Goal: Task Accomplishment & Management: Manage account settings

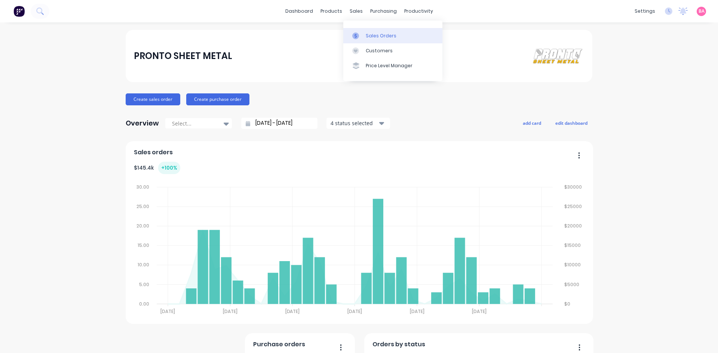
drag, startPoint x: 0, startPoint y: 0, endPoint x: 371, endPoint y: 33, distance: 372.2
click at [371, 33] on div "Sales Orders" at bounding box center [381, 36] width 31 height 7
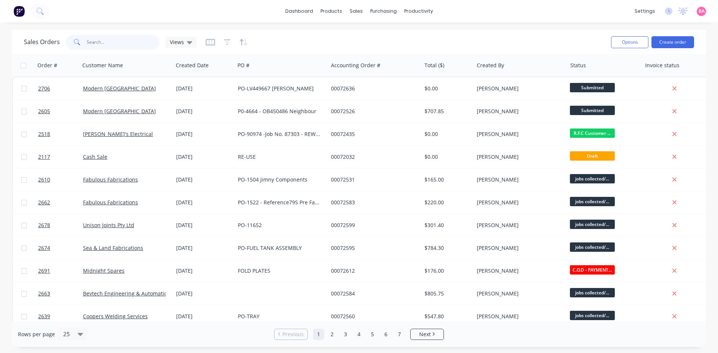
click at [111, 41] on input "text" at bounding box center [123, 42] width 73 height 15
type input "bevtech"
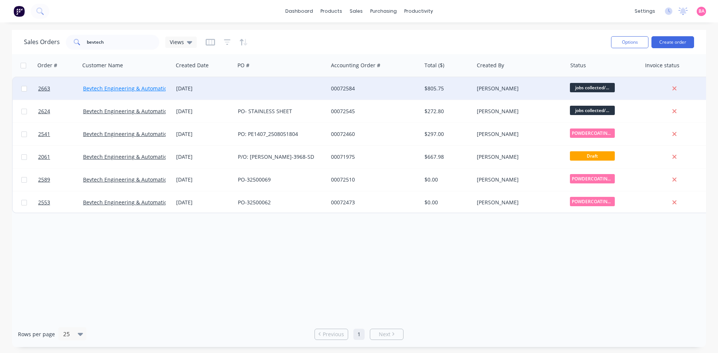
click at [104, 87] on link "Bevtech Engineering & Automation" at bounding box center [126, 88] width 87 height 7
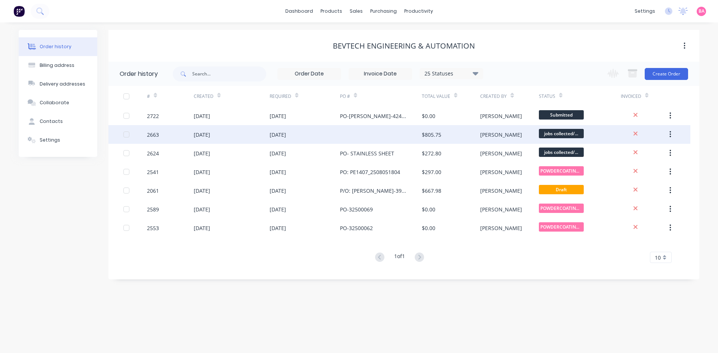
click at [199, 134] on div "[DATE]" at bounding box center [202, 135] width 16 height 8
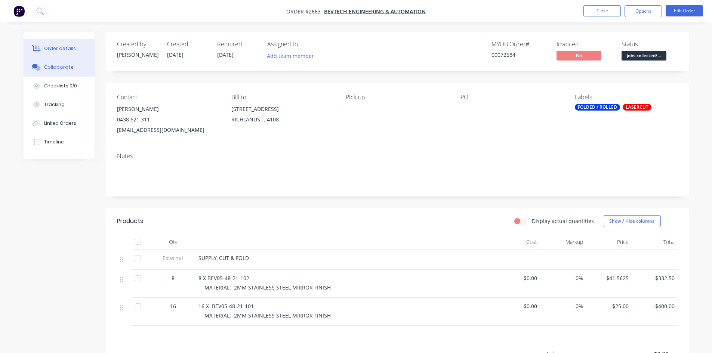
click at [64, 68] on div "Collaborate" at bounding box center [59, 67] width 30 height 7
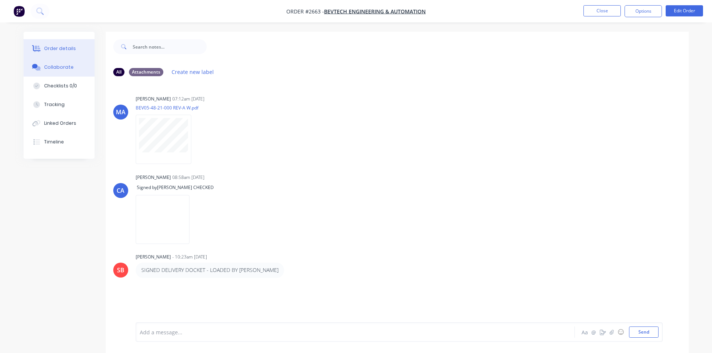
click at [60, 45] on div "Order details" at bounding box center [60, 48] width 32 height 7
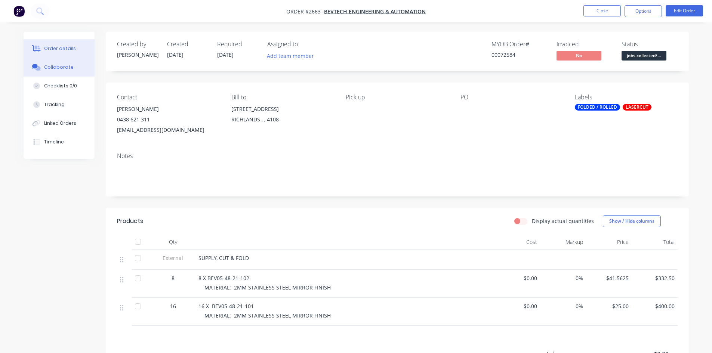
click at [53, 64] on div "Collaborate" at bounding box center [59, 67] width 30 height 7
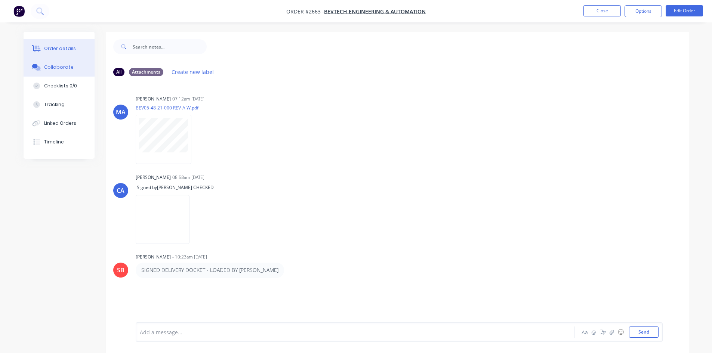
click at [56, 48] on div "Order details" at bounding box center [60, 48] width 32 height 7
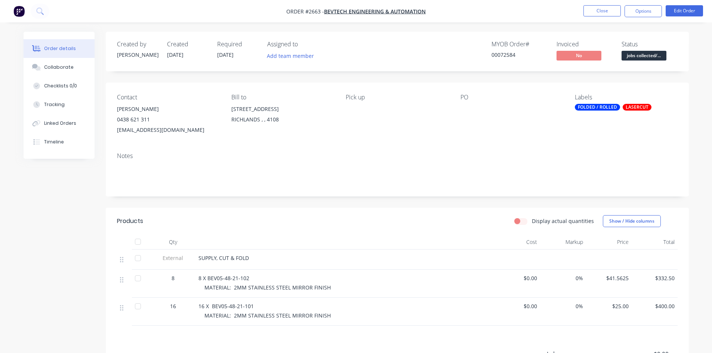
click at [226, 278] on span "8 X BEV05-48-21-102" at bounding box center [223, 278] width 51 height 7
drag, startPoint x: 212, startPoint y: 277, endPoint x: 252, endPoint y: 278, distance: 39.6
click at [249, 278] on span "8 X BEV05-48-21-102" at bounding box center [223, 278] width 51 height 7
copy span "BEV05-48-21-102"
click at [466, 105] on div at bounding box center [506, 109] width 93 height 10
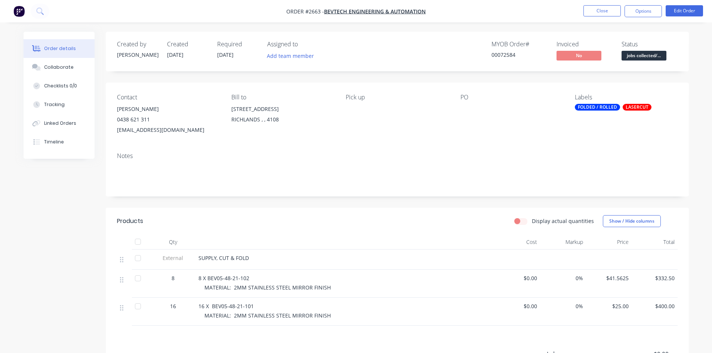
click at [463, 109] on div at bounding box center [506, 109] width 93 height 10
click at [460, 110] on div at bounding box center [506, 109] width 93 height 10
click at [686, 12] on button "Edit Order" at bounding box center [684, 10] width 37 height 11
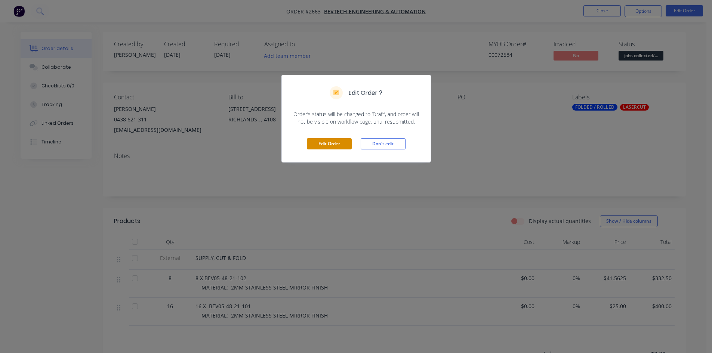
click at [337, 143] on button "Edit Order" at bounding box center [329, 143] width 45 height 11
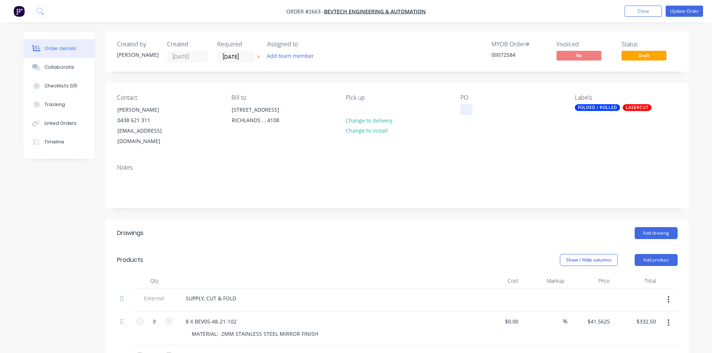
click at [465, 112] on div at bounding box center [466, 109] width 12 height 11
paste div
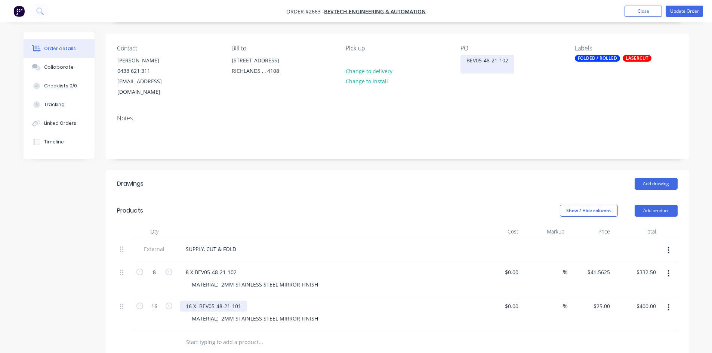
scroll to position [50, 0]
drag, startPoint x: 199, startPoint y: 294, endPoint x: 240, endPoint y: 296, distance: 41.2
click at [240, 300] on div "16 X BEV05-48-21-101" at bounding box center [213, 305] width 67 height 11
drag, startPoint x: 240, startPoint y: 294, endPoint x: 199, endPoint y: 293, distance: 40.8
click at [199, 300] on div "16 X BEV05-48-21-101" at bounding box center [213, 305] width 67 height 11
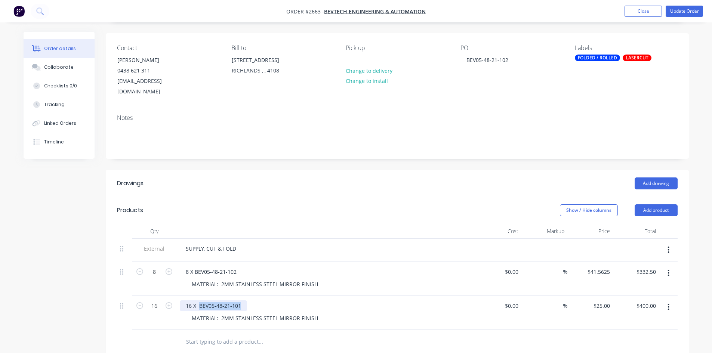
copy div "BEV05-48-21-101"
click at [471, 67] on div "BEV05-48-21-102" at bounding box center [487, 64] width 54 height 19
click at [688, 10] on button "Update Order" at bounding box center [684, 11] width 37 height 11
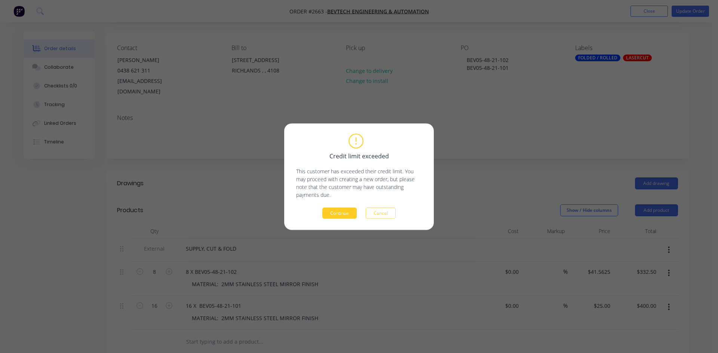
click at [335, 212] on button "Continue" at bounding box center [339, 212] width 34 height 11
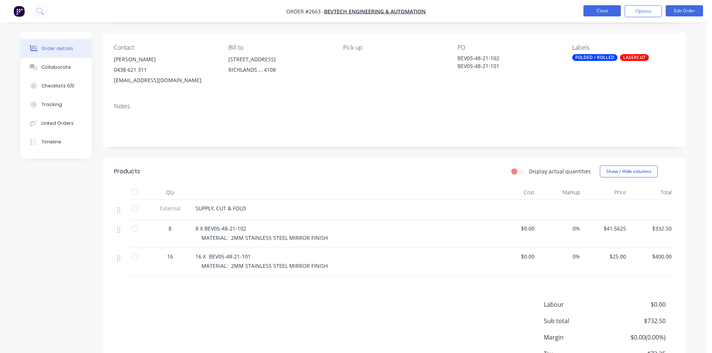
click at [603, 10] on button "Close" at bounding box center [601, 10] width 37 height 11
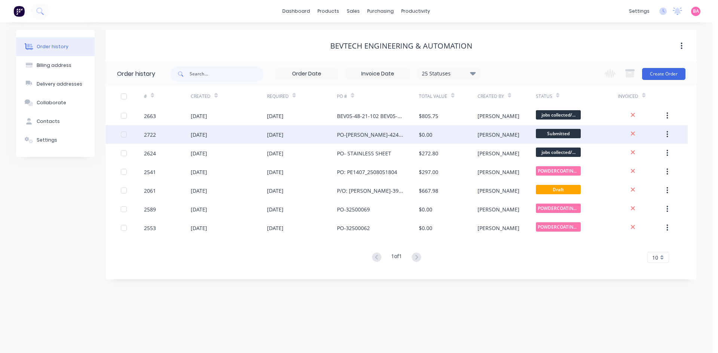
click at [372, 135] on div "PO-BEV-4240-MC." at bounding box center [370, 135] width 67 height 8
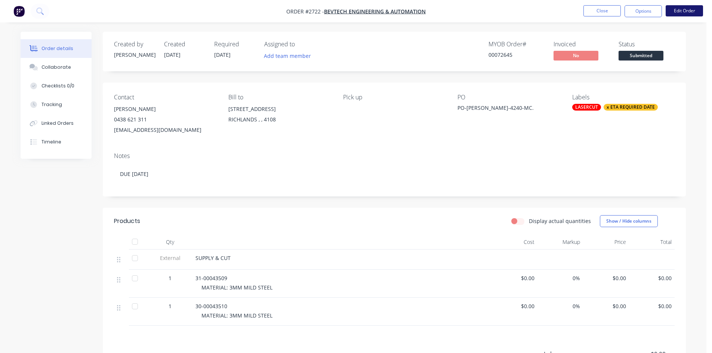
click at [687, 9] on button "Edit Order" at bounding box center [684, 10] width 37 height 11
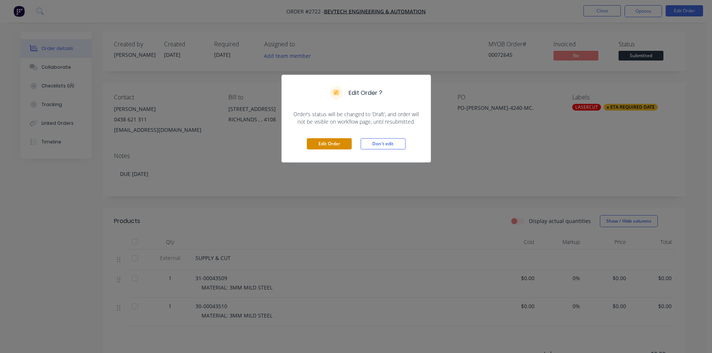
click at [335, 144] on button "Edit Order" at bounding box center [329, 143] width 45 height 11
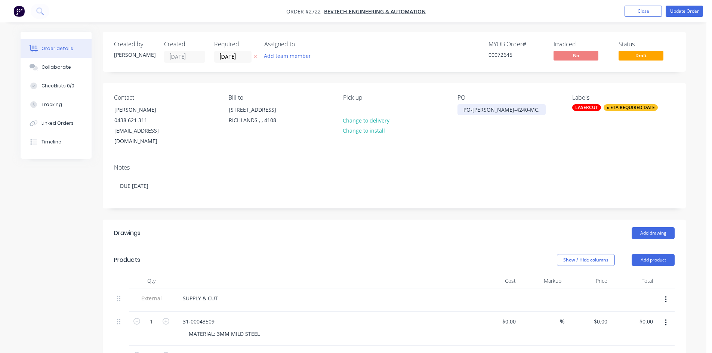
click at [510, 110] on div "PO-BEV-4240-MC." at bounding box center [501, 109] width 88 height 11
click at [682, 12] on button "Update Order" at bounding box center [684, 11] width 37 height 11
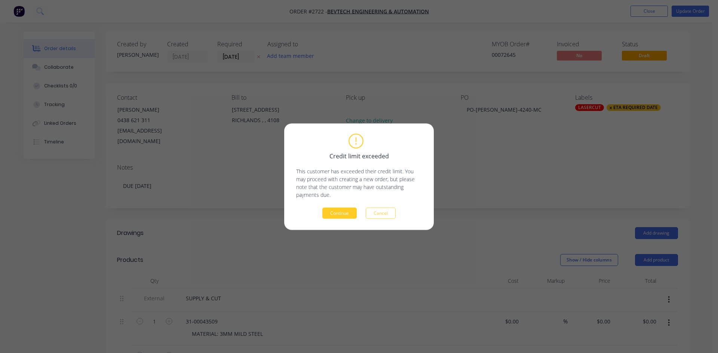
click at [340, 216] on button "Continue" at bounding box center [339, 212] width 34 height 11
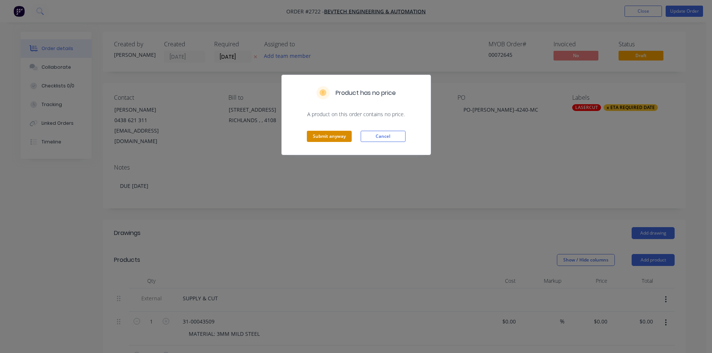
click at [331, 138] on button "Submit anyway" at bounding box center [329, 136] width 45 height 11
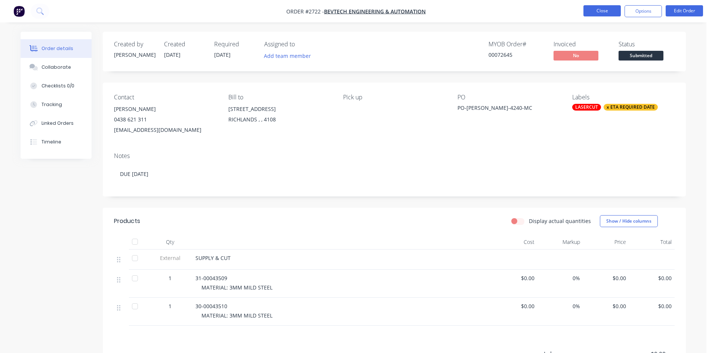
click at [598, 10] on button "Close" at bounding box center [601, 10] width 37 height 11
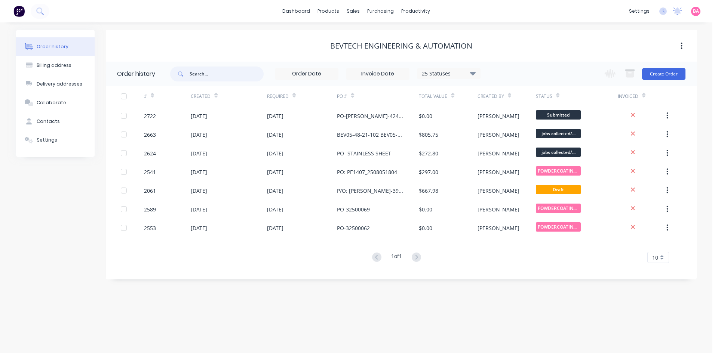
click at [221, 69] on input "text" at bounding box center [226, 74] width 74 height 15
type input "brandons"
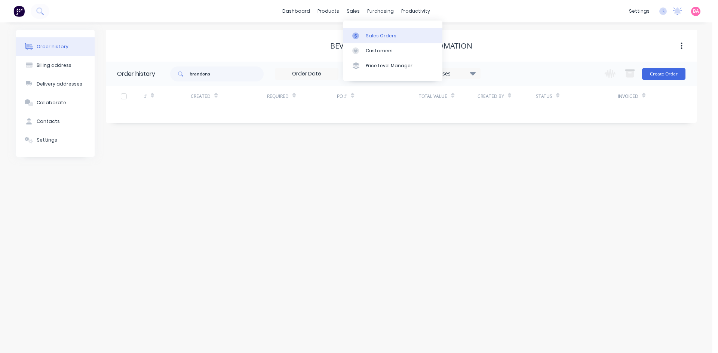
click at [377, 34] on div "Sales Orders" at bounding box center [381, 36] width 31 height 7
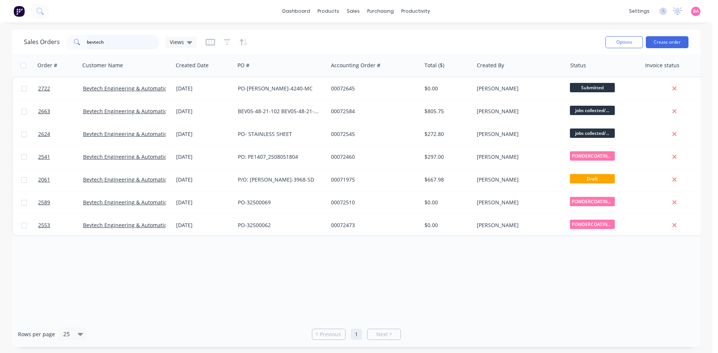
drag, startPoint x: 121, startPoint y: 44, endPoint x: 32, endPoint y: 39, distance: 89.1
click at [40, 40] on div "Sales Orders bevtech Views" at bounding box center [110, 42] width 173 height 15
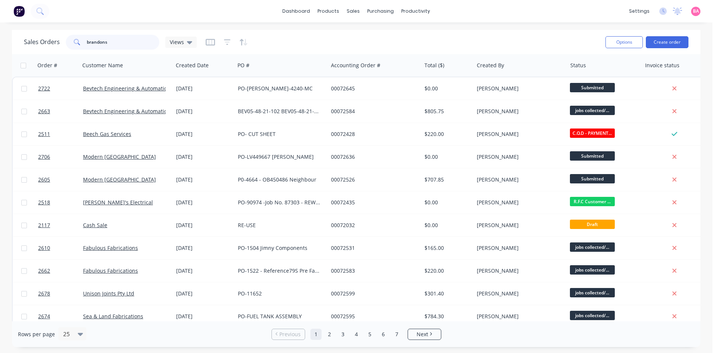
type input "brandons"
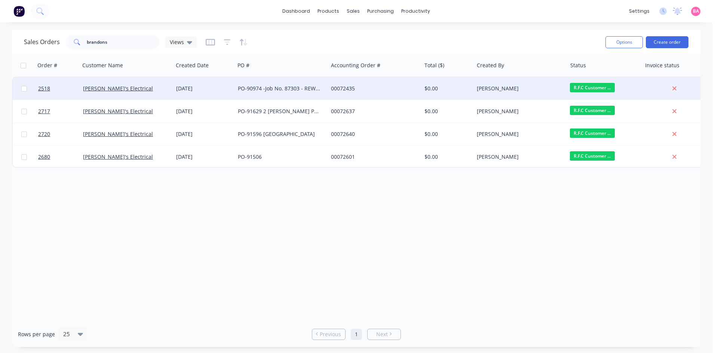
click at [600, 87] on span "R.F.C Customer ..." at bounding box center [592, 87] width 45 height 9
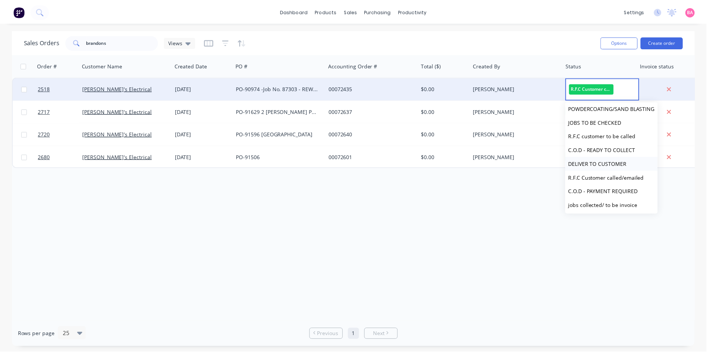
scroll to position [87, 0]
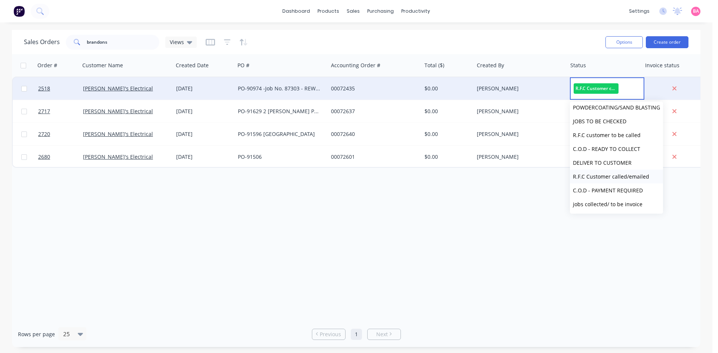
click at [600, 175] on span "R.F.C Customer called/emailed" at bounding box center [611, 176] width 76 height 7
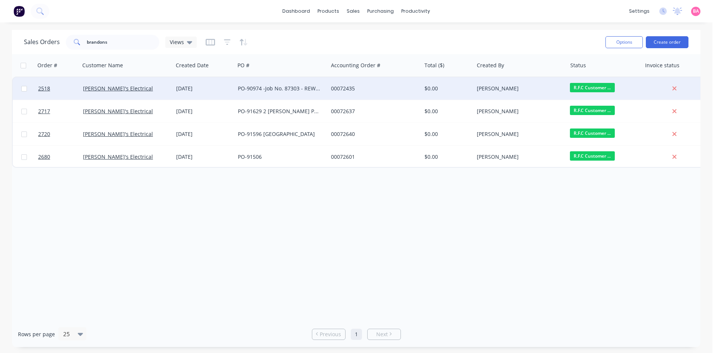
click at [300, 86] on div "PO-90974 -Job No. 87303 - REWIRELIGHT AND POWER" at bounding box center [279, 88] width 83 height 7
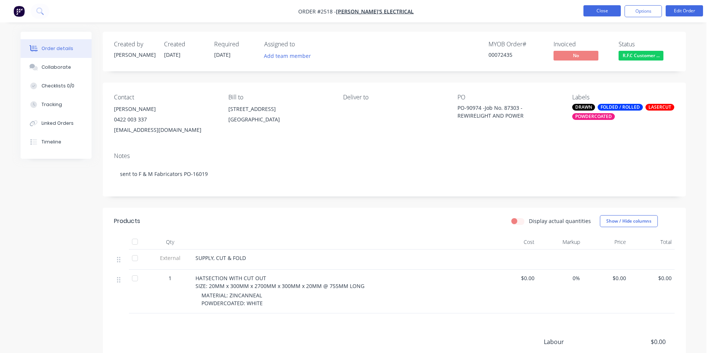
click at [608, 8] on button "Close" at bounding box center [601, 10] width 37 height 11
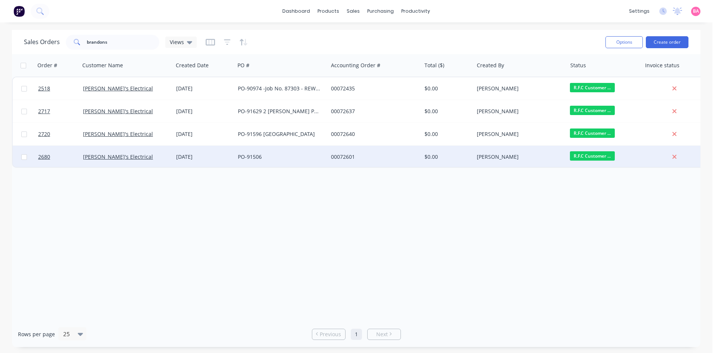
click at [185, 159] on div "[DATE]" at bounding box center [204, 156] width 56 height 7
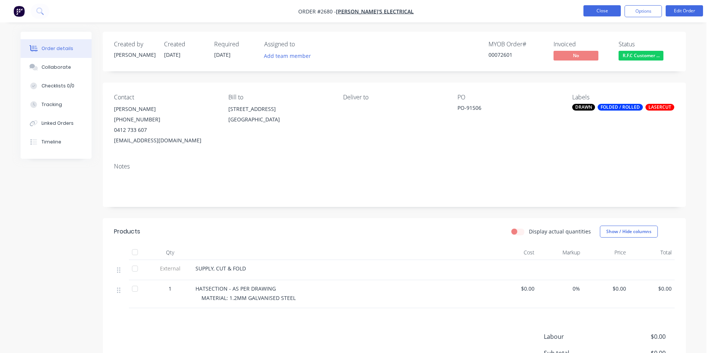
click at [610, 13] on button "Close" at bounding box center [601, 10] width 37 height 11
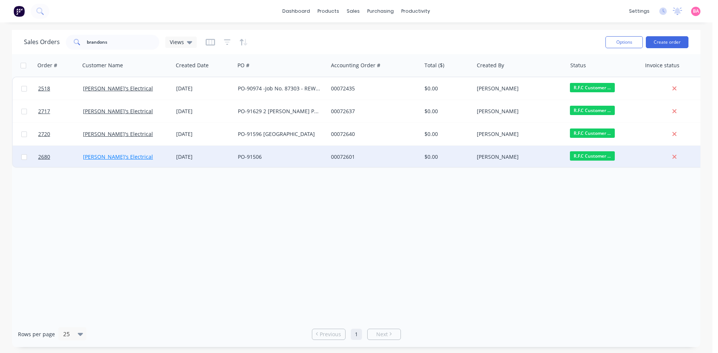
click at [96, 157] on link "[PERSON_NAME]'s Electrical" at bounding box center [118, 156] width 70 height 7
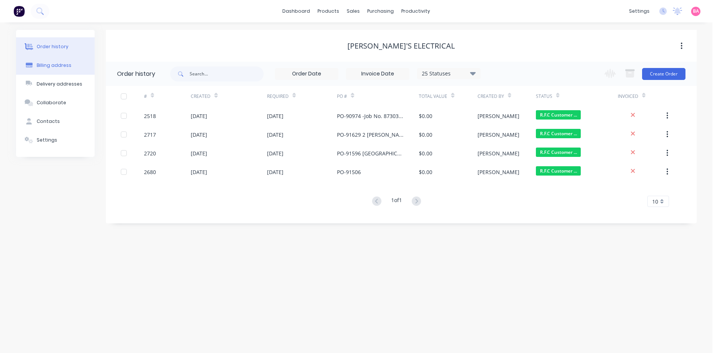
click at [64, 65] on div "Billing address" at bounding box center [54, 65] width 35 height 7
select select "AU"
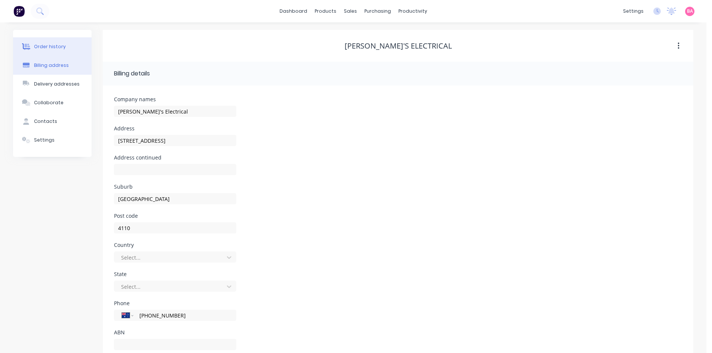
click at [63, 50] on button "Order history" at bounding box center [52, 46] width 78 height 19
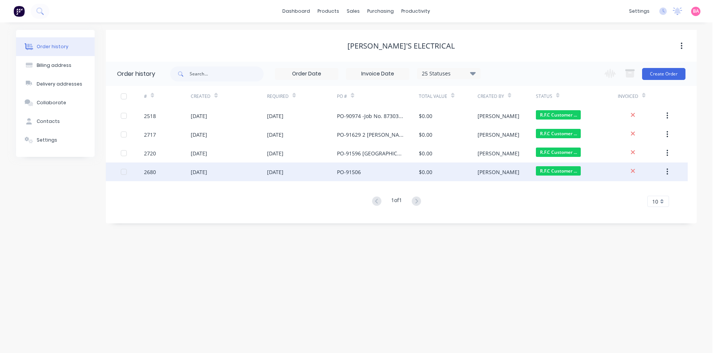
click at [155, 173] on div "2680" at bounding box center [150, 172] width 12 height 8
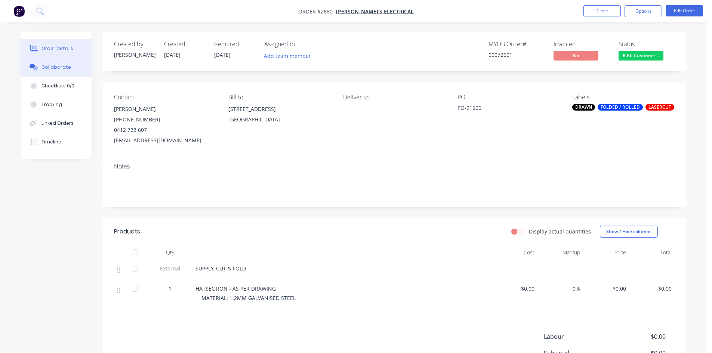
click at [56, 65] on div "Collaborate" at bounding box center [56, 67] width 30 height 7
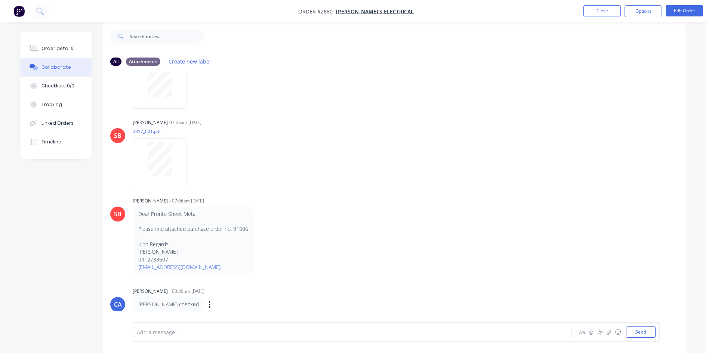
scroll to position [11, 0]
click at [184, 329] on div at bounding box center [331, 333] width 389 height 8
click at [636, 331] on button "Send" at bounding box center [641, 332] width 30 height 11
click at [58, 49] on div "Order details" at bounding box center [57, 48] width 32 height 7
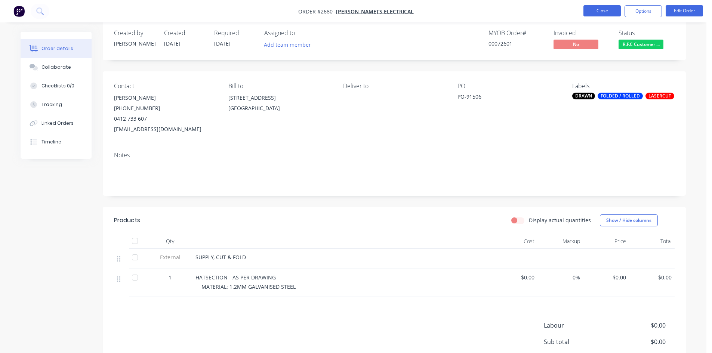
click at [606, 11] on button "Close" at bounding box center [601, 10] width 37 height 11
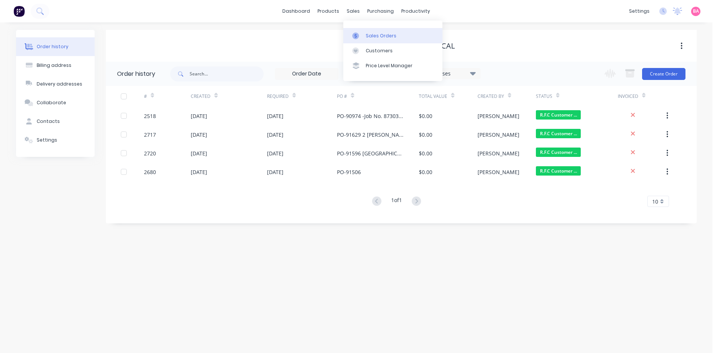
click at [385, 34] on div "Sales Orders" at bounding box center [381, 36] width 31 height 7
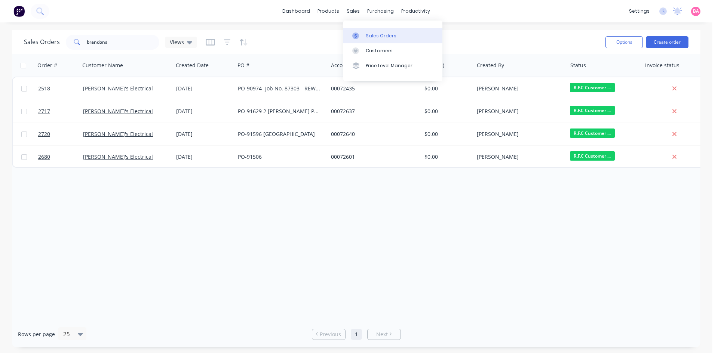
click at [368, 33] on div "Sales Orders" at bounding box center [381, 36] width 31 height 7
click at [369, 34] on div "Sales Orders" at bounding box center [381, 36] width 31 height 7
click at [367, 32] on link "Sales Orders" at bounding box center [392, 35] width 99 height 15
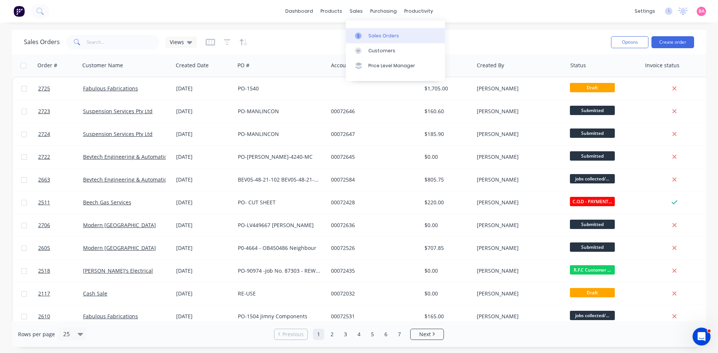
click at [379, 37] on div "Sales Orders" at bounding box center [383, 36] width 31 height 7
click at [380, 35] on div "Sales Orders" at bounding box center [383, 36] width 31 height 7
click at [675, 39] on button "Create order" at bounding box center [672, 42] width 43 height 12
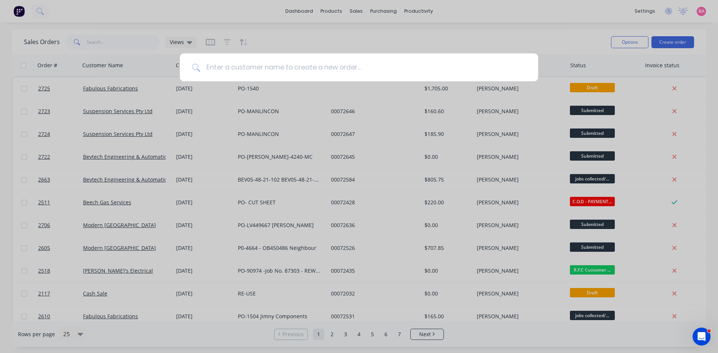
click at [327, 70] on input at bounding box center [363, 67] width 326 height 28
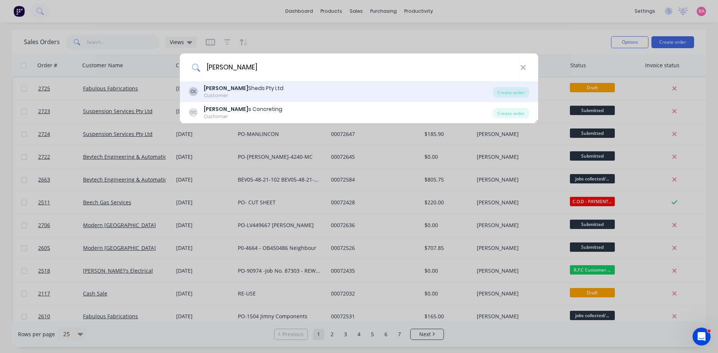
type input "OZZIE"
click at [245, 90] on div "Ozzie Sheds Pty Ltd" at bounding box center [244, 88] width 80 height 8
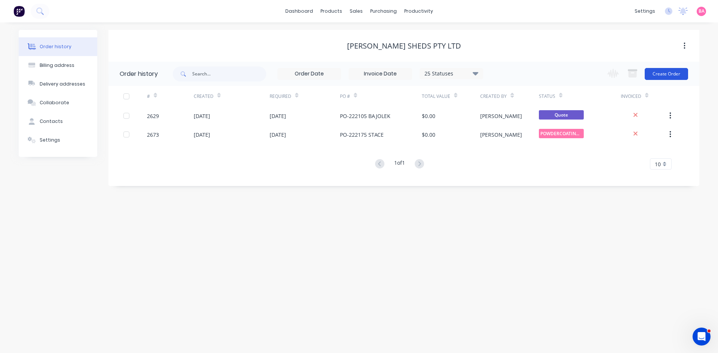
click at [669, 71] on button "Create Order" at bounding box center [665, 74] width 43 height 12
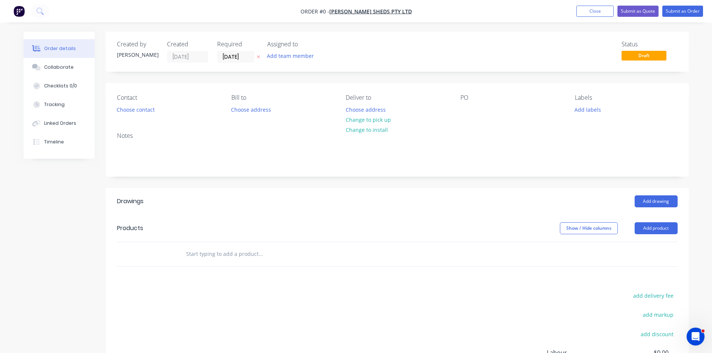
click at [259, 56] on icon at bounding box center [258, 57] width 3 height 3
click at [241, 58] on input at bounding box center [238, 56] width 40 height 11
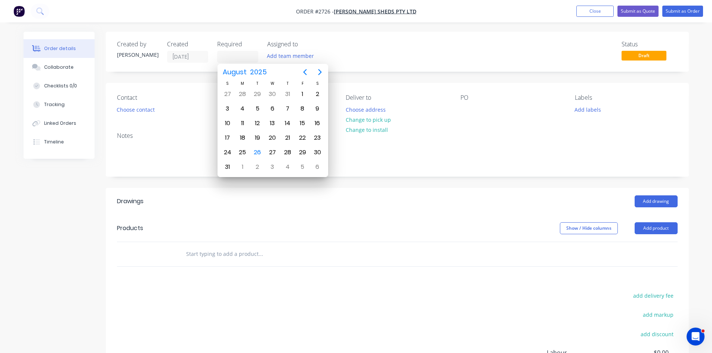
click at [445, 114] on div "Deliver to Choose address Change to pick up Change to install" at bounding box center [397, 104] width 102 height 21
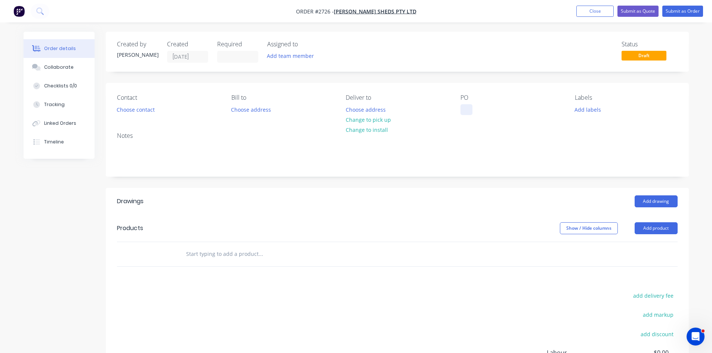
click at [463, 111] on div at bounding box center [466, 109] width 12 height 11
paste div
click at [464, 108] on div "222165" at bounding box center [475, 109] width 30 height 11
click at [59, 66] on div "Collaborate" at bounding box center [59, 67] width 30 height 7
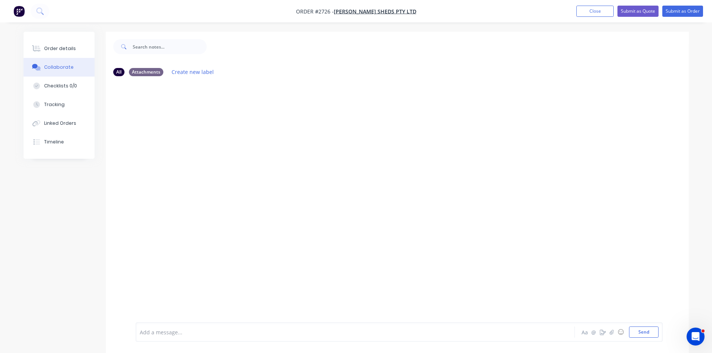
click at [209, 334] on div at bounding box center [334, 333] width 389 height 8
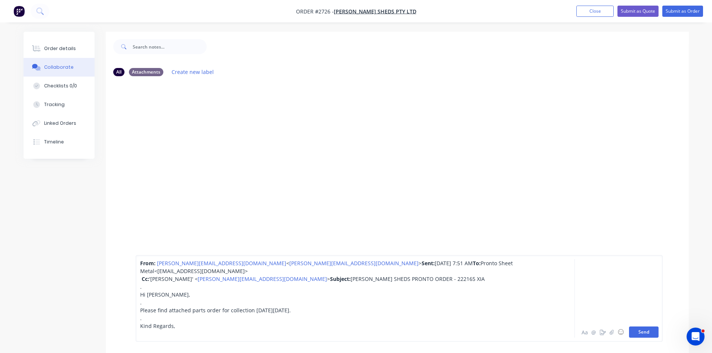
click at [639, 329] on button "Send" at bounding box center [644, 332] width 30 height 11
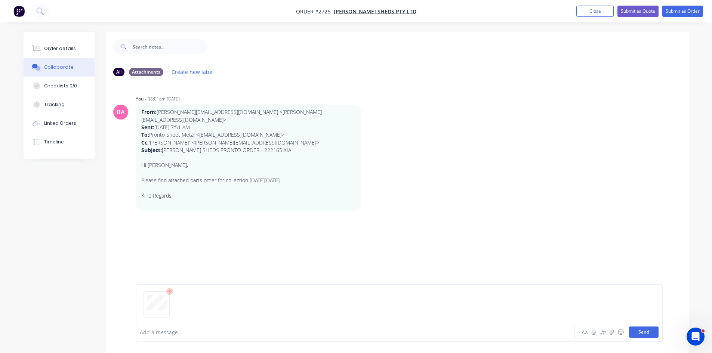
click at [641, 331] on button "Send" at bounding box center [644, 332] width 30 height 11
click at [642, 331] on button "Send" at bounding box center [644, 332] width 30 height 11
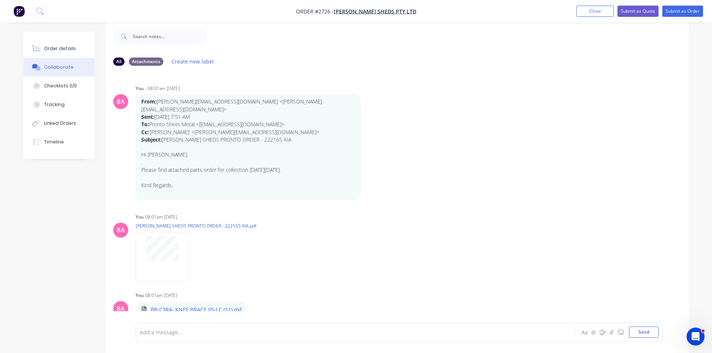
scroll to position [11, 0]
click at [611, 333] on icon "button" at bounding box center [611, 332] width 4 height 5
click at [644, 333] on button "Send" at bounding box center [644, 332] width 30 height 11
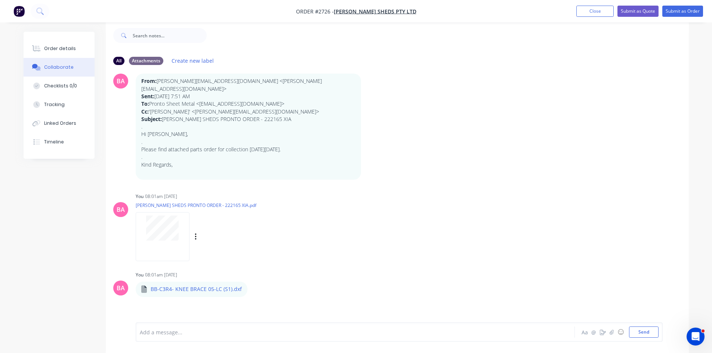
scroll to position [36, 0]
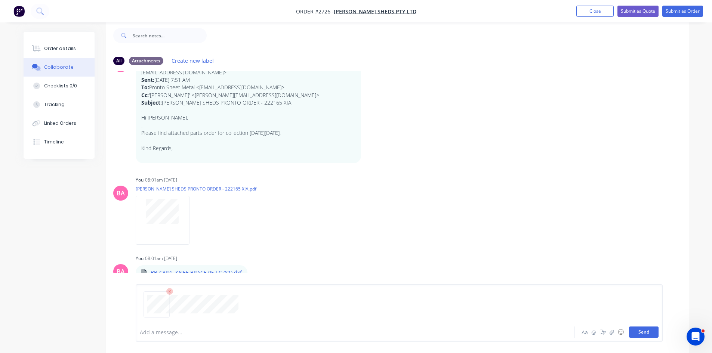
click at [634, 327] on button "Send" at bounding box center [644, 332] width 30 height 11
click at [610, 331] on icon "button" at bounding box center [611, 332] width 4 height 5
click at [651, 331] on button "Send" at bounding box center [644, 332] width 30 height 11
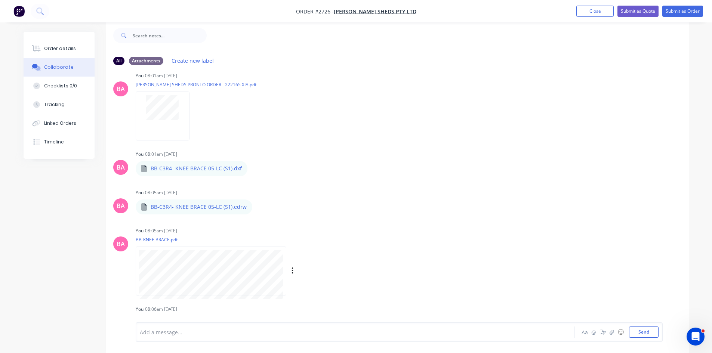
scroll to position [153, 0]
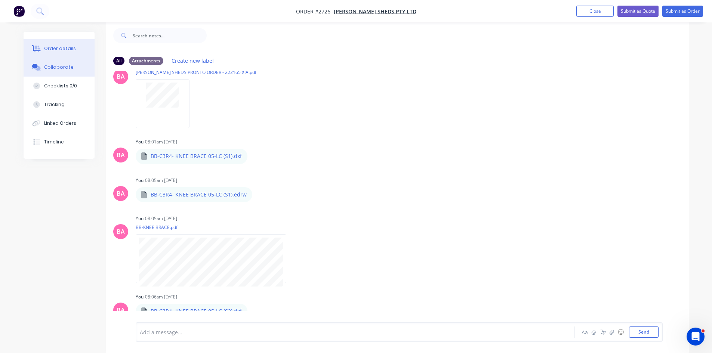
click at [58, 49] on div "Order details" at bounding box center [60, 48] width 32 height 7
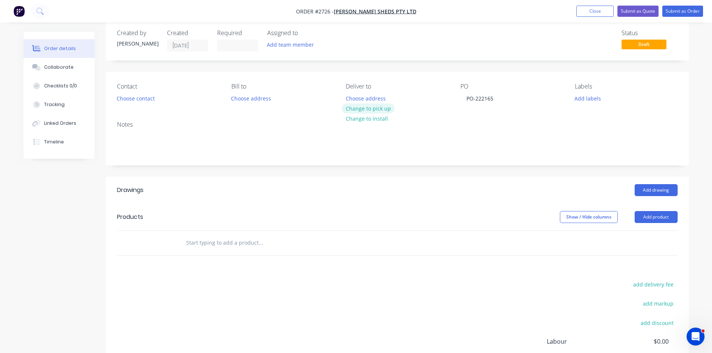
click at [380, 109] on button "Change to pick up" at bounding box center [368, 109] width 53 height 10
click at [128, 100] on button "Choose contact" at bounding box center [135, 98] width 46 height 10
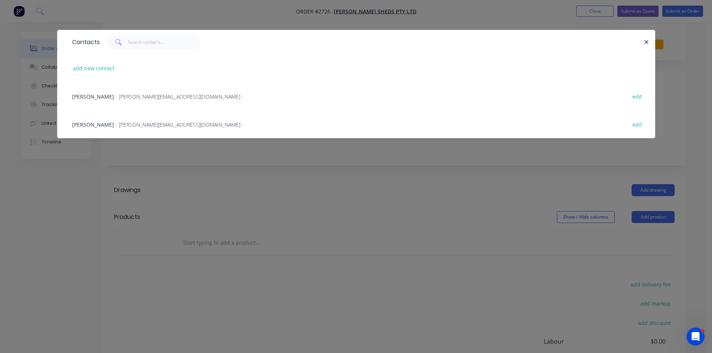
click at [117, 124] on span "- martin@ozziesheds.com.au -" at bounding box center [179, 124] width 128 height 7
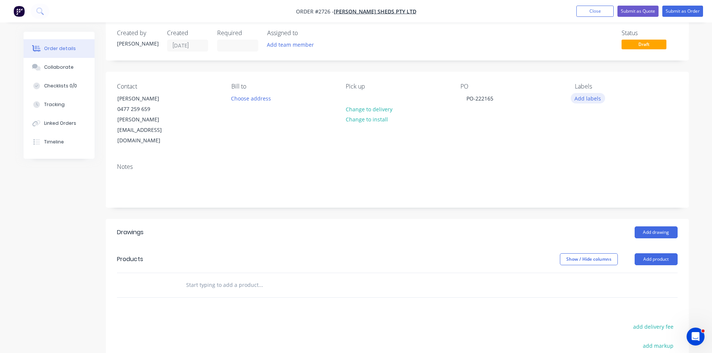
click at [588, 99] on button "Add labels" at bounding box center [588, 98] width 34 height 10
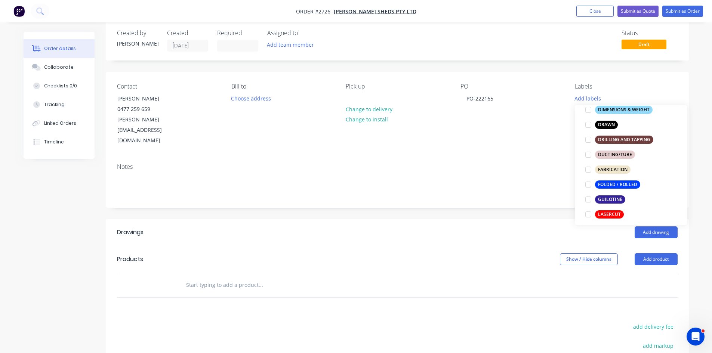
scroll to position [183, 0]
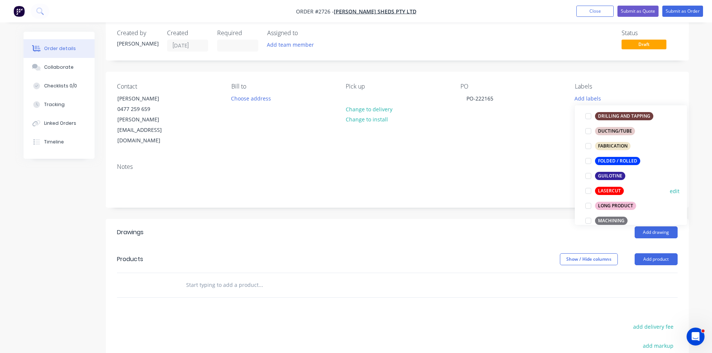
click at [590, 189] on div at bounding box center [588, 190] width 15 height 15
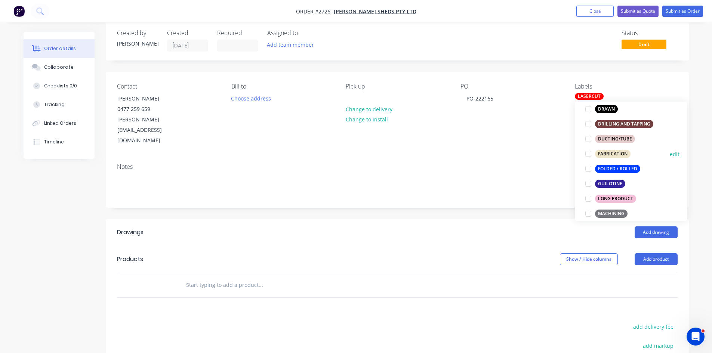
click at [587, 151] on div at bounding box center [588, 154] width 15 height 15
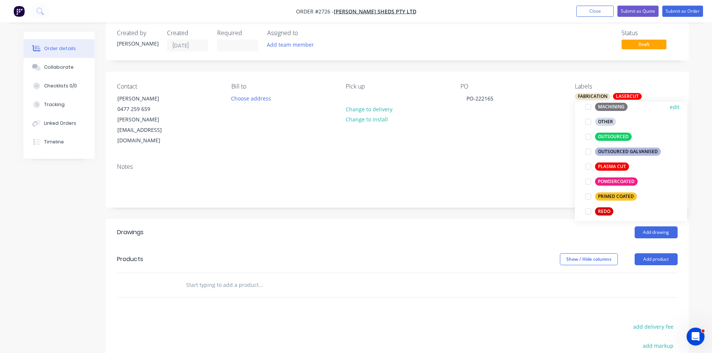
scroll to position [294, 0]
click at [587, 182] on div at bounding box center [588, 181] width 15 height 15
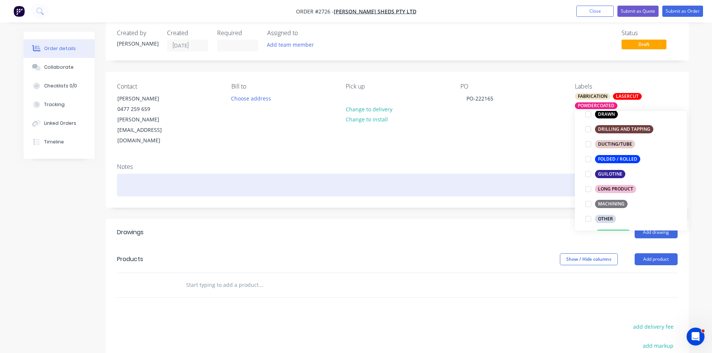
scroll to position [222, 0]
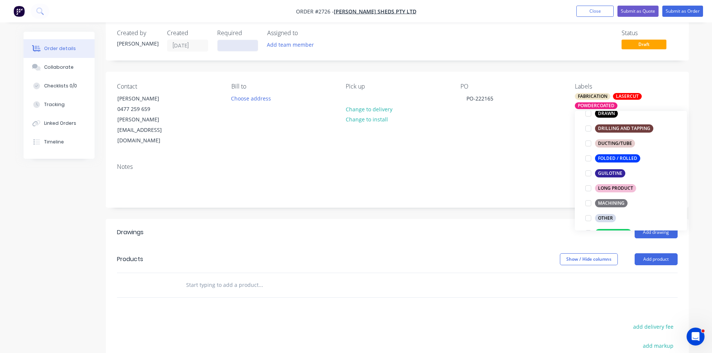
click at [232, 48] on input at bounding box center [238, 45] width 40 height 11
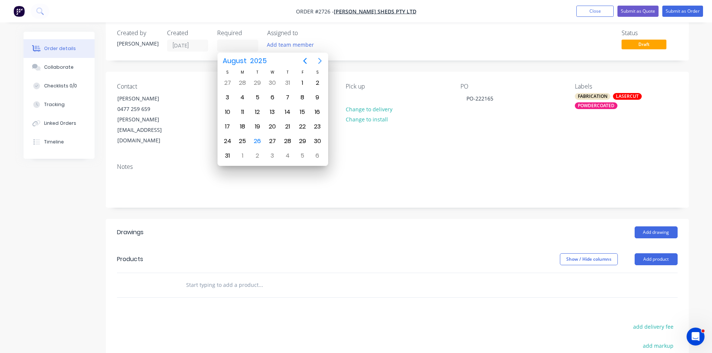
click at [318, 59] on icon "Next page" at bounding box center [319, 60] width 9 height 9
click at [303, 61] on icon "Previous page" at bounding box center [304, 61] width 3 height 6
click at [305, 141] on div "29" at bounding box center [302, 141] width 11 height 11
type input "29/08/25"
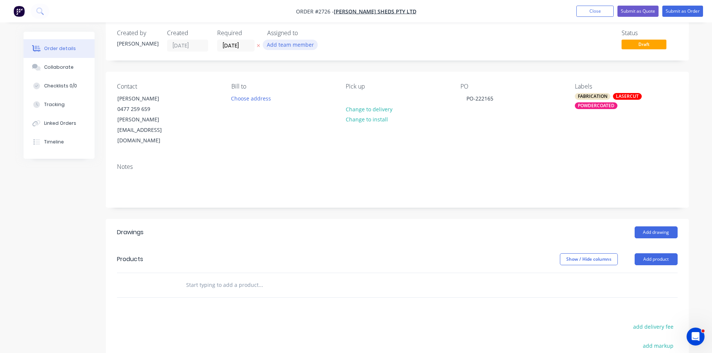
click at [292, 42] on button "Add team member" at bounding box center [290, 45] width 55 height 10
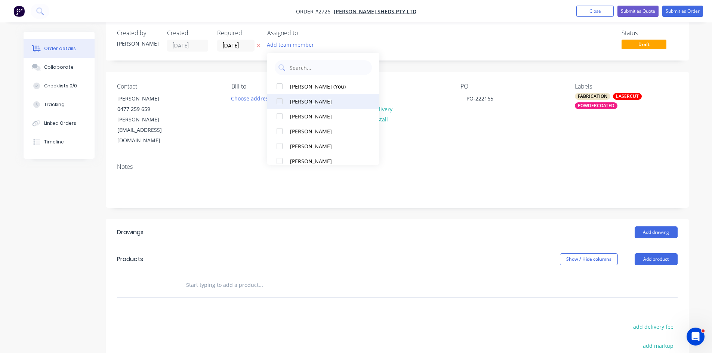
click at [278, 101] on div at bounding box center [279, 101] width 15 height 15
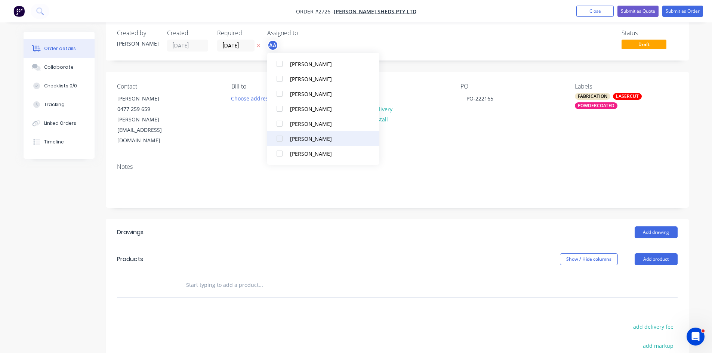
click at [280, 138] on div at bounding box center [279, 138] width 15 height 15
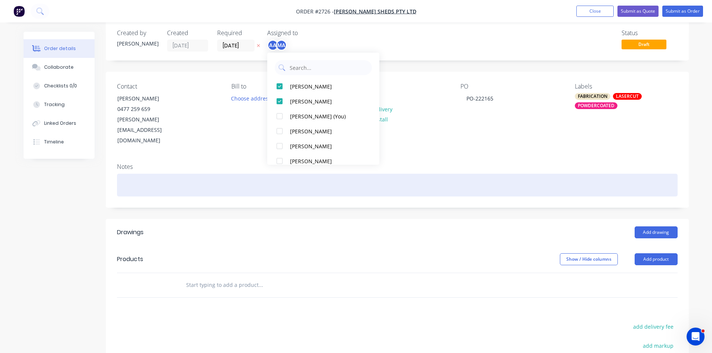
click at [135, 174] on div at bounding box center [397, 185] width 561 height 23
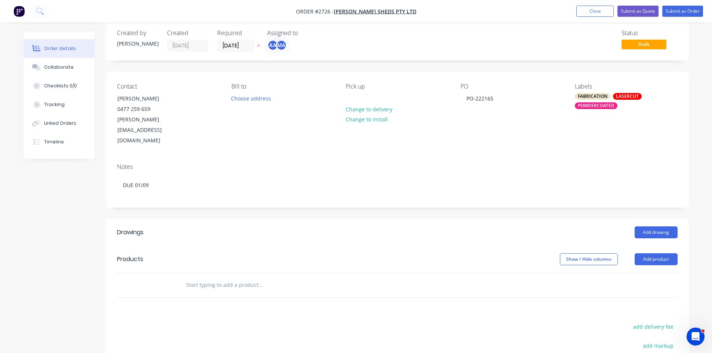
click at [233, 278] on input "text" at bounding box center [260, 285] width 149 height 15
click at [236, 278] on input "text" at bounding box center [260, 285] width 149 height 15
paste input "BB‐C3R4‐05 (S1)"
type input "BB‐C3R4‐05 (S1)"
click at [218, 299] on div "Drawings Add drawing Products Show / Hide columns Add product BB‐C3R4‐05 (S1) a…" at bounding box center [397, 348] width 583 height 258
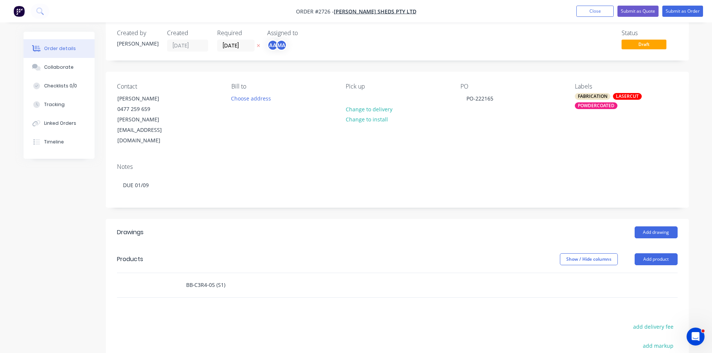
click at [238, 278] on input "BB‐C3R4‐05 (S1)" at bounding box center [260, 285] width 149 height 15
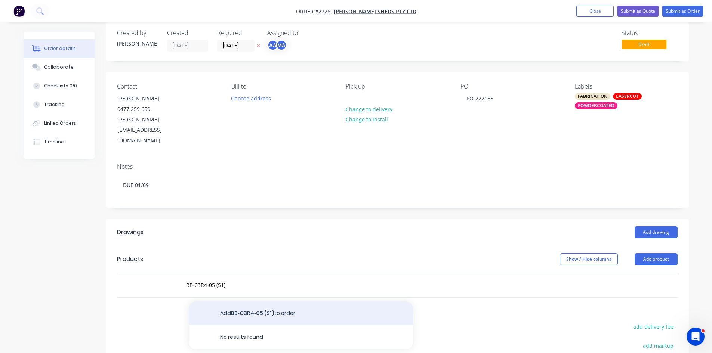
click at [244, 302] on button "Add BB‐C3R4‐05 (S1) to order" at bounding box center [301, 314] width 224 height 24
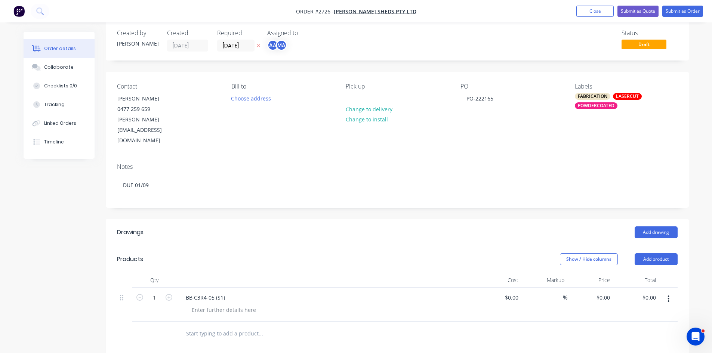
click at [198, 326] on input "text" at bounding box center [260, 333] width 149 height 15
paste input "BB‐C3R4‐05 (S2)"
type input "BB‐C3R4‐05 (S2)"
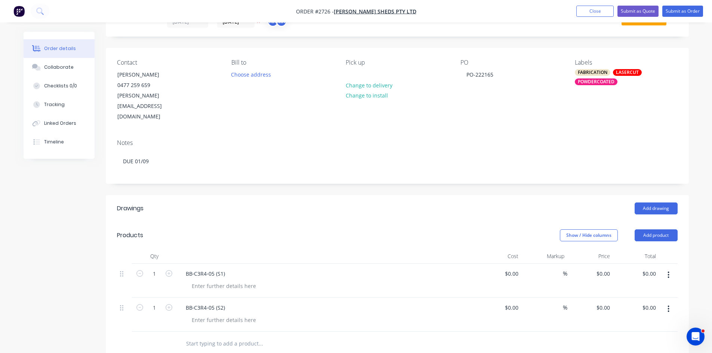
scroll to position [36, 0]
click at [664, 228] on button "Add product" at bounding box center [656, 234] width 43 height 12
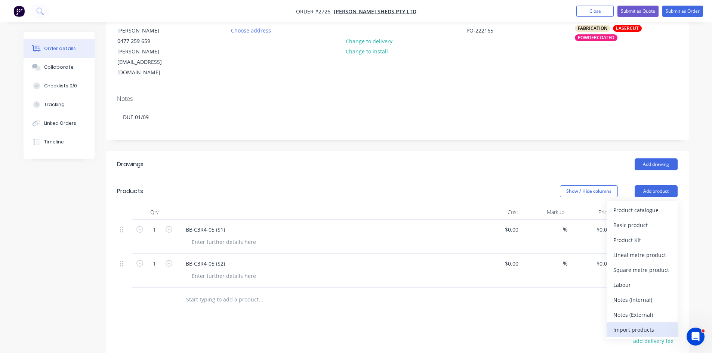
scroll to position [86, 0]
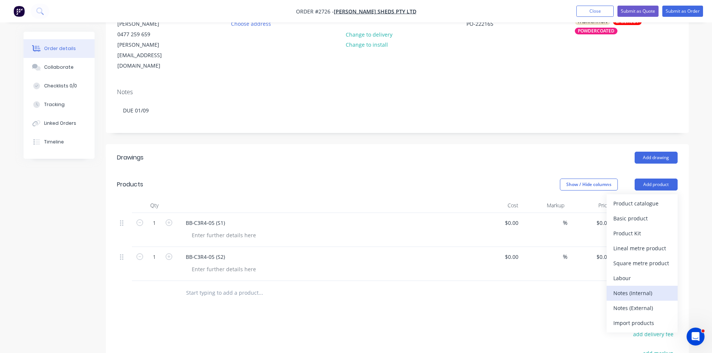
click at [638, 288] on div "Notes (Internal)" at bounding box center [642, 293] width 58 height 11
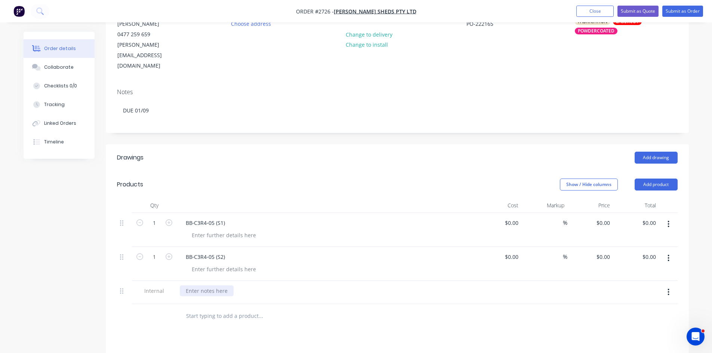
click at [214, 286] on div at bounding box center [207, 291] width 54 height 11
click at [226, 230] on div at bounding box center [224, 235] width 76 height 11
drag, startPoint x: 263, startPoint y: 215, endPoint x: 173, endPoint y: 216, distance: 89.7
click at [173, 216] on div "1 BB‐C3R4‐05 (S1) POWDERCOAT: MANOR RED $0.00 $0.00 % $0.00 $0.00 $0.00 $0.00" at bounding box center [397, 230] width 561 height 34
copy div "POWDERCOAT: MANOR RED"
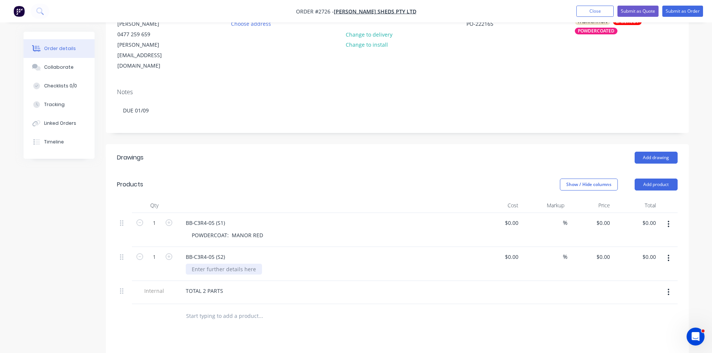
click at [212, 264] on div at bounding box center [224, 269] width 76 height 11
paste div
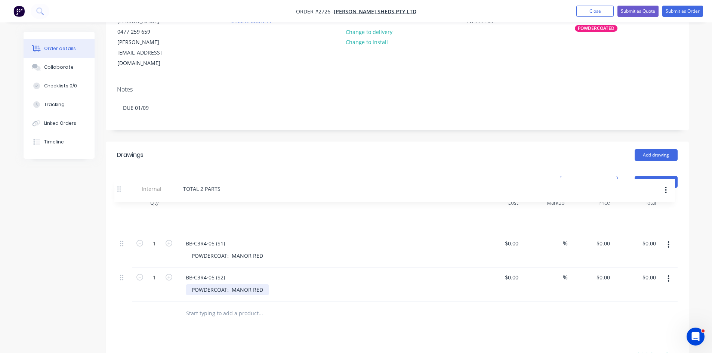
drag, startPoint x: 121, startPoint y: 271, endPoint x: 120, endPoint y: 189, distance: 81.1
click at [120, 210] on div "1 BB‐C3R4‐05 (S1) POWDERCOAT: MANOR RED $0.00 $0.00 % $0.00 $0.00 $0.00 $0.00 1…" at bounding box center [397, 255] width 561 height 91
click at [233, 215] on div "TOTAL 2 PARTS" at bounding box center [326, 220] width 293 height 11
click at [226, 215] on div "TOTAL 2 PARTS" at bounding box center [204, 220] width 49 height 11
click at [232, 238] on div "BB‐C3R4‐05 (S1)" at bounding box center [326, 243] width 293 height 11
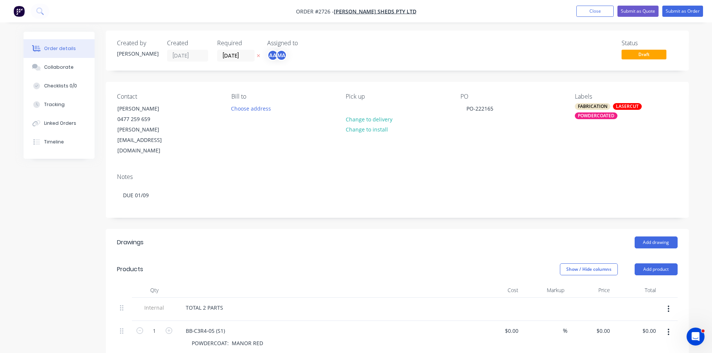
scroll to position [0, 0]
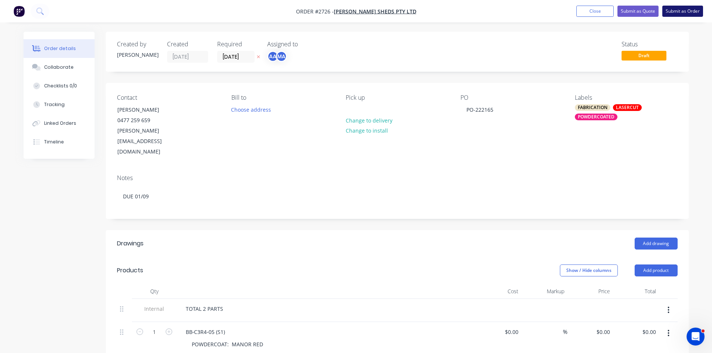
click at [687, 10] on button "Submit as Order" at bounding box center [682, 11] width 41 height 11
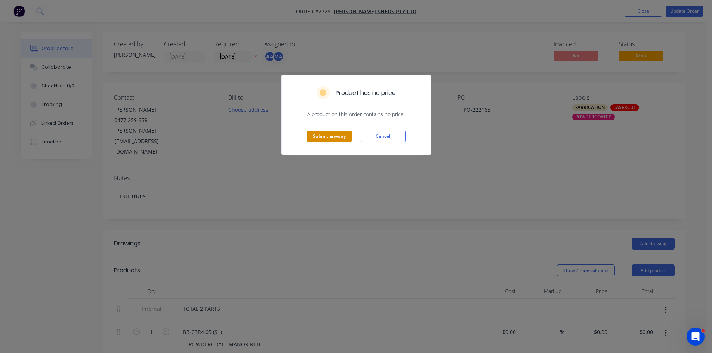
click at [329, 134] on button "Submit anyway" at bounding box center [329, 136] width 45 height 11
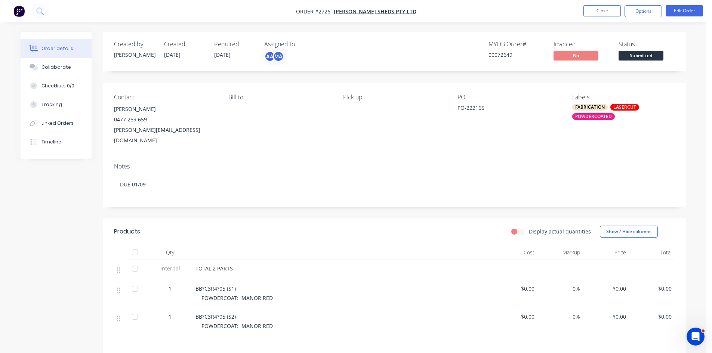
click at [207, 285] on span "BB?C3R4?05 (S1)" at bounding box center [215, 288] width 40 height 7
click at [204, 285] on span "BB?C3R4?05 (S1)" at bounding box center [215, 288] width 40 height 7
click at [684, 7] on button "Edit Order" at bounding box center [684, 10] width 37 height 11
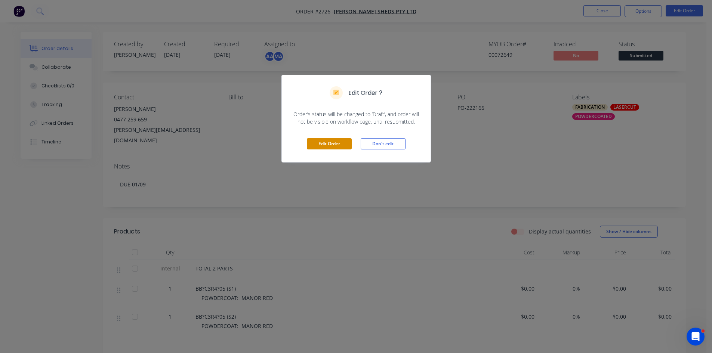
click at [332, 144] on button "Edit Order" at bounding box center [329, 143] width 45 height 11
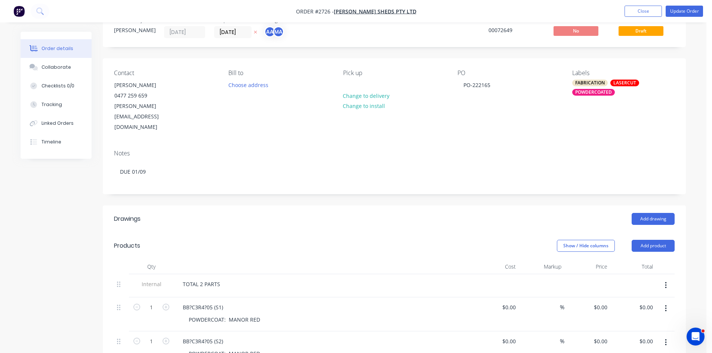
scroll to position [25, 0]
click at [191, 302] on div "BB?C3R4?05 (S1)" at bounding box center [203, 307] width 52 height 11
click at [206, 302] on div "BB-C3R4?05 (S1)" at bounding box center [203, 307] width 52 height 11
click at [192, 336] on div "BB?C3R4?05 (S2)" at bounding box center [203, 341] width 52 height 11
click at [207, 336] on div "BB?C3R4?05 (S2)" at bounding box center [203, 341] width 52 height 11
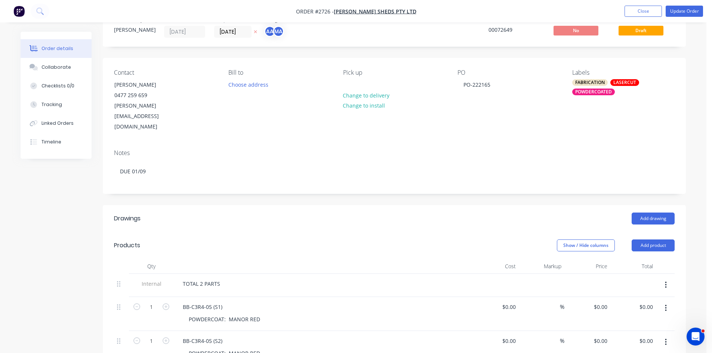
click at [265, 336] on div "BB-C3R4-05 (S2)" at bounding box center [323, 341] width 293 height 11
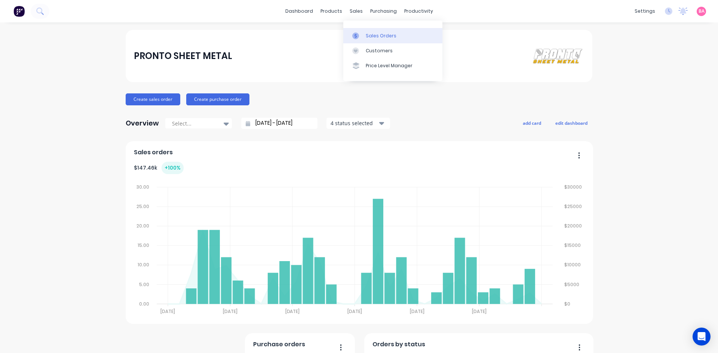
click at [373, 34] on div "Sales Orders" at bounding box center [381, 36] width 31 height 7
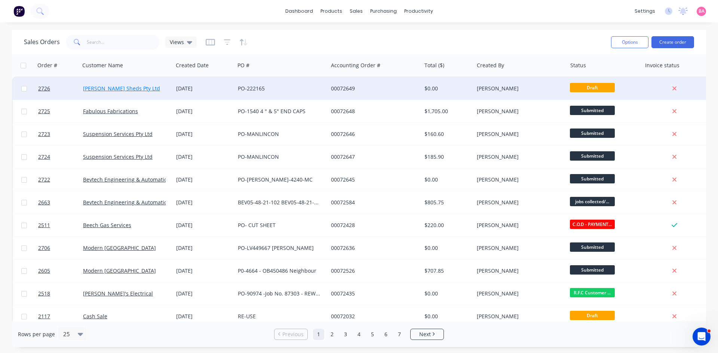
click at [112, 87] on link "[PERSON_NAME] Sheds Pty Ltd" at bounding box center [121, 88] width 77 height 7
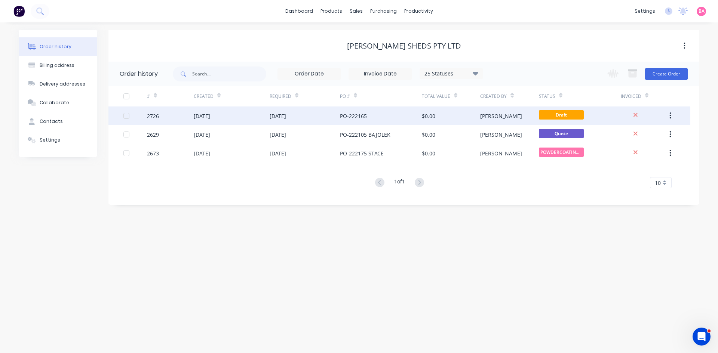
click at [286, 116] on div "29 Aug 2025" at bounding box center [277, 116] width 16 height 8
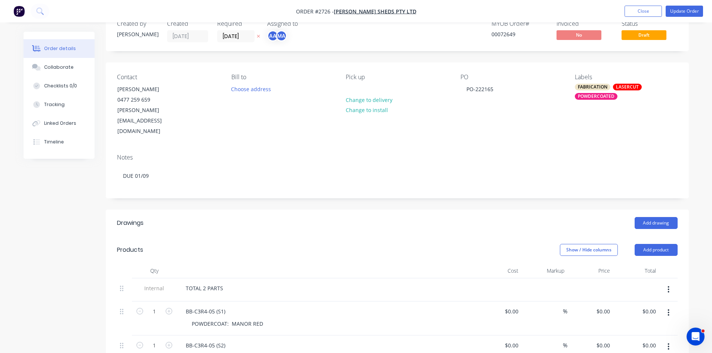
scroll to position [37, 0]
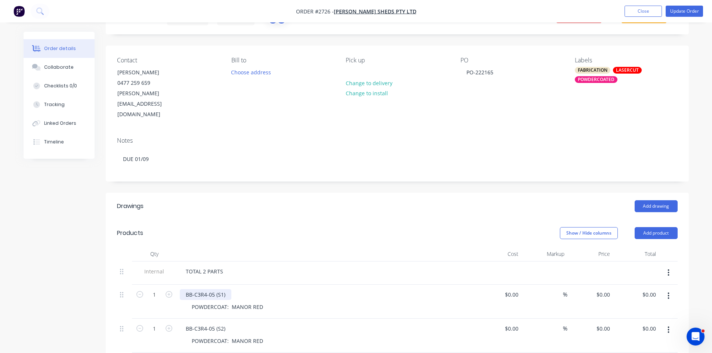
click at [228, 289] on div "BB-C3R4-05 (S1)" at bounding box center [206, 294] width 52 height 11
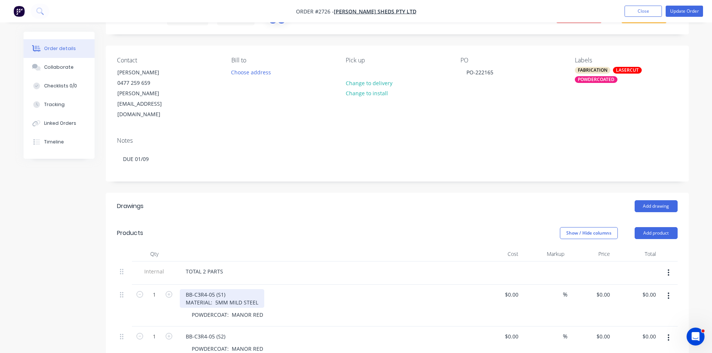
drag, startPoint x: 259, startPoint y: 283, endPoint x: 177, endPoint y: 283, distance: 82.2
click at [177, 285] on div "BB-C3R4-05 (S1) MATERIAL: 5MM MILD STEEL POWDERCOAT: MANOR RED" at bounding box center [326, 306] width 299 height 42
copy div "MATERIAL: 5MM MILD STEEL"
click at [229, 331] on div "BB-C3R4-05 (S2)" at bounding box center [206, 336] width 52 height 11
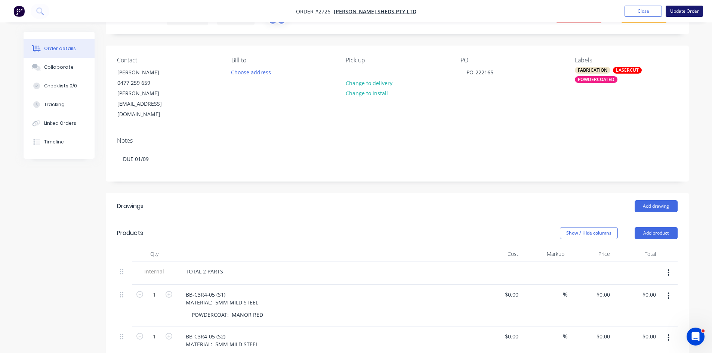
click at [686, 8] on button "Update Order" at bounding box center [684, 11] width 37 height 11
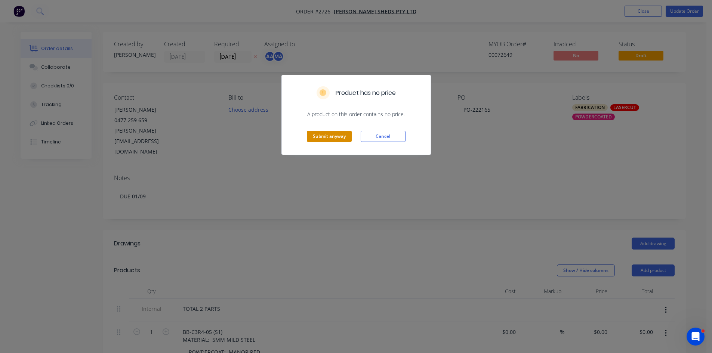
click at [342, 133] on button "Submit anyway" at bounding box center [329, 136] width 45 height 11
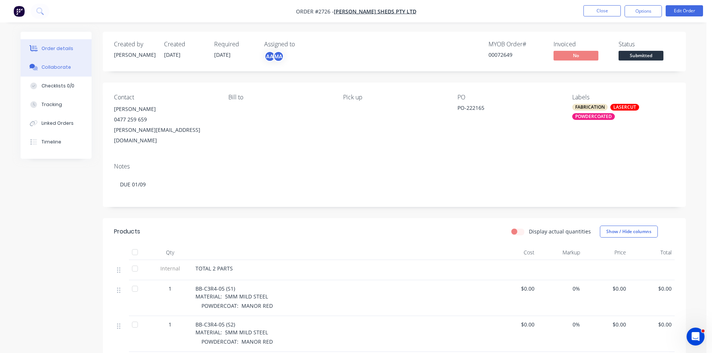
click at [58, 65] on div "Collaborate" at bounding box center [56, 67] width 30 height 7
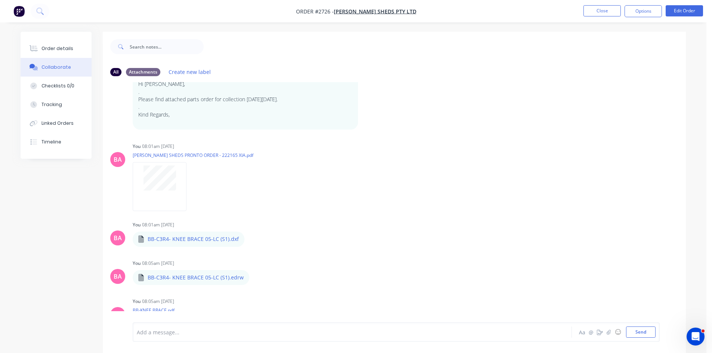
scroll to position [87, 0]
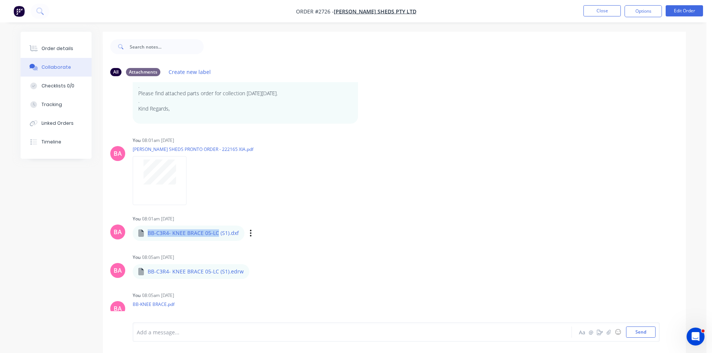
drag, startPoint x: 217, startPoint y: 225, endPoint x: 144, endPoint y: 228, distance: 73.3
click at [144, 228] on div "BB-C3R4- KNEE BRACE 05-LC (S1).dxf" at bounding box center [189, 233] width 112 height 15
copy p "BB-C3R4- KNEE BRACE 05-LC"
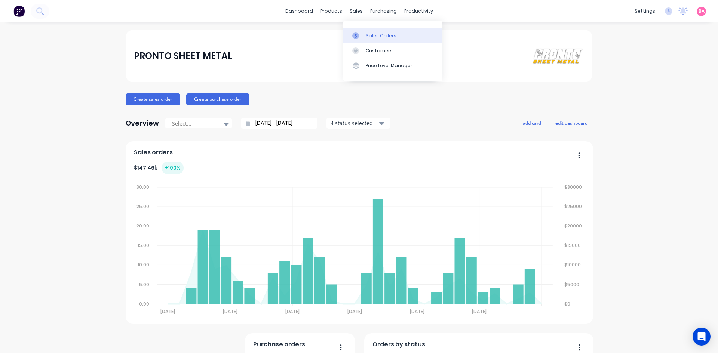
click at [379, 34] on div "Sales Orders" at bounding box center [381, 36] width 31 height 7
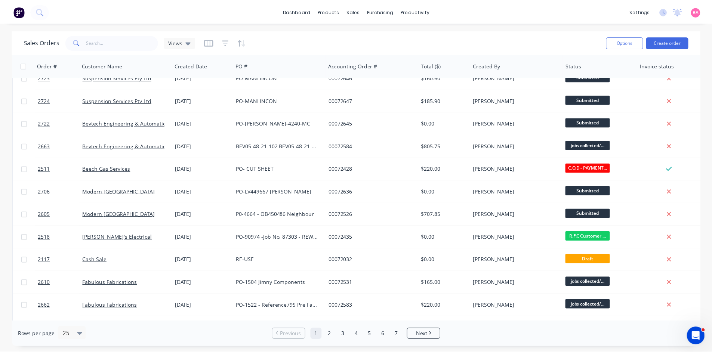
scroll to position [69, 0]
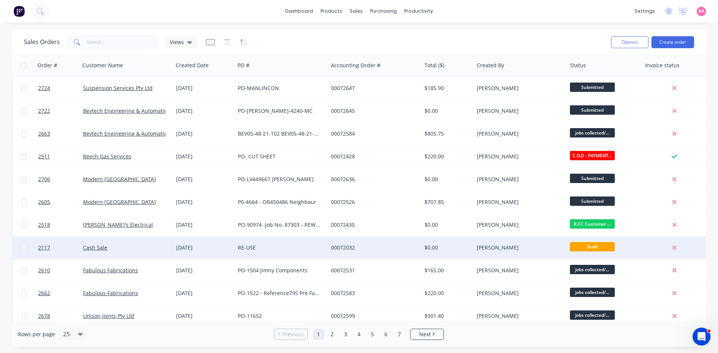
click at [191, 247] on div "[DATE]" at bounding box center [204, 247] width 56 height 7
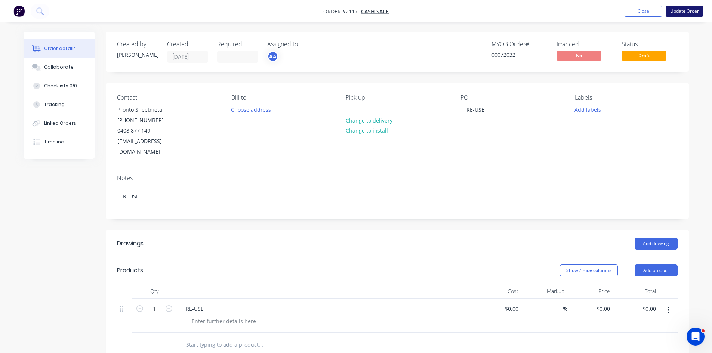
click at [692, 10] on button "Update Order" at bounding box center [684, 11] width 37 height 11
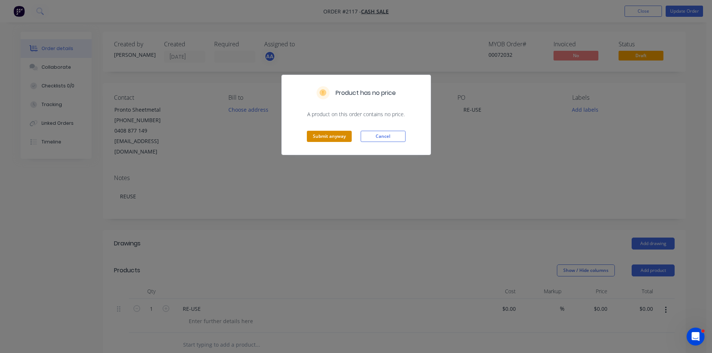
click at [329, 138] on button "Submit anyway" at bounding box center [329, 136] width 45 height 11
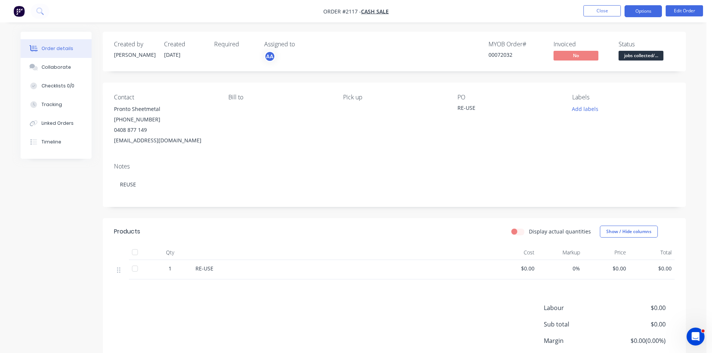
click at [647, 8] on button "Options" at bounding box center [642, 11] width 37 height 12
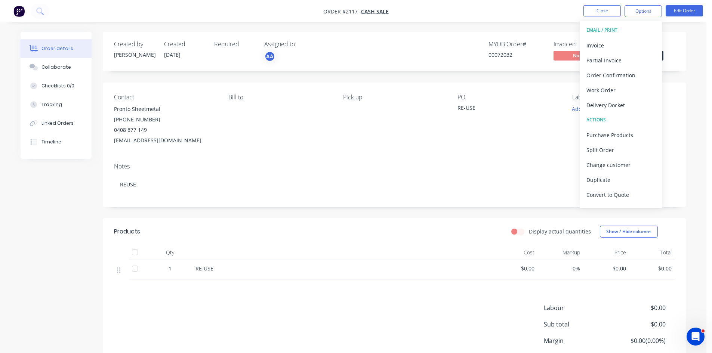
click at [457, 168] on div "Notes" at bounding box center [394, 166] width 561 height 7
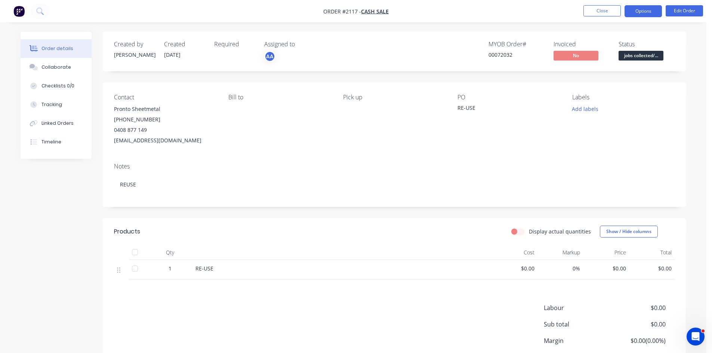
click at [647, 11] on button "Options" at bounding box center [642, 11] width 37 height 12
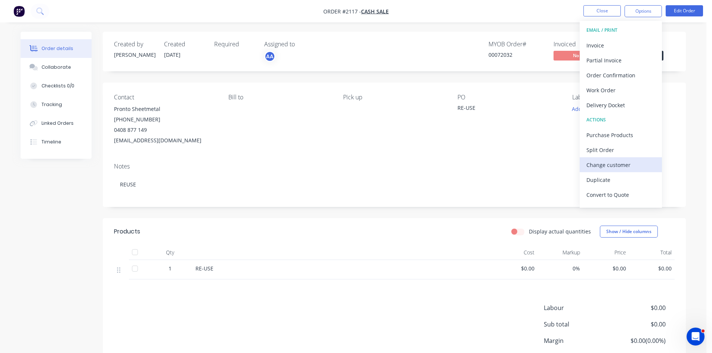
click at [620, 163] on div "Change customer" at bounding box center [620, 165] width 69 height 11
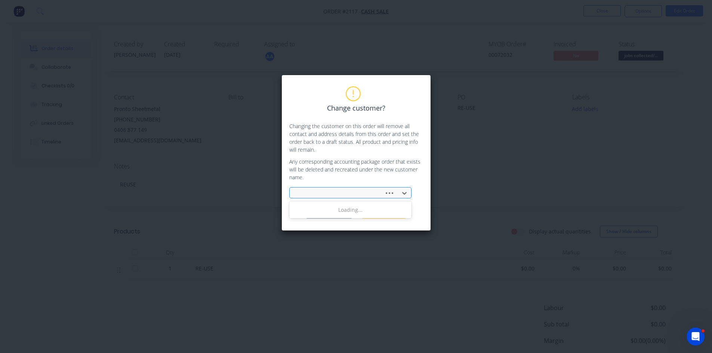
click at [338, 189] on div at bounding box center [338, 193] width 85 height 9
type input "FABU"
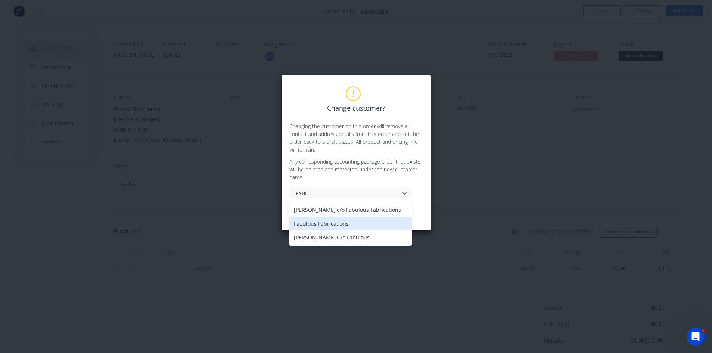
click at [330, 224] on div "Fabulous Fabrications" at bounding box center [350, 224] width 122 height 14
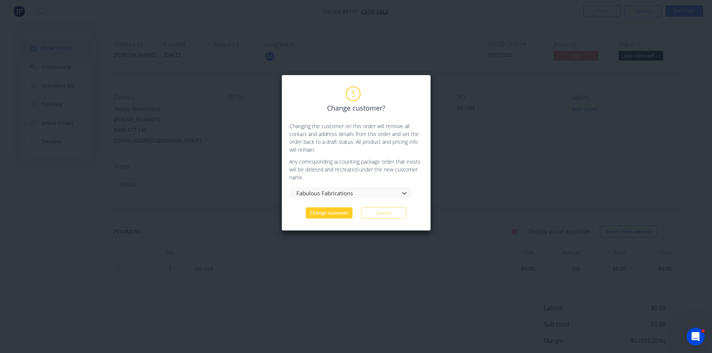
click at [327, 210] on button "Change customer" at bounding box center [329, 212] width 47 height 11
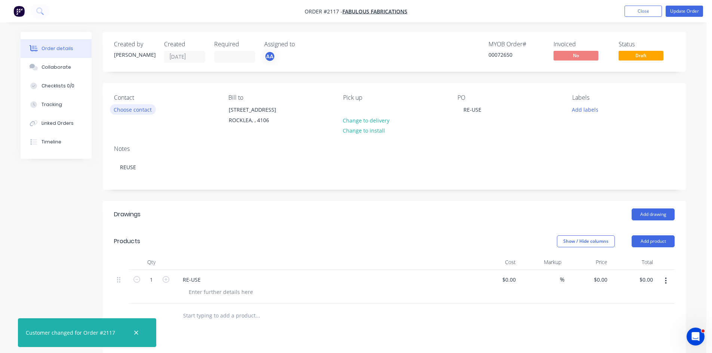
click at [128, 109] on button "Choose contact" at bounding box center [133, 109] width 46 height 10
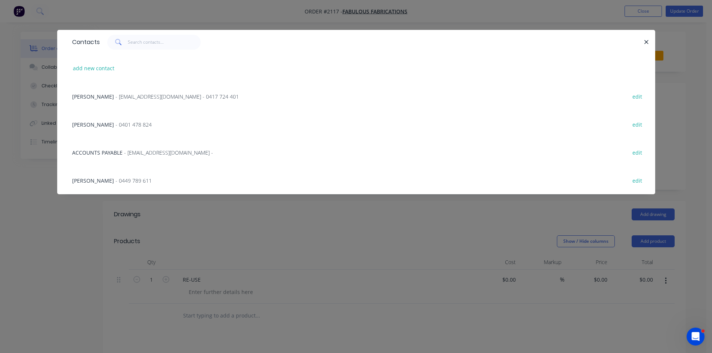
click at [115, 121] on span "- 0401 478 824" at bounding box center [133, 124] width 36 height 7
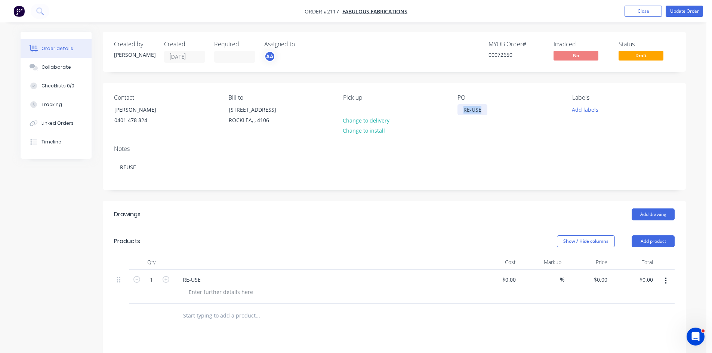
drag, startPoint x: 486, startPoint y: 108, endPoint x: 413, endPoint y: 110, distance: 73.3
click at [413, 110] on div "Contact [PERSON_NAME] [PHONE_NUMBER] Bill to [STREET_ADDRESS] Pick up Change to…" at bounding box center [394, 111] width 583 height 56
click at [581, 108] on button "Add labels" at bounding box center [585, 109] width 34 height 10
click at [200, 281] on div "RE-USE" at bounding box center [192, 279] width 30 height 11
click at [154, 282] on input "1" at bounding box center [151, 279] width 19 height 11
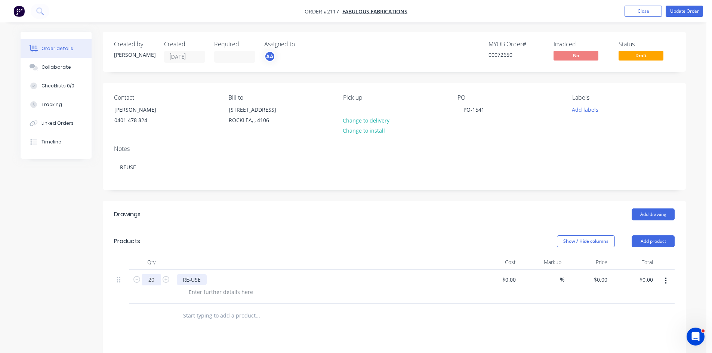
type input "20"
click at [191, 280] on div "RE-USE" at bounding box center [192, 279] width 30 height 11
drag, startPoint x: 203, startPoint y: 280, endPoint x: 183, endPoint y: 278, distance: 19.6
click at [183, 278] on div "RE-USE" at bounding box center [192, 279] width 30 height 11
paste div
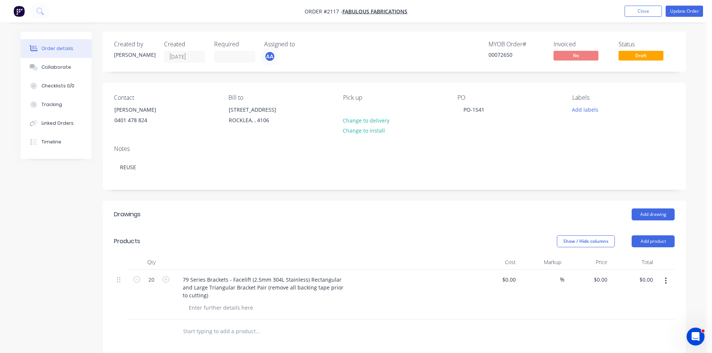
click at [196, 333] on input "text" at bounding box center [257, 331] width 149 height 15
click at [229, 333] on input "text" at bounding box center [257, 331] width 149 height 15
paste input "[PERSON_NAME] 250 LC Snorkel Bracket (P250 Etched into top of bracket) 2.5mm 31…"
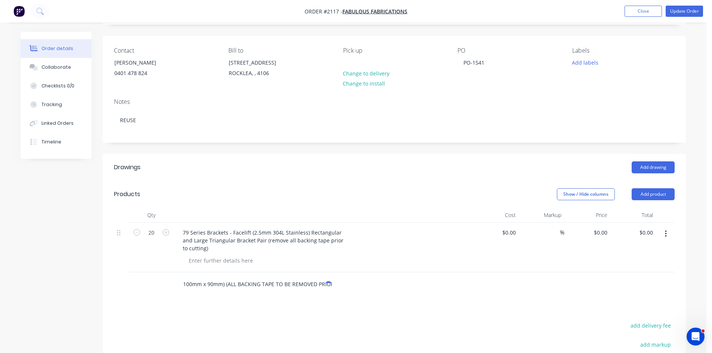
scroll to position [50, 0]
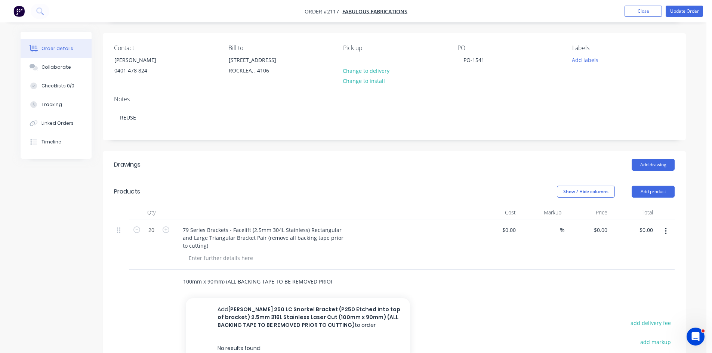
type input "[PERSON_NAME] 250 LC Snorkel Bracket (P250 Etched into top of bracket) 2.5mm 31…"
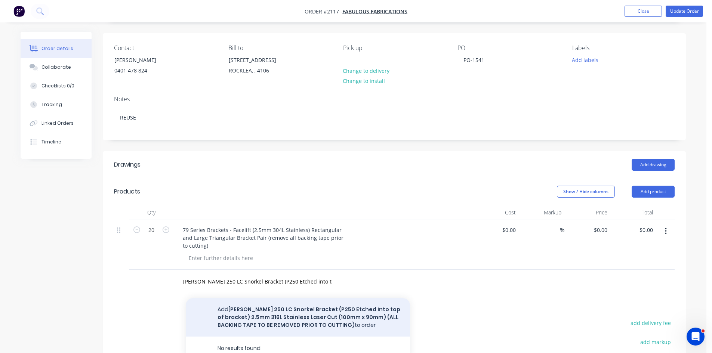
click at [309, 321] on button "Add Prado 250 LC Snorkel Bracket (P250 Etched into top of bracket) 2.5mm 316L S…" at bounding box center [298, 317] width 224 height 38
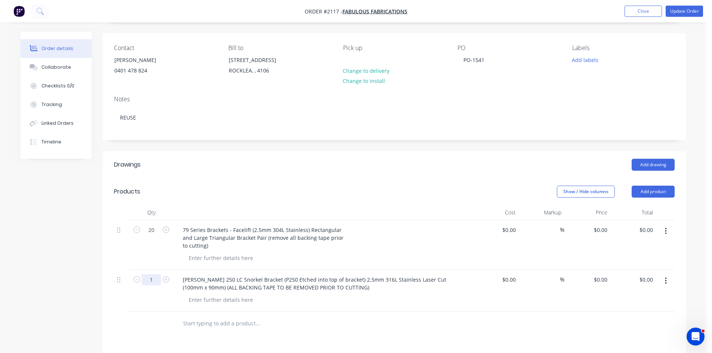
click at [154, 236] on input "1" at bounding box center [151, 230] width 19 height 11
type input "10"
click at [210, 323] on input "text" at bounding box center [257, 323] width 149 height 15
click at [214, 323] on input "text" at bounding box center [257, 323] width 149 height 15
paste input "P250EP [PERSON_NAME] 250 End Plate - 2.5mm 304L"
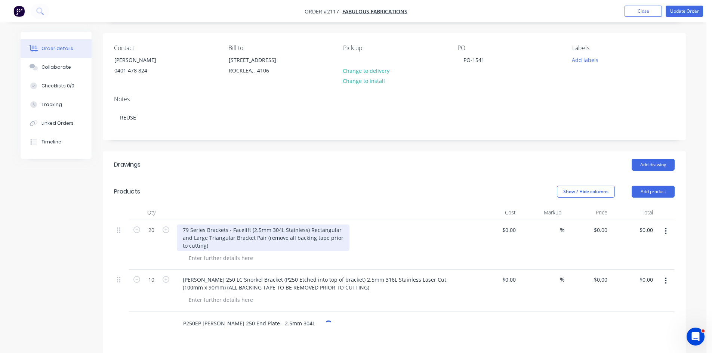
type input "P250EP [PERSON_NAME] 250 End Plate - 2.5mm 304L"
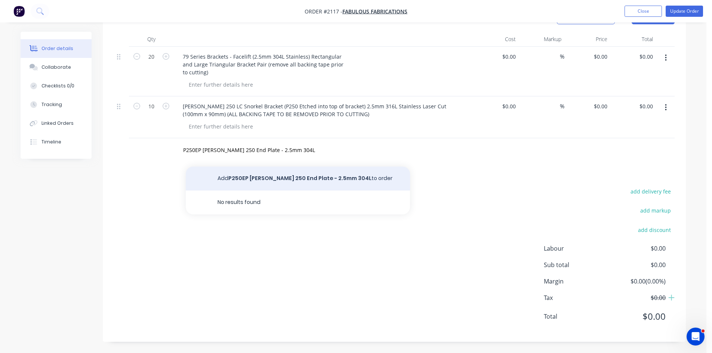
click at [262, 178] on button "Add P250EP Prado 250 End Plate - 2.5mm 304L to order" at bounding box center [298, 179] width 224 height 24
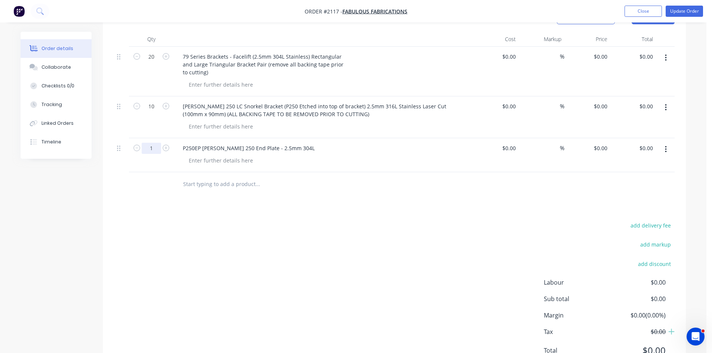
click at [152, 62] on input "1" at bounding box center [151, 56] width 19 height 11
type input "20"
click at [220, 178] on input "text" at bounding box center [257, 184] width 149 height 15
click at [219, 182] on input "text" at bounding box center [257, 184] width 149 height 15
click at [207, 181] on input "text" at bounding box center [257, 184] width 149 height 15
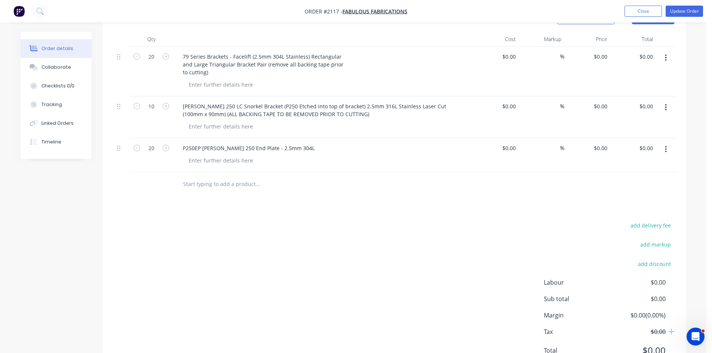
paste input "5-4 Inch ECCENTRIC Reducing Ring (124-99mm) 2mm 304L Stainless"
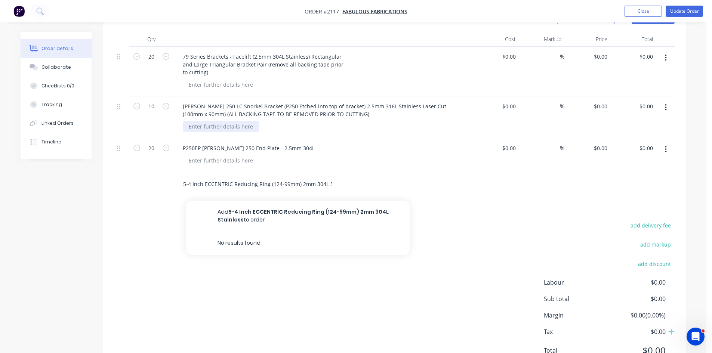
scroll to position [0, 16]
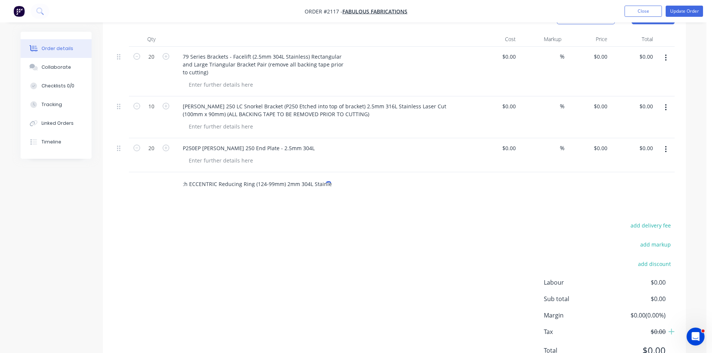
type input "5-4 Inch ECCENTRIC Reducing Ring (124-99mm) 2mm 304L Stainless"
click at [243, 218] on div "Drawings Add drawing Products Show / Hide columns Add product Qty Cost Markup P…" at bounding box center [394, 177] width 583 height 398
click at [281, 184] on input "5-4 Inch ECCENTRIC Reducing Ring (124-99mm) 2mm 304L Stainless" at bounding box center [257, 184] width 149 height 15
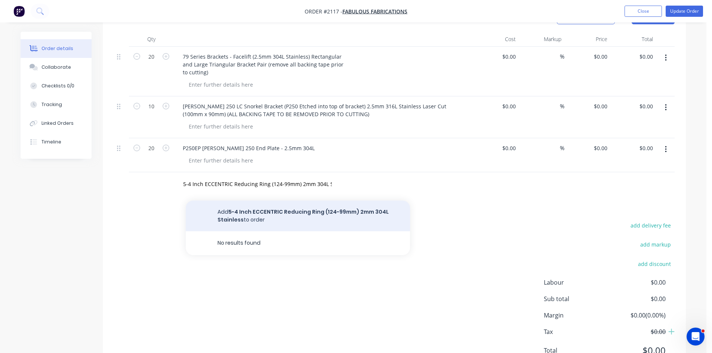
click at [276, 210] on button "Add 5-4 Inch ECCENTRIC Reducing Ring (124-99mm) 2mm 304L Stainless to order" at bounding box center [298, 216] width 224 height 31
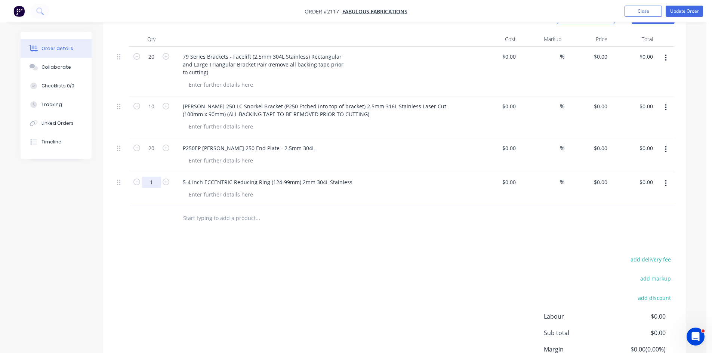
click at [154, 62] on input "1" at bounding box center [151, 56] width 19 height 11
type input "20"
click at [198, 220] on input "text" at bounding box center [257, 218] width 149 height 15
click at [233, 214] on input "text" at bounding box center [257, 218] width 149 height 15
paste input "5-4 Inch CONCENTRIC Reducing Ring 2.5mm 304L (124-99mm)"
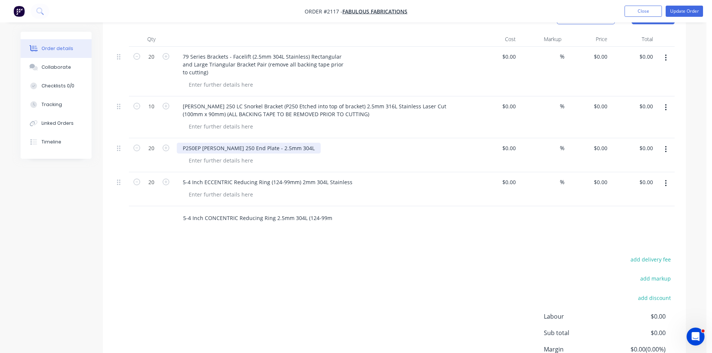
scroll to position [0, 2]
type input "5-4 Inch CONCENTRIC Reducing Ring 2.5mm 304L (124-99mm)"
click at [268, 243] on div "Drawings Add drawing Products Show / Hide columns Add product Qty Cost Markup P…" at bounding box center [394, 194] width 583 height 432
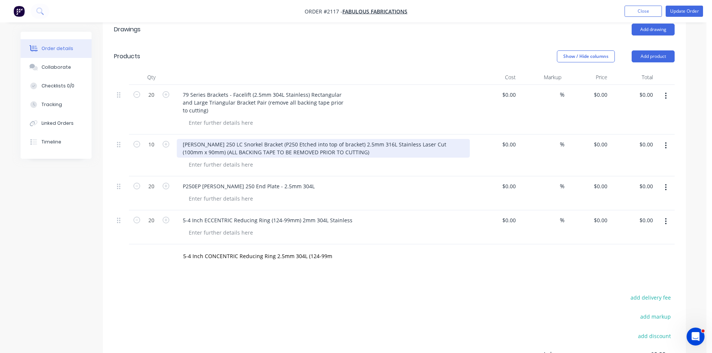
scroll to position [200, 0]
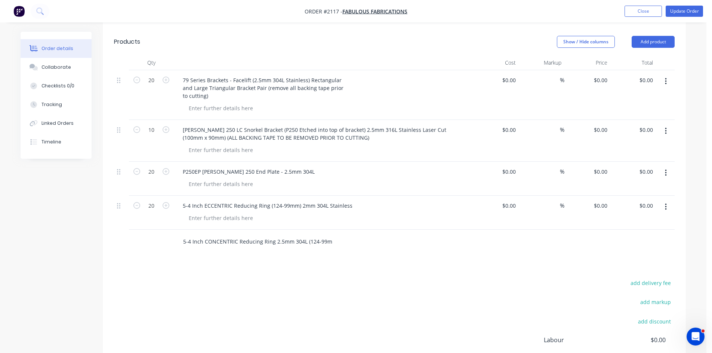
click at [253, 240] on input "5-4 Inch CONCENTRIC Reducing Ring 2.5mm 304L (124-99mm)" at bounding box center [257, 241] width 149 height 15
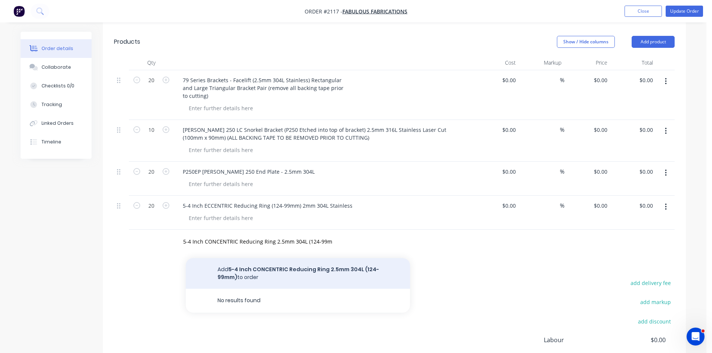
click at [270, 267] on button "Add 5-4 Inch CONCENTRIC Reducing Ring 2.5mm 304L (124-99mm) to order" at bounding box center [298, 273] width 224 height 31
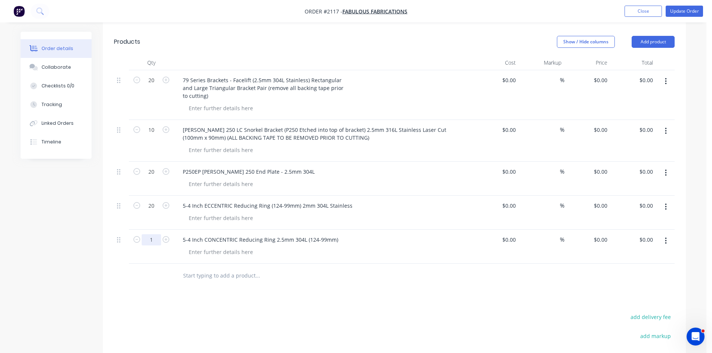
click at [154, 86] on input "1" at bounding box center [151, 80] width 19 height 11
type input "20"
click at [211, 272] on input "text" at bounding box center [257, 275] width 149 height 15
click at [225, 276] on input "text" at bounding box center [257, 275] width 149 height 15
paste input "300LC 2.5mm 304L 5-3.5" Eccentric Ring"
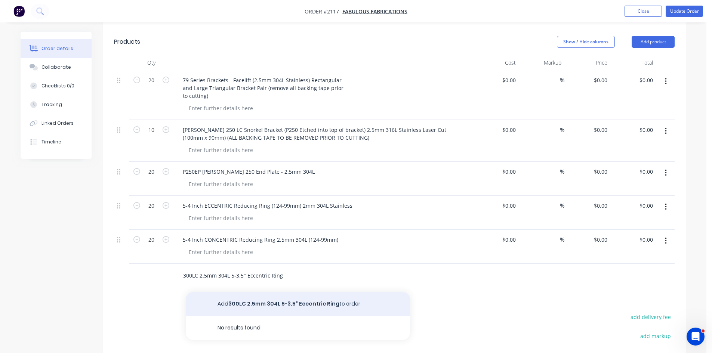
type input "300LC 2.5mm 304L 5-3.5" Eccentric Ring"
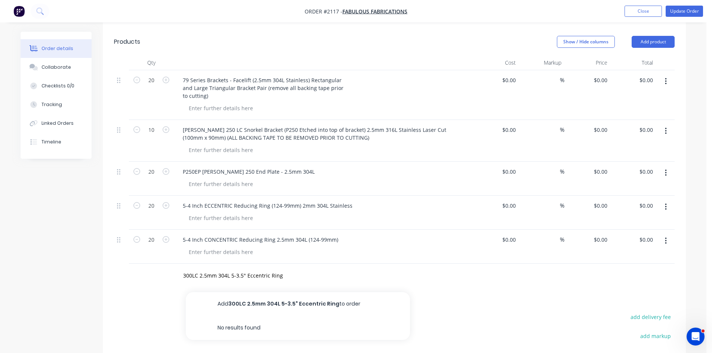
click at [295, 301] on button "Add 300LC 2.5mm 304L 5-3.5" Eccentric Ring to order" at bounding box center [298, 304] width 224 height 24
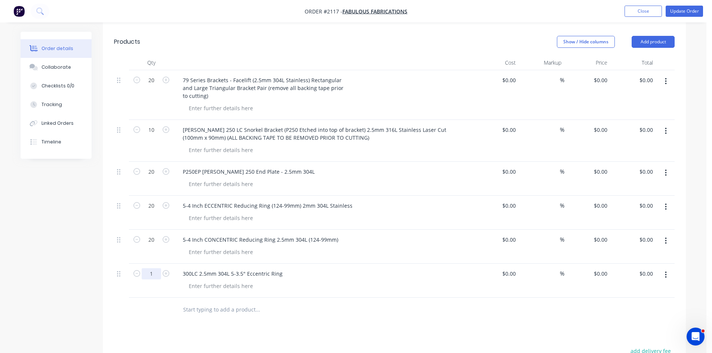
click at [155, 86] on input "1" at bounding box center [151, 80] width 19 height 11
type input "10"
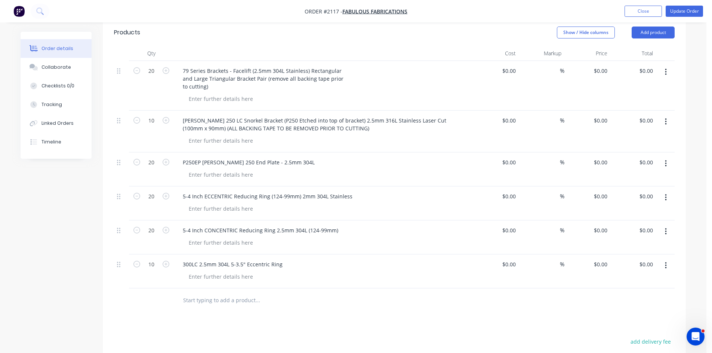
scroll to position [212, 0]
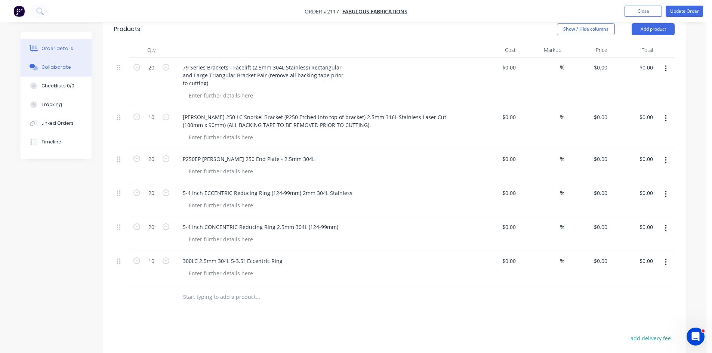
click at [55, 67] on div "Collaborate" at bounding box center [56, 67] width 30 height 7
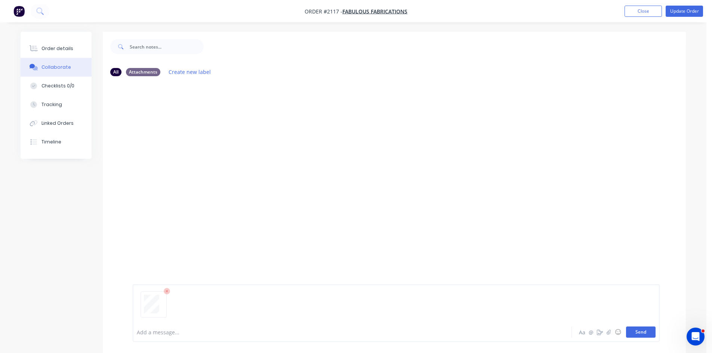
click at [647, 331] on button "Send" at bounding box center [641, 332] width 30 height 11
click at [196, 331] on div at bounding box center [331, 333] width 389 height 8
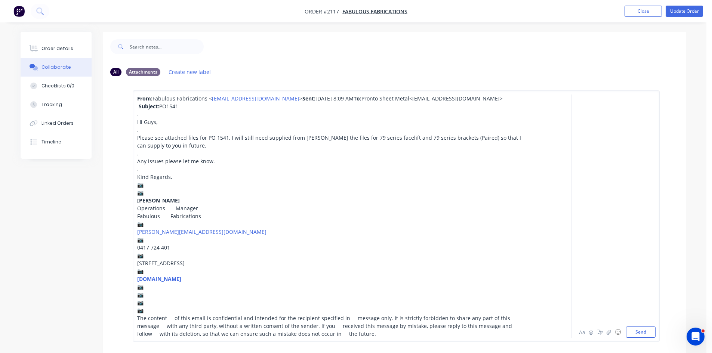
click at [155, 314] on div "📷" at bounding box center [331, 310] width 389 height 8
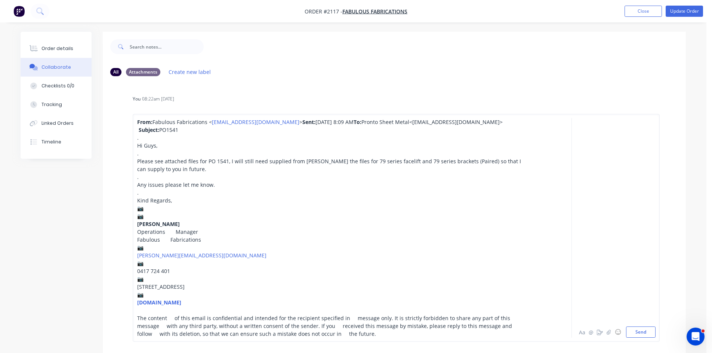
click at [149, 296] on div "📷" at bounding box center [331, 295] width 389 height 8
click at [145, 275] on div "📷" at bounding box center [331, 279] width 389 height 8
click at [144, 260] on span "📷" at bounding box center [140, 263] width 6 height 7
click at [144, 244] on span "📷" at bounding box center [140, 247] width 6 height 7
click at [144, 213] on span "📷" at bounding box center [140, 216] width 6 height 7
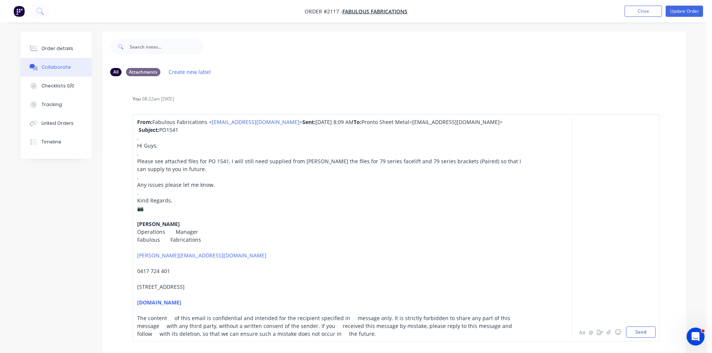
click at [144, 205] on span "📷" at bounding box center [140, 208] width 6 height 7
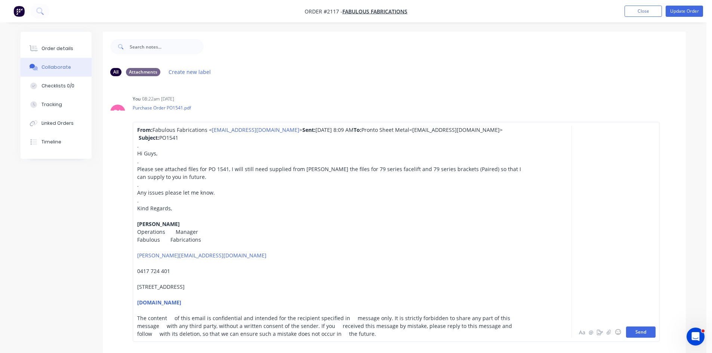
click at [645, 331] on button "Send" at bounding box center [641, 332] width 30 height 11
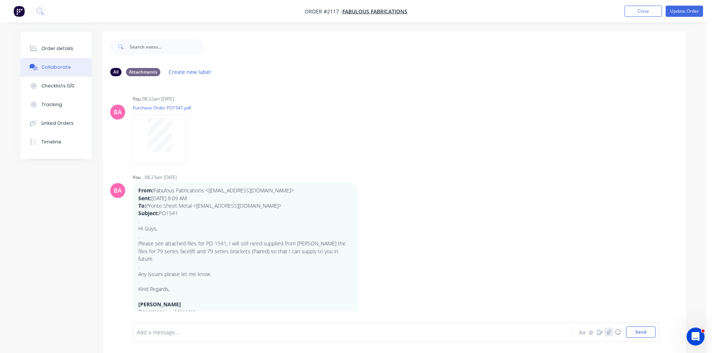
click at [611, 331] on button "button" at bounding box center [608, 332] width 9 height 9
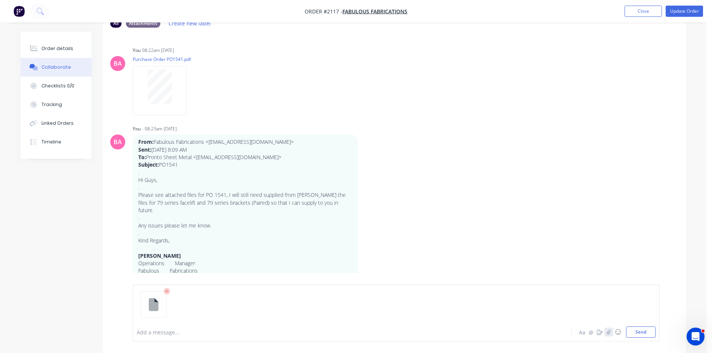
scroll to position [49, 0]
click at [641, 334] on button "Send" at bounding box center [641, 332] width 30 height 11
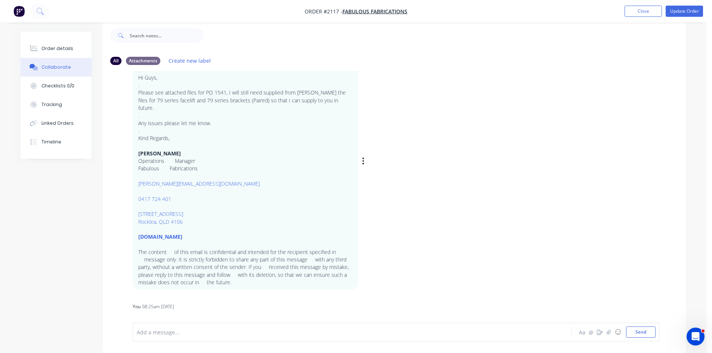
scroll to position [150, 0]
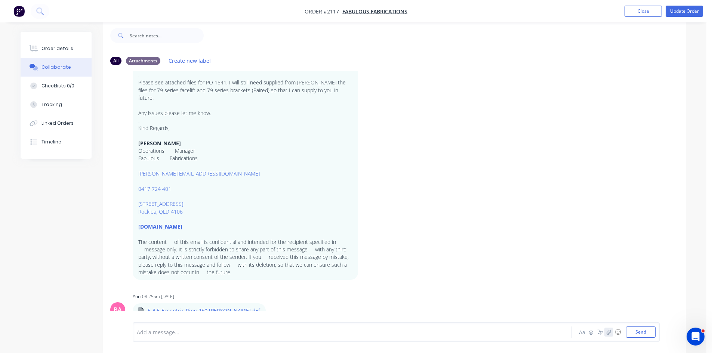
click at [607, 330] on icon "button" at bounding box center [609, 332] width 4 height 5
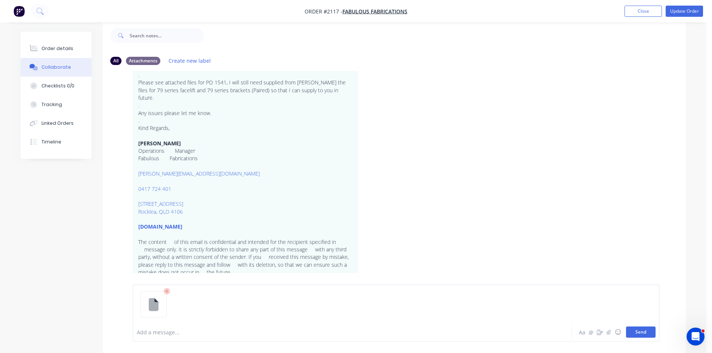
click at [643, 331] on button "Send" at bounding box center [641, 332] width 30 height 11
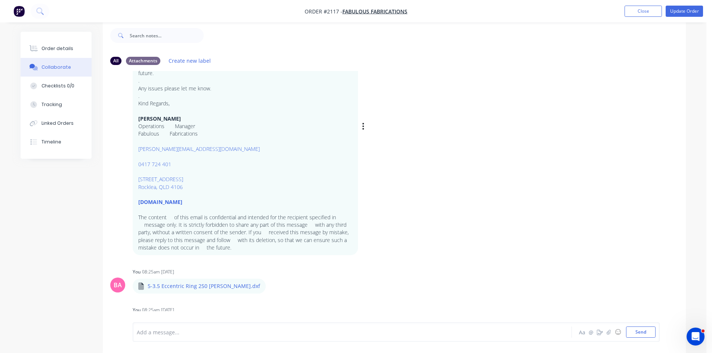
scroll to position [188, 0]
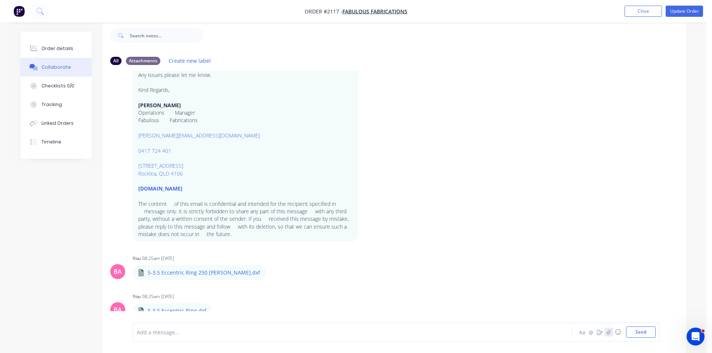
click at [610, 330] on icon "button" at bounding box center [609, 332] width 4 height 5
click at [639, 331] on button "Send" at bounding box center [641, 332] width 30 height 11
click at [608, 333] on icon "button" at bounding box center [609, 332] width 4 height 5
click at [637, 330] on button "Send" at bounding box center [641, 332] width 30 height 11
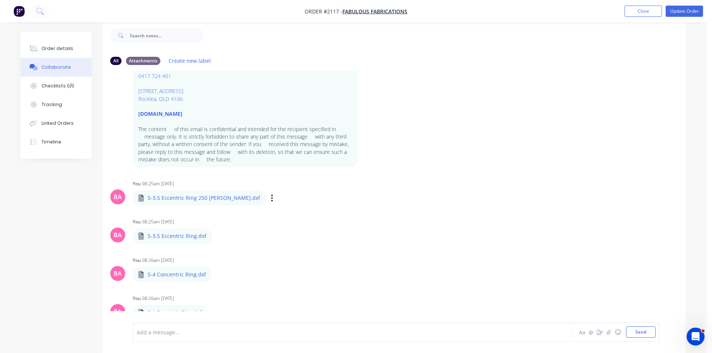
scroll to position [265, 0]
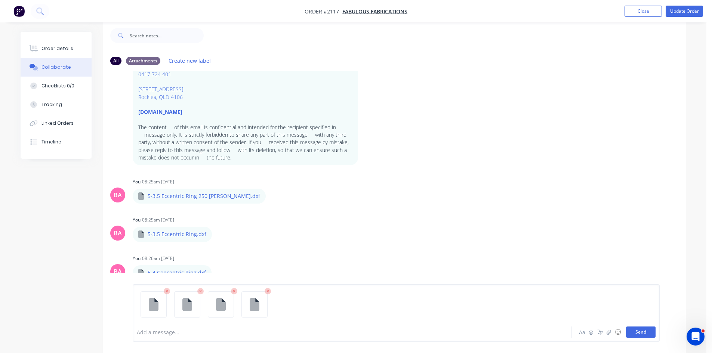
click at [640, 329] on button "Send" at bounding box center [641, 332] width 30 height 11
click at [644, 332] on button "Send" at bounding box center [641, 332] width 30 height 11
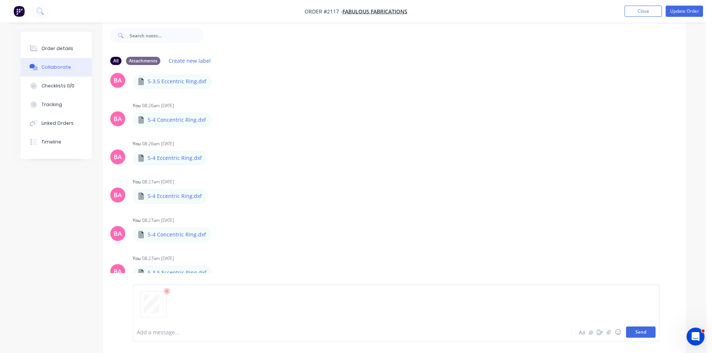
click at [638, 330] on button "Send" at bounding box center [641, 332] width 30 height 11
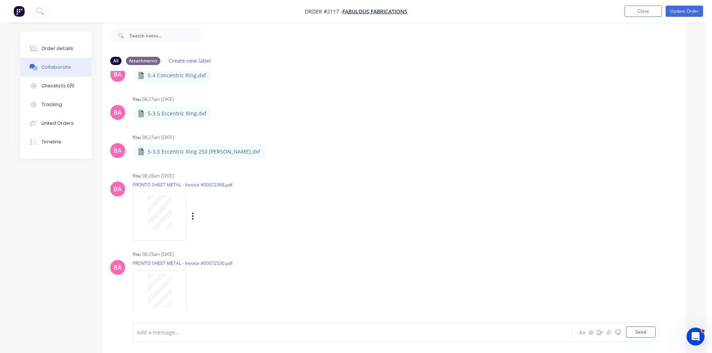
scroll to position [580, 0]
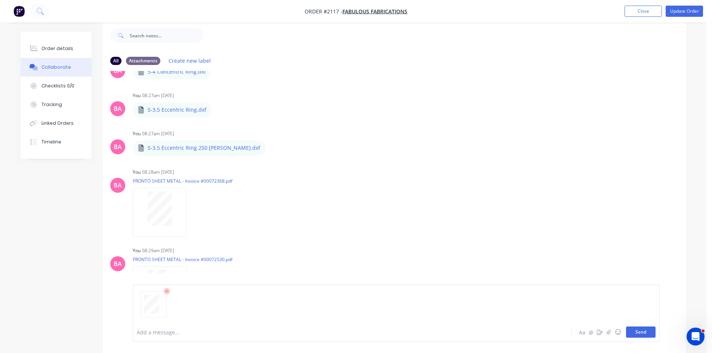
click at [638, 328] on button "Send" at bounding box center [641, 332] width 30 height 11
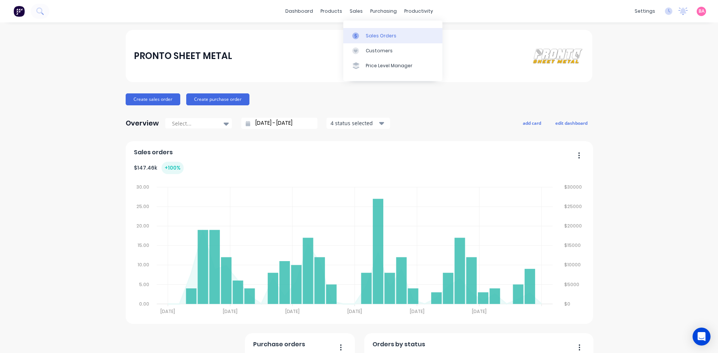
click at [380, 33] on div "Sales Orders" at bounding box center [381, 36] width 31 height 7
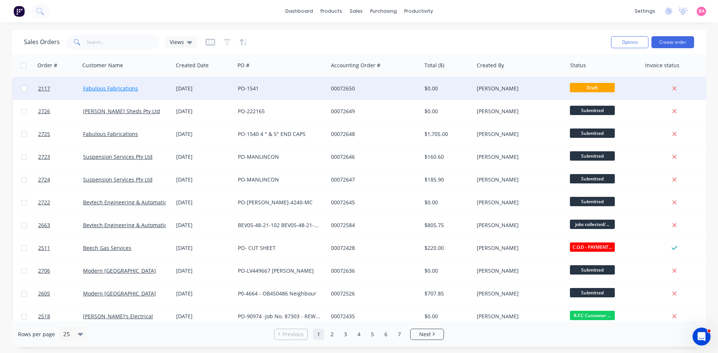
click at [112, 87] on link "Fabulous Fabrications" at bounding box center [110, 88] width 55 height 7
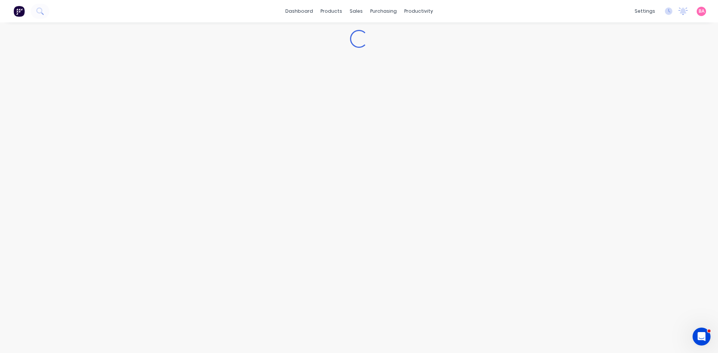
click at [112, 87] on div "Loading..." at bounding box center [359, 187] width 718 height 331
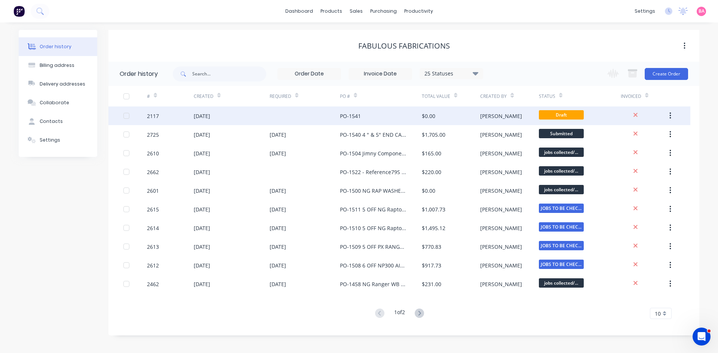
click at [207, 113] on div "[DATE]" at bounding box center [202, 116] width 16 height 8
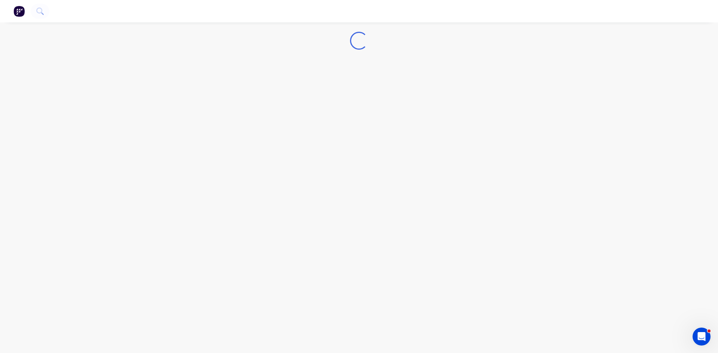
click at [207, 113] on div "Loading..." at bounding box center [359, 176] width 718 height 353
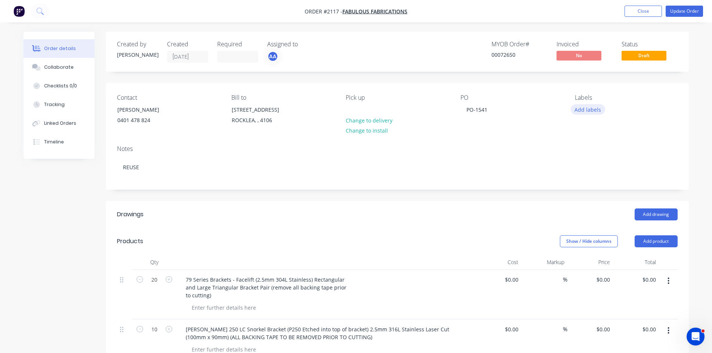
click at [588, 108] on button "Add labels" at bounding box center [588, 109] width 34 height 10
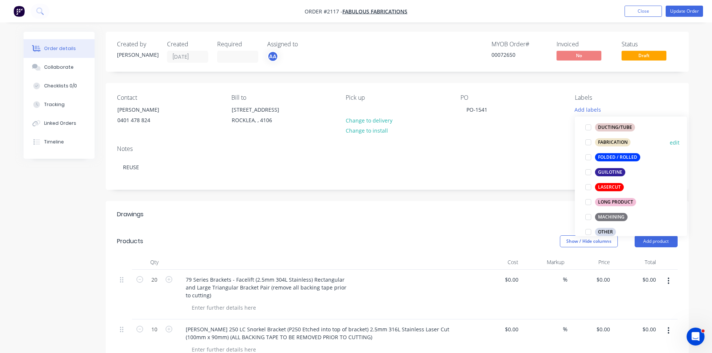
scroll to position [199, 0]
click at [584, 186] on div at bounding box center [588, 186] width 15 height 15
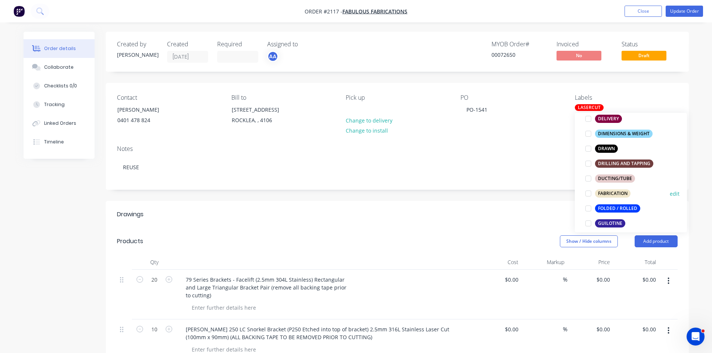
scroll to position [162, 0]
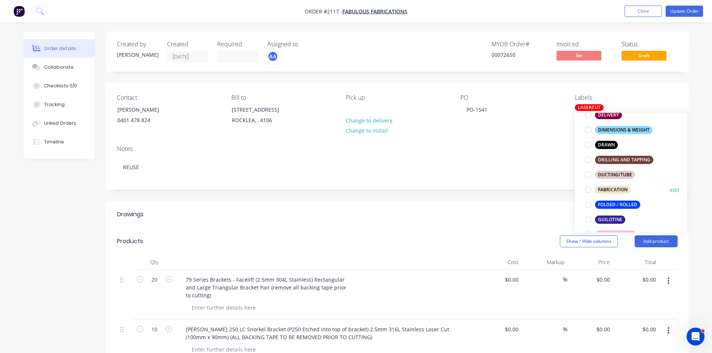
click at [588, 191] on div at bounding box center [588, 189] width 15 height 15
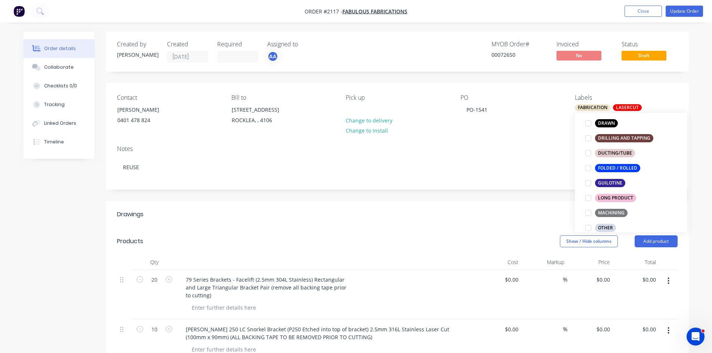
scroll to position [199, 0]
click at [589, 169] on div at bounding box center [588, 167] width 15 height 15
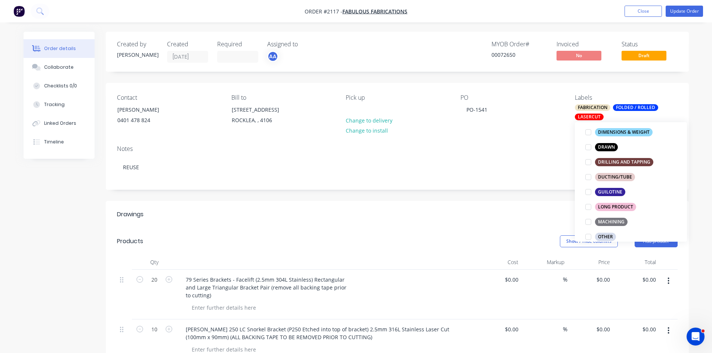
scroll to position [20, 0]
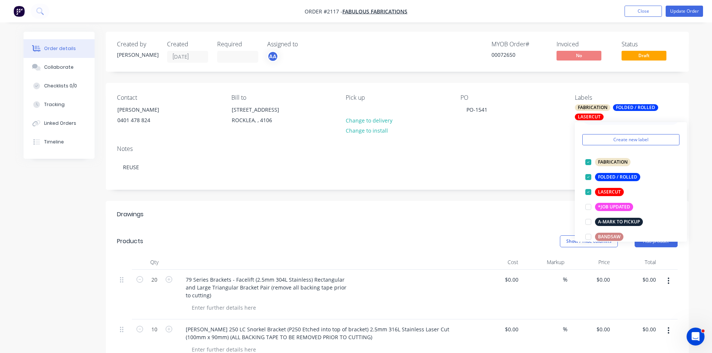
click at [346, 308] on div at bounding box center [329, 307] width 287 height 11
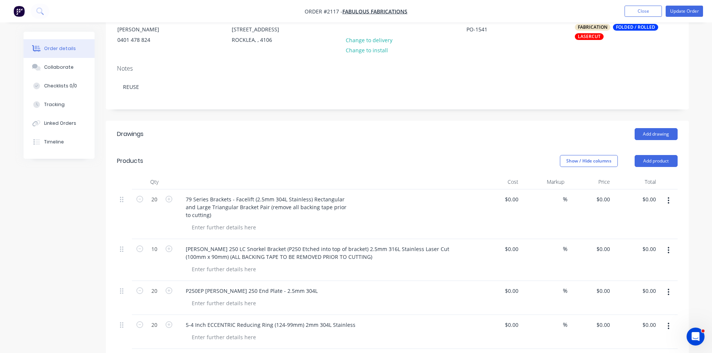
scroll to position [100, 0]
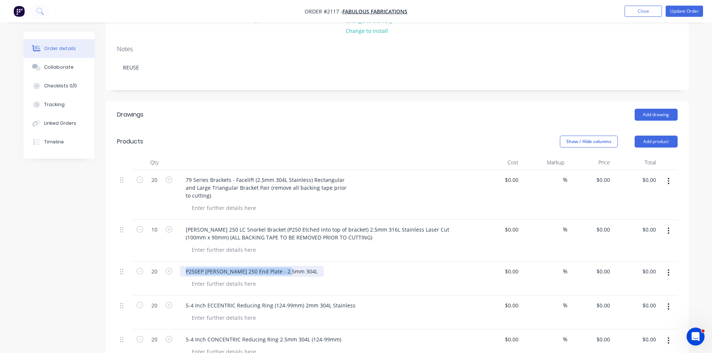
drag, startPoint x: 289, startPoint y: 272, endPoint x: 184, endPoint y: 269, distance: 104.3
click at [184, 269] on div "P250EP [PERSON_NAME] 250 End Plate - 2.5mm 304L" at bounding box center [252, 271] width 144 height 11
copy div "P250EP [PERSON_NAME] 250 End Plate - 2.5mm 304L"
click at [683, 10] on button "Update Order" at bounding box center [684, 11] width 37 height 11
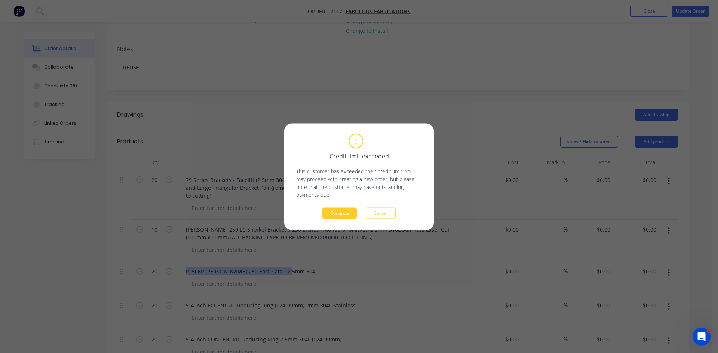
click at [338, 212] on button "Continue" at bounding box center [339, 212] width 34 height 11
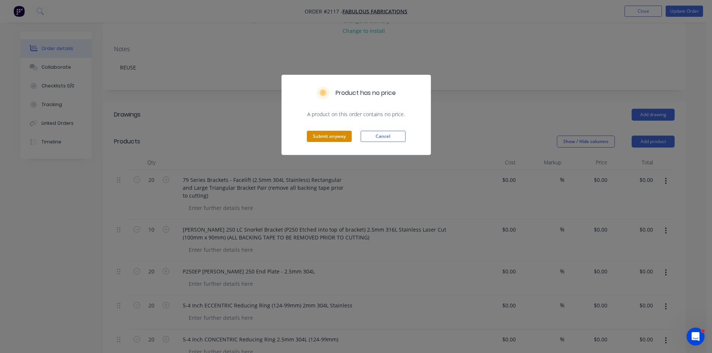
click at [322, 135] on button "Submit anyway" at bounding box center [329, 136] width 45 height 11
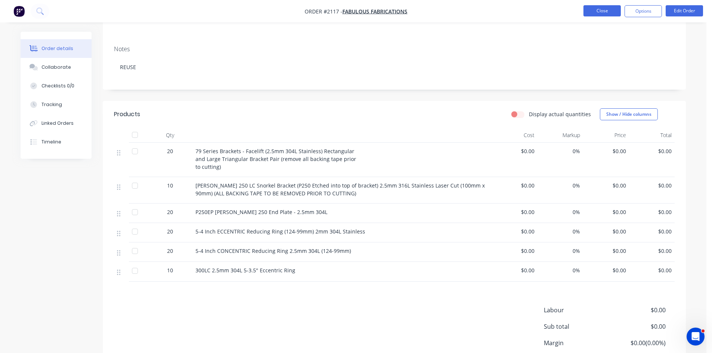
click at [607, 7] on button "Close" at bounding box center [601, 10] width 37 height 11
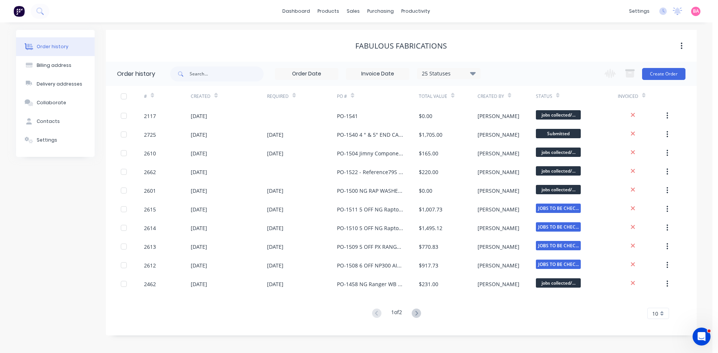
click at [475, 72] on icon at bounding box center [472, 73] width 6 height 3
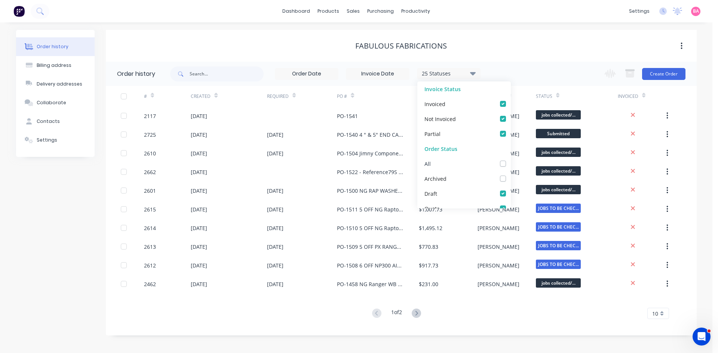
click at [510, 160] on label at bounding box center [510, 160] width 0 height 0
click at [510, 162] on input "checkbox" at bounding box center [513, 163] width 6 height 7
checkbox input "true"
click at [194, 75] on input "text" at bounding box center [226, 74] width 74 height 15
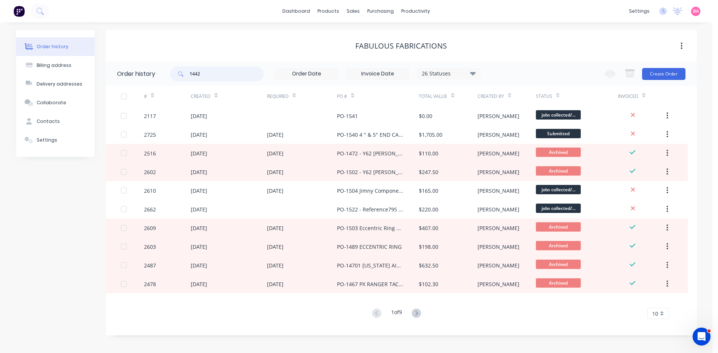
type input "1442"
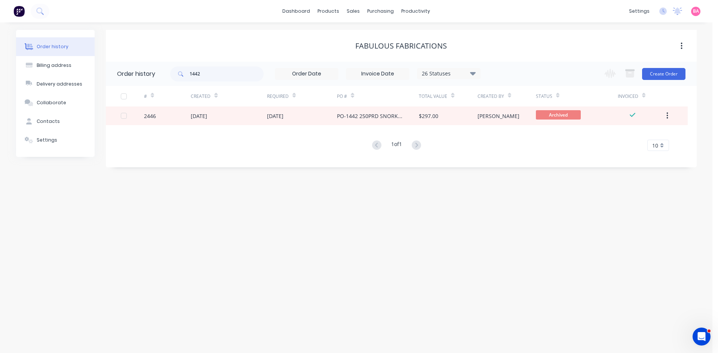
click at [472, 70] on icon at bounding box center [473, 73] width 6 height 9
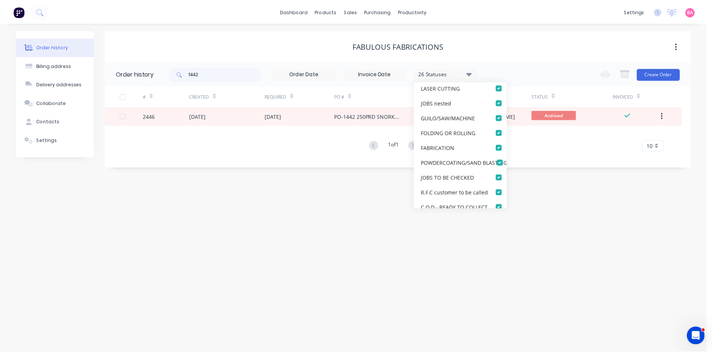
scroll to position [175, 0]
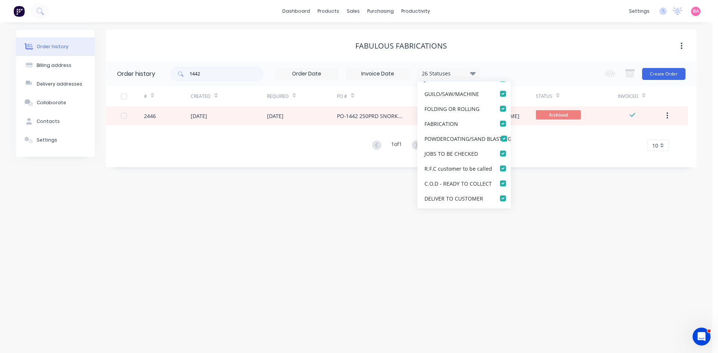
click at [379, 73] on input at bounding box center [377, 73] width 63 height 11
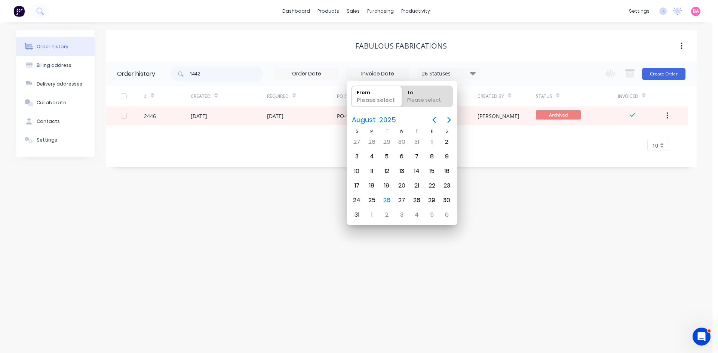
click at [548, 216] on div "Order history Billing address Delivery addresses Collaborate Contacts Settings …" at bounding box center [356, 187] width 712 height 331
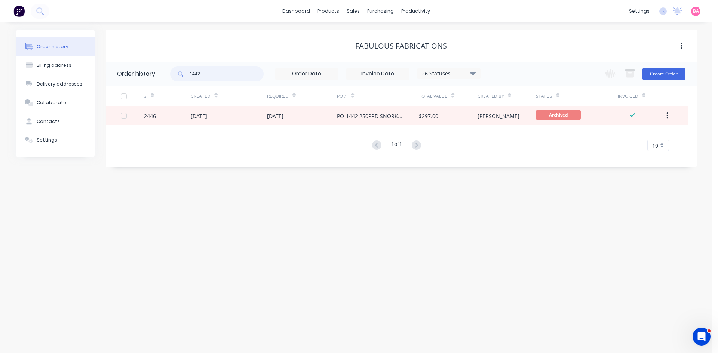
click at [213, 73] on input "1442" at bounding box center [226, 74] width 74 height 15
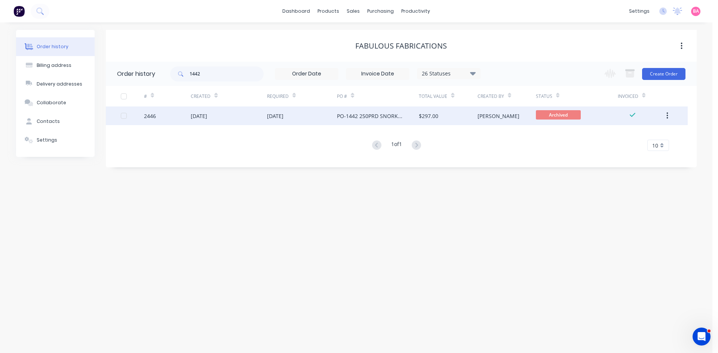
click at [382, 117] on div "PO-1442 250PRD SNORKEL BASE CAP 3 - 4 REDUCING RING" at bounding box center [370, 116] width 67 height 8
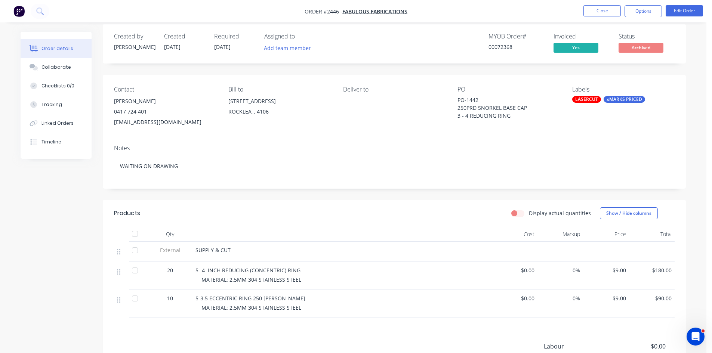
scroll to position [12, 0]
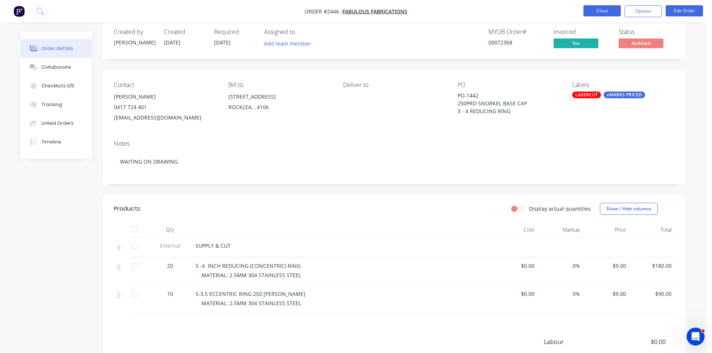
click at [599, 10] on button "Close" at bounding box center [601, 10] width 37 height 11
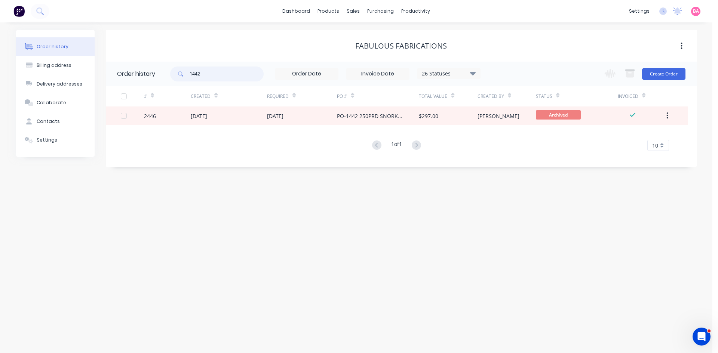
click at [214, 73] on input "1442" at bounding box center [226, 74] width 74 height 15
click at [369, 33] on div "Sales Orders" at bounding box center [381, 36] width 31 height 7
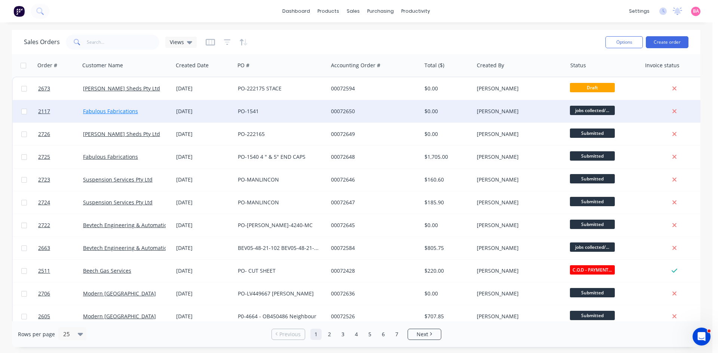
click at [115, 111] on link "Fabulous Fabrications" at bounding box center [110, 111] width 55 height 7
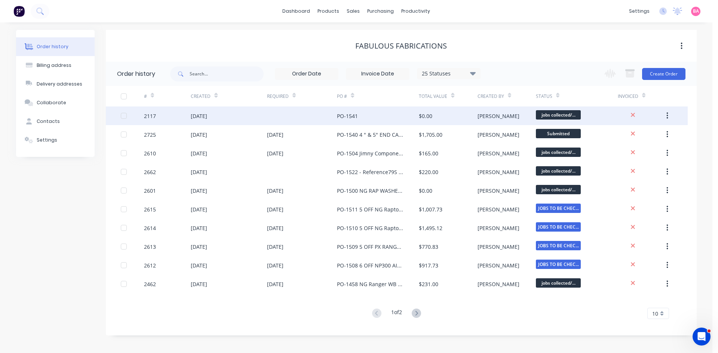
click at [199, 113] on div "[DATE]" at bounding box center [199, 116] width 16 height 8
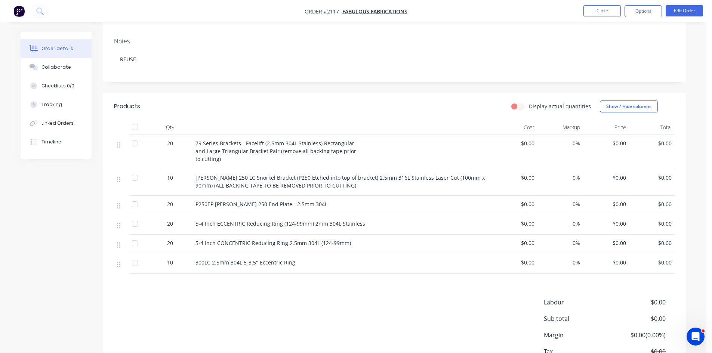
scroll to position [100, 0]
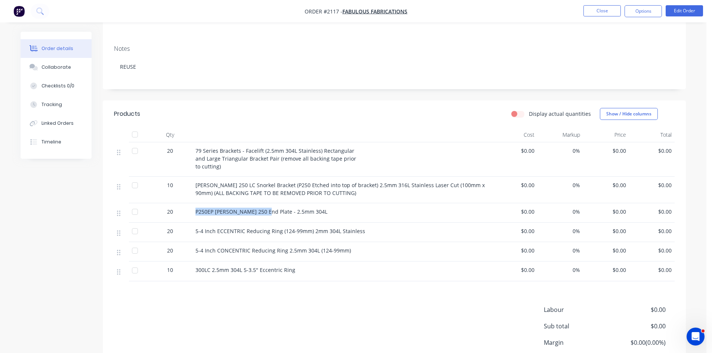
drag, startPoint x: 263, startPoint y: 212, endPoint x: 193, endPoint y: 210, distance: 70.7
click at [193, 210] on div "P250EP [PERSON_NAME] 250 End Plate - 2.5mm 304L" at bounding box center [341, 212] width 299 height 19
copy span "P250EP Prado 250 End Plate"
drag, startPoint x: 196, startPoint y: 269, endPoint x: 297, endPoint y: 278, distance: 101.4
click at [297, 278] on div "300LC 2.5mm 304L 5-3.5" Eccentric Ring" at bounding box center [341, 271] width 299 height 19
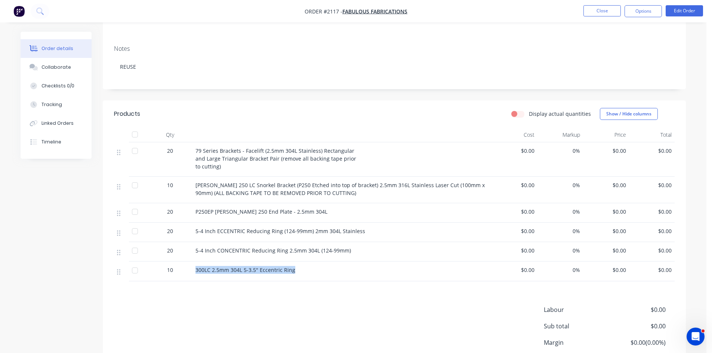
copy span "300LC 2.5mm 304L 5-3.5" Eccentric Ring"
click at [606, 8] on button "Close" at bounding box center [601, 10] width 37 height 11
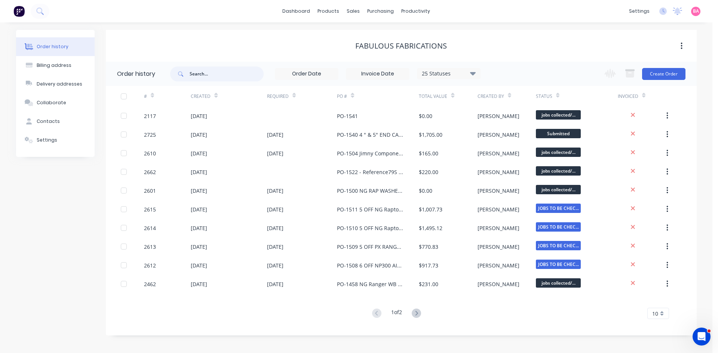
click at [229, 71] on input "text" at bounding box center [226, 74] width 74 height 15
type input "1224"
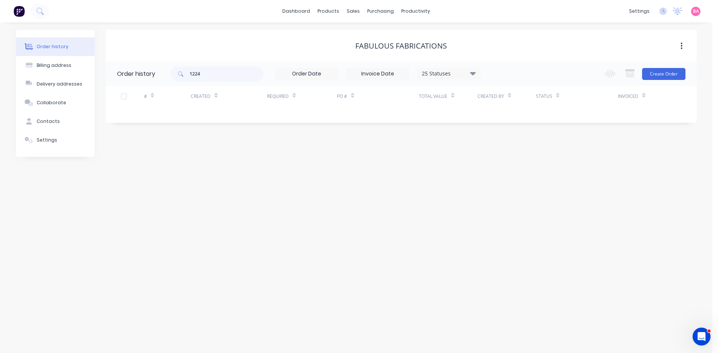
click at [474, 73] on icon at bounding box center [472, 73] width 6 height 3
click at [510, 160] on label at bounding box center [510, 160] width 0 height 0
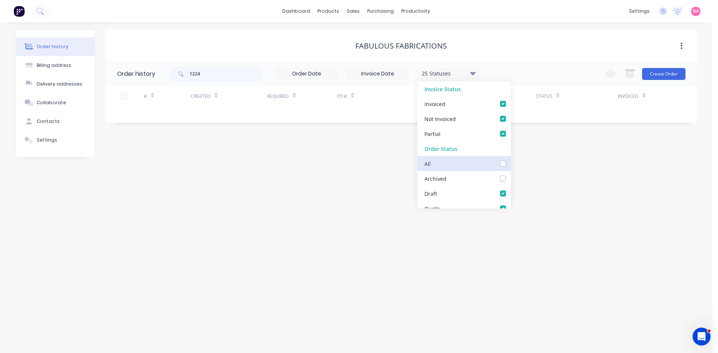
click at [510, 164] on input "checkbox" at bounding box center [513, 163] width 6 height 7
checkbox input "true"
click at [218, 74] on input "1224" at bounding box center [226, 74] width 74 height 15
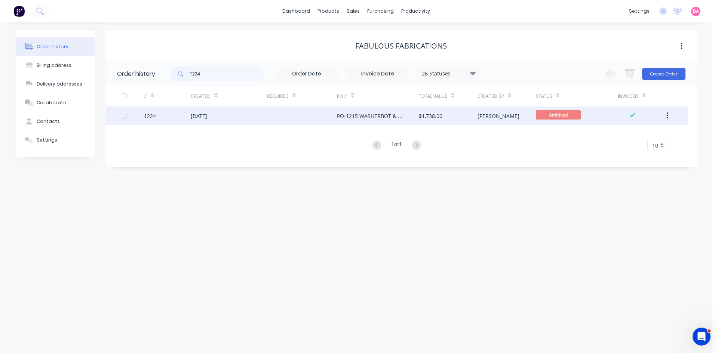
click at [152, 116] on div "1224" at bounding box center [150, 116] width 12 height 8
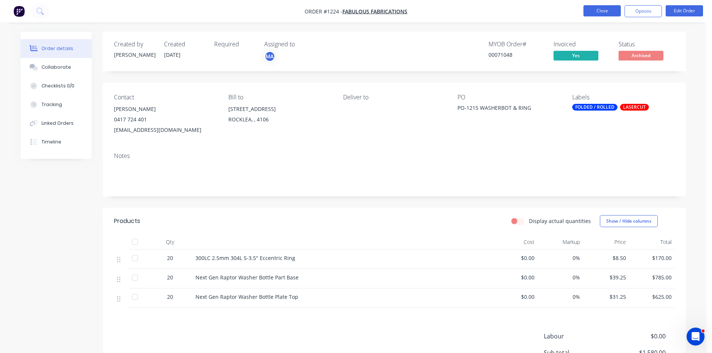
click at [607, 11] on button "Close" at bounding box center [601, 10] width 37 height 11
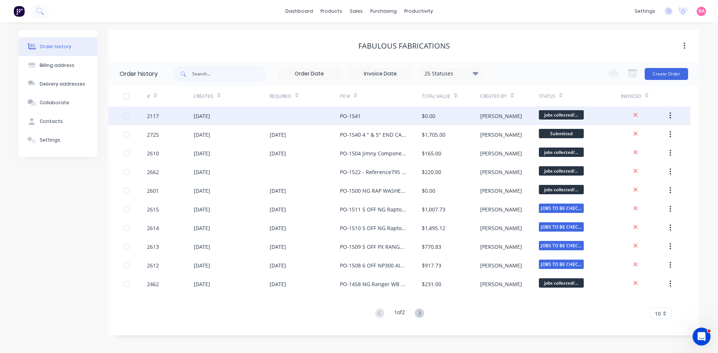
click at [195, 117] on div "[DATE]" at bounding box center [202, 116] width 16 height 8
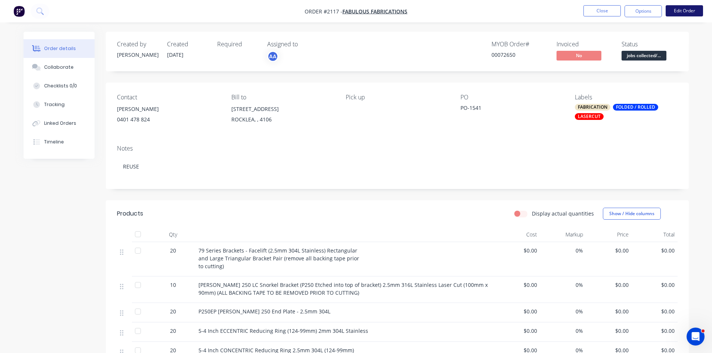
click at [689, 11] on button "Edit Order" at bounding box center [684, 10] width 37 height 11
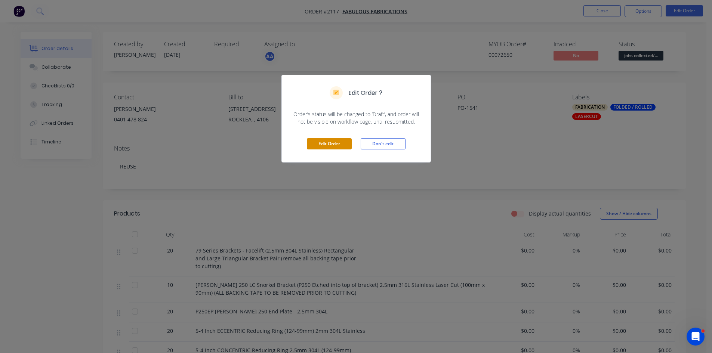
click at [343, 138] on button "Edit Order" at bounding box center [329, 143] width 45 height 11
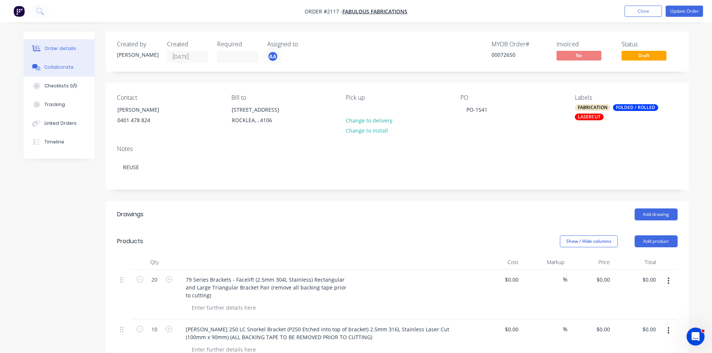
click at [52, 67] on div "Collaborate" at bounding box center [59, 67] width 30 height 7
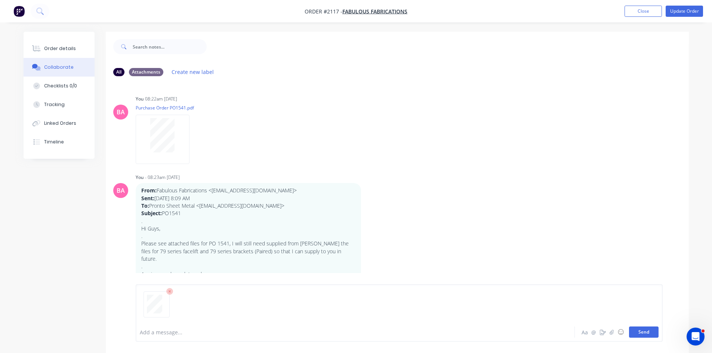
click at [643, 332] on button "Send" at bounding box center [644, 332] width 30 height 11
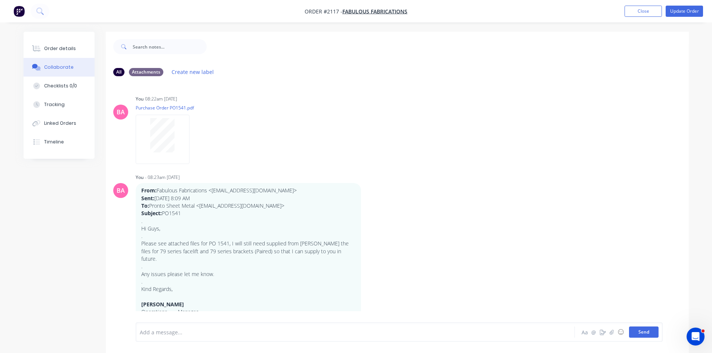
scroll to position [659, 0]
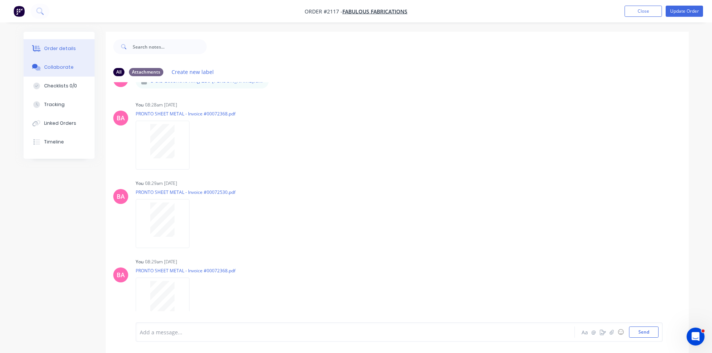
click at [58, 50] on div "Order details" at bounding box center [60, 48] width 32 height 7
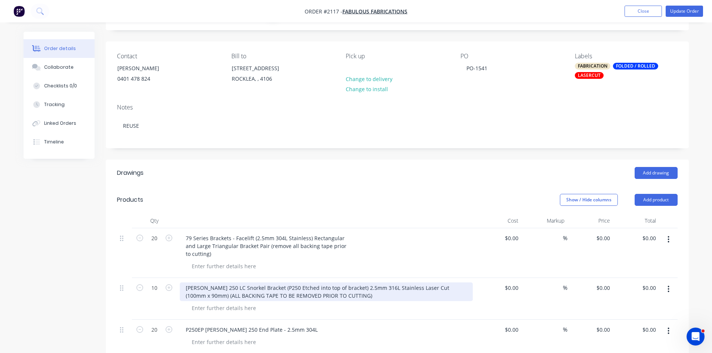
scroll to position [50, 0]
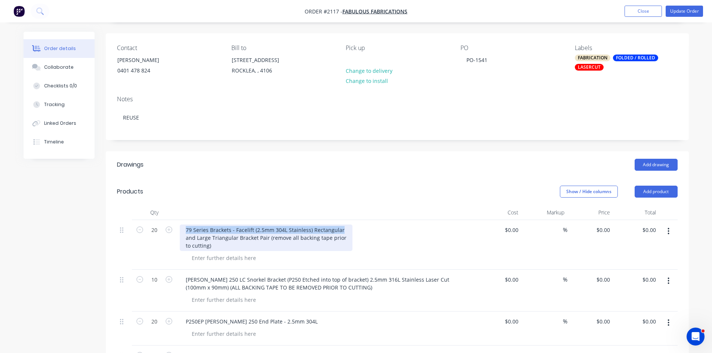
drag, startPoint x: 185, startPoint y: 231, endPoint x: 339, endPoint y: 233, distance: 154.0
click at [339, 233] on div "79 Series Brackets - Facelift (2.5mm 304L Stainless) Rectangular and Large Tria…" at bounding box center [266, 238] width 173 height 27
copy div "79 Series Brackets - Facelift (2.5mm 304L Stainless) Rectangular"
click at [232, 230] on div "79 Series Brackets - Facelift (2.5mm 304L Stainless) Rectangular and Large Tria…" at bounding box center [266, 238] width 173 height 27
drag, startPoint x: 229, startPoint y: 230, endPoint x: 183, endPoint y: 229, distance: 46.0
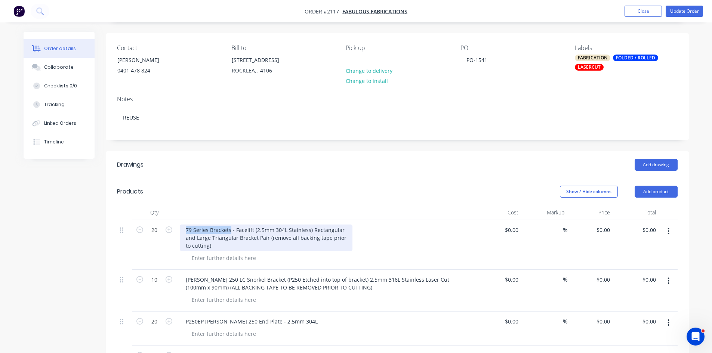
click at [183, 229] on div "79 Series Brackets - Facelift (2.5mm 304L Stainless) Rectangular and Large Tria…" at bounding box center [266, 238] width 173 height 27
copy div "79 Series Brackets"
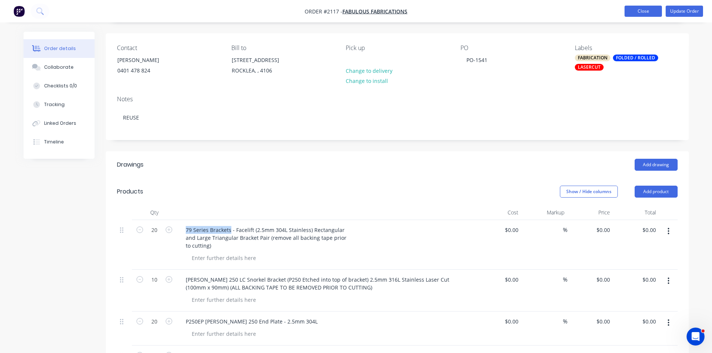
click at [653, 12] on button "Close" at bounding box center [642, 11] width 37 height 11
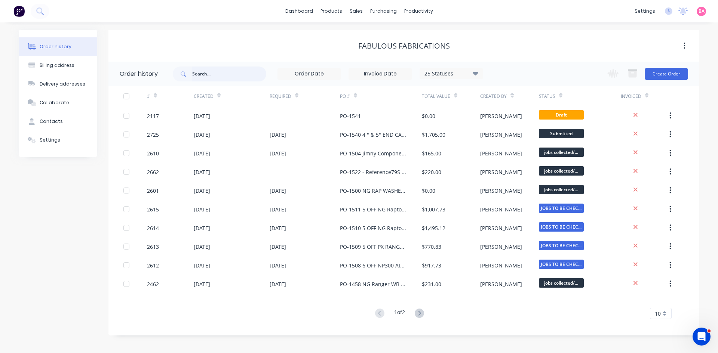
click at [226, 75] on input "text" at bounding box center [229, 74] width 74 height 15
type input "1522"
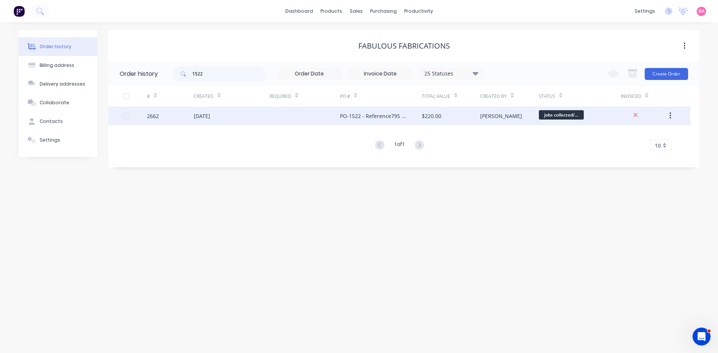
click at [153, 116] on div "2662" at bounding box center [153, 116] width 12 height 8
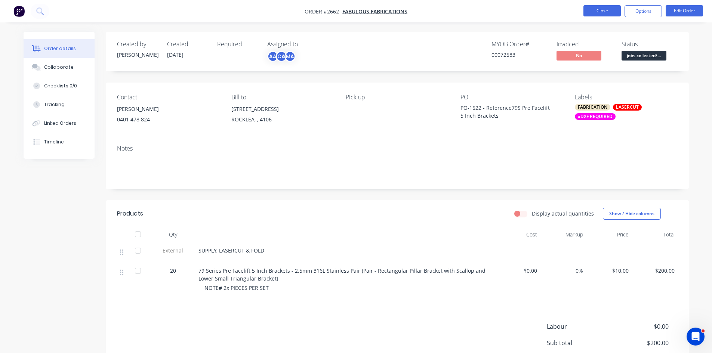
click at [606, 10] on button "Close" at bounding box center [601, 10] width 37 height 11
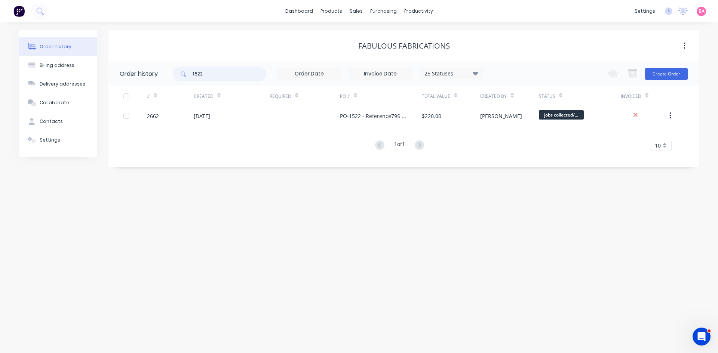
drag, startPoint x: 210, startPoint y: 73, endPoint x: 168, endPoint y: 69, distance: 42.1
click at [168, 69] on header "Order history 1522 25 Statuses Invoice Status Invoiced Not Invoiced Partial Ord…" at bounding box center [403, 74] width 590 height 24
type input "po-1338"
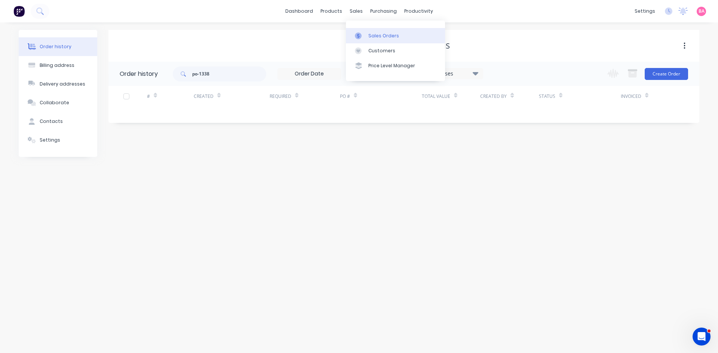
click at [381, 36] on div "Sales Orders" at bounding box center [383, 36] width 31 height 7
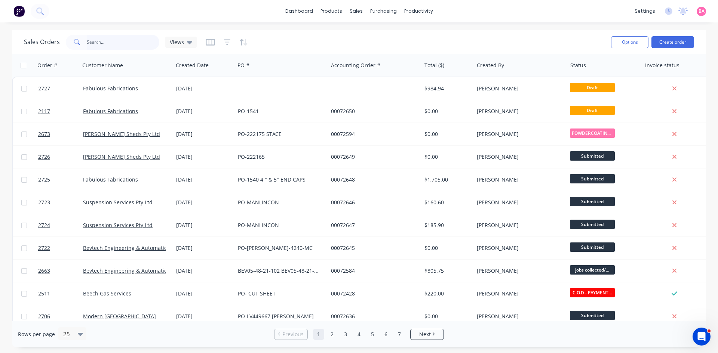
click at [109, 38] on input "text" at bounding box center [123, 42] width 73 height 15
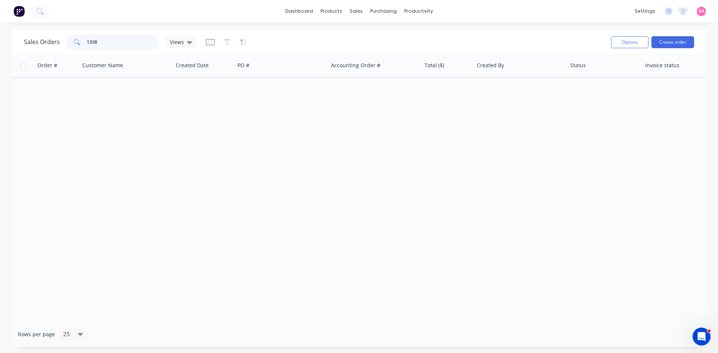
type input "1338"
click at [230, 40] on div at bounding box center [227, 42] width 42 height 12
click at [226, 42] on icon "button" at bounding box center [227, 41] width 5 height 1
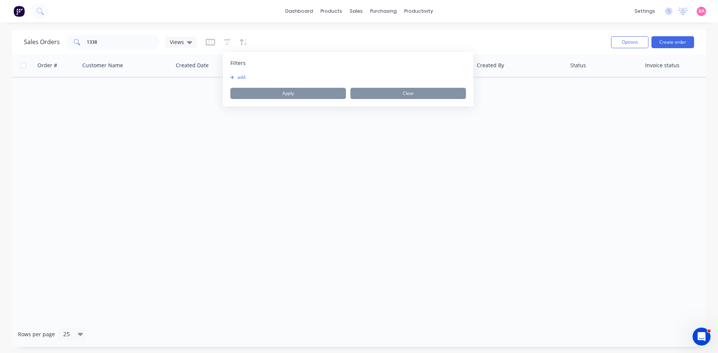
click at [246, 77] on button "add" at bounding box center [239, 77] width 19 height 6
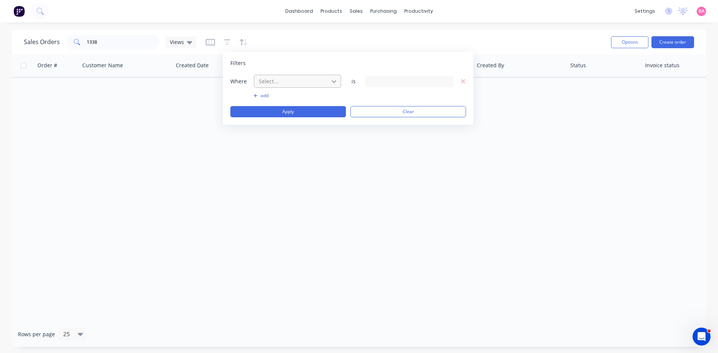
click at [330, 82] on icon at bounding box center [333, 81] width 7 height 7
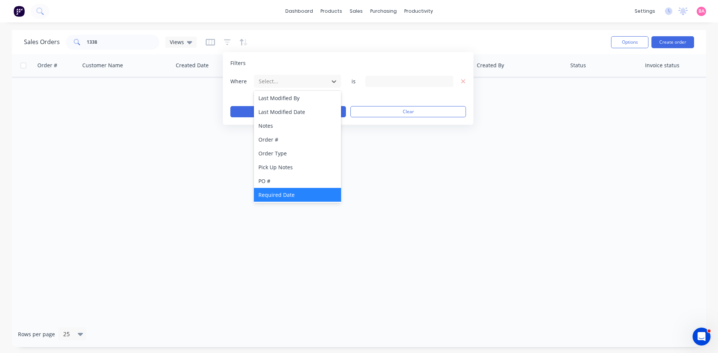
scroll to position [195, 0]
click at [272, 194] on div "Status" at bounding box center [297, 195] width 87 height 14
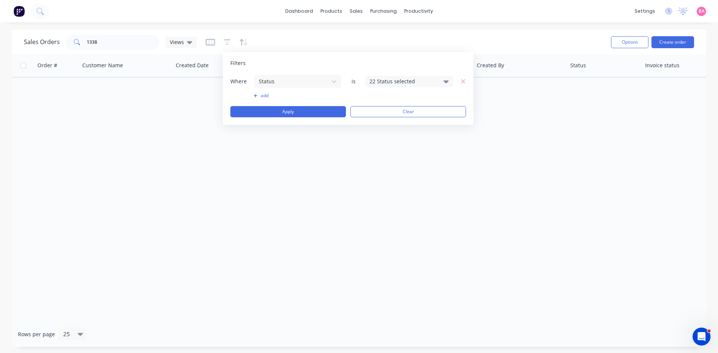
click at [445, 80] on icon at bounding box center [445, 81] width 5 height 3
click at [378, 121] on div at bounding box center [377, 122] width 15 height 15
click at [277, 108] on button "Apply" at bounding box center [287, 111] width 115 height 11
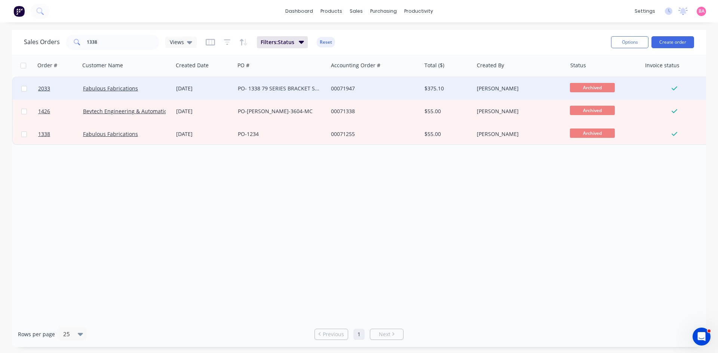
click at [265, 86] on div "PO- 1338 79 SERIES BRACKET SETS 79 SERIES- FACELIFT" at bounding box center [279, 88] width 83 height 7
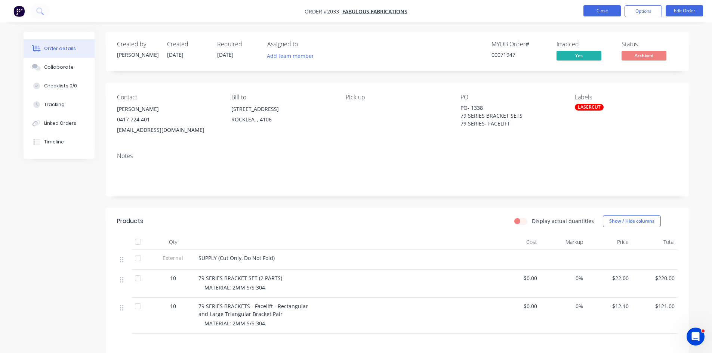
click at [594, 10] on button "Close" at bounding box center [601, 10] width 37 height 11
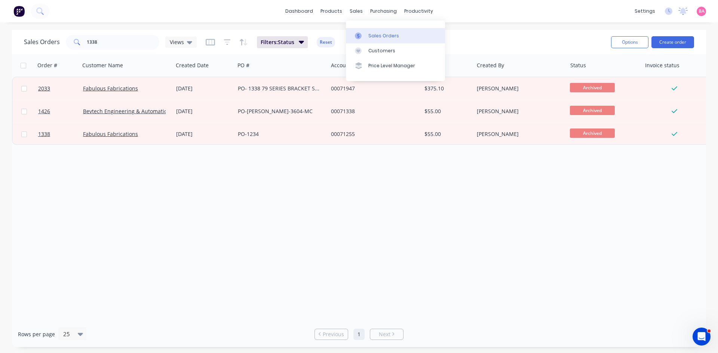
click at [388, 35] on div "Sales Orders" at bounding box center [383, 36] width 31 height 7
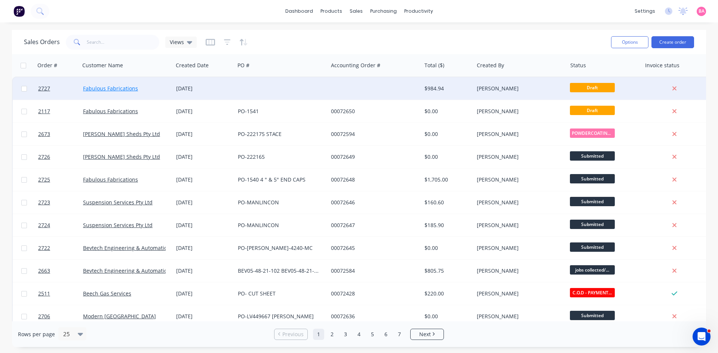
click at [111, 87] on link "Fabulous Fabrications" at bounding box center [110, 88] width 55 height 7
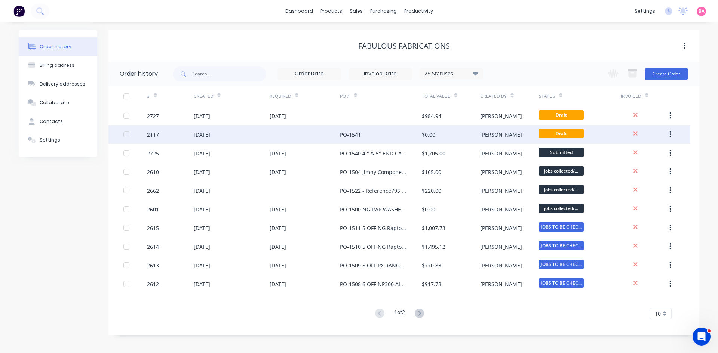
click at [354, 133] on div "PO-1541" at bounding box center [350, 135] width 21 height 8
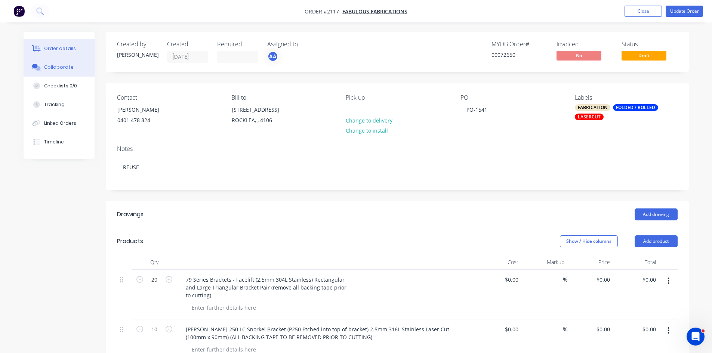
click at [52, 63] on button "Collaborate" at bounding box center [59, 67] width 71 height 19
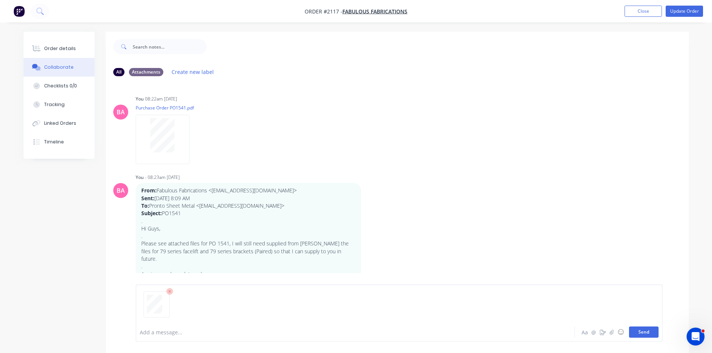
click at [650, 329] on button "Send" at bounding box center [644, 332] width 30 height 11
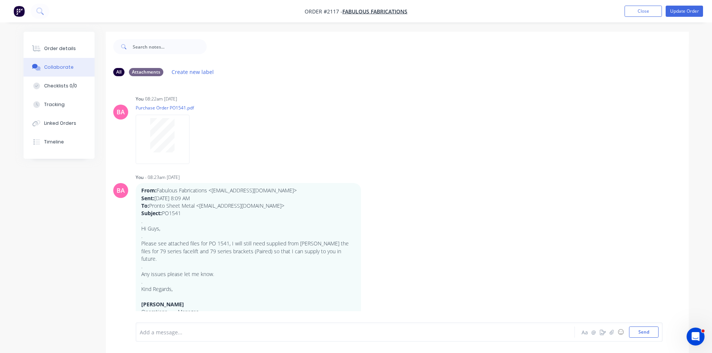
scroll to position [737, 0]
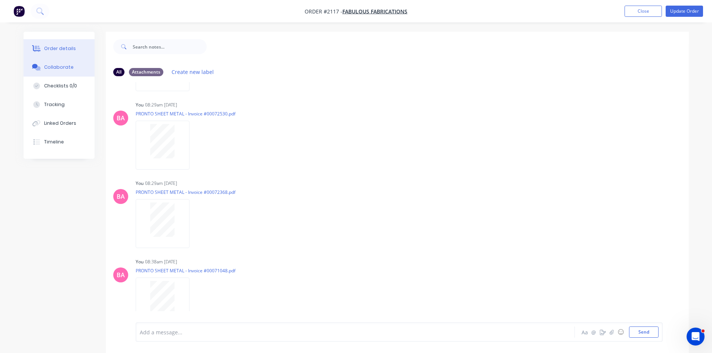
click at [65, 44] on button "Order details" at bounding box center [59, 48] width 71 height 19
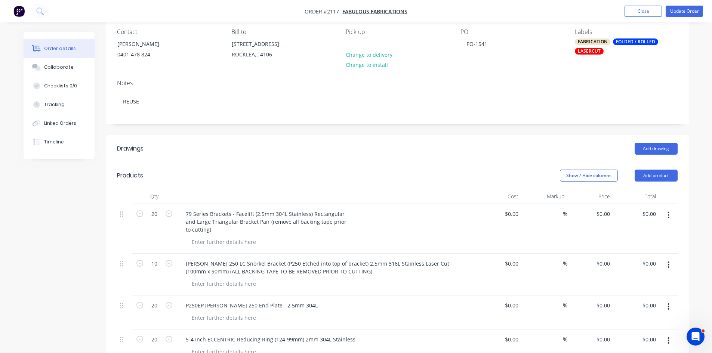
scroll to position [75, 0]
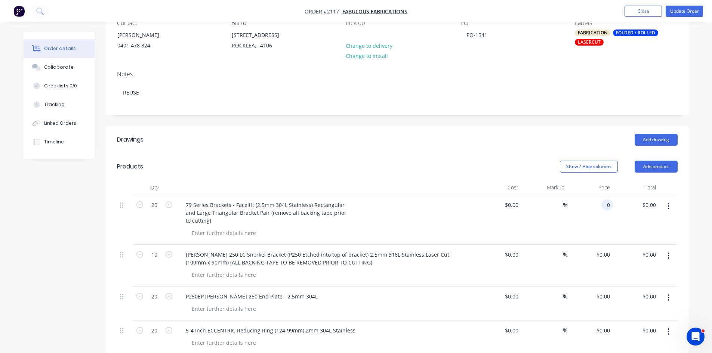
click at [602, 207] on div "0 0" at bounding box center [607, 205] width 12 height 11
type input "$0.00"
click at [653, 164] on button "Add product" at bounding box center [656, 167] width 43 height 12
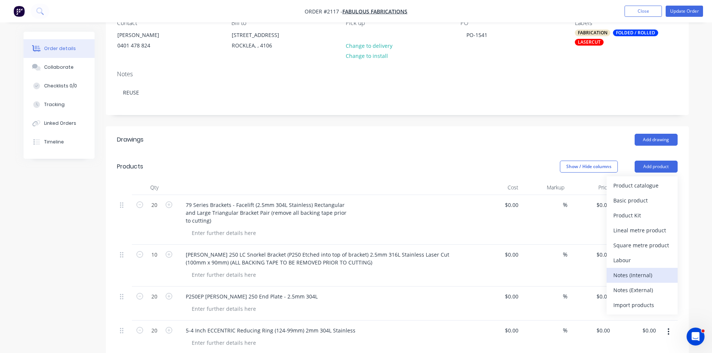
click at [640, 274] on div "Notes (Internal)" at bounding box center [642, 275] width 58 height 11
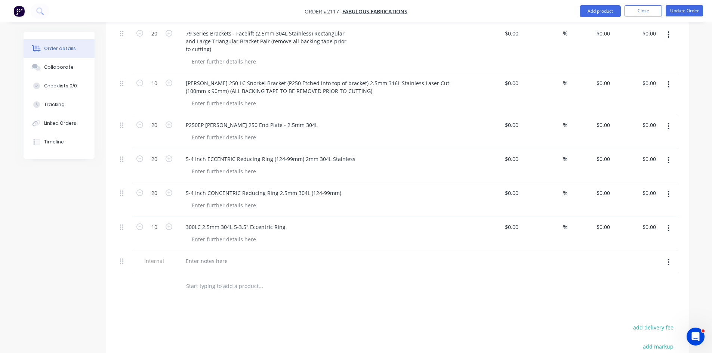
scroll to position [249, 0]
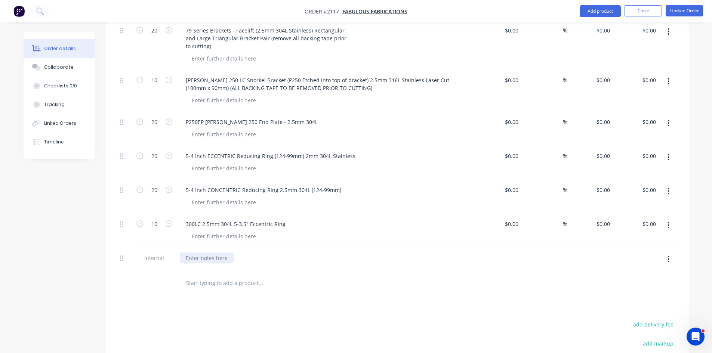
click at [213, 259] on div at bounding box center [207, 258] width 54 height 11
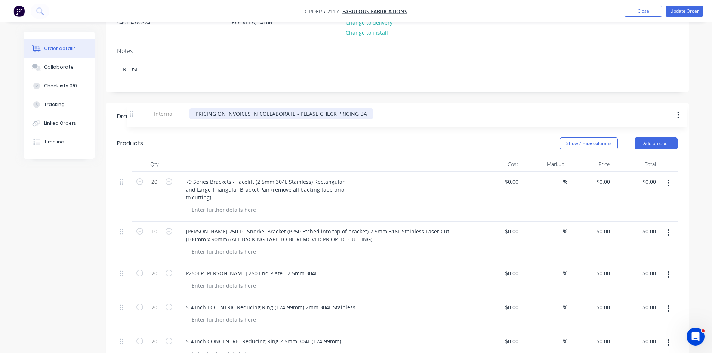
scroll to position [97, 0]
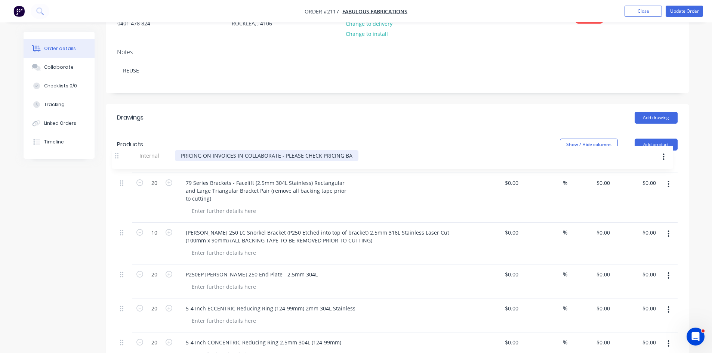
drag, startPoint x: 120, startPoint y: 258, endPoint x: 116, endPoint y: 153, distance: 105.1
click at [116, 153] on div "Products Show / Hide columns Add product Qty Cost Markup Price Total 20 79 Seri…" at bounding box center [397, 289] width 583 height 317
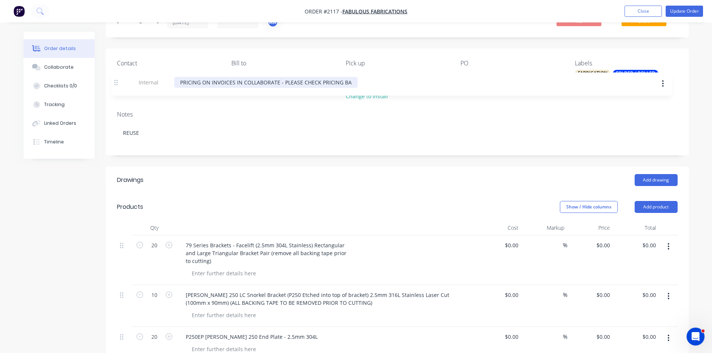
scroll to position [34, 0]
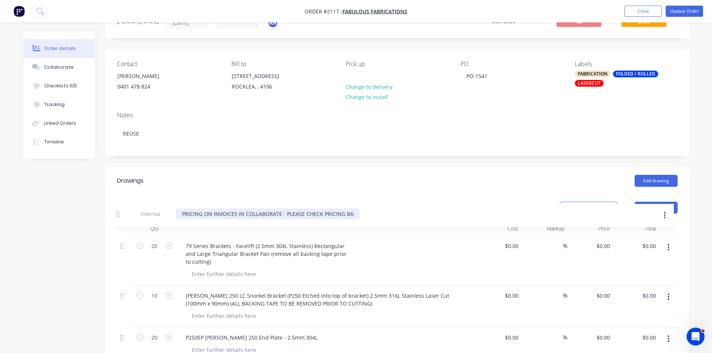
drag, startPoint x: 125, startPoint y: 252, endPoint x: 123, endPoint y: 215, distance: 37.1
click at [123, 215] on div "Products Show / Hide columns Add product Qty Cost Markup Price Total 20 79 Seri…" at bounding box center [397, 352] width 583 height 317
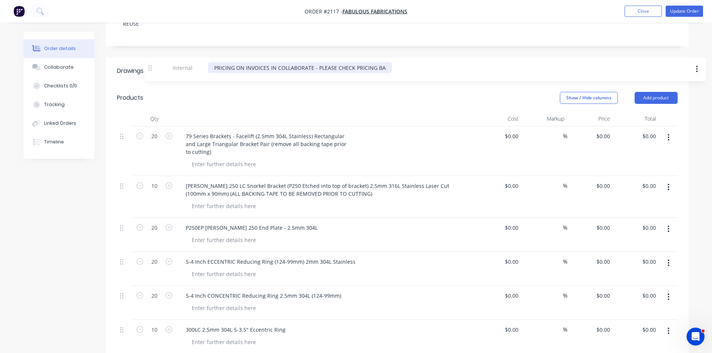
scroll to position [133, 0]
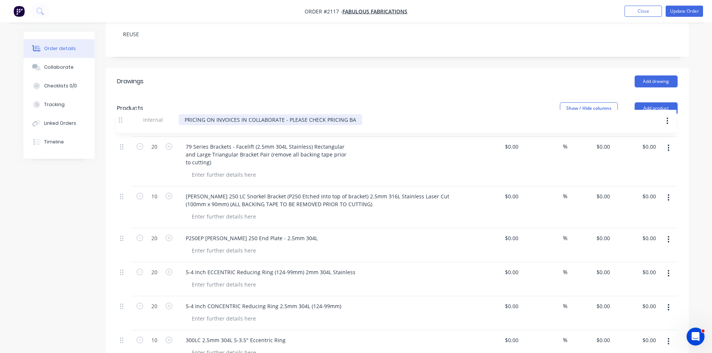
drag, startPoint x: 123, startPoint y: 277, endPoint x: 122, endPoint y: 116, distance: 161.1
click at [122, 116] on div "Products Show / Hide columns Add product Qty Cost Markup Price Total 20 79 Seri…" at bounding box center [397, 253] width 583 height 317
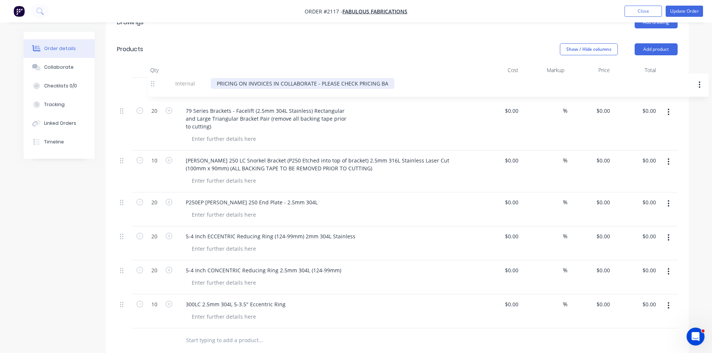
scroll to position [188, 0]
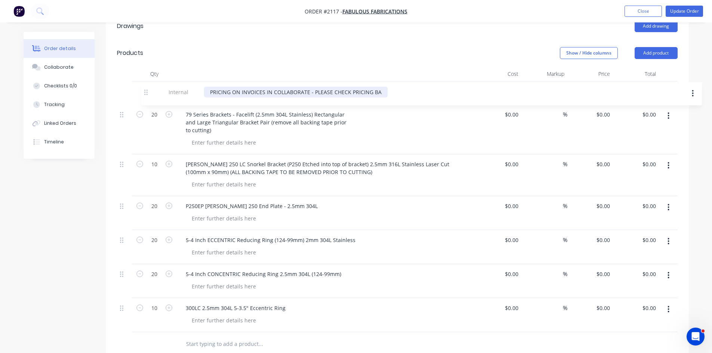
drag, startPoint x: 122, startPoint y: 249, endPoint x: 149, endPoint y: 88, distance: 162.9
click at [149, 88] on div "20 79 Series Brackets - Facelift (2.5mm 304L Stainless) Rectangular and Large T…" at bounding box center [397, 206] width 561 height 251
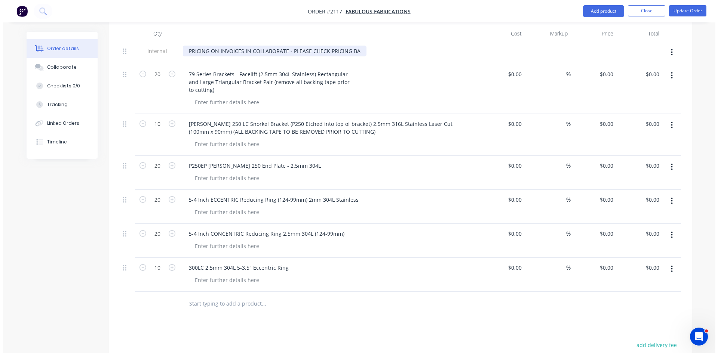
scroll to position [226, 0]
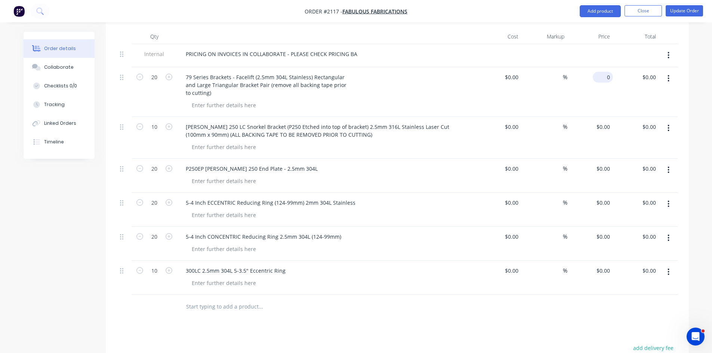
click at [608, 80] on input "0" at bounding box center [604, 77] width 17 height 11
type input "$0.00"
click at [691, 10] on button "Update Order" at bounding box center [684, 10] width 37 height 11
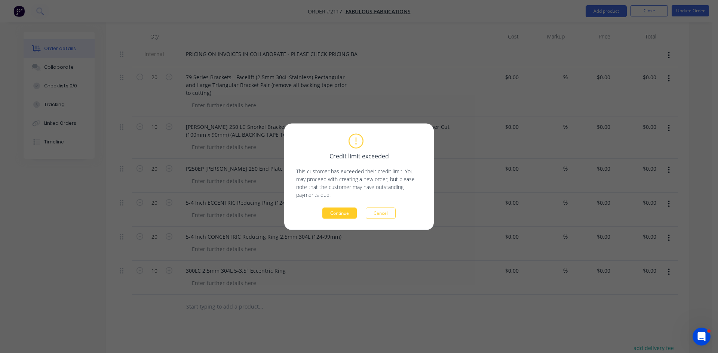
click at [349, 216] on button "Continue" at bounding box center [339, 212] width 34 height 11
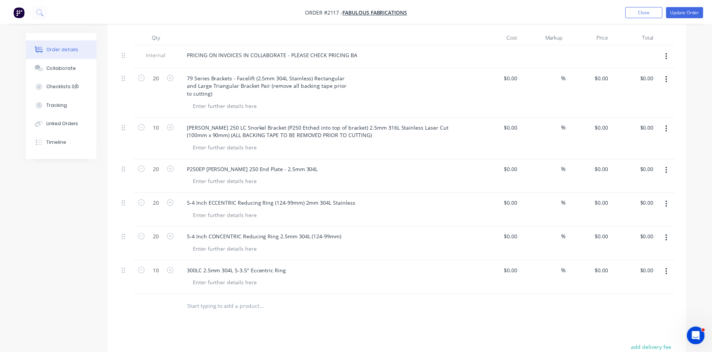
scroll to position [182, 0]
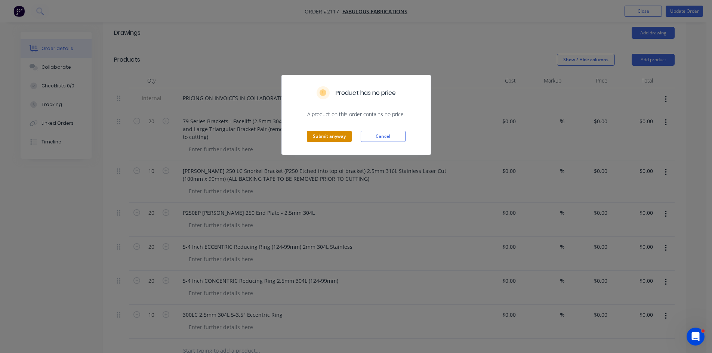
click at [327, 133] on button "Submit anyway" at bounding box center [329, 136] width 45 height 11
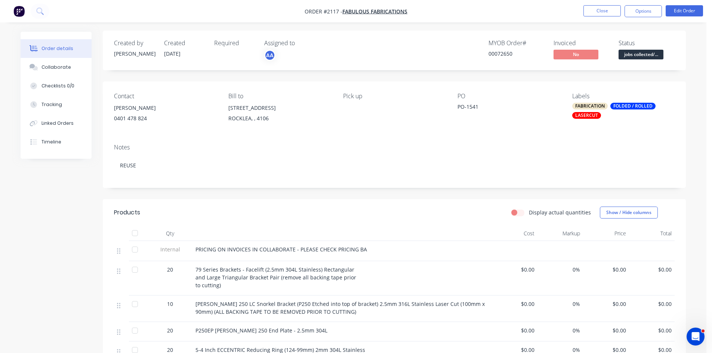
scroll to position [0, 0]
click at [683, 7] on button "Edit Order" at bounding box center [684, 10] width 37 height 11
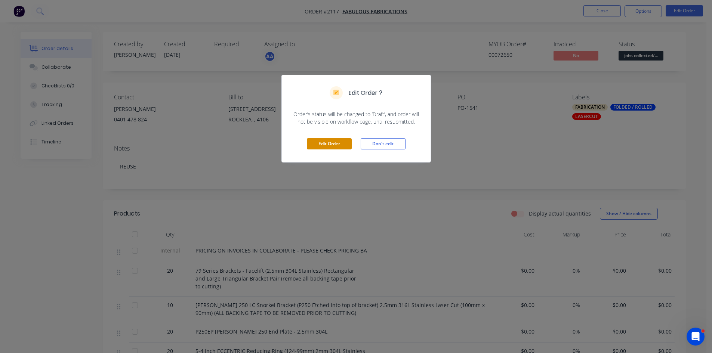
click at [334, 140] on button "Edit Order" at bounding box center [329, 143] width 45 height 11
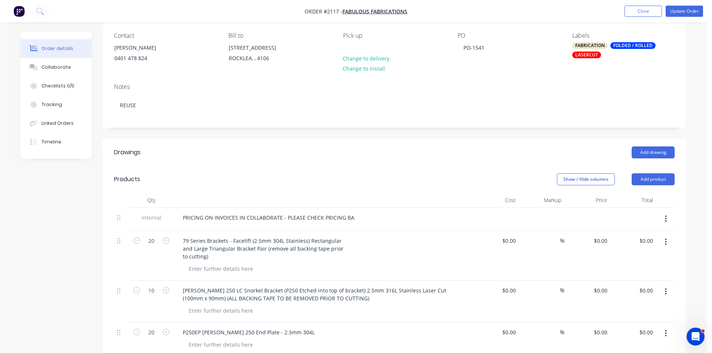
scroll to position [62, 0]
click at [352, 217] on div "PRICING ON INVOICES IN COLLABORATE - PLEASE CHECK PRICING BA" at bounding box center [268, 217] width 183 height 11
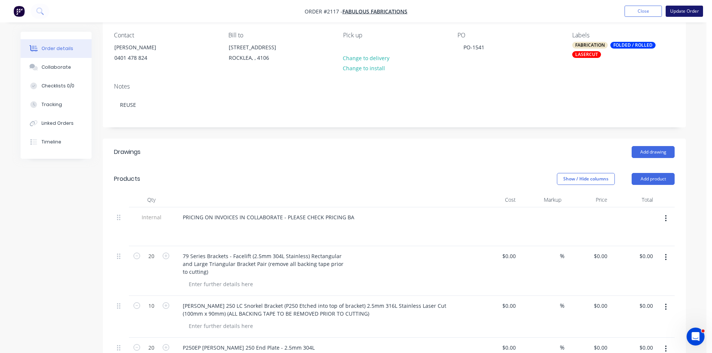
click at [687, 7] on button "Update Order" at bounding box center [684, 11] width 37 height 11
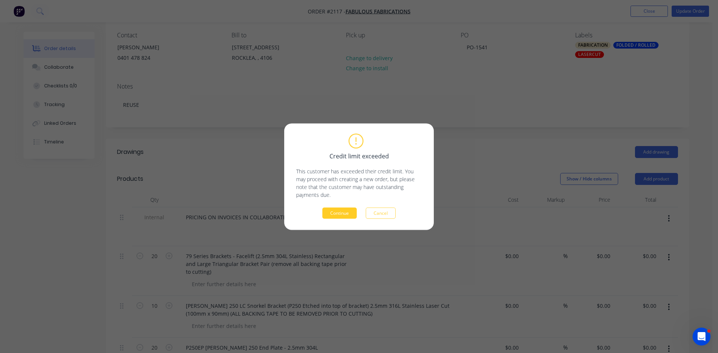
click at [345, 212] on button "Continue" at bounding box center [339, 212] width 34 height 11
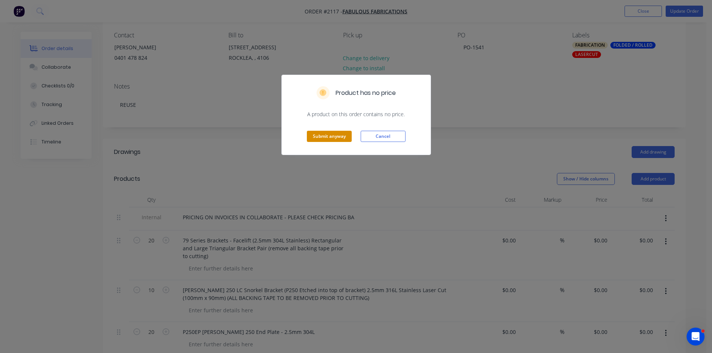
click at [334, 134] on button "Submit anyway" at bounding box center [329, 136] width 45 height 11
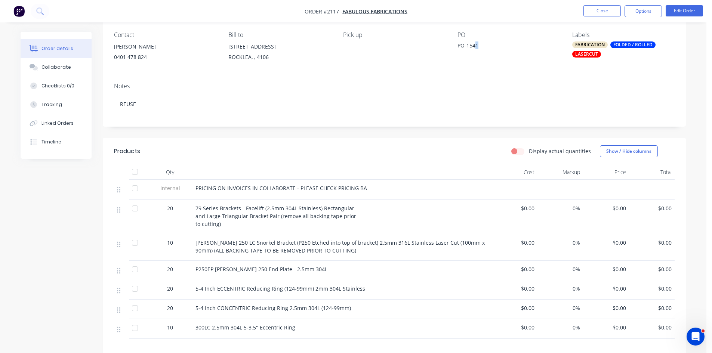
click at [477, 44] on div "PO-1541" at bounding box center [503, 46] width 93 height 10
click at [478, 44] on div "PO-1541" at bounding box center [503, 46] width 93 height 10
click at [692, 12] on button "Edit Order" at bounding box center [684, 10] width 37 height 11
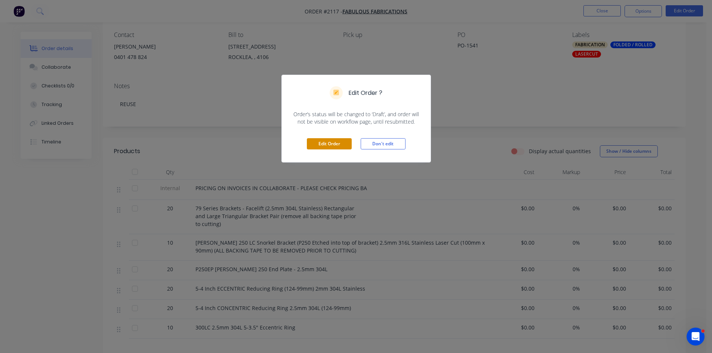
click at [326, 144] on button "Edit Order" at bounding box center [329, 143] width 45 height 11
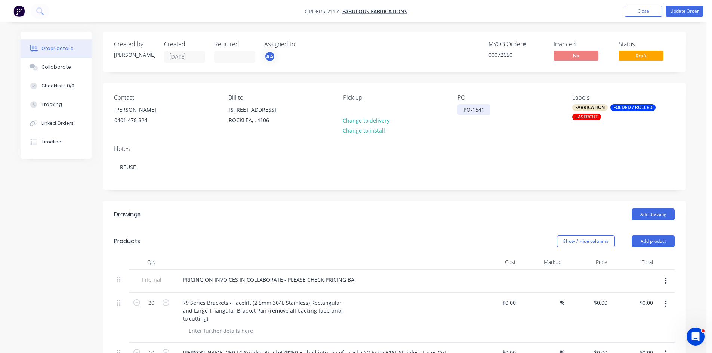
click at [485, 110] on div "PO-1541" at bounding box center [473, 109] width 33 height 11
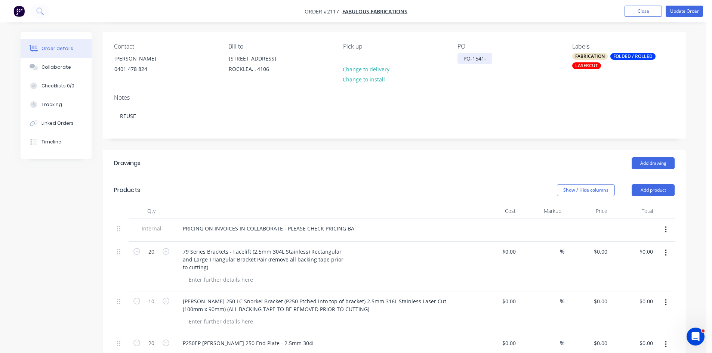
scroll to position [50, 0]
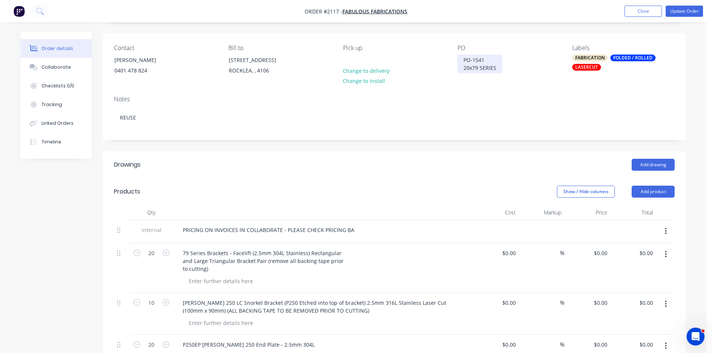
click at [497, 68] on div "PO-1541 20x79 SERIES" at bounding box center [479, 64] width 45 height 19
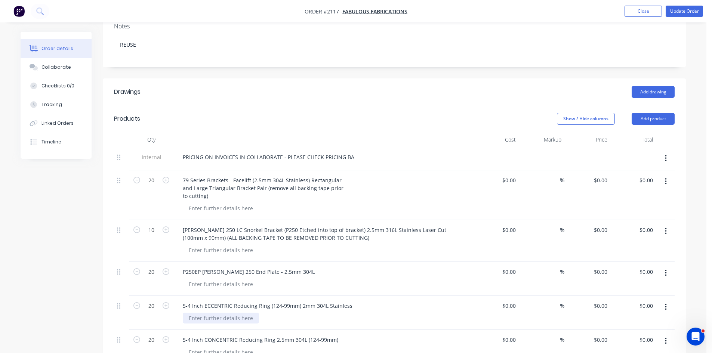
scroll to position [175, 0]
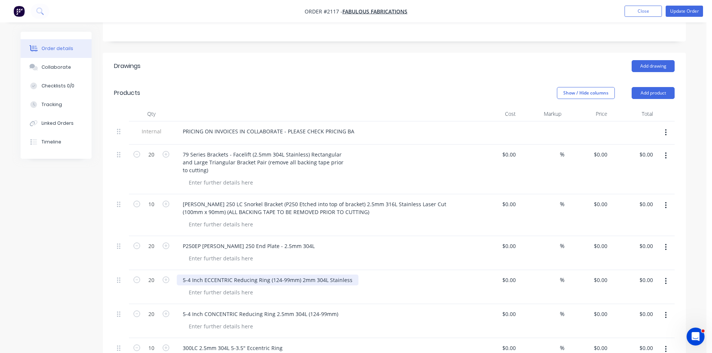
drag, startPoint x: 182, startPoint y: 271, endPoint x: 237, endPoint y: 271, distance: 54.9
click at [237, 275] on div "5-4 Inch ECCENTRIC Reducing Ring (124-99mm) 2mm 304L Stainless" at bounding box center [268, 280] width 182 height 11
drag, startPoint x: 267, startPoint y: 272, endPoint x: 184, endPoint y: 271, distance: 83.3
click at [184, 275] on div "5-4 Inch ECCENTRIC Reducing Ring (124-99mm) 2mm 304L Stainless" at bounding box center [268, 280] width 182 height 11
copy div "5-4 Inch ECCENTRIC Reducing Ring"
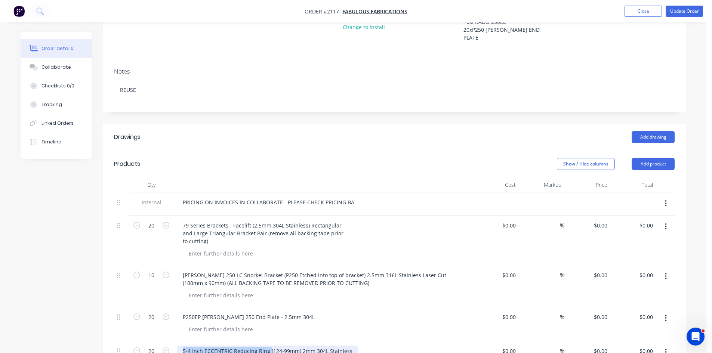
scroll to position [75, 0]
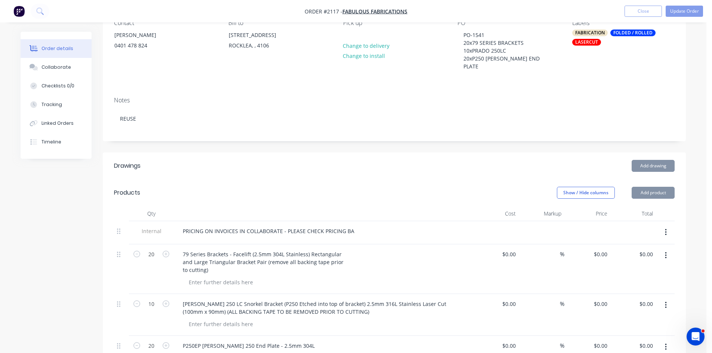
click at [500, 74] on div "Contact Morgan 0401 478 824 Bill to Unit 9/115 Dollis Street ROCKLEA, , 4106 Pi…" at bounding box center [394, 49] width 583 height 83
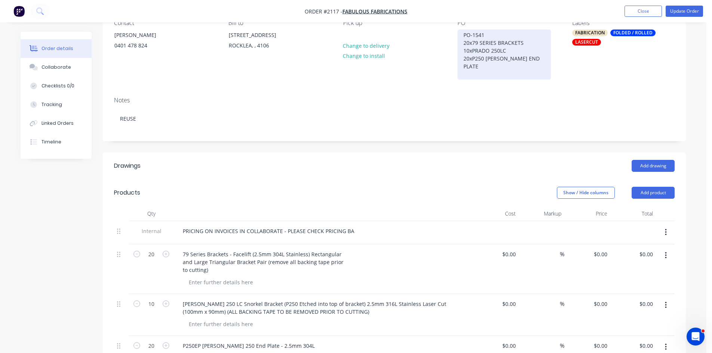
click at [484, 69] on div "PO-1541 20x79 SERIES BRACKETS 10xPRADO 250LC 20xP250 EP PRADO END PLATE" at bounding box center [503, 55] width 93 height 50
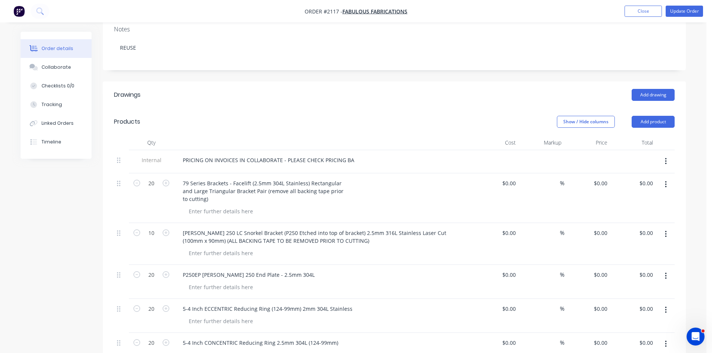
scroll to position [187, 0]
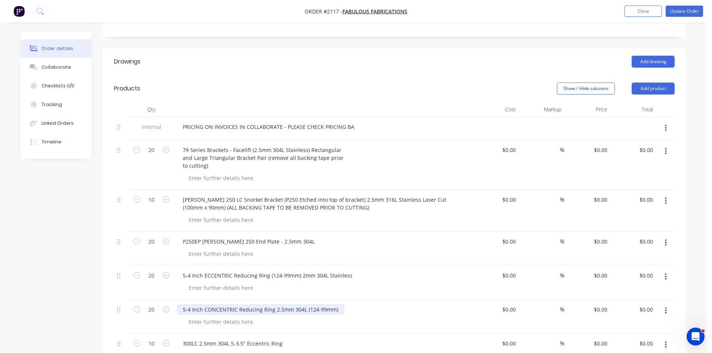
drag, startPoint x: 183, startPoint y: 301, endPoint x: 265, endPoint y: 302, distance: 81.8
click at [265, 304] on div "5-4 Inch CONCENTRIC Reducing Ring 2.5mm 304L (124-99mm)" at bounding box center [260, 309] width 167 height 11
drag, startPoint x: 272, startPoint y: 300, endPoint x: 180, endPoint y: 299, distance: 91.9
click at [180, 304] on div "5-4 Inch CONCENTRIC Reducing Ring 2.5mm 304L (124-99mm)" at bounding box center [260, 309] width 167 height 11
copy div "5-4 Inch CONCENTRIC Reducing Ring"
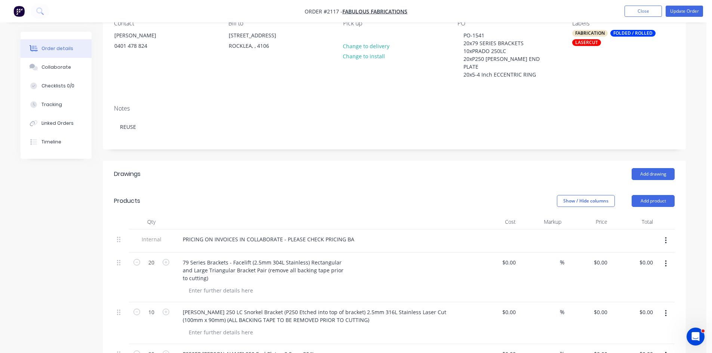
scroll to position [50, 0]
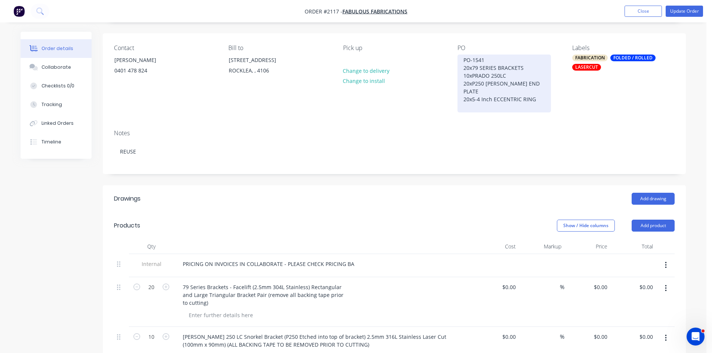
click at [476, 101] on div "PO-1541 20x79 SERIES BRACKETS 10xPRADO 250LC 20xP250 EP PRADO END PLATE 20x5-4 …" at bounding box center [503, 84] width 93 height 58
click at [463, 97] on div "PO-1541 20x79 SERIES BRACKETS 10xPRADO 250LC 20xP250 EP PRADO END PLATE 20x5-4 …" at bounding box center [503, 84] width 93 height 58
drag, startPoint x: 468, startPoint y: 99, endPoint x: 455, endPoint y: 98, distance: 13.2
click at [455, 98] on div "Contact Morgan 0401 478 824 Bill to Unit 9/115 Dollis Street ROCKLEA, , 4106 Pi…" at bounding box center [394, 78] width 583 height 90
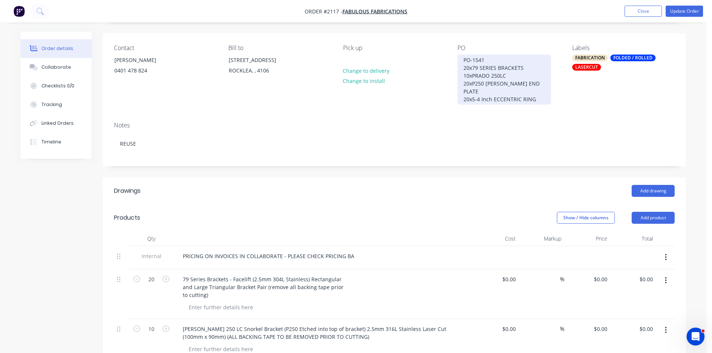
click at [534, 92] on div "PO-1541 20x79 SERIES BRACKETS 10xPRADO 250LC 20xP250 EP PRADO END PLATE 20x5-4 …" at bounding box center [503, 80] width 93 height 50
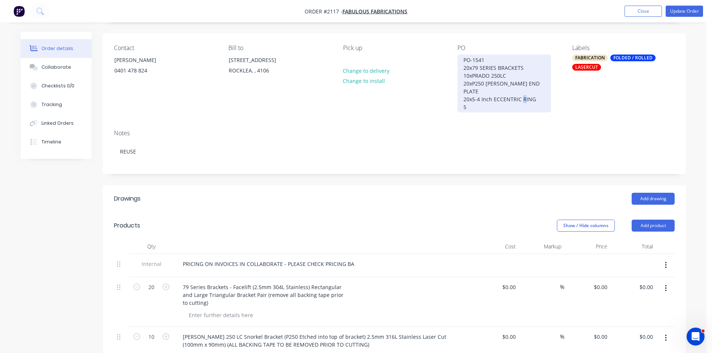
drag, startPoint x: 466, startPoint y: 99, endPoint x: 458, endPoint y: 99, distance: 7.9
click at [458, 99] on div "PO-1541 20x79 SERIES BRACKETS 10xPRADO 250LC 20xP250 EP PRADO END PLATE 20x5-4 …" at bounding box center [503, 84] width 93 height 58
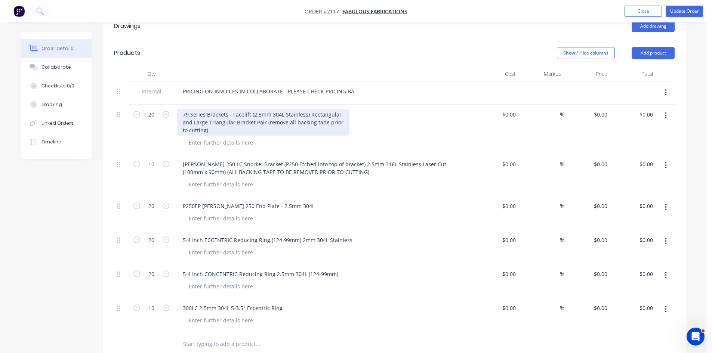
scroll to position [237, 0]
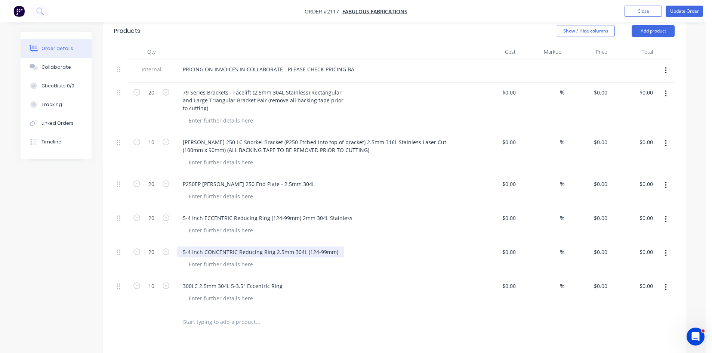
drag, startPoint x: 183, startPoint y: 251, endPoint x: 247, endPoint y: 252, distance: 63.9
click at [243, 252] on div "5-4 Inch CONCENTRIC Reducing Ring 2.5mm 304L (124-99mm)" at bounding box center [260, 252] width 167 height 11
drag, startPoint x: 261, startPoint y: 252, endPoint x: 198, endPoint y: 253, distance: 63.2
click at [169, 247] on div "20 5-4 Inch CONCENTRIC Reducing Ring 2.5mm 304L (124-99mm) $0.00 $0.00 % $0.00 …" at bounding box center [394, 259] width 561 height 34
copy div "5-4 Inch CONCENTRIC Reducing"
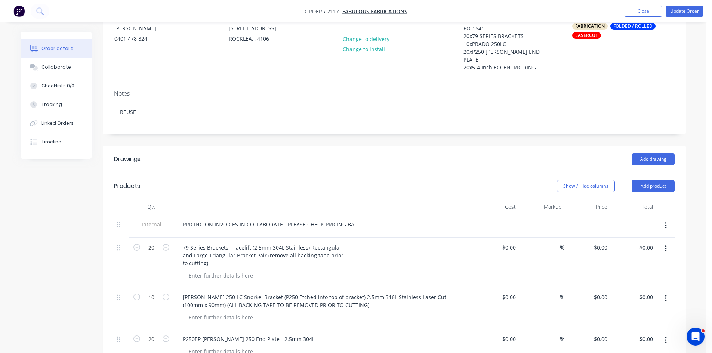
scroll to position [75, 0]
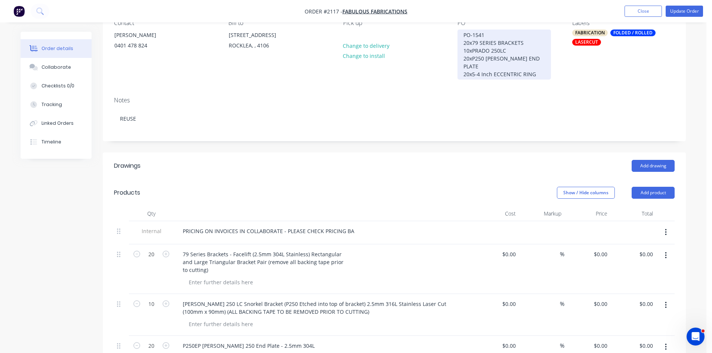
click at [463, 74] on div "PO-1541 20x79 SERIES BRACKETS 10xPRADO 250LC 20xP250 EP PRADO END PLATE 20x5-4 …" at bounding box center [503, 55] width 93 height 50
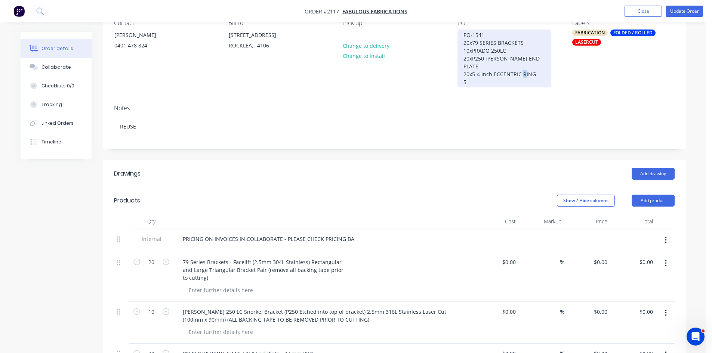
drag, startPoint x: 472, startPoint y: 73, endPoint x: 450, endPoint y: 72, distance: 22.1
click at [450, 72] on div "Contact Morgan 0401 478 824 Bill to Unit 9/115 Dollis Street ROCKLEA, , 4106 Pi…" at bounding box center [394, 53] width 583 height 90
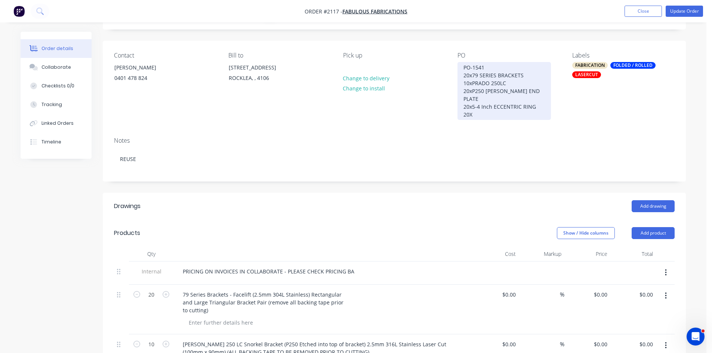
scroll to position [37, 0]
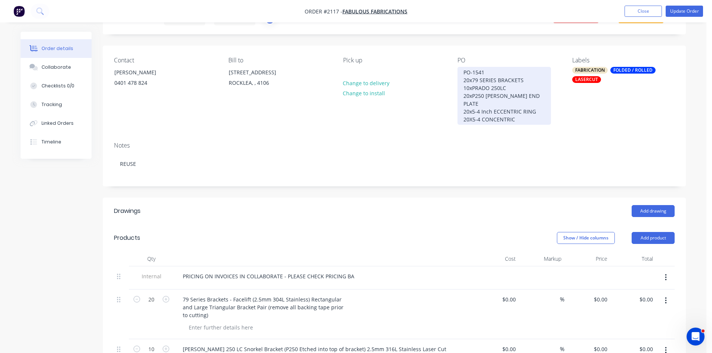
click at [494, 102] on div "PO-1541 20x79 SERIES BRACKETS 10xPRADO 250LC 20xP250 EP PRADO END PLATE 20x5-4 …" at bounding box center [503, 96] width 93 height 58
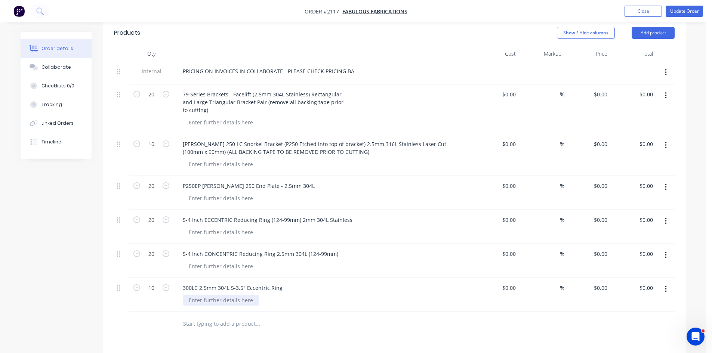
scroll to position [237, 0]
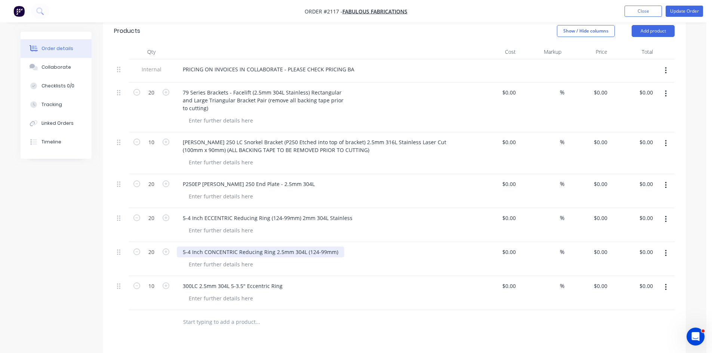
drag, startPoint x: 183, startPoint y: 244, endPoint x: 248, endPoint y: 242, distance: 65.4
click at [248, 247] on div "5-4 Inch CONCENTRIC Reducing Ring 2.5mm 304L (124-99mm)" at bounding box center [260, 252] width 167 height 11
drag, startPoint x: 272, startPoint y: 244, endPoint x: 177, endPoint y: 244, distance: 95.7
click at [179, 247] on div "5-4 Inch CONCENTRIC Reducing Ring 2.5mm 304L (124-99mm)" at bounding box center [260, 252] width 167 height 11
copy div "5-4 Inch CONCENTRIC Reducing Ring"
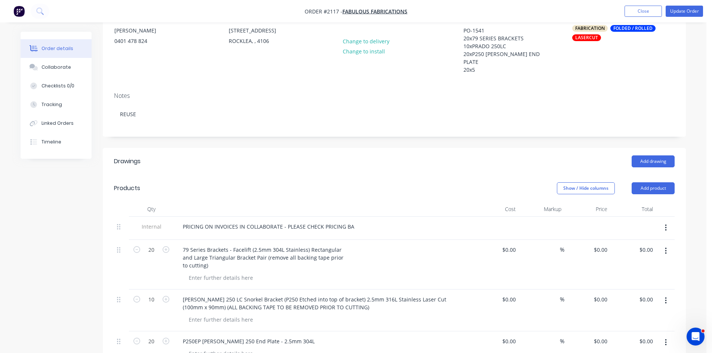
scroll to position [75, 0]
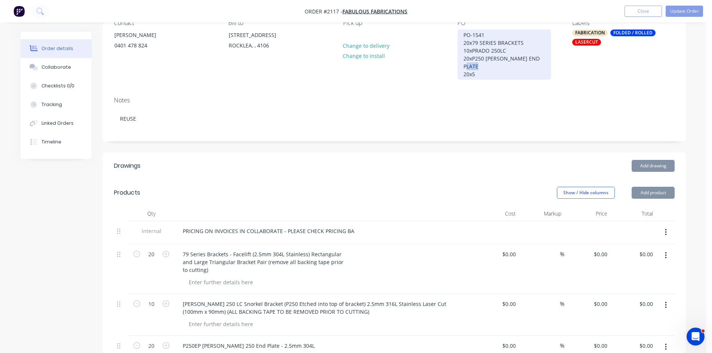
drag, startPoint x: 478, startPoint y: 66, endPoint x: 448, endPoint y: 66, distance: 30.3
click at [448, 66] on div "Contact Morgan 0401 478 824 Bill to Unit 9/115 Dollis Street ROCKLEA, , 4106 Pi…" at bounding box center [394, 49] width 583 height 83
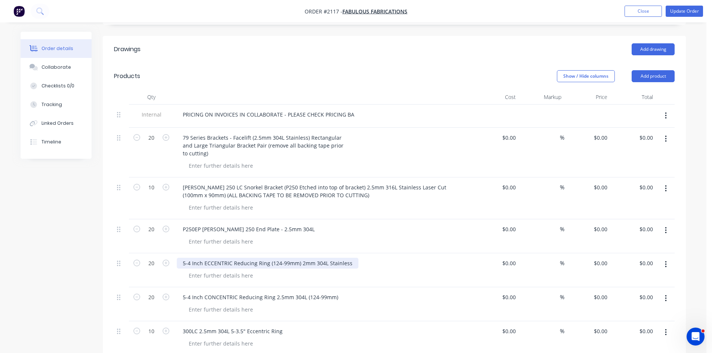
scroll to position [191, 0]
drag, startPoint x: 266, startPoint y: 255, endPoint x: 166, endPoint y: 251, distance: 100.2
click at [169, 253] on div "20 5-4 Inch ECCENTRIC Reducing Ring (124-99mm) 2mm 304L Stainless $0.00 $0.00 %…" at bounding box center [394, 270] width 561 height 34
drag, startPoint x: 183, startPoint y: 253, endPoint x: 266, endPoint y: 258, distance: 83.5
click at [266, 258] on div "5-4 Inch ECCENTRIC Reducing Ring (124-99mm) 2mm 304L Stainless" at bounding box center [268, 263] width 182 height 11
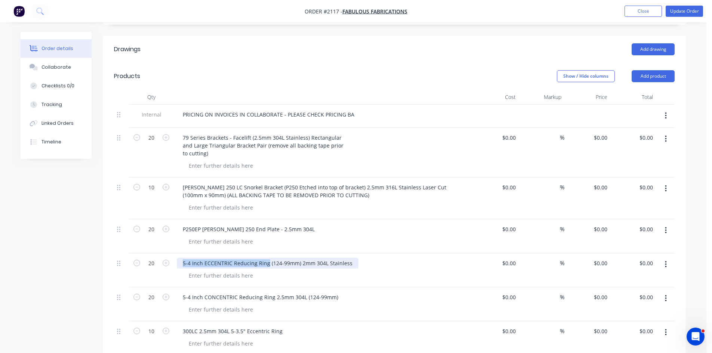
copy div "5-4 Inch ECCENTRIC Reducing Ring"
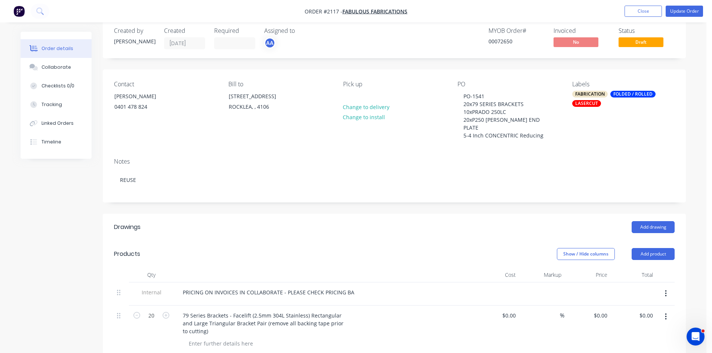
scroll to position [4, 0]
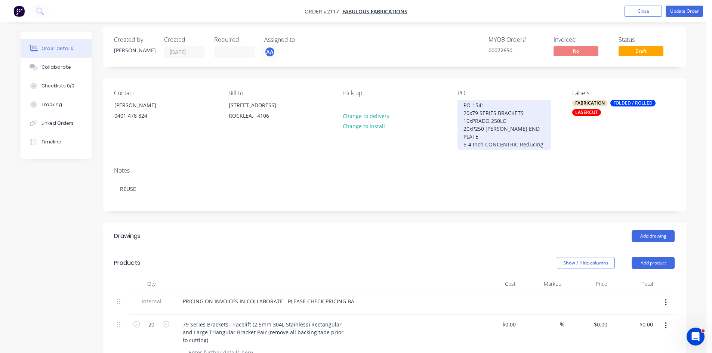
click at [541, 128] on div "PO-1541 20x79 SERIES BRACKETS 10xPRADO 250LC 20xP250 EP PRADO END PLATE 5-4 Inc…" at bounding box center [503, 125] width 93 height 50
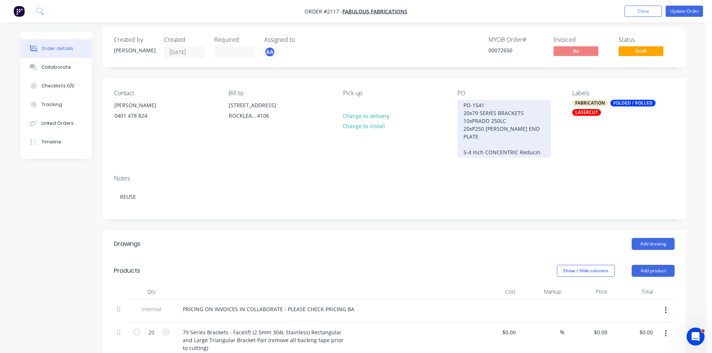
click at [463, 138] on div "PO-1541 20x79 SERIES BRACKETS 10xPRADO 250LC 20xP250 EP PRADO END PLATE 5-4 Inc…" at bounding box center [503, 129] width 93 height 58
click at [537, 134] on div "PO-1541 20x79 SERIES BRACKETS 10xPRADO 250LC 20xP250 EP PRADO END PLATE 5-4 Inc…" at bounding box center [503, 129] width 93 height 58
click at [536, 134] on div "PO-1541 20x79 SERIES BRACKETS 10xPRADO 250LC 20xP250 EP PRADO END PLATE 5-4 Inc…" at bounding box center [503, 129] width 93 height 58
click at [531, 149] on div "PO-1541 20x79 SERIES BRACKETS 10xPRADO 250LC 20xP250 EP PRADO END PLATE 5-4 Inc…" at bounding box center [503, 129] width 93 height 58
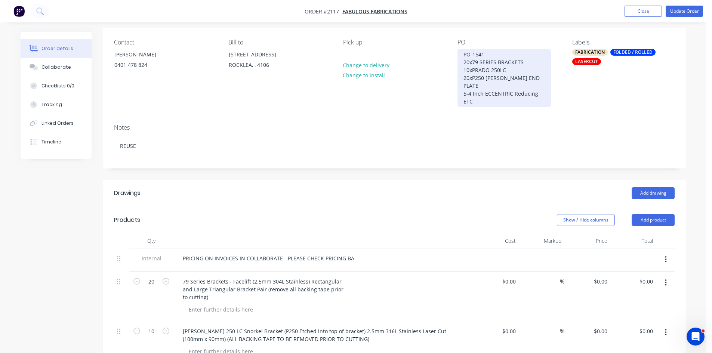
scroll to position [55, 0]
drag, startPoint x: 481, startPoint y: 96, endPoint x: 433, endPoint y: 94, distance: 47.5
click at [433, 94] on div "Contact Morgan 0401 478 824 Bill to Unit 9/115 Dollis Street ROCKLEA, , 4106 Pi…" at bounding box center [394, 73] width 583 height 90
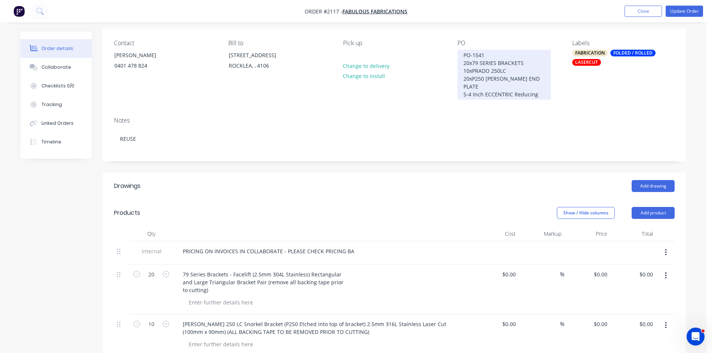
click at [511, 91] on div "PO-1541 20x79 SERIES BRACKETS 10xPRADO 250LC 20xP250 EP PRADO END PLATE 5-4 Inc…" at bounding box center [503, 75] width 93 height 50
click at [464, 86] on div "PO-1541 20x79 SERIES BRACKETS 10xPRADO 250LC 20xP250 EP PRADO END PLATE 5-4 Inc…" at bounding box center [503, 75] width 93 height 50
click at [464, 86] on div "PO-1541 20x79 SERIES BRACKETS 10xPRADO 250LC 20xP250 EP PRADO END PLATE 25-4 In…" at bounding box center [503, 75] width 93 height 50
click at [466, 84] on div "PO-1541 20x79 SERIES BRACKETS 10xPRADO 250LC 20xP250 EP PRADO END PLATE 225-4 I…" at bounding box center [503, 75] width 93 height 50
click at [469, 85] on div "PO-1541 20x79 SERIES BRACKETS 10xPRADO 250LC 20xP250 EP PRADO END PLATE 2025-4 …" at bounding box center [503, 75] width 93 height 50
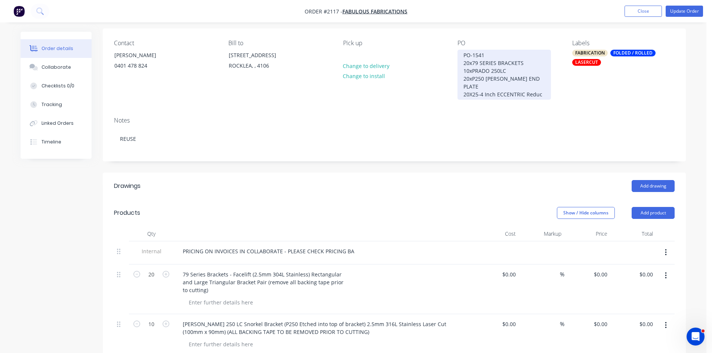
click at [474, 87] on div "PO-1541 20x79 SERIES BRACKETS 10xPRADO 250LC 20xP250 EP PRADO END PLATE 20X25-4…" at bounding box center [503, 75] width 93 height 50
click at [542, 88] on div "PO-1541 20x79 SERIES BRACKETS 10xPRADO 250LC 20xP250 [PERSON_NAME] END PLATE 20…" at bounding box center [503, 75] width 93 height 50
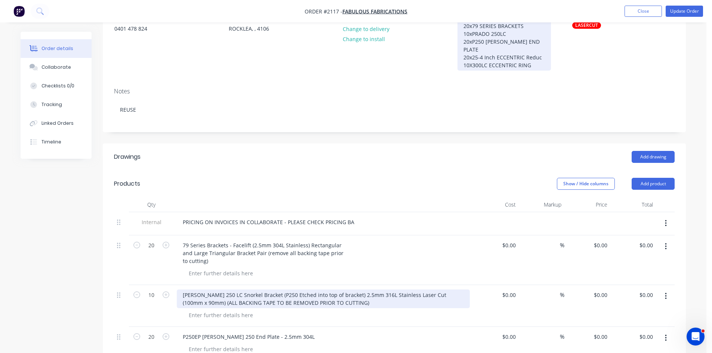
scroll to position [92, 0]
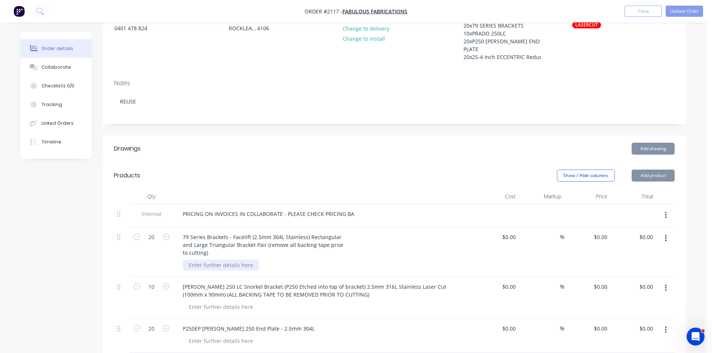
click at [227, 263] on div "79 Series Brackets - Facelift (2.5mm 304L Stainless) Rectangular and Large Tria…" at bounding box center [323, 252] width 299 height 50
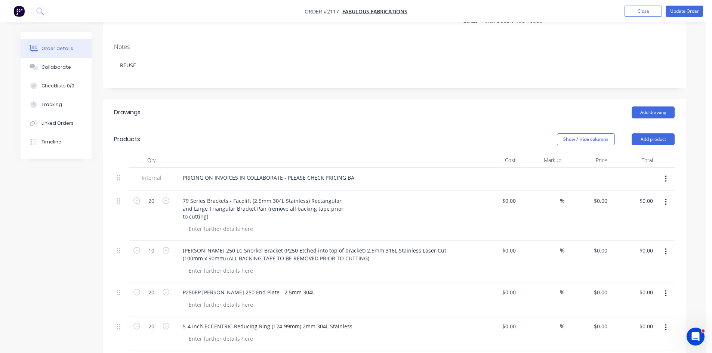
scroll to position [129, 0]
click at [216, 298] on div at bounding box center [221, 303] width 76 height 11
click at [597, 284] on div "0 $0.00" at bounding box center [587, 298] width 46 height 34
type input "$13.00"
type input "$260.00"
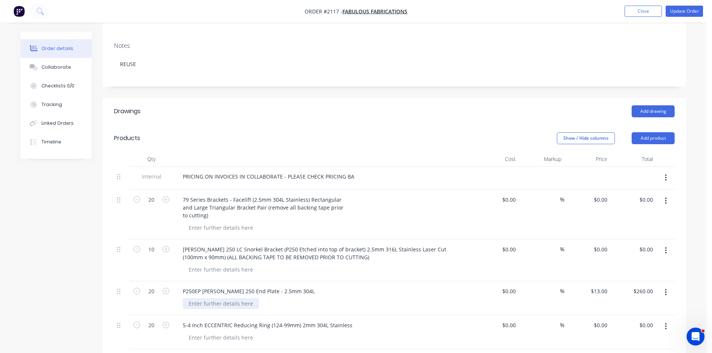
click at [231, 298] on div at bounding box center [221, 303] width 76 height 11
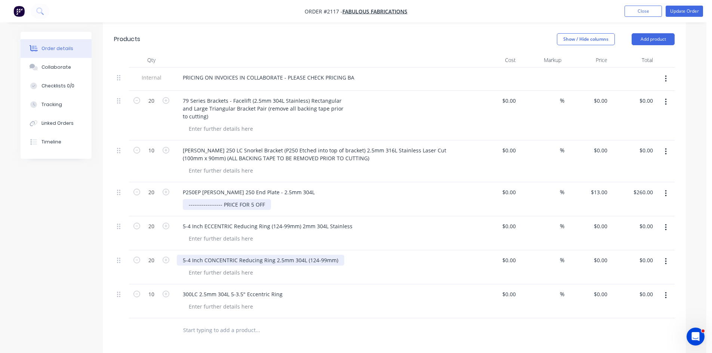
scroll to position [241, 0]
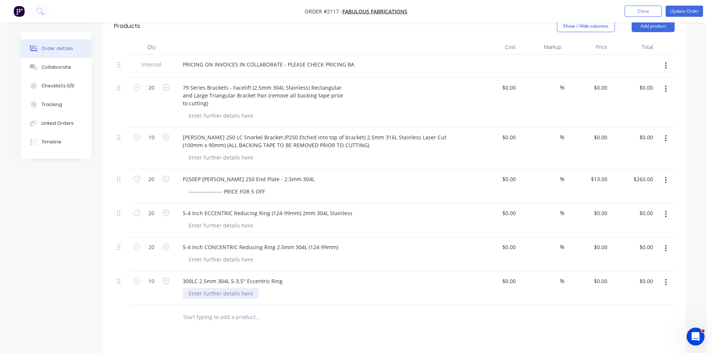
click at [227, 288] on div at bounding box center [221, 293] width 76 height 11
click at [599, 276] on div "0 $0.00" at bounding box center [600, 281] width 20 height 11
type input "$8.50"
type input "$85.00"
click at [219, 110] on div at bounding box center [221, 115] width 76 height 11
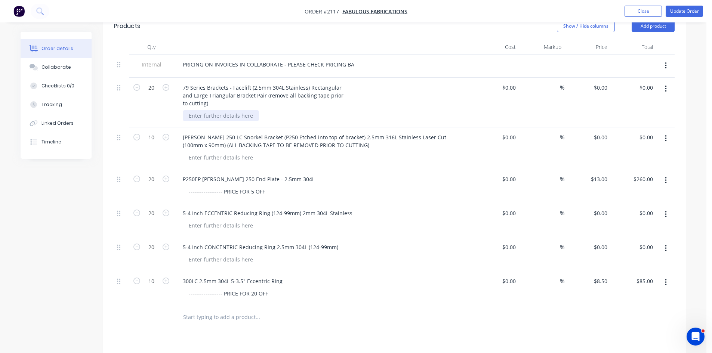
click at [219, 110] on div at bounding box center [221, 115] width 76 height 11
click at [606, 82] on input "0" at bounding box center [601, 87] width 17 height 11
type input "$22.00"
type input "$440.00"
click at [600, 132] on div "0 $0.00" at bounding box center [600, 137] width 20 height 11
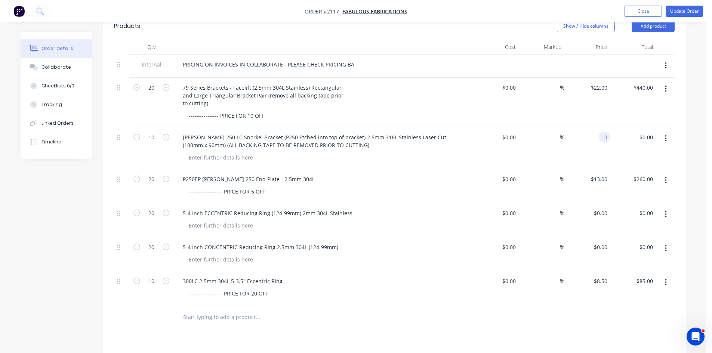
type input "$0.00"
click at [269, 110] on div "---------------- PRICE FOR 10 OFF" at bounding box center [326, 115] width 287 height 11
click at [605, 82] on input "22" at bounding box center [600, 87] width 20 height 11
type input "$12.10"
type input "$242.00"
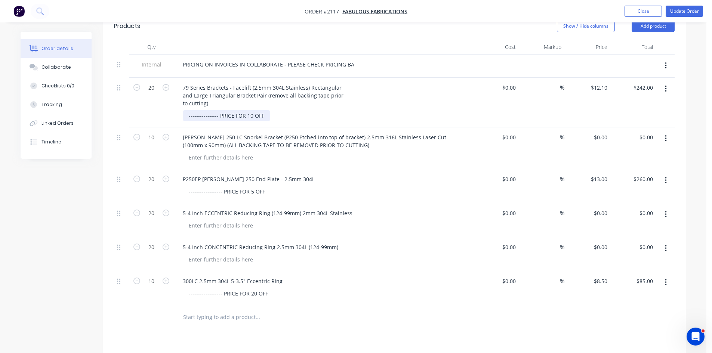
click at [263, 110] on div "---------------- PRICE FOR 10 OFF" at bounding box center [226, 115] width 87 height 11
drag, startPoint x: 592, startPoint y: 78, endPoint x: 618, endPoint y: 79, distance: 26.2
click at [618, 79] on div "20 79 Series Brackets - Facelift (2.5mm 304L Stainless) Rectangular and Large T…" at bounding box center [394, 103] width 561 height 50
type input "$22.00"
type input "$440.00"
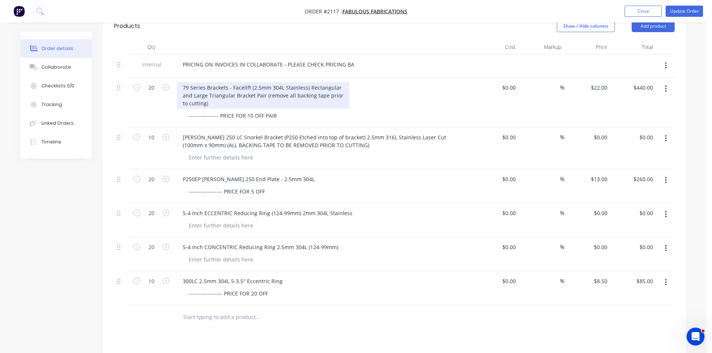
click at [221, 98] on div "79 Series Brackets - Facelift (2.5mm 304L Stainless) Rectangular and Large Tria…" at bounding box center [263, 95] width 173 height 27
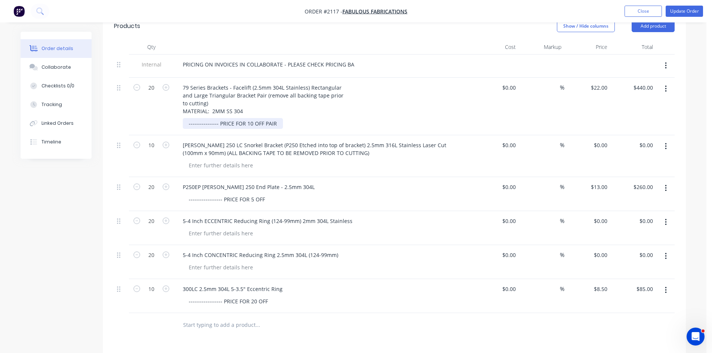
click at [262, 118] on div "---------------- PRICE FOR 10 OFF PAIR" at bounding box center [233, 123] width 100 height 11
click at [273, 118] on div "---------------- PRICE FOR 10 OFF (PAIR" at bounding box center [234, 123] width 102 height 11
drag, startPoint x: 56, startPoint y: 65, endPoint x: 21, endPoint y: 89, distance: 43.2
click at [56, 65] on div "Collaborate" at bounding box center [56, 67] width 30 height 7
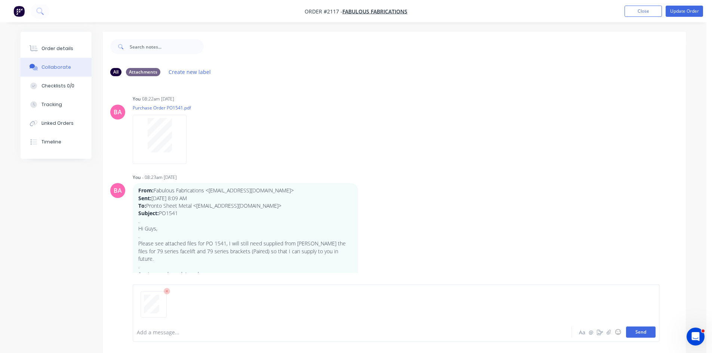
click at [645, 333] on button "Send" at bounding box center [641, 332] width 30 height 11
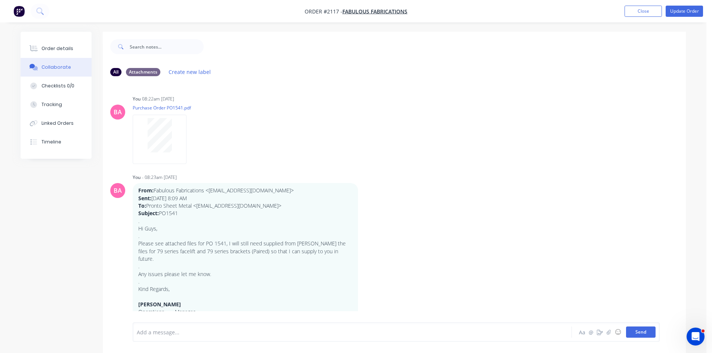
scroll to position [816, 0]
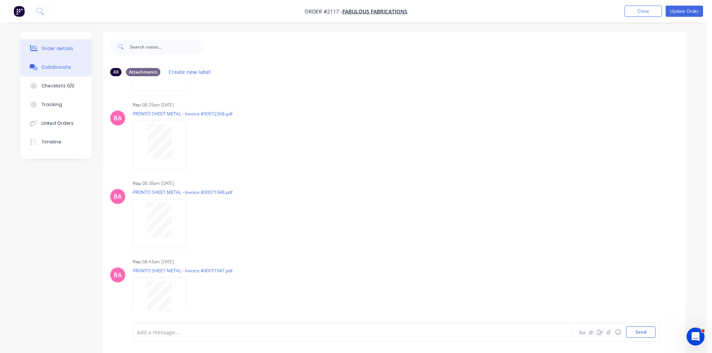
click at [56, 48] on div "Order details" at bounding box center [57, 48] width 32 height 7
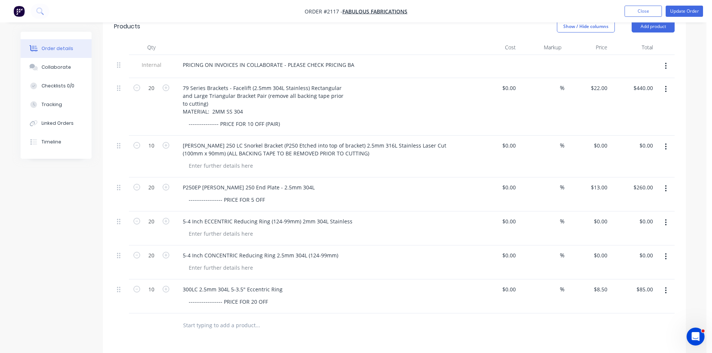
scroll to position [249, 0]
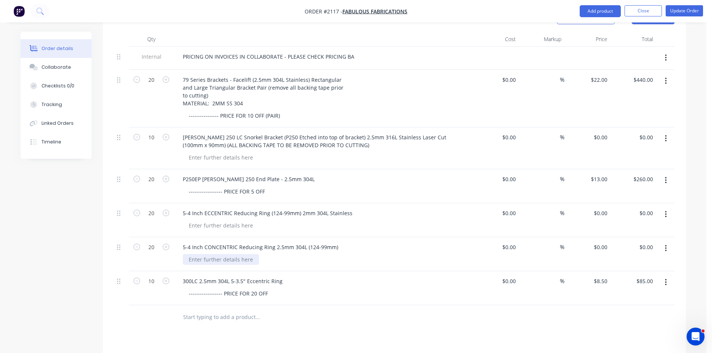
click at [217, 254] on div at bounding box center [221, 259] width 76 height 11
click at [602, 242] on input "0" at bounding box center [601, 247] width 17 height 11
type input "$9.00"
type input "$180.00"
click at [233, 220] on div at bounding box center [221, 225] width 76 height 11
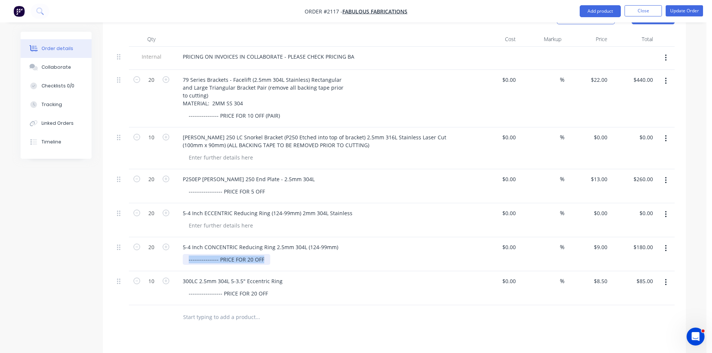
drag, startPoint x: 262, startPoint y: 251, endPoint x: 177, endPoint y: 253, distance: 85.2
click at [177, 253] on div "5-4 Inch CONCENTRIC Reducing Ring 2.5mm 304L (124-99mm) ---------------- PRICE …" at bounding box center [323, 254] width 299 height 34
copy div "---------------- PRICE FOR 20 OFF"
click at [211, 220] on div at bounding box center [221, 225] width 76 height 11
paste div
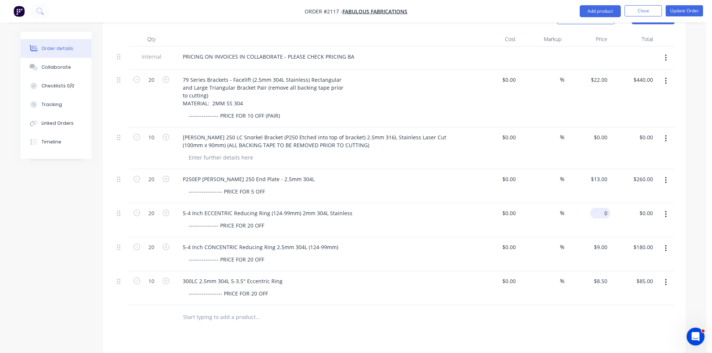
click at [599, 208] on div "0 $0.00" at bounding box center [600, 213] width 20 height 11
type input "$9.00"
type input "$180.00"
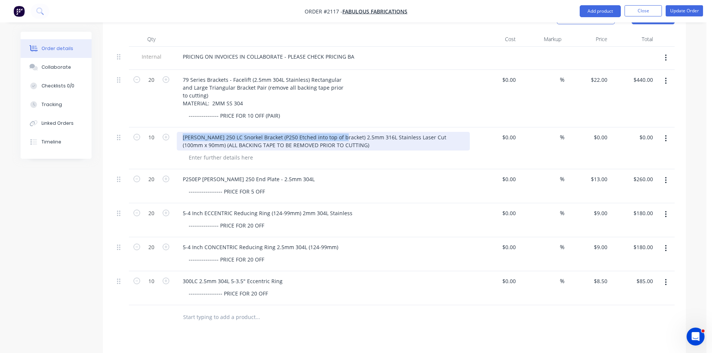
drag, startPoint x: 181, startPoint y: 128, endPoint x: 336, endPoint y: 130, distance: 155.1
click at [336, 132] on div "Prado 250 LC Snorkel Bracket (P250 Etched into top of bracket) 2.5mm 316L Stain…" at bounding box center [323, 141] width 293 height 19
copy div "Prado 250 LC Snorkel Bracket (P250 Etched into top of bracket)"
click at [238, 132] on div "Prado 250 LC Snorkel Bracket (P250 Etched into top of bracket) 2.5mm 316L Stain…" at bounding box center [323, 141] width 293 height 19
drag, startPoint x: 255, startPoint y: 130, endPoint x: 191, endPoint y: 129, distance: 63.9
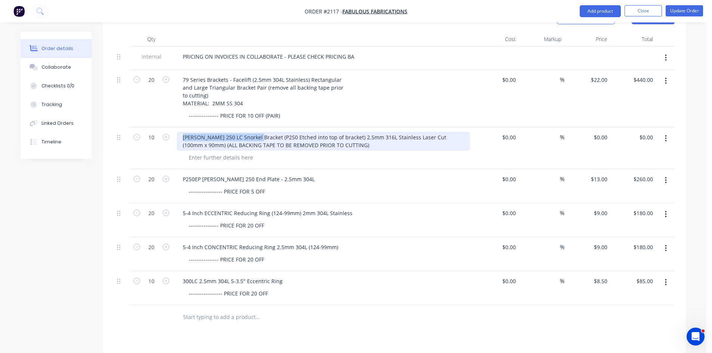
click at [172, 129] on div "10 Prado 250 LC Snorkel Bracket (P250 Etched into top of bracket) 2.5mm 316L St…" at bounding box center [394, 148] width 561 height 42
copy div "Prado 250 LC Snorkel Bracket"
click at [198, 132] on div "Prado 250 LC Snorkel Bracket (P250 Etched into top of bracket) 2.5mm 316L Stain…" at bounding box center [323, 141] width 293 height 19
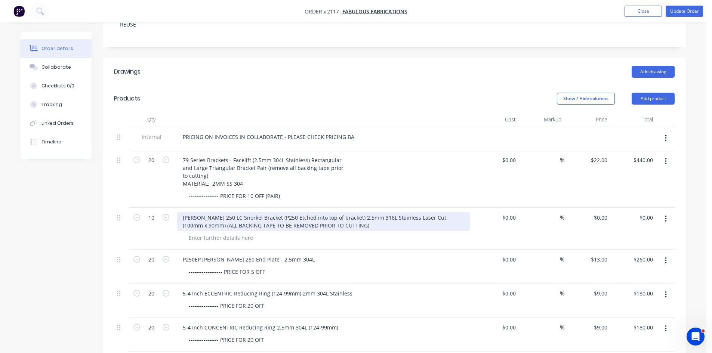
scroll to position [175, 0]
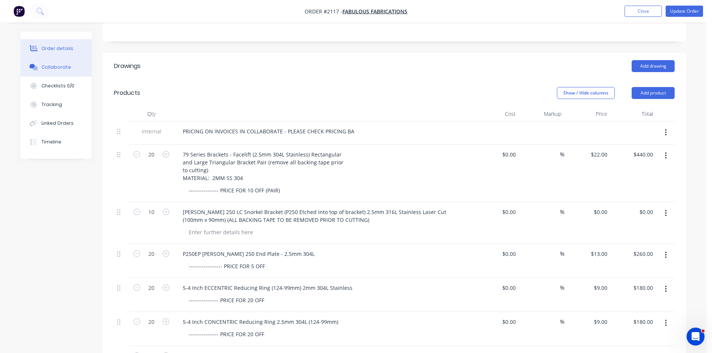
click at [56, 63] on button "Collaborate" at bounding box center [56, 67] width 71 height 19
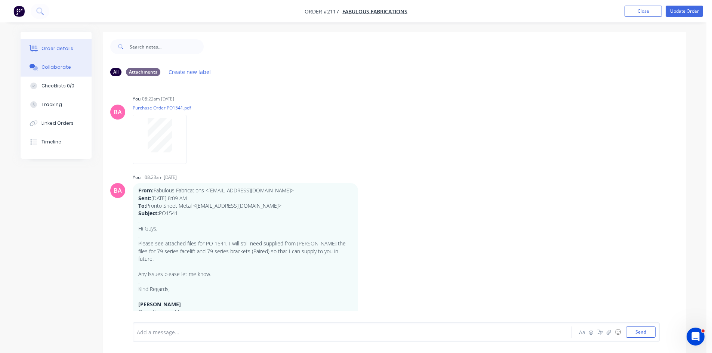
click at [53, 49] on div "Order details" at bounding box center [57, 48] width 32 height 7
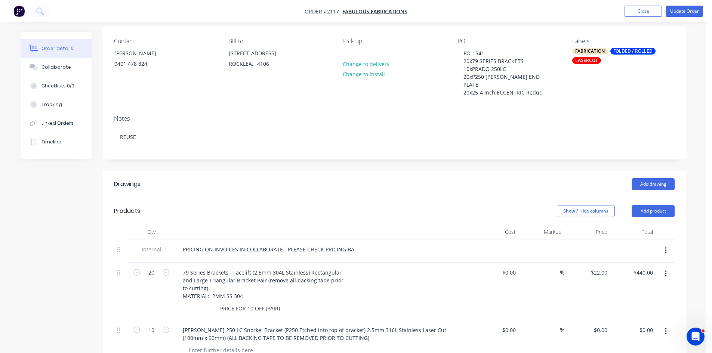
scroll to position [75, 0]
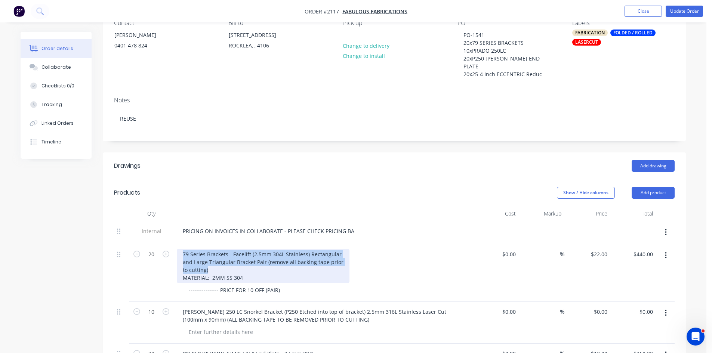
drag, startPoint x: 209, startPoint y: 262, endPoint x: 182, endPoint y: 240, distance: 35.6
click at [182, 244] on div "79 Series Brackets - Facelift (2.5mm 304L Stainless) Rectangular and Large Tria…" at bounding box center [323, 273] width 299 height 58
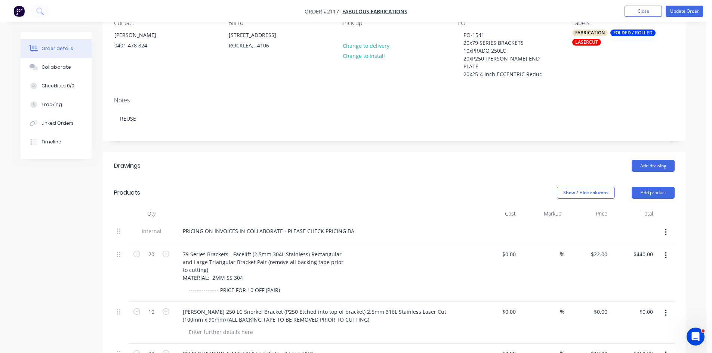
click at [413, 263] on div "79 Series Brackets - Facelift (2.5mm 304L Stainless) Rectangular and Large Tria…" at bounding box center [323, 266] width 293 height 34
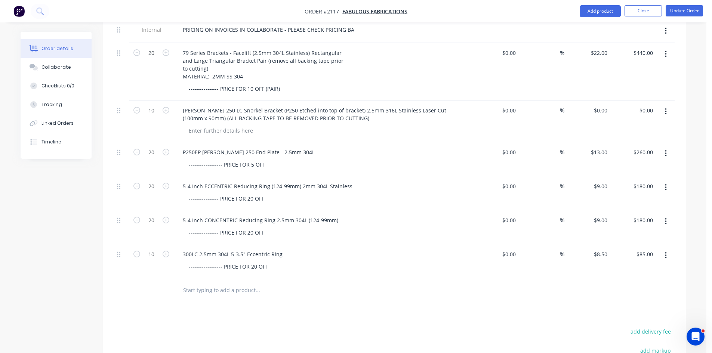
scroll to position [262, 0]
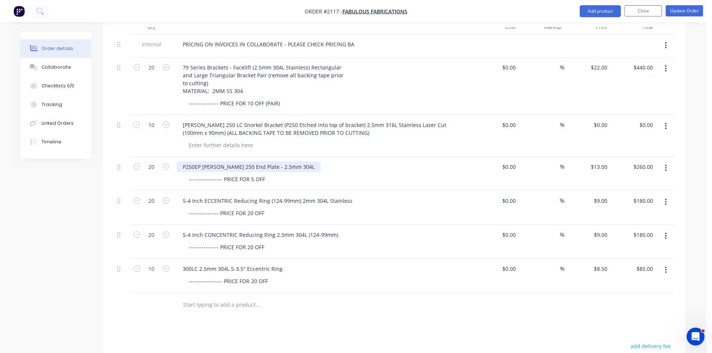
click at [244, 163] on div "P250EP Prado 250 End Plate - 2.5mm 304L" at bounding box center [249, 166] width 144 height 11
drag, startPoint x: 250, startPoint y: 159, endPoint x: 178, endPoint y: 160, distance: 72.9
click at [178, 161] on div "P250EP Prado 250 End Plate - 2.5mm 304L" at bounding box center [249, 166] width 144 height 11
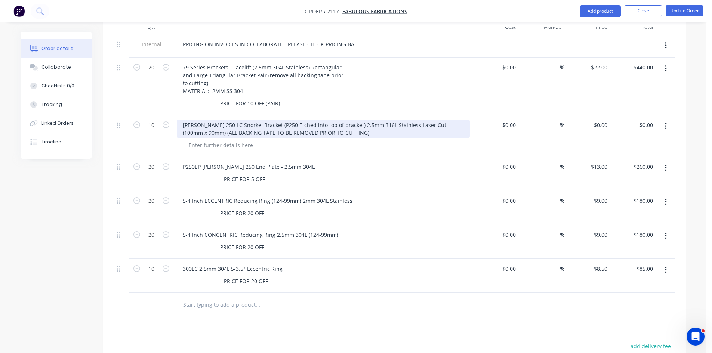
click at [246, 123] on div "Prado 250 LC Snorkel Bracket (P250 Etched into top of bracket) 2.5mm 316L Stain…" at bounding box center [323, 129] width 293 height 19
drag, startPoint x: 256, startPoint y: 117, endPoint x: 173, endPoint y: 121, distance: 82.7
click at [173, 121] on div "10 Prado 250 LC Snorkel Bracket (P250 Etched into top of bracket) 2.5mm 316L St…" at bounding box center [394, 136] width 561 height 42
click at [213, 120] on div "Prado 250 LC Snorkel Bracket (P250 Etched into top of bracket) 2.5mm 316L Stain…" at bounding box center [323, 129] width 293 height 19
drag, startPoint x: 255, startPoint y: 117, endPoint x: 178, endPoint y: 120, distance: 77.0
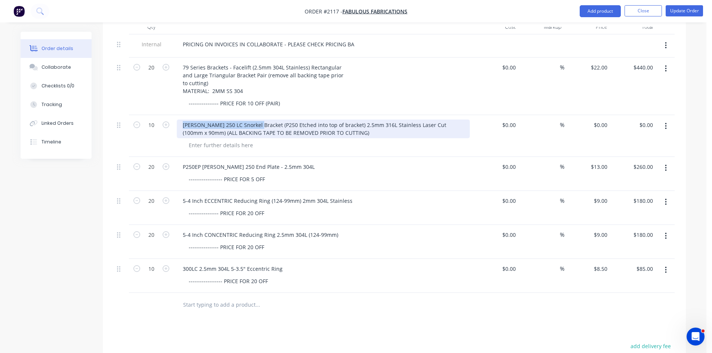
click at [178, 120] on div "Prado 250 LC Snorkel Bracket (P250 Etched into top of bracket) 2.5mm 316L Stain…" at bounding box center [323, 129] width 293 height 19
copy div "Prado 250 LC Snorkel Bracket"
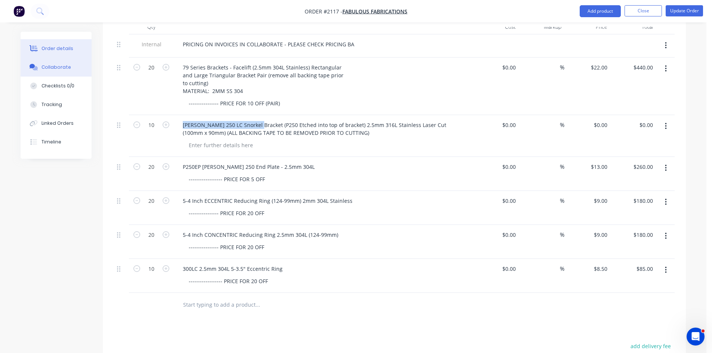
click at [59, 64] on button "Collaborate" at bounding box center [56, 67] width 71 height 19
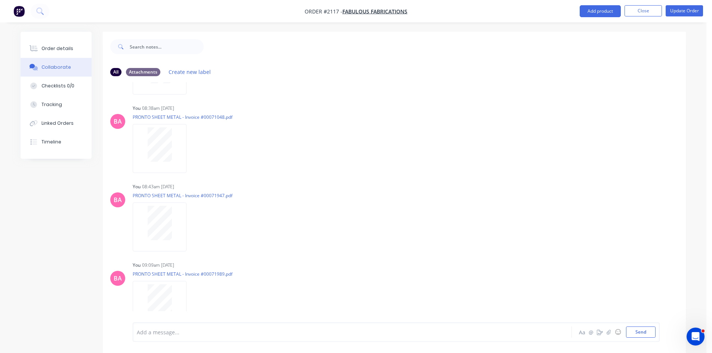
scroll to position [894, 0]
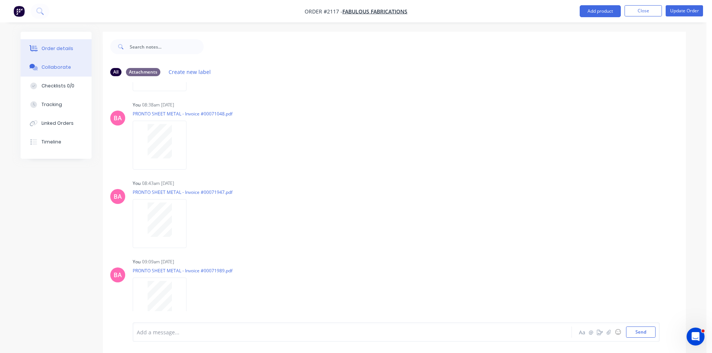
click at [60, 45] on button "Order details" at bounding box center [56, 48] width 71 height 19
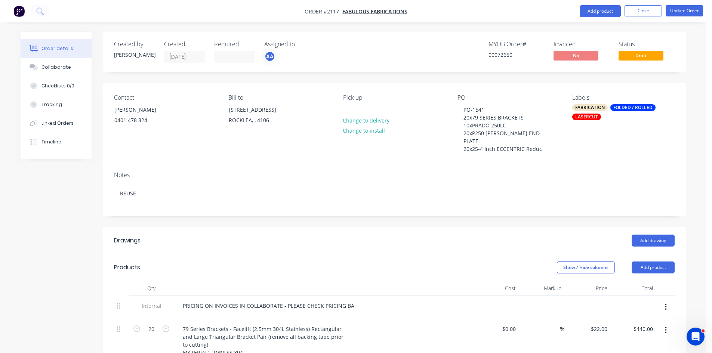
click at [376, 269] on header "Products Show / Hide columns Add product" at bounding box center [394, 267] width 583 height 27
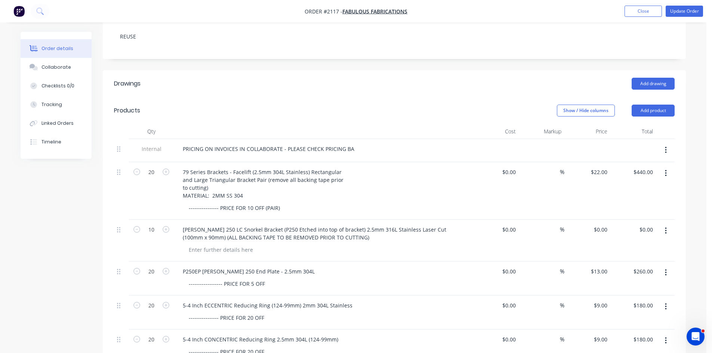
scroll to position [162, 0]
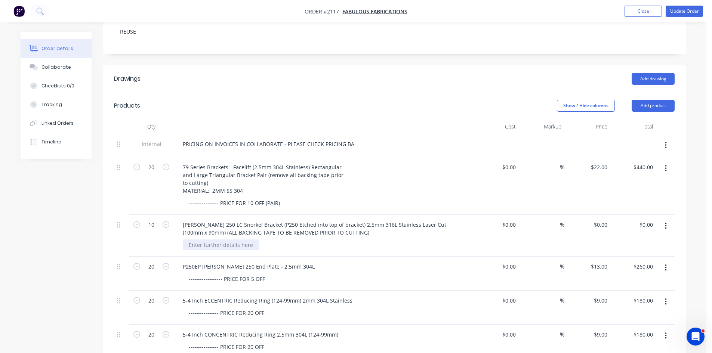
click at [228, 240] on div at bounding box center [221, 245] width 76 height 11
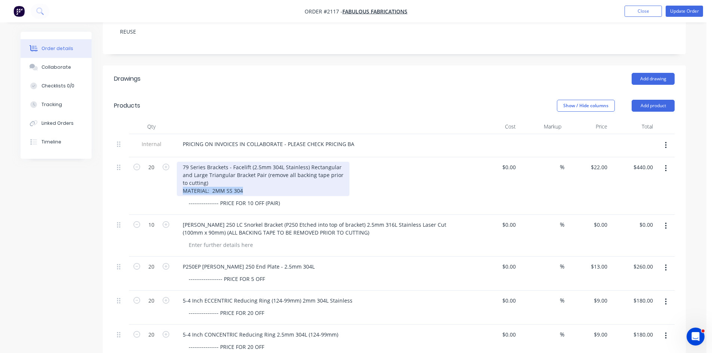
drag, startPoint x: 243, startPoint y: 183, endPoint x: 178, endPoint y: 184, distance: 64.7
click at [178, 184] on div "79 Series Brackets - Facelift (2.5mm 304L Stainless) Rectangular and Large Tria…" at bounding box center [263, 179] width 173 height 34
copy div "MATERIAL: 2MM SS 304"
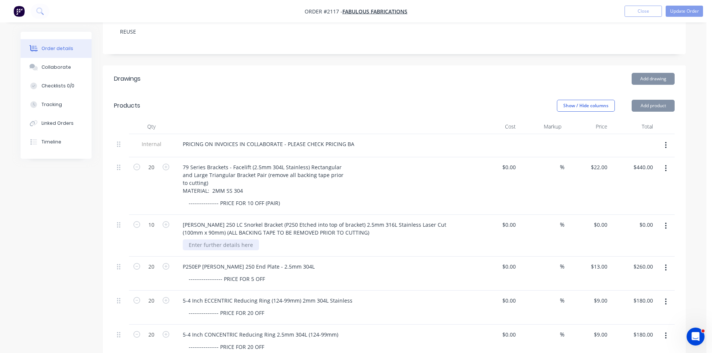
click at [238, 240] on div at bounding box center [221, 245] width 76 height 11
paste div
click at [219, 240] on div "MATERIAL: 2MM SS 304" at bounding box center [219, 245] width 72 height 11
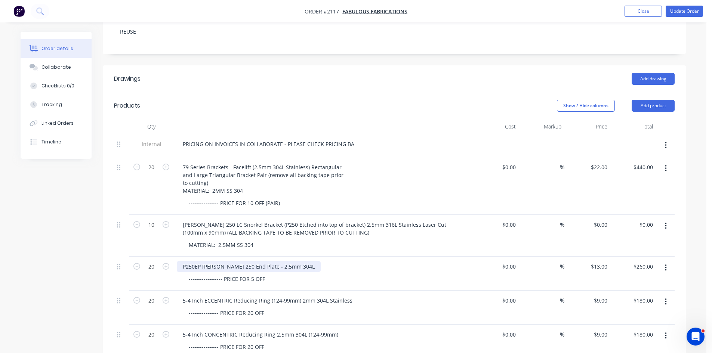
click at [289, 261] on div "P250EP Prado 250 End Plate - 2.5mm 304L" at bounding box center [249, 266] width 144 height 11
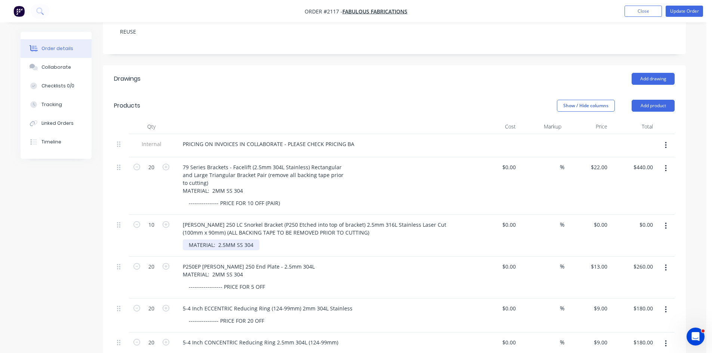
click at [188, 240] on div "MATERIAL: 2.5MM SS 304" at bounding box center [221, 245] width 77 height 11
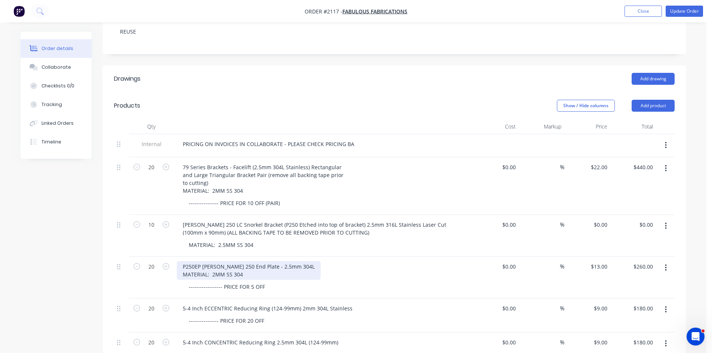
click at [243, 268] on div "P250EP Prado 250 End Plate - 2.5mm 304L MATERIAL: 2MM SS 304" at bounding box center [249, 270] width 144 height 19
drag, startPoint x: 243, startPoint y: 268, endPoint x: 183, endPoint y: 266, distance: 59.4
click at [183, 266] on div "P250EP Prado 250 End Plate - 2.5mm 304L MATERIAL: 2MM SS 304" at bounding box center [249, 270] width 144 height 19
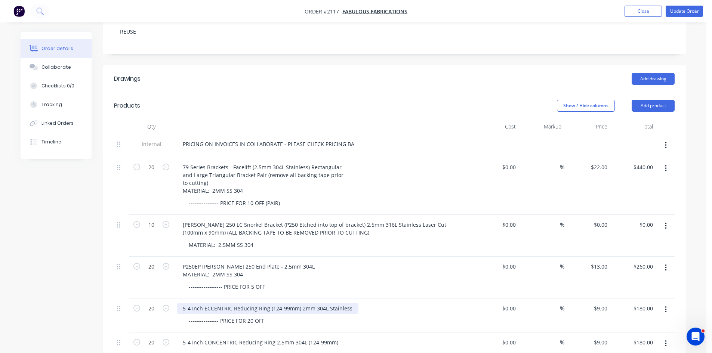
click at [348, 303] on div "5-4 Inch ECCENTRIC Reducing Ring (124-99mm) 2mm 304L Stainless" at bounding box center [268, 308] width 182 height 11
drag, startPoint x: 348, startPoint y: 300, endPoint x: 330, endPoint y: 314, distance: 22.9
click at [330, 315] on div "---------------- PRICE FOR 20 OFF" at bounding box center [326, 320] width 287 height 11
click at [350, 303] on div "5-4 Inch ECCENTRIC Reducing Ring (124-99mm) 2mm 304L Stainless" at bounding box center [268, 308] width 182 height 11
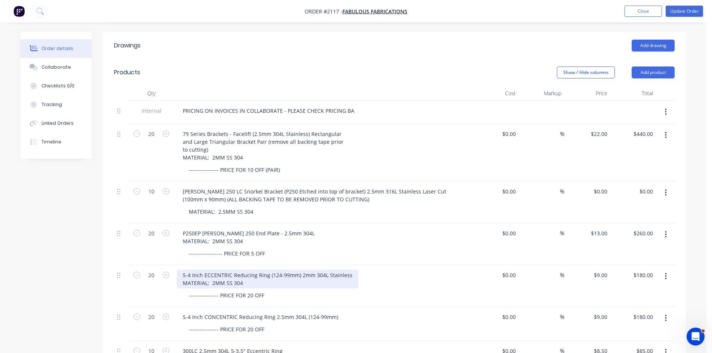
scroll to position [199, 0]
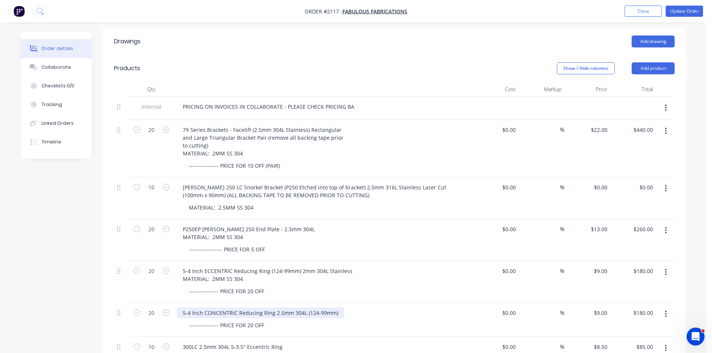
click at [337, 308] on div "5-4 Inch CONCENTRIC Reducing Ring 2.5mm 304L (124-99mm)" at bounding box center [260, 313] width 167 height 11
click at [333, 308] on div "5-4 Inch CONCENTRIC Reducing Ring 2.5mm 304L (124-99mm)" at bounding box center [260, 313] width 167 height 11
click at [214, 312] on div "5-4 Inch CONCENTRIC Reducing Ring 2.5mm 304L (124-99mm) MATERIAL: 2MM SS 304" at bounding box center [260, 317] width 167 height 19
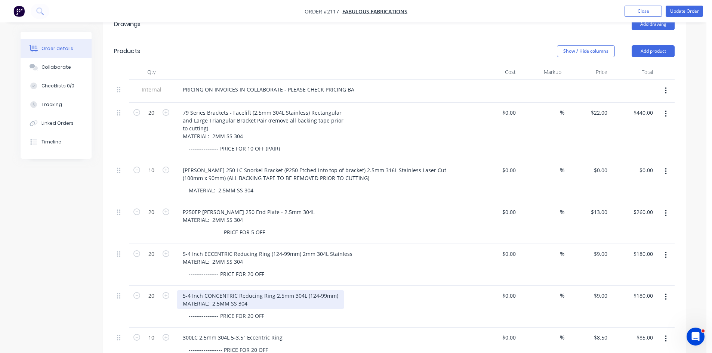
scroll to position [237, 0]
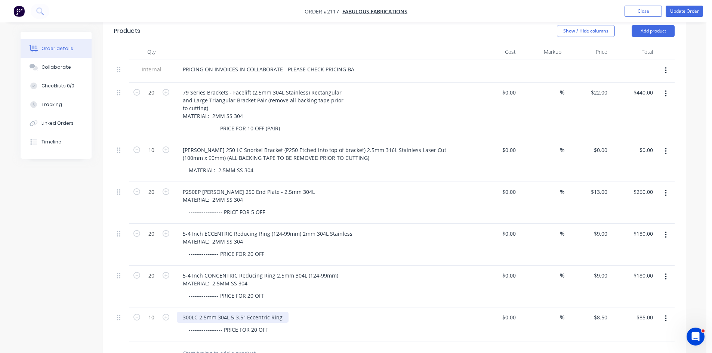
click at [280, 312] on div "300LC 2.5mm 304L 5-3.5" Eccentric Ring" at bounding box center [233, 317] width 112 height 11
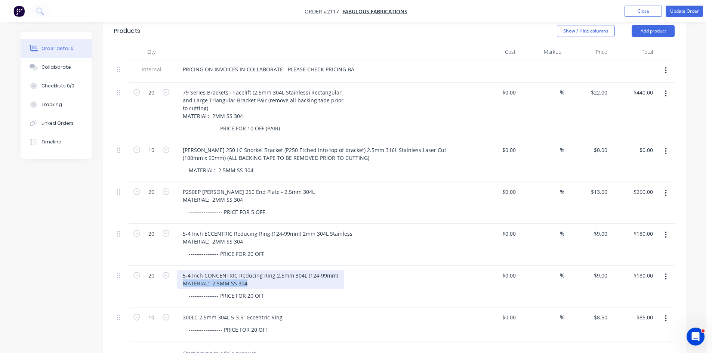
drag, startPoint x: 247, startPoint y: 274, endPoint x: 177, endPoint y: 277, distance: 70.0
click at [177, 277] on div "5-4 Inch CONCENTRIC Reducing Ring 2.5mm 304L (124-99mm) MATERIAL: 2.5MM SS 304" at bounding box center [260, 279] width 167 height 19
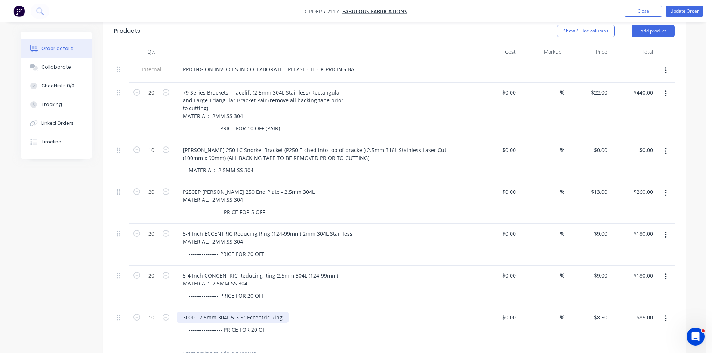
click at [282, 312] on div "300LC 2.5mm 304L 5-3.5" Eccentric Ring" at bounding box center [233, 317] width 112 height 11
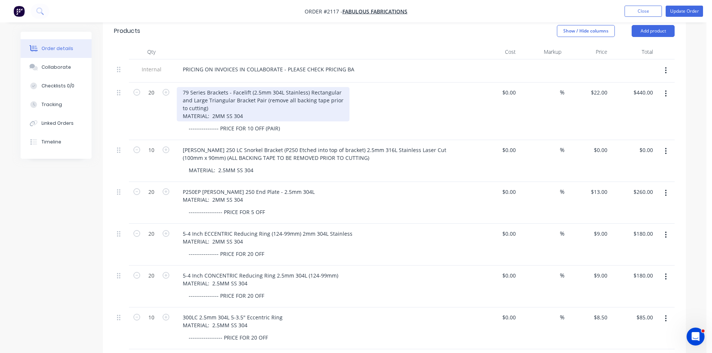
click at [214, 107] on div "79 Series Brackets - Facelift (2.5mm 304L Stainless) Rectangular and Large Tria…" at bounding box center [263, 104] width 173 height 34
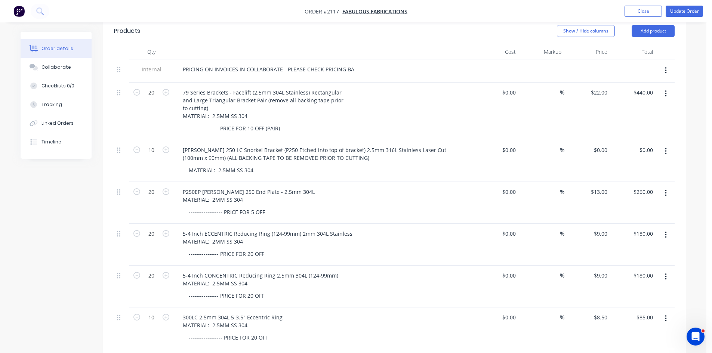
click at [294, 167] on div "MATERIAL: 2.5MM SS 304" at bounding box center [326, 170] width 287 height 11
click at [685, 9] on button "Update Order" at bounding box center [684, 11] width 37 height 11
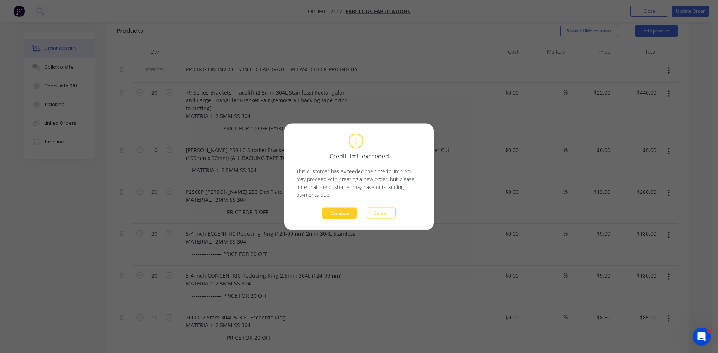
click at [337, 212] on button "Continue" at bounding box center [339, 212] width 34 height 11
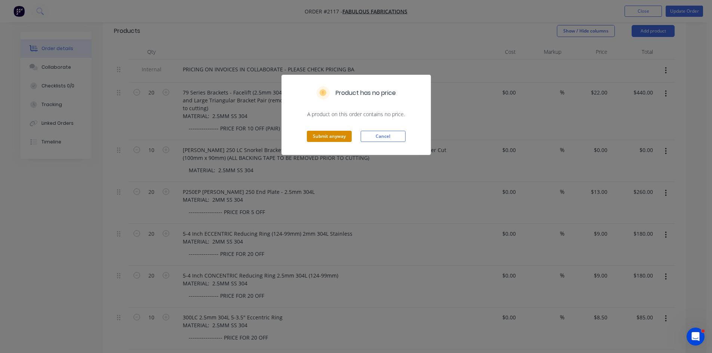
click at [327, 134] on button "Submit anyway" at bounding box center [329, 136] width 45 height 11
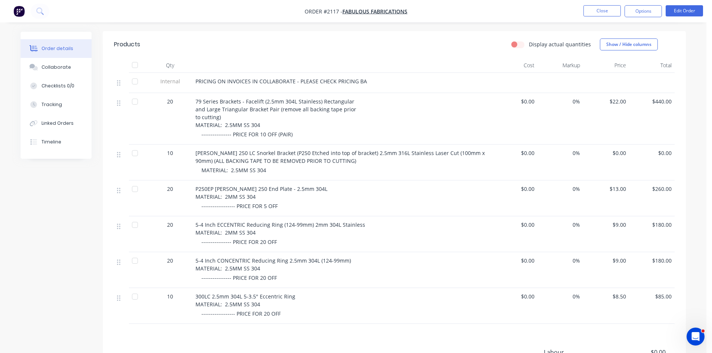
scroll to position [206, 0]
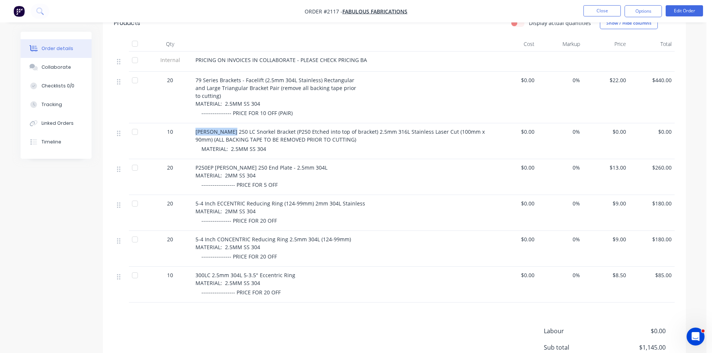
drag, startPoint x: 195, startPoint y: 131, endPoint x: 229, endPoint y: 131, distance: 34.8
click at [230, 131] on div "Prado 250 LC Snorkel Bracket (P250 Etched into top of bracket) 2.5mm 316L Stain…" at bounding box center [341, 141] width 299 height 36
click at [604, 8] on button "Close" at bounding box center [601, 10] width 37 height 11
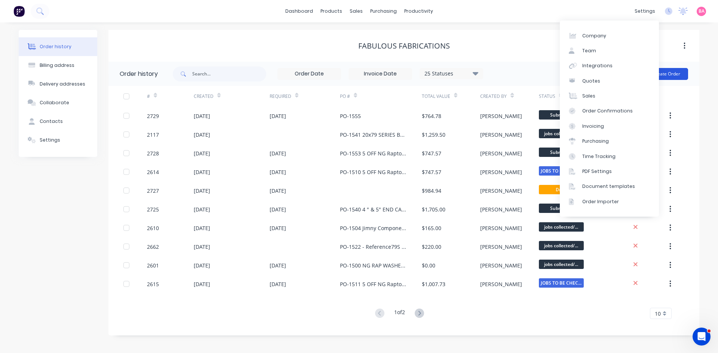
click at [672, 72] on button "Create Order" at bounding box center [665, 74] width 43 height 12
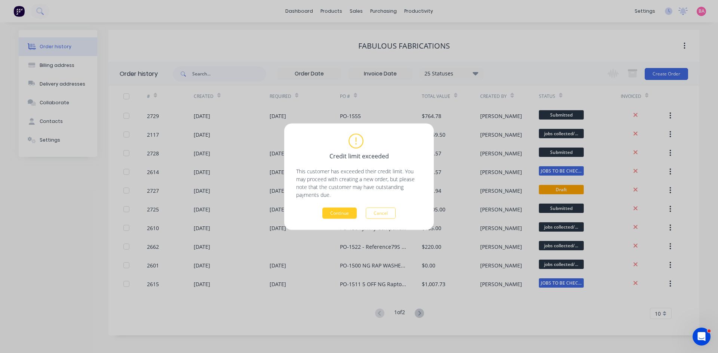
click at [341, 212] on button "Continue" at bounding box center [339, 212] width 34 height 11
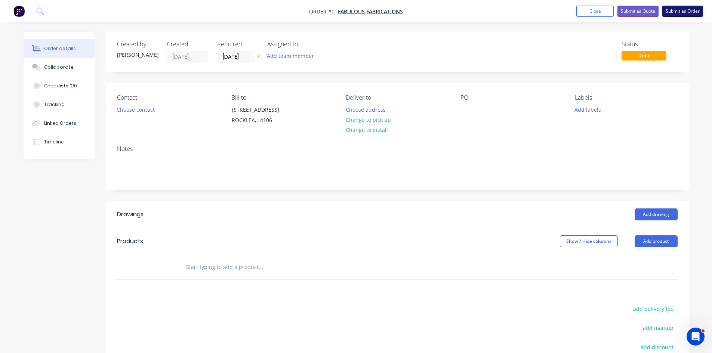
click at [687, 9] on button "Submit as Order" at bounding box center [682, 11] width 41 height 11
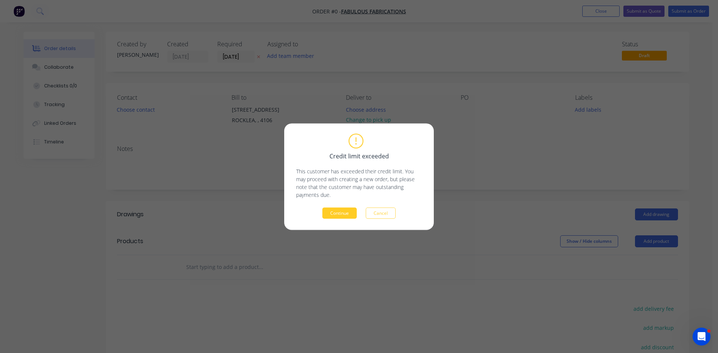
click at [342, 214] on button "Continue" at bounding box center [339, 212] width 34 height 11
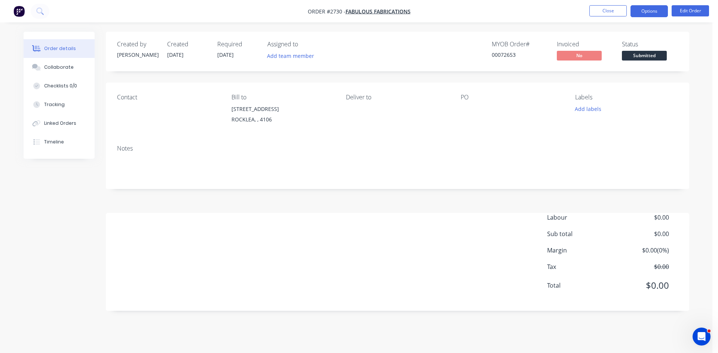
click at [642, 13] on button "Options" at bounding box center [648, 11] width 37 height 12
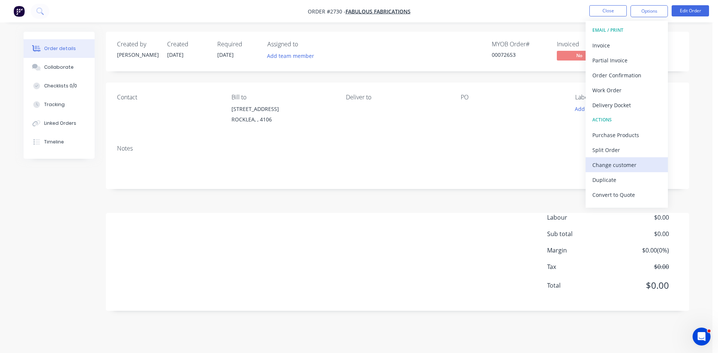
click at [619, 163] on div "Change customer" at bounding box center [626, 165] width 69 height 11
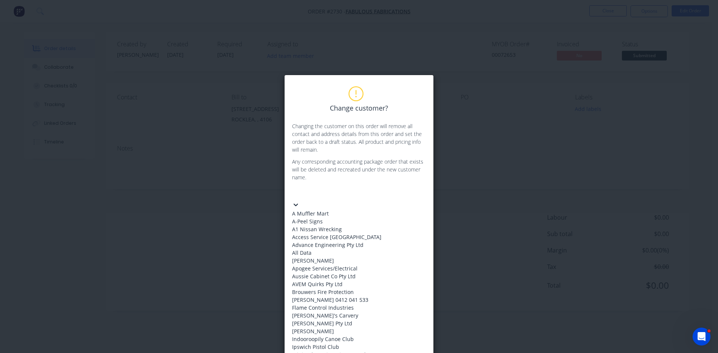
click at [332, 192] on div at bounding box center [348, 192] width 108 height 9
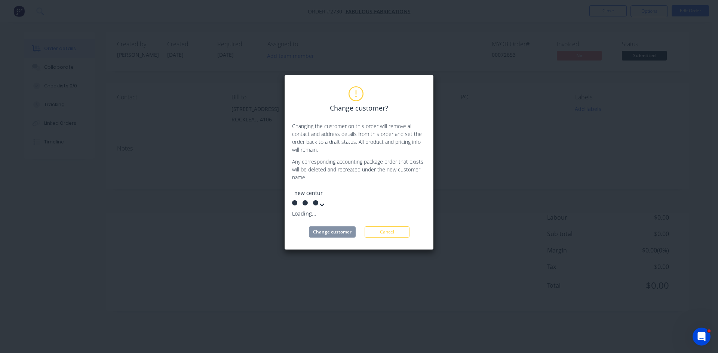
type input "new century"
click at [324, 210] on div "New Century Sheetmetal" at bounding box center [348, 214] width 112 height 8
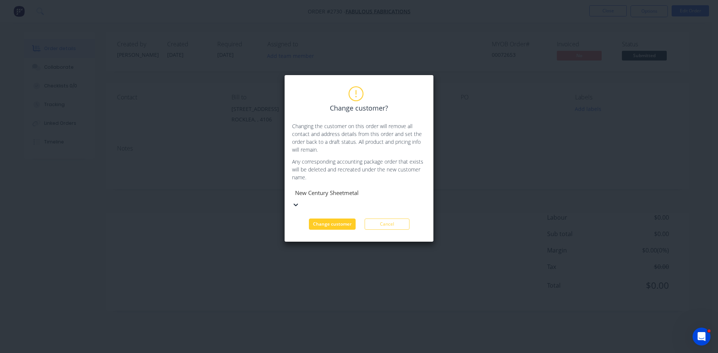
click at [334, 219] on button "Change customer" at bounding box center [332, 224] width 47 height 11
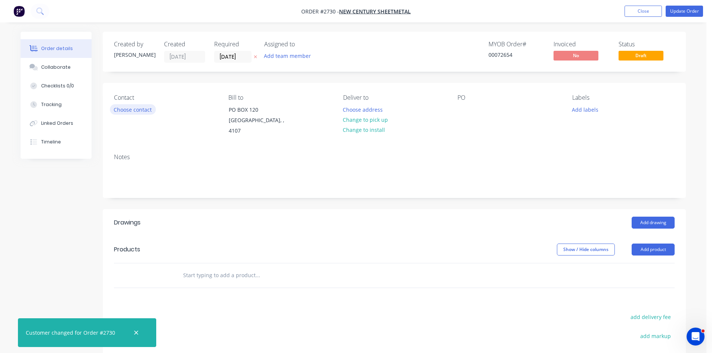
click at [138, 110] on button "Choose contact" at bounding box center [133, 109] width 46 height 10
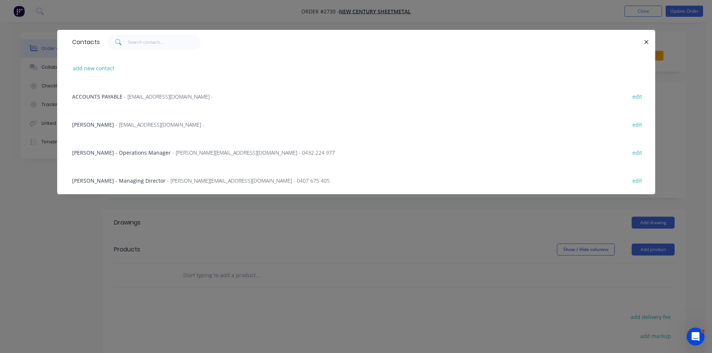
click at [115, 155] on span "[PERSON_NAME] - Operations Manager" at bounding box center [121, 152] width 99 height 7
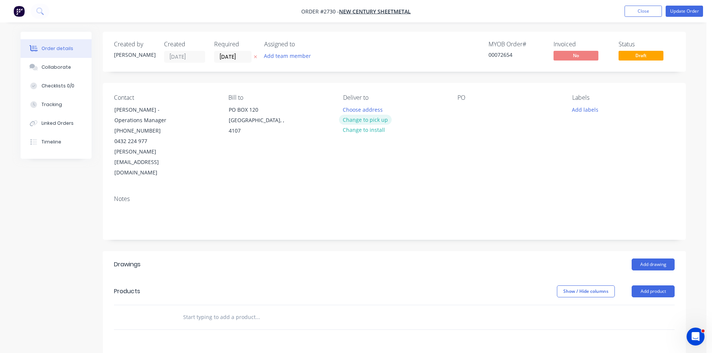
click at [379, 120] on button "Change to pick up" at bounding box center [365, 120] width 53 height 10
click at [463, 110] on div at bounding box center [463, 109] width 12 height 11
click at [57, 65] on div "Collaborate" at bounding box center [56, 67] width 30 height 7
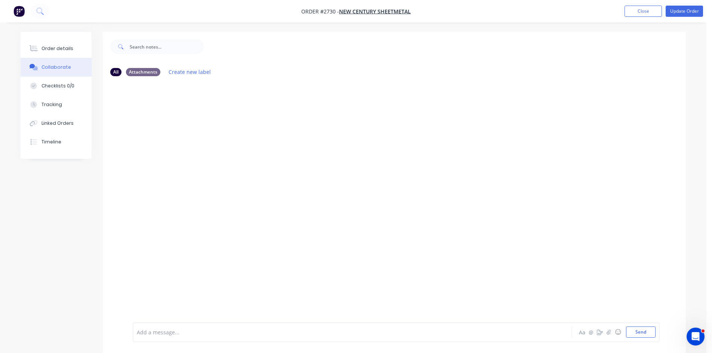
click at [165, 331] on div at bounding box center [331, 333] width 389 height 8
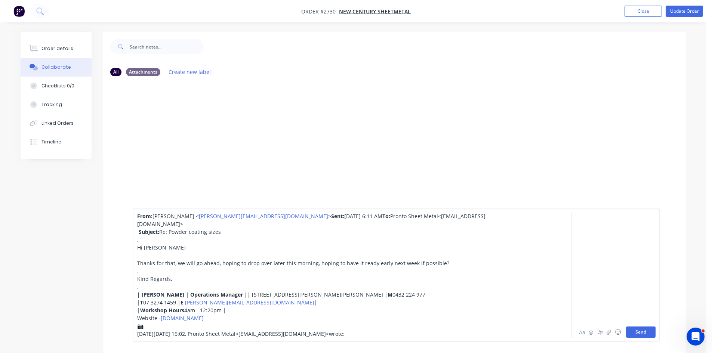
click at [646, 333] on button "Send" at bounding box center [641, 332] width 30 height 11
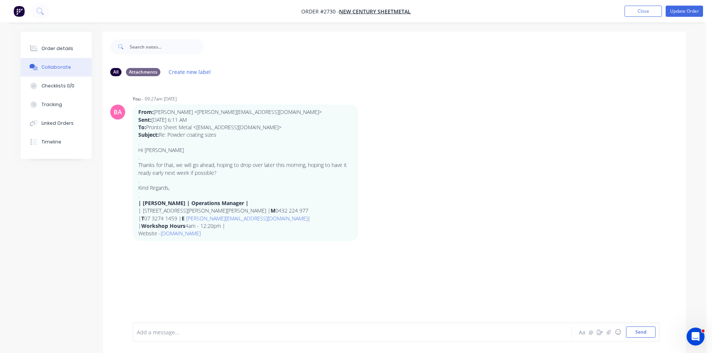
click at [183, 333] on div at bounding box center [331, 333] width 389 height 8
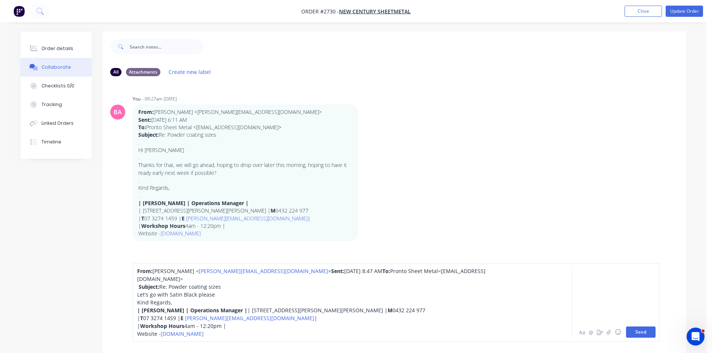
click at [645, 335] on button "Send" at bounding box center [641, 332] width 30 height 11
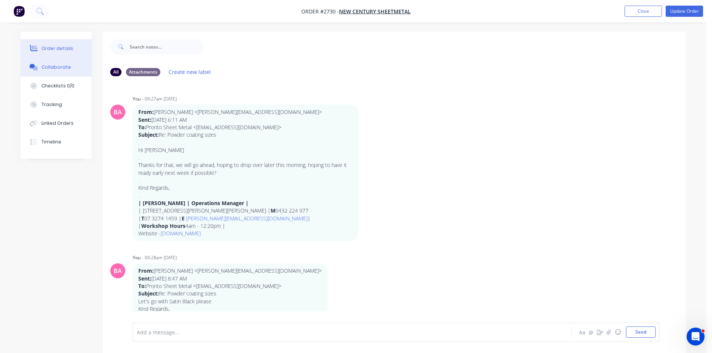
click at [63, 45] on button "Order details" at bounding box center [56, 48] width 71 height 19
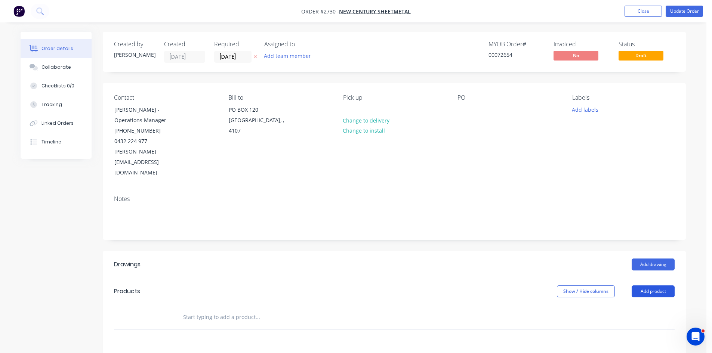
click at [657, 286] on button "Add product" at bounding box center [653, 292] width 43 height 12
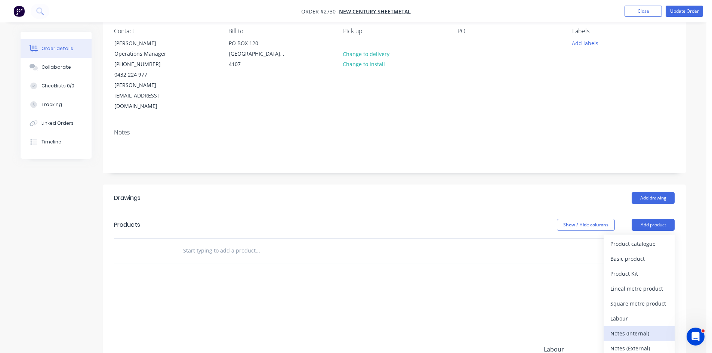
scroll to position [75, 0]
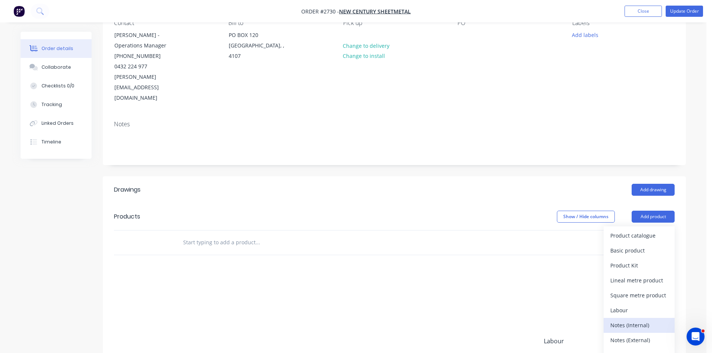
click at [634, 320] on div "Notes (Internal)" at bounding box center [639, 325] width 58 height 11
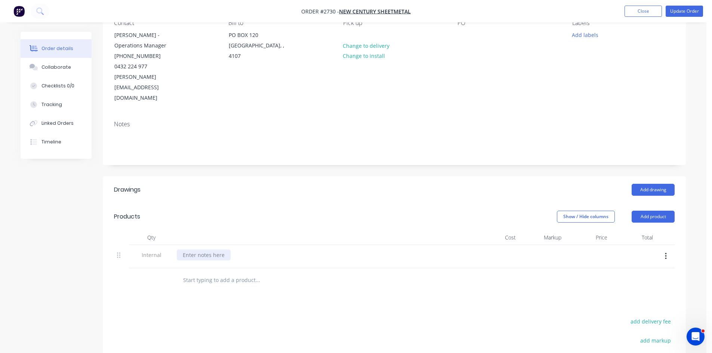
click at [203, 250] on div at bounding box center [204, 255] width 54 height 11
click at [228, 273] on input "text" at bounding box center [257, 280] width 149 height 15
type input "F"
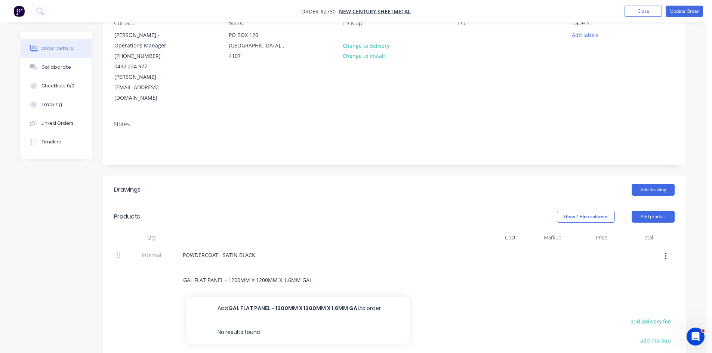
drag, startPoint x: 194, startPoint y: 261, endPoint x: 155, endPoint y: 257, distance: 38.3
click at [155, 268] on div "GAL FLAT PANEL - 1200MM X 1200MM X 1.6MM GAL Add GAL FLAT PANEL - 1200MM X 1200…" at bounding box center [394, 280] width 561 height 24
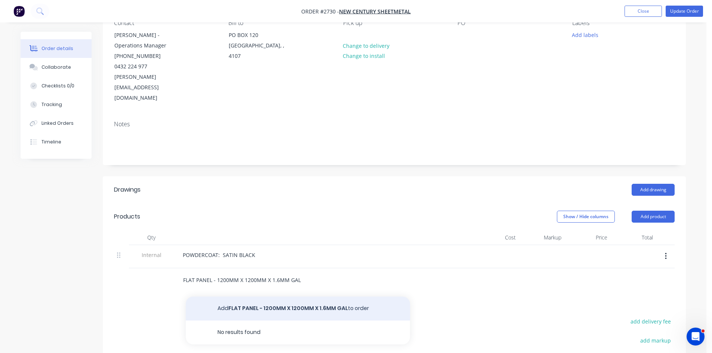
type input "FLAT PANEL - 1200MM X 1200MM X 1.6MM GAL"
click at [309, 297] on button "Add FLAT PANEL - 1200MM X 1200MM X 1.6MM GAL to order" at bounding box center [298, 309] width 224 height 24
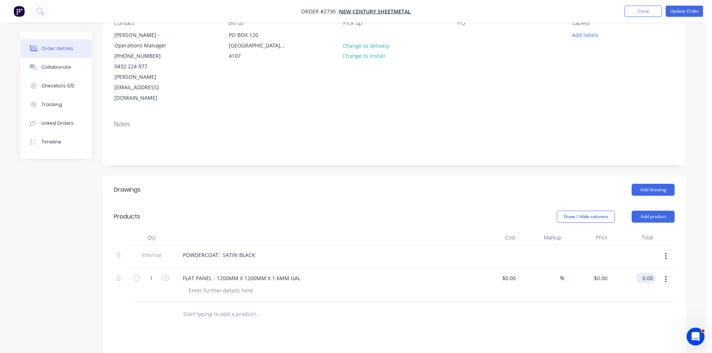
click at [646, 273] on input "0.00" at bounding box center [647, 278] width 17 height 11
type input "144.00"
type input "$144.00"
click at [254, 250] on div "POWDERCOAT: SATIN BLACK" at bounding box center [219, 255] width 84 height 11
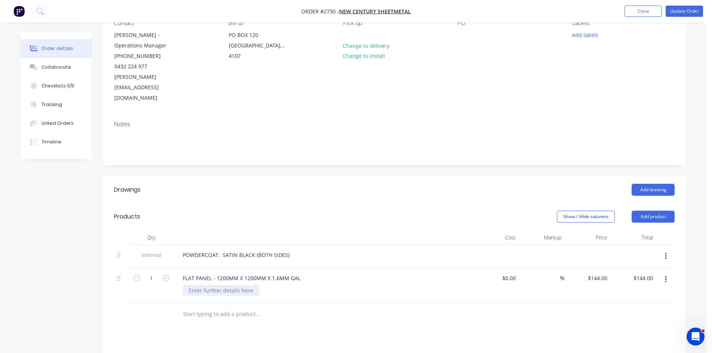
click at [226, 285] on div at bounding box center [221, 290] width 76 height 11
click at [55, 67] on div "Collaborate" at bounding box center [56, 67] width 30 height 7
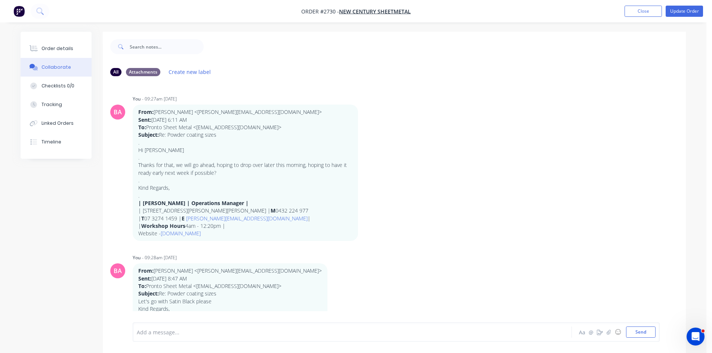
click at [193, 331] on div at bounding box center [331, 333] width 389 height 8
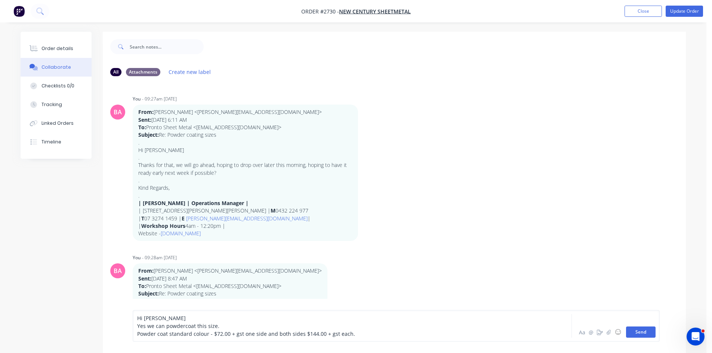
click at [636, 331] on button "Send" at bounding box center [641, 332] width 30 height 11
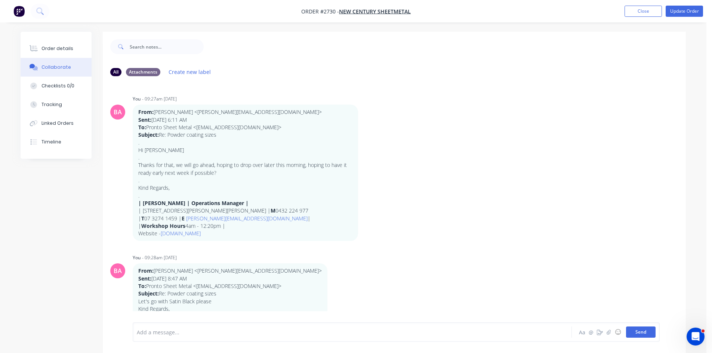
scroll to position [32, 0]
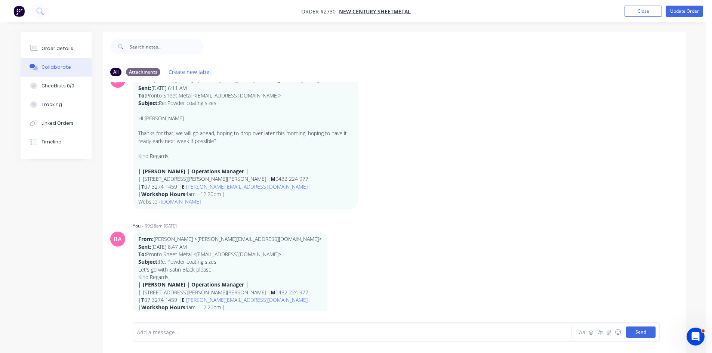
click at [641, 333] on button "Send" at bounding box center [641, 332] width 30 height 11
click at [53, 44] on button "Order details" at bounding box center [56, 48] width 71 height 19
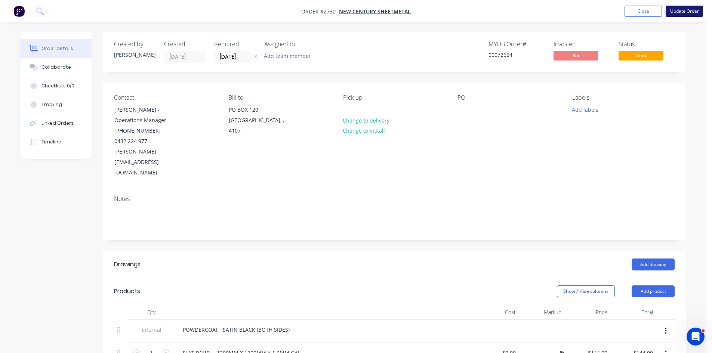
click at [691, 10] on button "Update Order" at bounding box center [684, 11] width 37 height 11
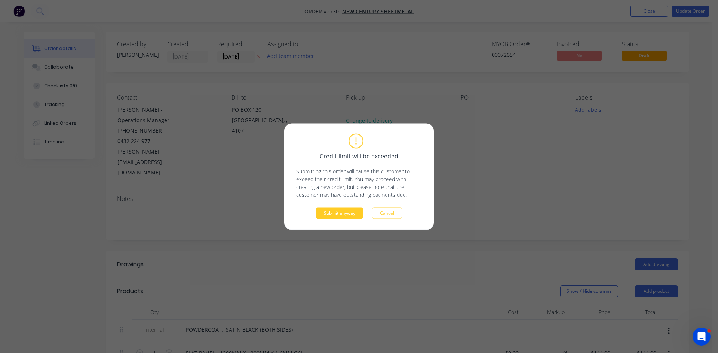
click at [340, 212] on button "Submit anyway" at bounding box center [339, 212] width 47 height 11
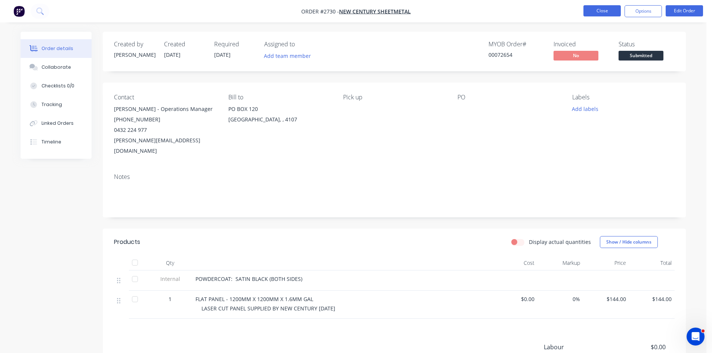
click at [607, 9] on button "Close" at bounding box center [601, 10] width 37 height 11
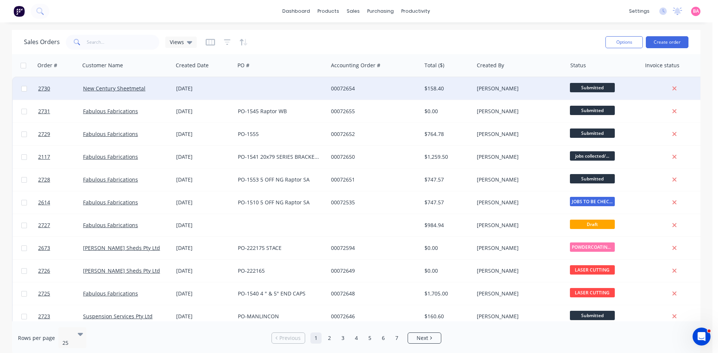
click at [191, 89] on div "[DATE]" at bounding box center [204, 88] width 56 height 7
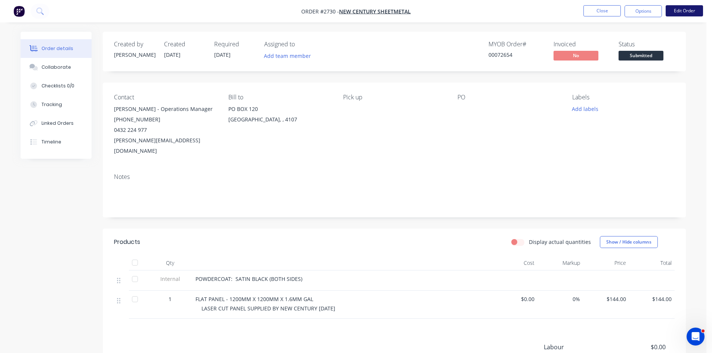
click at [681, 8] on button "Edit Order" at bounding box center [684, 10] width 37 height 11
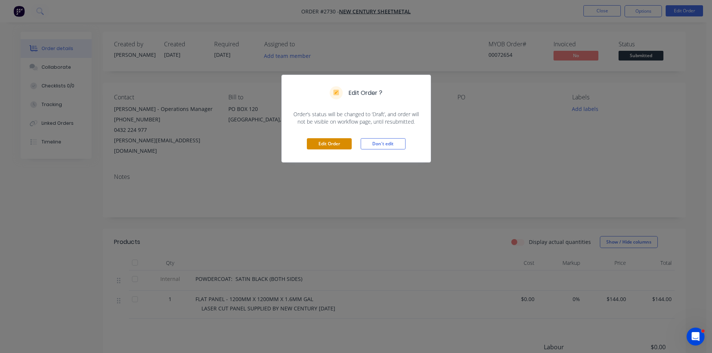
click at [323, 143] on button "Edit Order" at bounding box center [329, 143] width 45 height 11
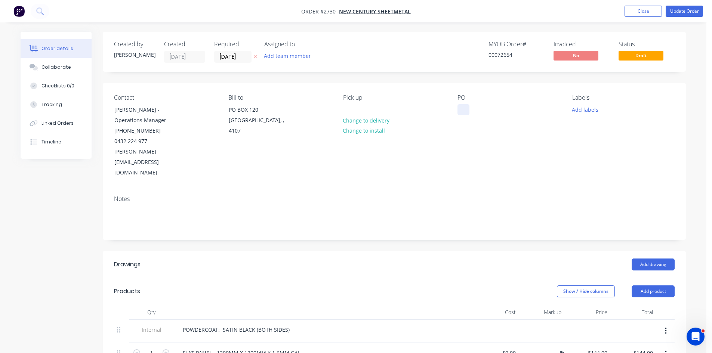
click at [467, 111] on div at bounding box center [463, 109] width 12 height 11
drag, startPoint x: 486, startPoint y: 108, endPoint x: 465, endPoint y: 107, distance: 20.6
click at [465, 107] on div "PLATE PC" at bounding box center [474, 109] width 35 height 11
click at [579, 108] on button "Add labels" at bounding box center [585, 109] width 34 height 10
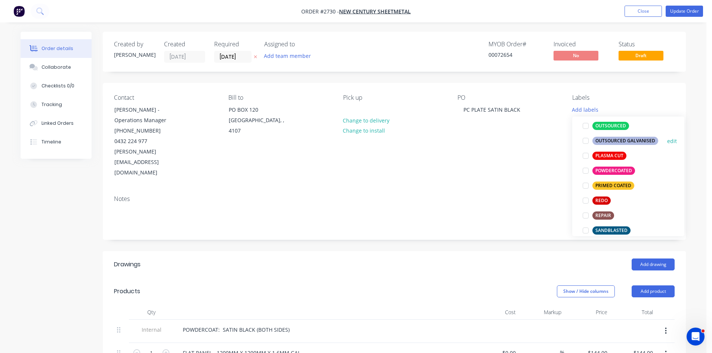
scroll to position [324, 0]
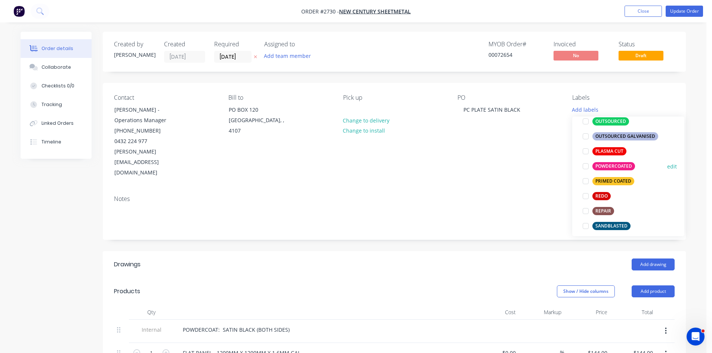
click at [584, 165] on div at bounding box center [585, 166] width 15 height 15
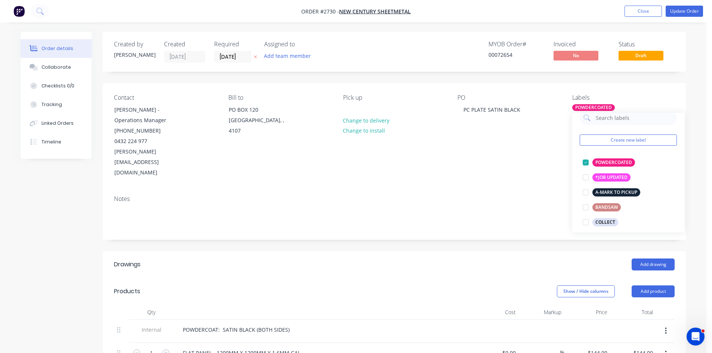
click at [431, 189] on div "Notes" at bounding box center [394, 214] width 583 height 50
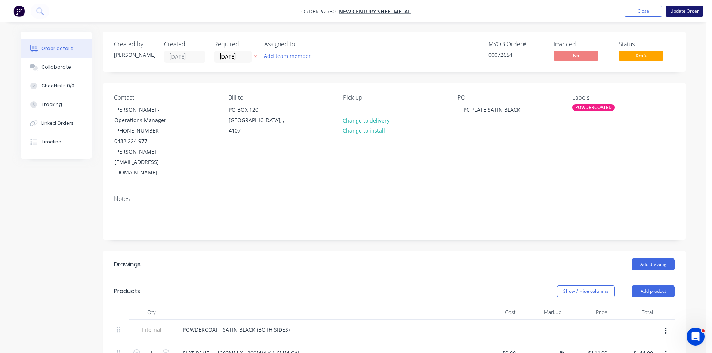
click at [692, 10] on button "Update Order" at bounding box center [684, 11] width 37 height 11
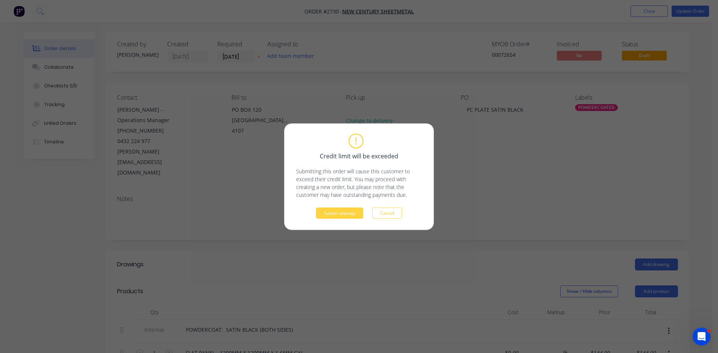
click at [242, 50] on div "Credit limit will be exceeded Submitting this order will cause this customer to…" at bounding box center [359, 176] width 718 height 353
click at [250, 56] on div "Credit limit will be exceeded Submitting this order will cause this customer to…" at bounding box center [359, 176] width 718 height 353
click at [348, 210] on button "Submit anyway" at bounding box center [339, 212] width 47 height 11
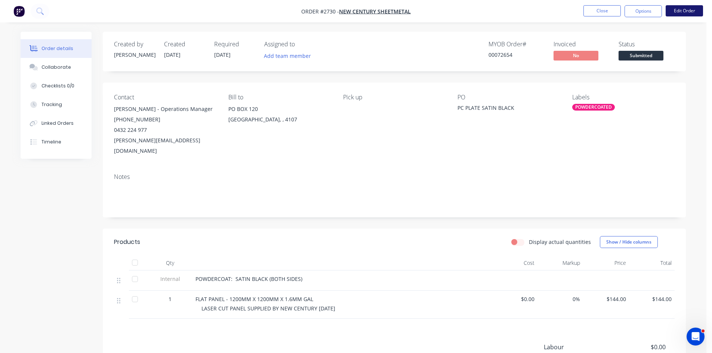
click at [689, 7] on button "Edit Order" at bounding box center [684, 10] width 37 height 11
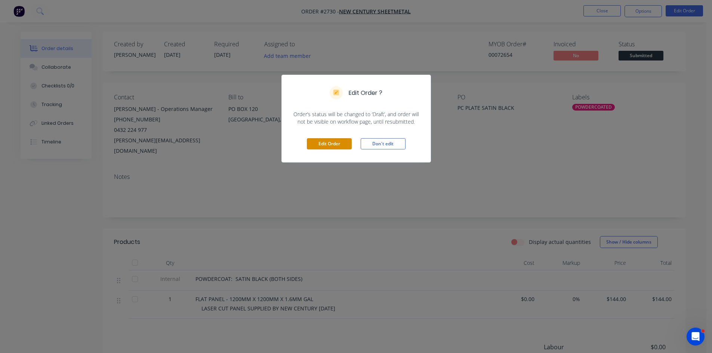
click at [334, 144] on button "Edit Order" at bounding box center [329, 143] width 45 height 11
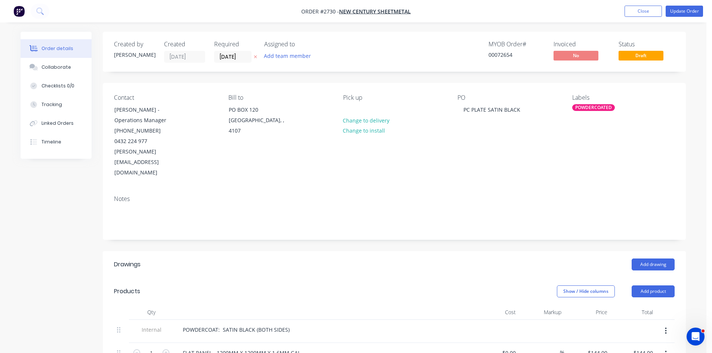
click at [256, 58] on icon at bounding box center [255, 57] width 3 height 4
click at [235, 58] on input at bounding box center [235, 56] width 40 height 11
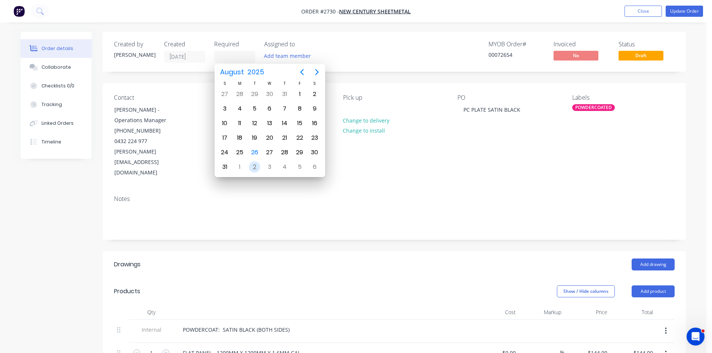
click at [255, 167] on div "2" at bounding box center [254, 166] width 11 height 11
type input "[DATE]"
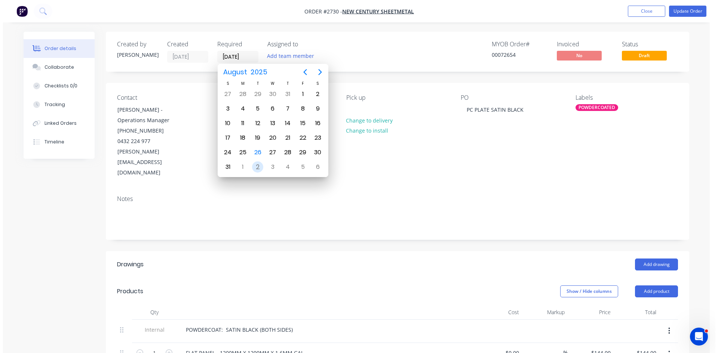
scroll to position [0, 0]
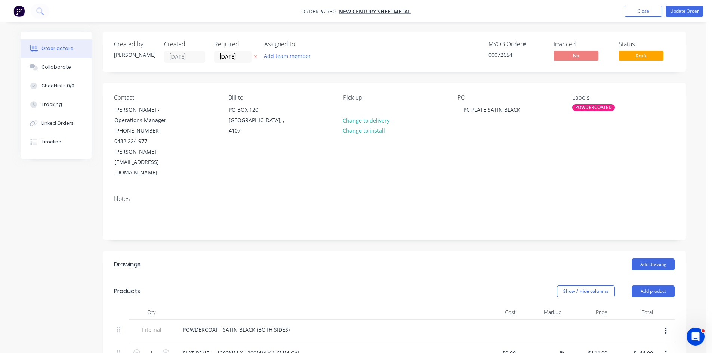
click at [403, 54] on div "MYOB Order # 00072654 Invoiced No Status Draft" at bounding box center [507, 52] width 336 height 22
click at [681, 10] on button "Update Order" at bounding box center [684, 11] width 37 height 11
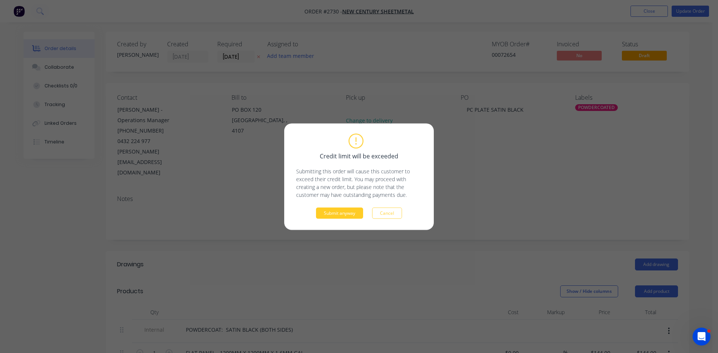
click at [344, 213] on button "Submit anyway" at bounding box center [339, 212] width 47 height 11
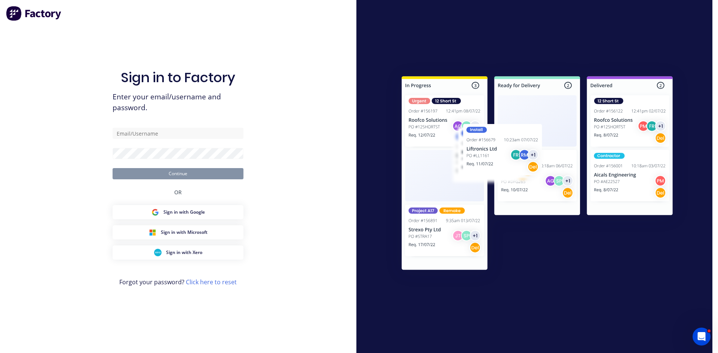
click at [301, 280] on div "Sign in to Factory Enter your email/username and password. Continue OR Sign in …" at bounding box center [178, 176] width 356 height 353
click at [279, 242] on div "Sign in to Factory Enter your email/username and password. Continue OR Sign in …" at bounding box center [178, 176] width 356 height 353
click at [639, 310] on div at bounding box center [534, 176] width 356 height 353
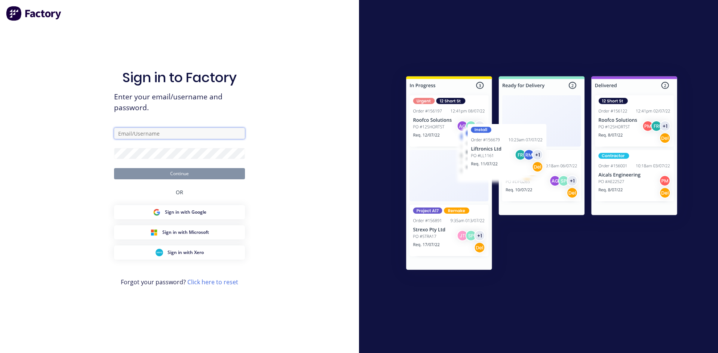
click at [154, 133] on input "text" at bounding box center [179, 133] width 131 height 11
click at [182, 175] on button "Continue" at bounding box center [179, 173] width 131 height 11
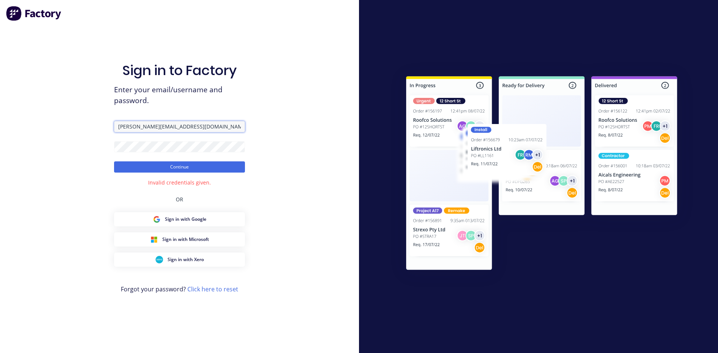
drag, startPoint x: 212, startPoint y: 127, endPoint x: 90, endPoint y: 124, distance: 121.9
click at [90, 124] on div "Sign in to Factory Enter your email/username and password. [PERSON_NAME][EMAIL_…" at bounding box center [179, 176] width 359 height 353
type input "FACTORY"
click at [181, 163] on button "Continue" at bounding box center [179, 166] width 131 height 11
click at [179, 164] on button "Continue" at bounding box center [179, 166] width 131 height 11
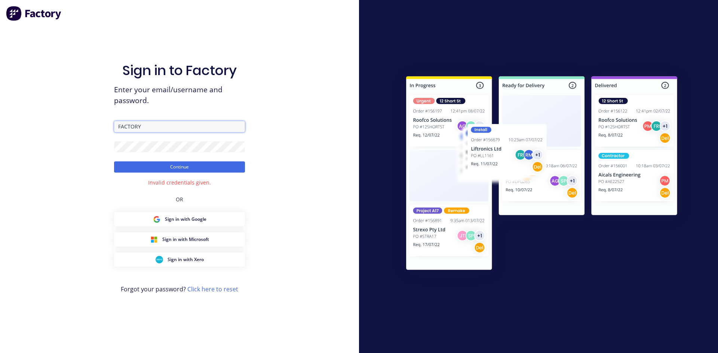
drag, startPoint x: 160, startPoint y: 125, endPoint x: 81, endPoint y: 127, distance: 78.9
click at [81, 127] on div "Sign in to Factory Enter your email/username and password. FACTORY Continue Inv…" at bounding box center [179, 176] width 359 height 353
type input "[PERSON_NAME][EMAIL_ADDRESS][DOMAIN_NAME]"
click at [73, 159] on div "Sign in to Factory Enter your email/username and password. [PERSON_NAME][EMAIL_…" at bounding box center [179, 176] width 359 height 353
click at [134, 166] on button "Continue" at bounding box center [179, 166] width 131 height 11
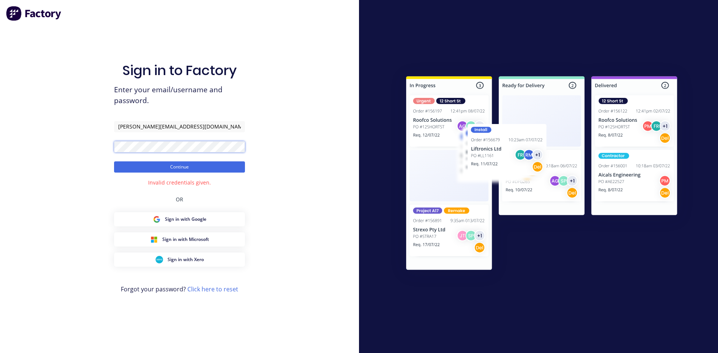
click at [90, 143] on div "Sign in to Factory Enter your email/username and password. [PERSON_NAME][EMAIL_…" at bounding box center [179, 176] width 359 height 353
click at [114, 161] on button "Continue" at bounding box center [179, 166] width 131 height 11
click at [161, 165] on button "Continue" at bounding box center [179, 166] width 131 height 11
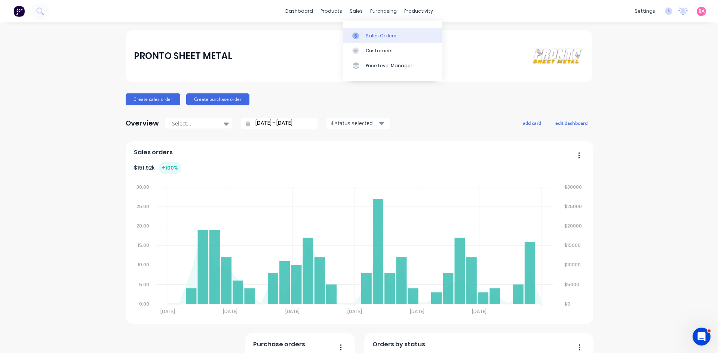
click at [375, 37] on div "Sales Orders" at bounding box center [381, 36] width 31 height 7
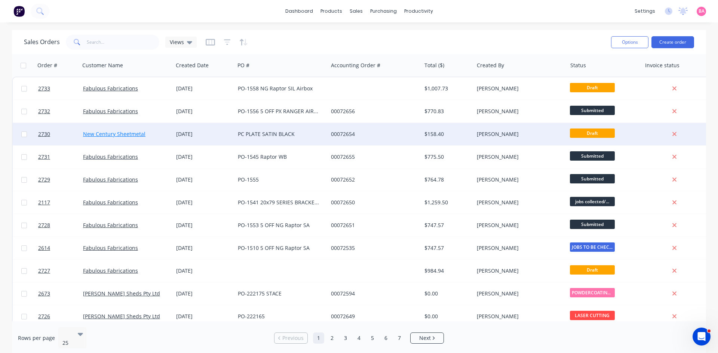
click at [121, 133] on link "New Century Sheetmetal" at bounding box center [114, 133] width 62 height 7
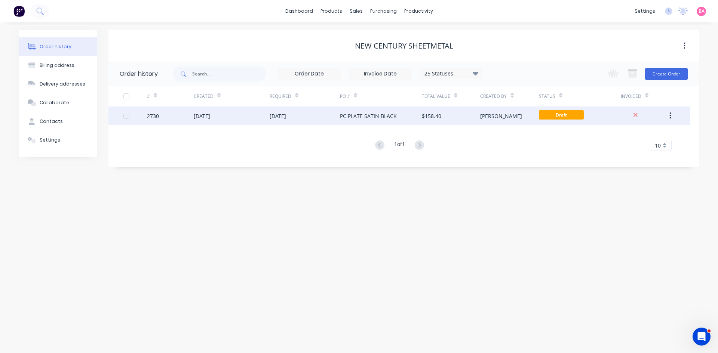
click at [369, 116] on div "PC PLATE SATIN BLACK" at bounding box center [368, 116] width 57 height 8
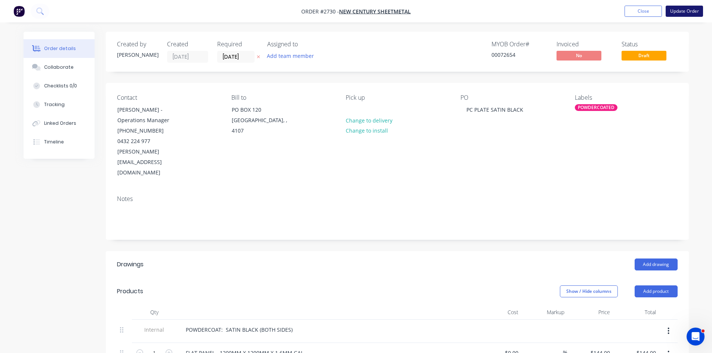
click at [688, 10] on button "Update Order" at bounding box center [684, 11] width 37 height 11
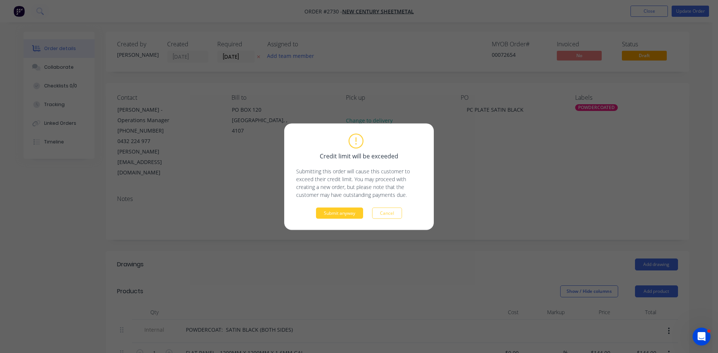
click at [343, 214] on button "Submit anyway" at bounding box center [339, 212] width 47 height 11
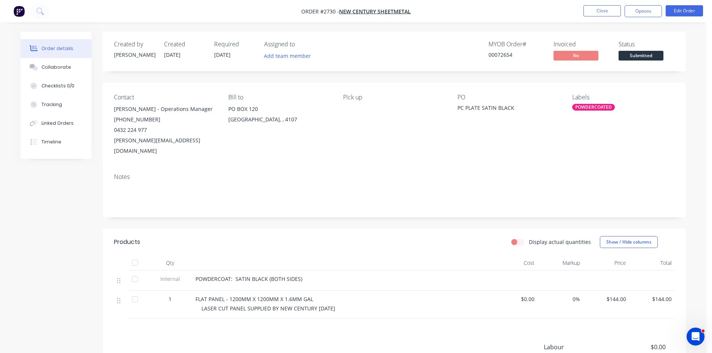
drag, startPoint x: 48, startPoint y: 65, endPoint x: 10, endPoint y: 91, distance: 45.5
click at [48, 65] on div "Collaborate" at bounding box center [56, 67] width 30 height 7
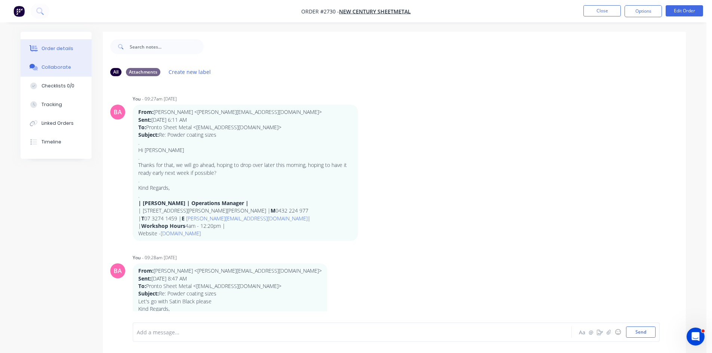
click at [48, 50] on div "Order details" at bounding box center [57, 48] width 32 height 7
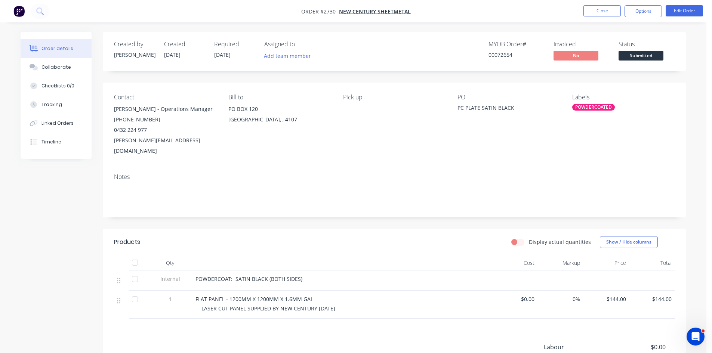
click at [228, 296] on span "FLAT PANEL - 1200MM X 1200MM X 1.6MM GAL" at bounding box center [254, 299] width 118 height 7
click at [676, 8] on button "Edit Order" at bounding box center [684, 10] width 37 height 11
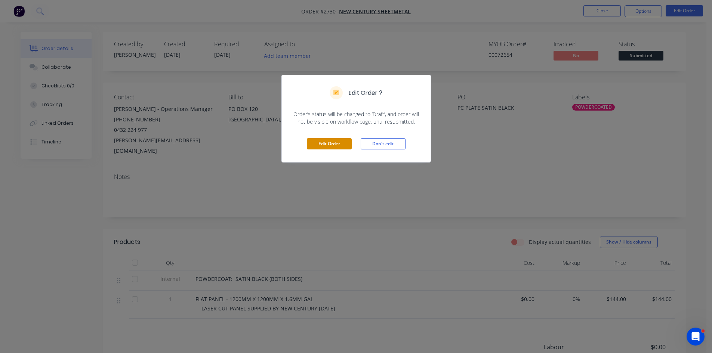
click at [327, 142] on button "Edit Order" at bounding box center [329, 143] width 45 height 11
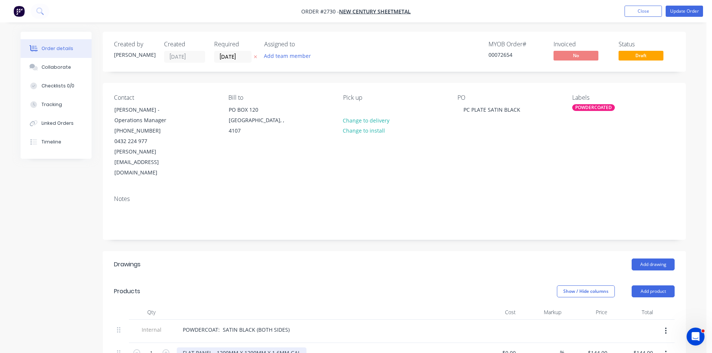
click at [216, 348] on div "FLAT PANEL - 1200MM X 1200MM X 1.6MM GAL" at bounding box center [242, 353] width 130 height 11
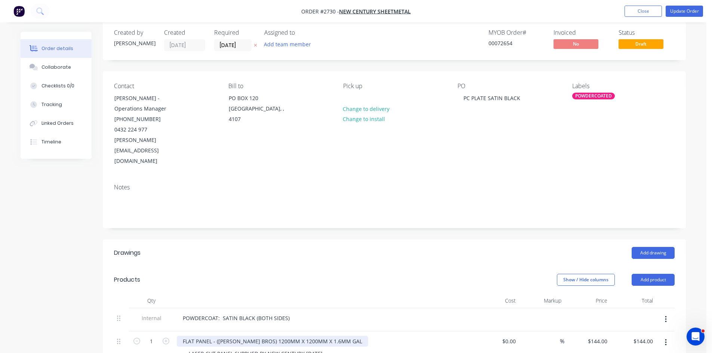
scroll to position [12, 0]
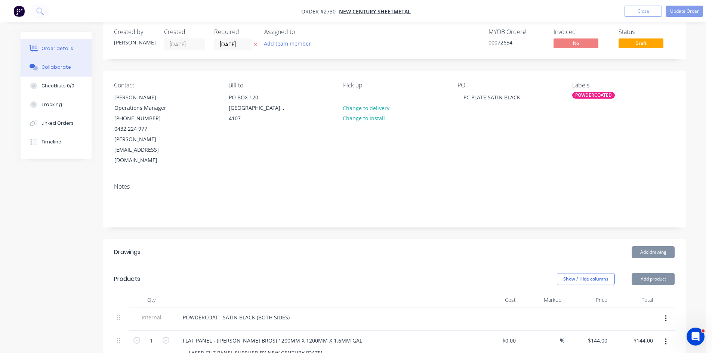
click at [58, 63] on button "Collaborate" at bounding box center [56, 67] width 71 height 19
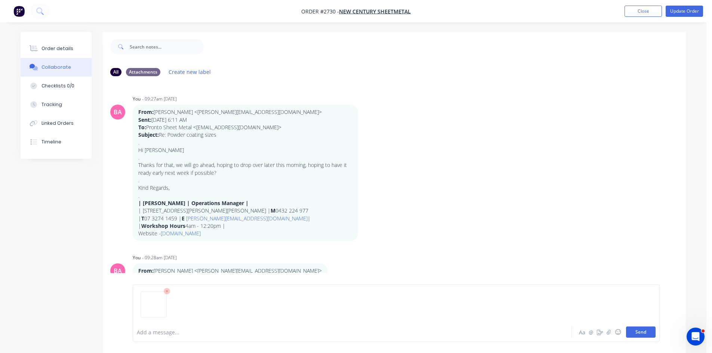
click at [632, 328] on button "Send" at bounding box center [641, 332] width 30 height 11
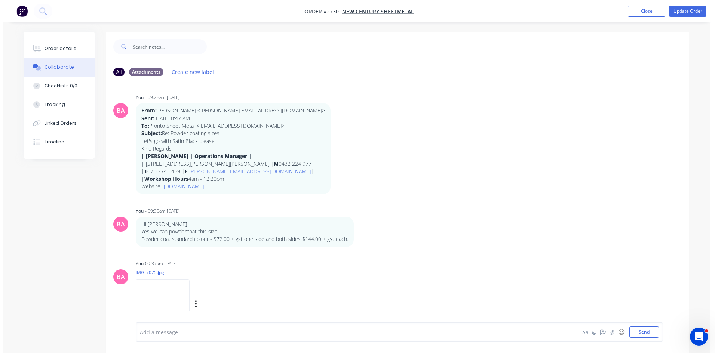
scroll to position [170, 0]
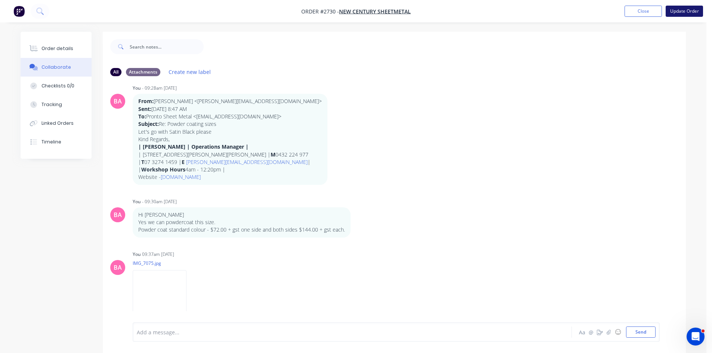
click at [681, 10] on button "Update Order" at bounding box center [684, 11] width 37 height 11
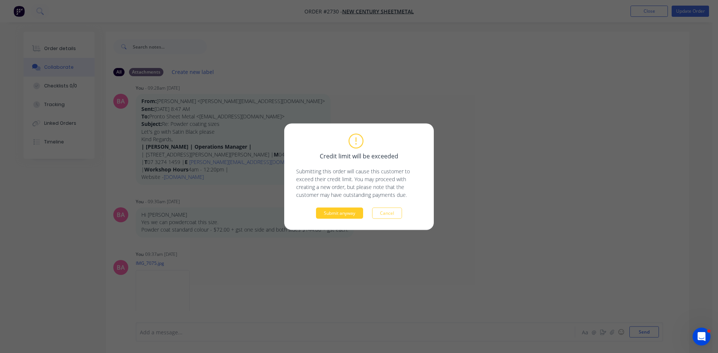
click at [346, 214] on button "Submit anyway" at bounding box center [339, 212] width 47 height 11
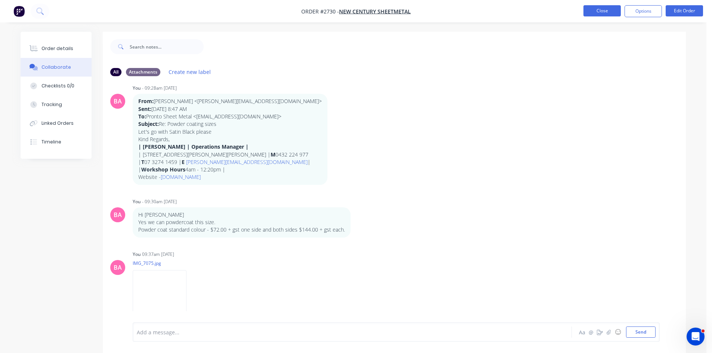
click at [599, 7] on button "Close" at bounding box center [601, 10] width 37 height 11
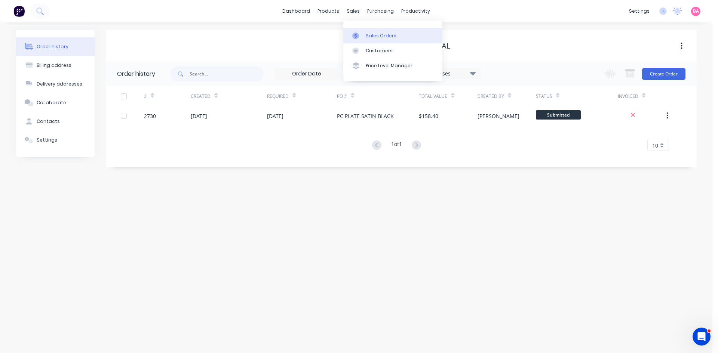
click at [380, 33] on div "Sales Orders" at bounding box center [381, 36] width 31 height 7
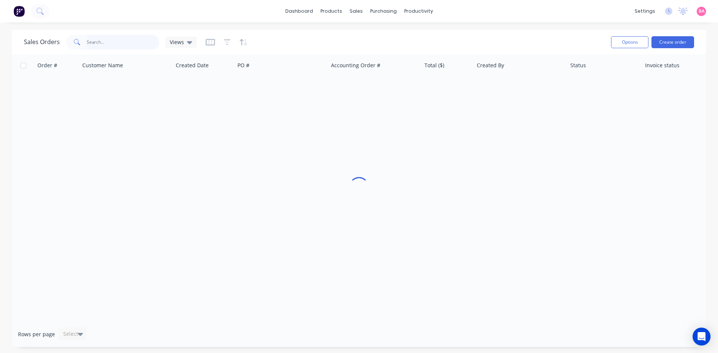
click at [108, 42] on input "text" at bounding box center [123, 42] width 73 height 15
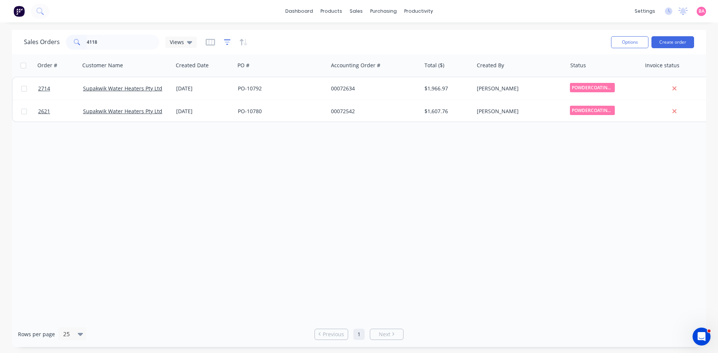
click at [225, 41] on icon "button" at bounding box center [227, 41] width 7 height 7
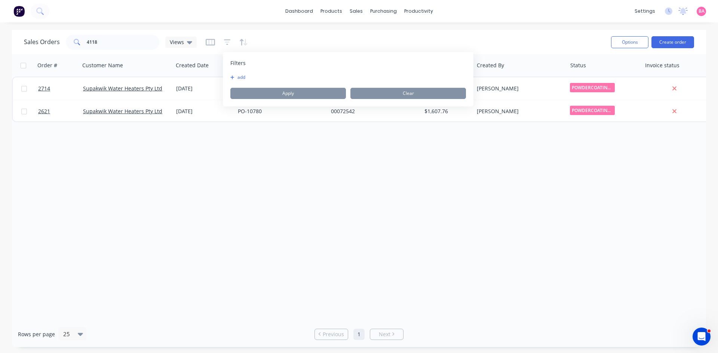
click at [241, 77] on button "add" at bounding box center [239, 77] width 19 height 6
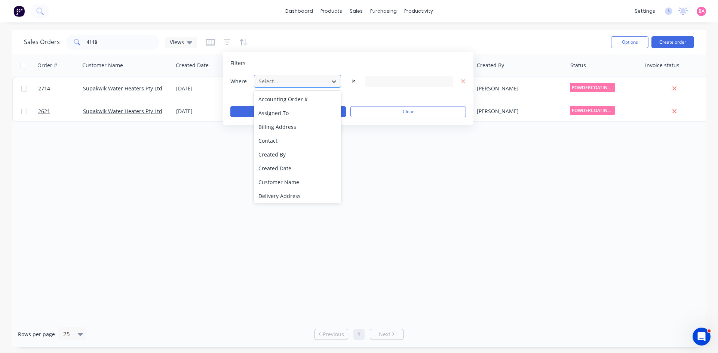
click at [284, 81] on div at bounding box center [291, 81] width 67 height 9
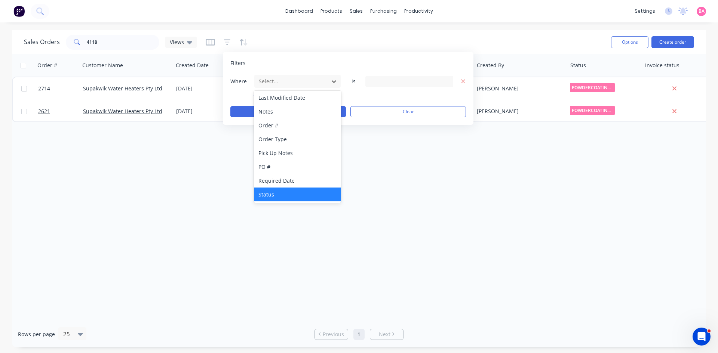
click at [268, 193] on div "Status" at bounding box center [297, 195] width 87 height 14
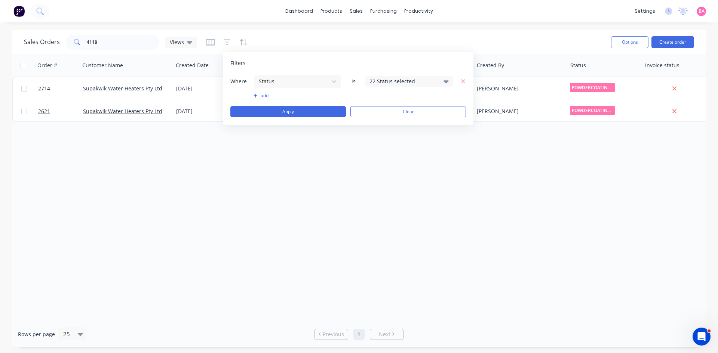
click at [444, 80] on icon at bounding box center [445, 81] width 5 height 8
click at [374, 122] on div at bounding box center [377, 122] width 15 height 15
click at [287, 110] on button "Apply" at bounding box center [287, 111] width 115 height 11
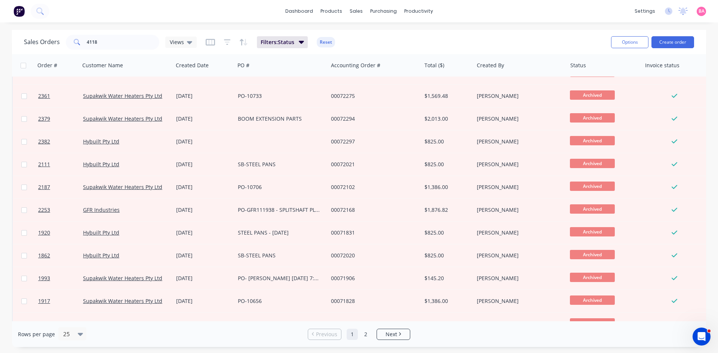
scroll to position [124, 0]
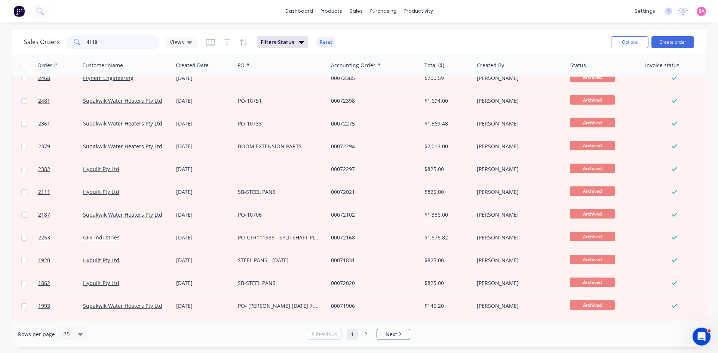
click at [112, 43] on input "4118" at bounding box center [123, 42] width 73 height 15
click at [105, 43] on input "4118" at bounding box center [123, 42] width 73 height 15
drag, startPoint x: 105, startPoint y: 43, endPoint x: -77, endPoint y: 32, distance: 182.0
click at [0, 32] on html "dashboard products sales purchasing productivity dashboard products Product Cat…" at bounding box center [359, 176] width 718 height 353
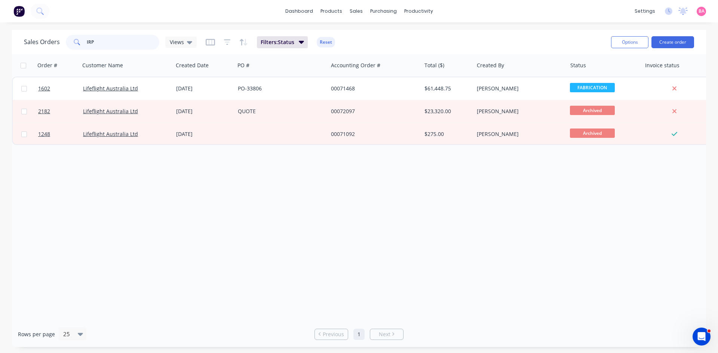
scroll to position [0, 0]
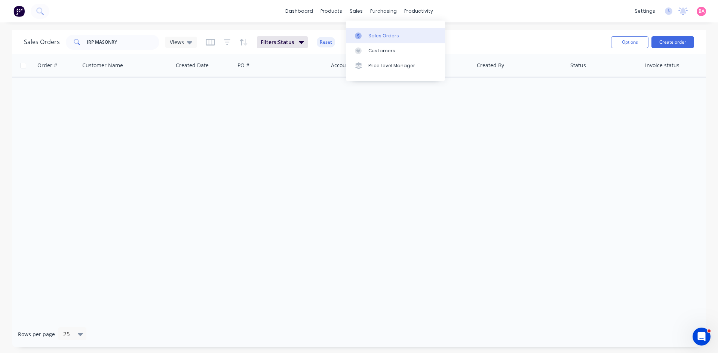
click at [379, 36] on div "Sales Orders" at bounding box center [383, 36] width 31 height 7
click at [379, 34] on div "Sales Orders" at bounding box center [383, 36] width 31 height 7
click at [115, 41] on input "IRP MASONRY" at bounding box center [123, 42] width 73 height 15
click at [124, 43] on input "IRP MASONRY" at bounding box center [123, 42] width 73 height 15
drag, startPoint x: 124, startPoint y: 42, endPoint x: 78, endPoint y: 44, distance: 46.4
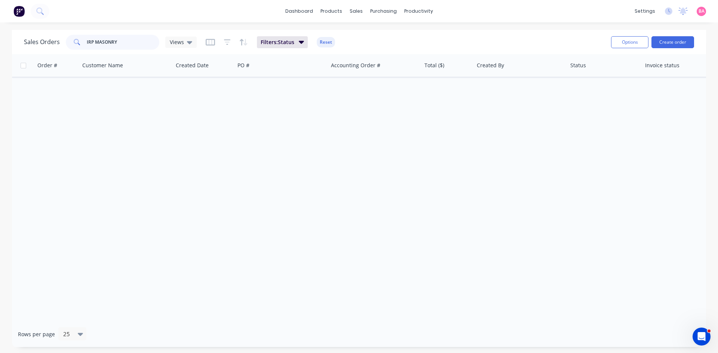
click at [78, 44] on div "IRP MASONRY" at bounding box center [112, 42] width 93 height 15
paste input "asonry Pty Ltd"
type input "IRP Masonry Pty Ltd"
click at [685, 43] on button "Create order" at bounding box center [672, 42] width 43 height 12
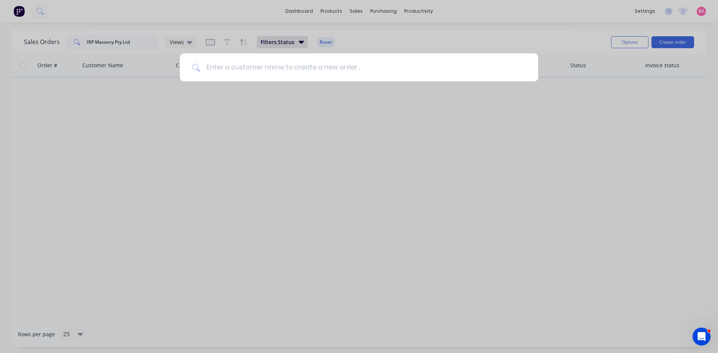
click at [286, 70] on input at bounding box center [363, 67] width 326 height 28
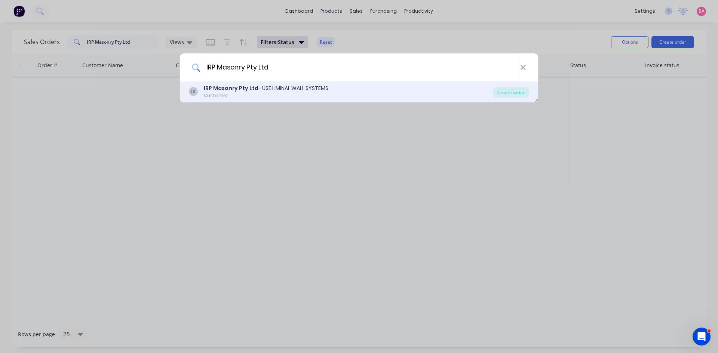
type input "IRP Masonry Pty Ltd"
click at [236, 87] on b "IRP Masonry Pty Ltd" at bounding box center [231, 87] width 55 height 7
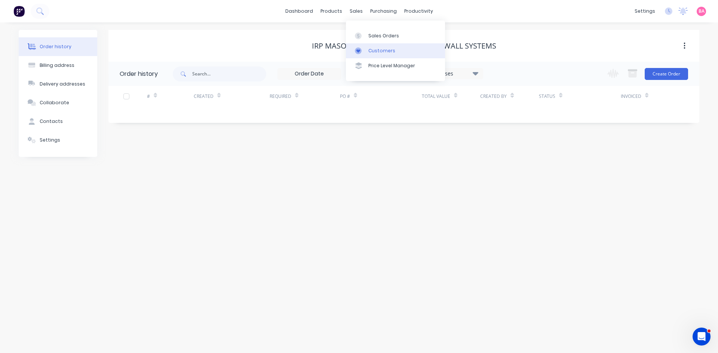
click at [381, 53] on div "Customers" at bounding box center [381, 50] width 27 height 7
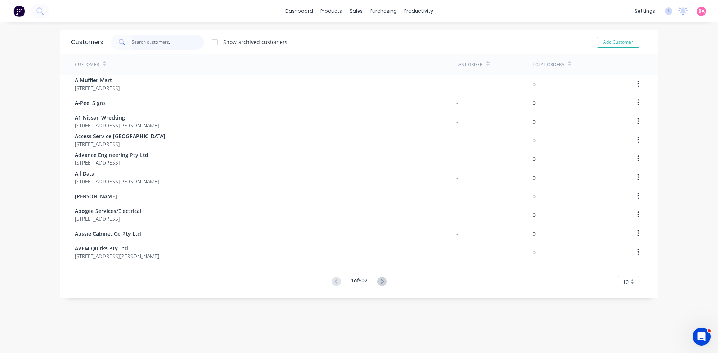
click at [147, 40] on input "text" at bounding box center [168, 42] width 73 height 15
paste input "IRP Masonry Pty Ltd"
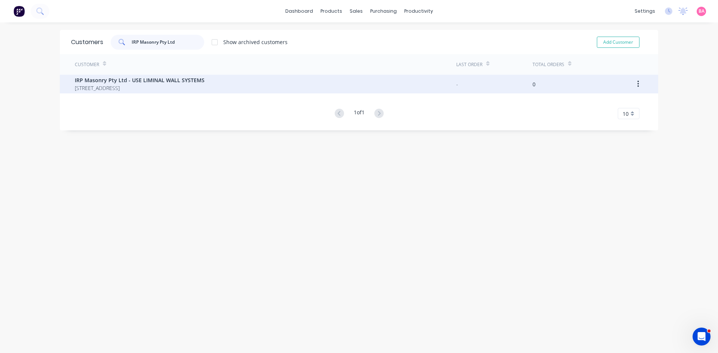
type input "IRP Masonry Pty Ltd"
click at [102, 81] on span "IRP Masonry Pty Ltd - USE LIMINAL WALL SYSTEMS" at bounding box center [140, 80] width 130 height 8
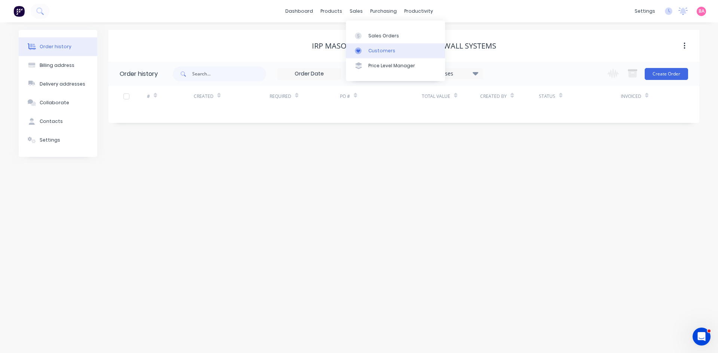
click at [380, 49] on div "Customers" at bounding box center [381, 50] width 27 height 7
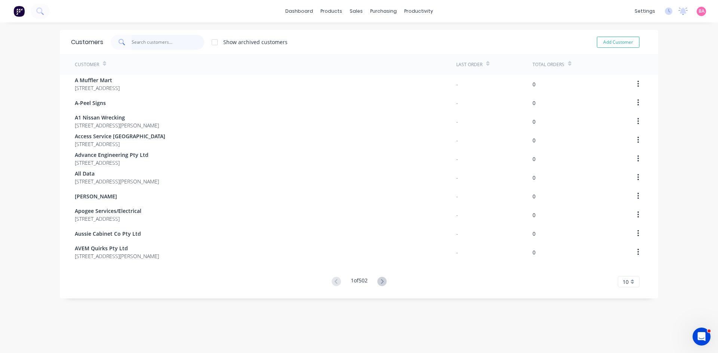
click at [144, 43] on input "text" at bounding box center [168, 42] width 73 height 15
paste input "IRP Masonry Pty Ltd"
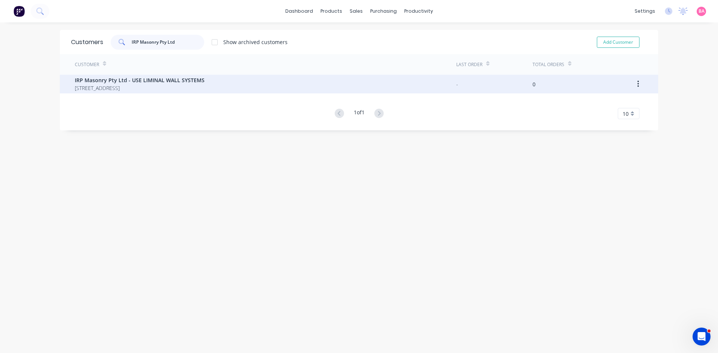
type input "IRP Masonry Pty Ltd"
click at [637, 83] on icon "button" at bounding box center [638, 84] width 2 height 8
click at [90, 75] on div "IRP Masonry Pty Ltd - USE LIMINAL WALL SYSTEMS [STREET_ADDRESS]" at bounding box center [265, 84] width 381 height 19
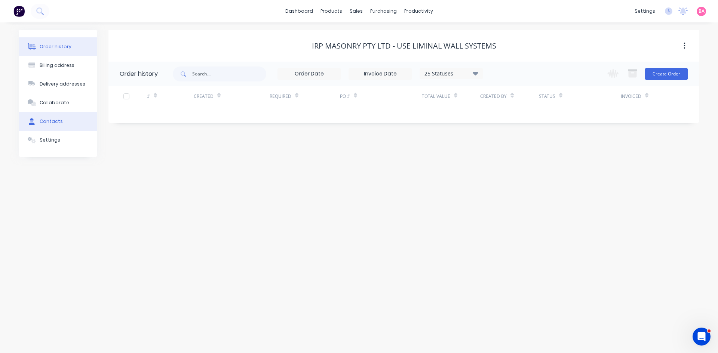
click at [45, 120] on div "Contacts" at bounding box center [51, 121] width 23 height 7
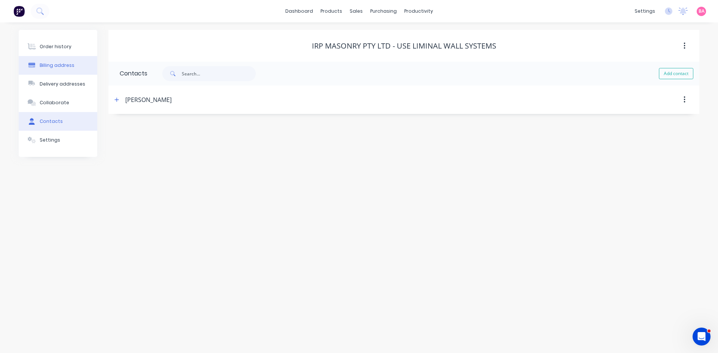
click at [47, 66] on div "Billing address" at bounding box center [57, 65] width 35 height 7
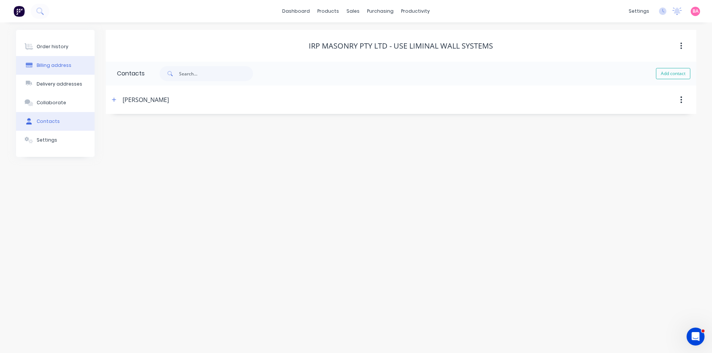
select select "AU"
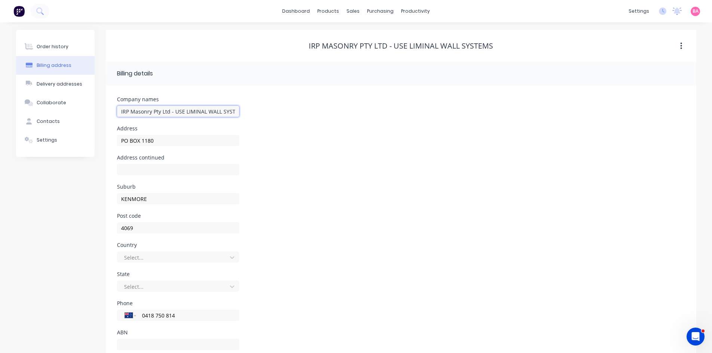
click at [198, 113] on input "IRP Masonry Pty Ltd - USE LIMINAL WALL SYSTEMS" at bounding box center [178, 111] width 122 height 11
drag, startPoint x: 170, startPoint y: 111, endPoint x: 282, endPoint y: 109, distance: 111.8
click at [282, 109] on div "Company names IRP Masonry Pty Ltd - USE LIMINAL WALL SYSTEMS" at bounding box center [401, 111] width 568 height 29
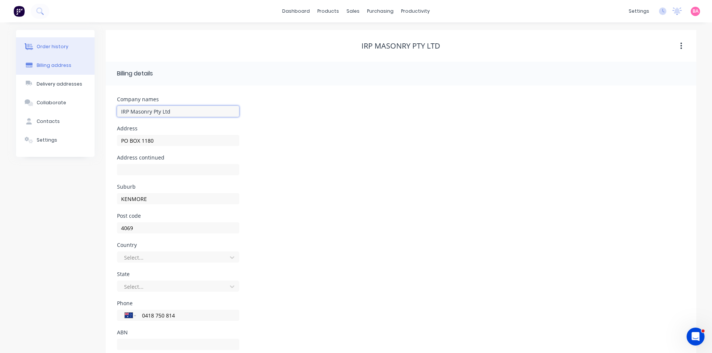
type input "IRP Masonry Pty Ltd"
click at [57, 45] on div "Order history" at bounding box center [53, 46] width 32 height 7
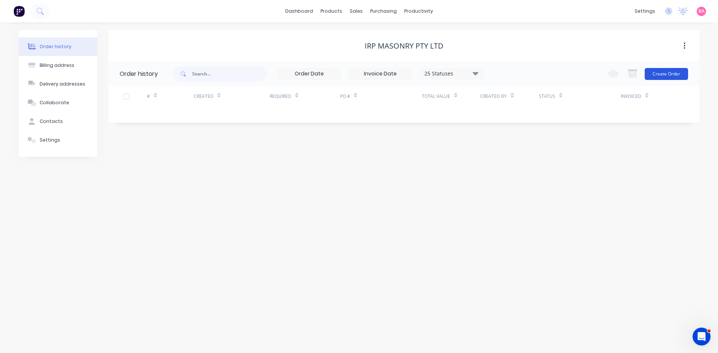
click at [676, 73] on button "Create Order" at bounding box center [665, 74] width 43 height 12
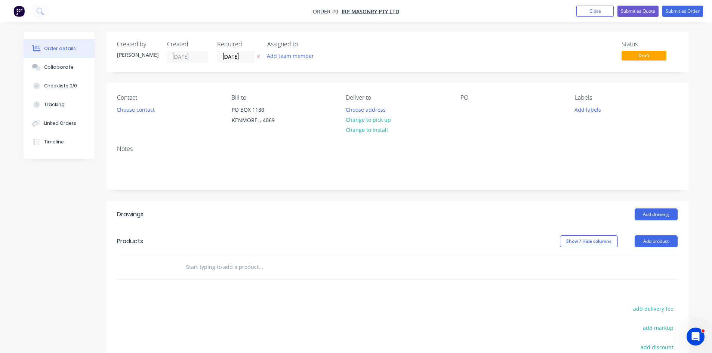
click at [260, 56] on icon at bounding box center [258, 57] width 3 height 4
click at [62, 62] on button "Collaborate" at bounding box center [59, 67] width 71 height 19
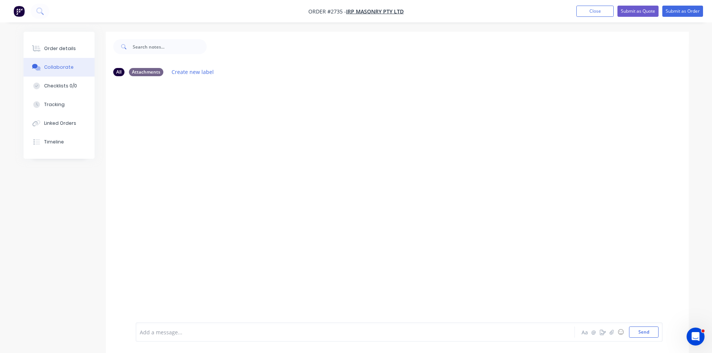
click at [172, 332] on div at bounding box center [334, 333] width 389 height 8
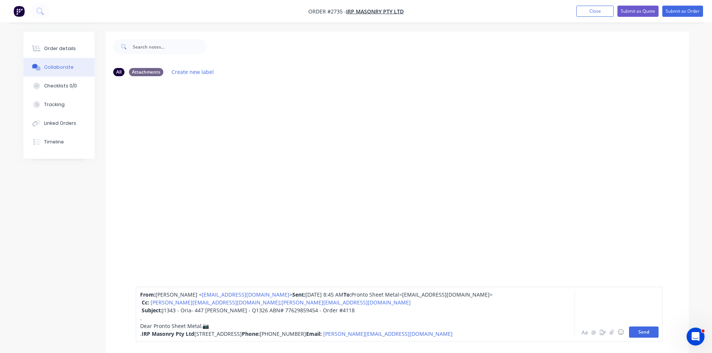
click at [643, 331] on button "Send" at bounding box center [644, 332] width 30 height 11
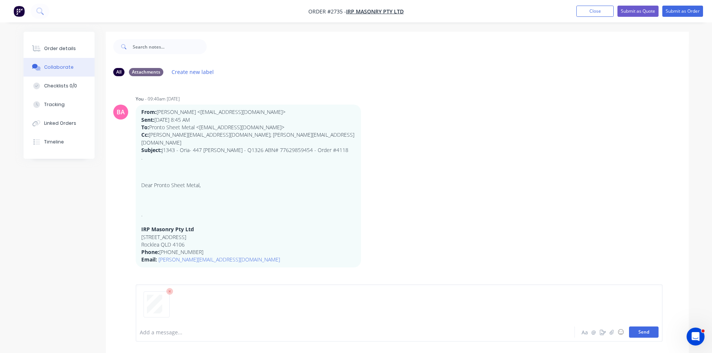
click at [651, 331] on button "Send" at bounding box center [644, 332] width 30 height 11
click at [644, 331] on button "Send" at bounding box center [644, 332] width 30 height 11
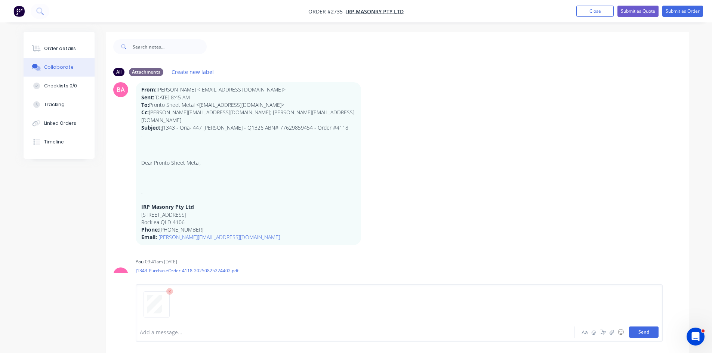
click at [645, 333] on button "Send" at bounding box center [644, 332] width 30 height 11
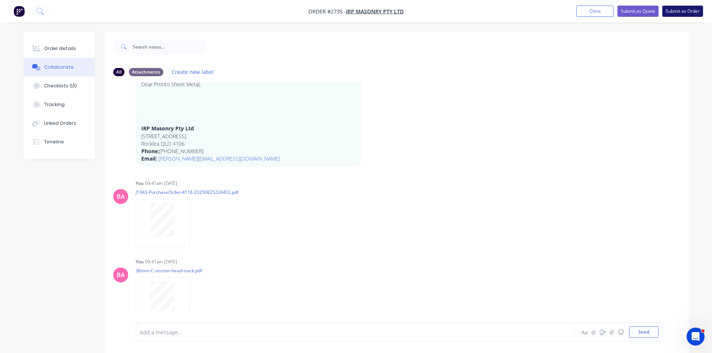
click at [670, 9] on button "Submit as Order" at bounding box center [682, 11] width 41 height 11
click at [67, 49] on div "Order details" at bounding box center [60, 48] width 32 height 7
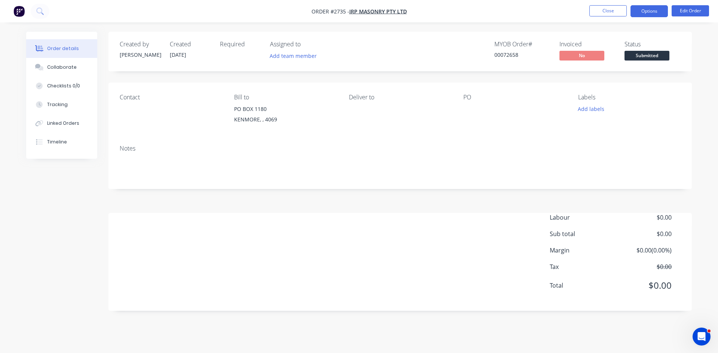
click at [645, 11] on button "Options" at bounding box center [648, 11] width 37 height 12
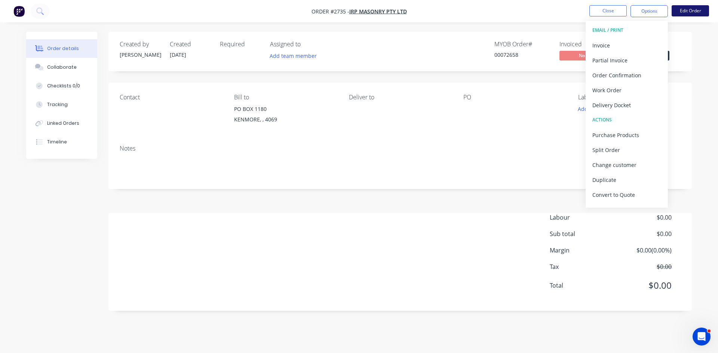
click at [685, 10] on button "Edit Order" at bounding box center [689, 10] width 37 height 11
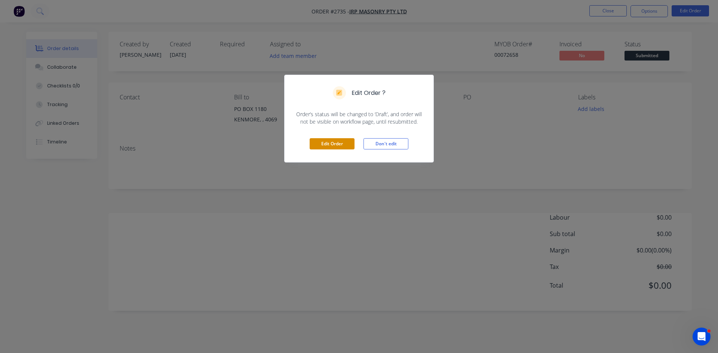
click at [330, 145] on button "Edit Order" at bounding box center [331, 143] width 45 height 11
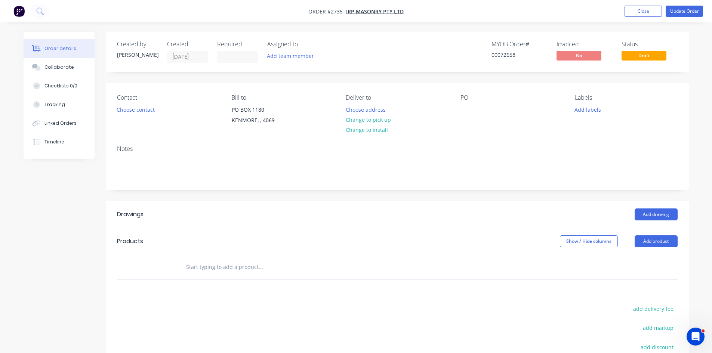
click at [223, 270] on input "text" at bounding box center [260, 267] width 149 height 15
click at [215, 266] on input "text" at bounding box center [260, 267] width 149 height 15
click at [218, 265] on input "text" at bounding box center [260, 267] width 149 height 15
paste input "36mm Stainless Steel C section Top Track 1.2BMT by 3000m long as per attached s…"
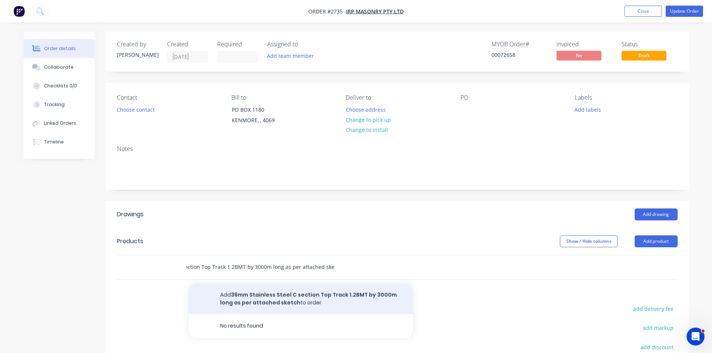
type input "36mm Stainless Steel C section Top Track 1.2BMT by 3000m long as per attached s…"
click at [364, 295] on button "Add 36mm Stainless Steel C section Top Track 1.2BMT by 3000m long as per attach…" at bounding box center [301, 299] width 224 height 31
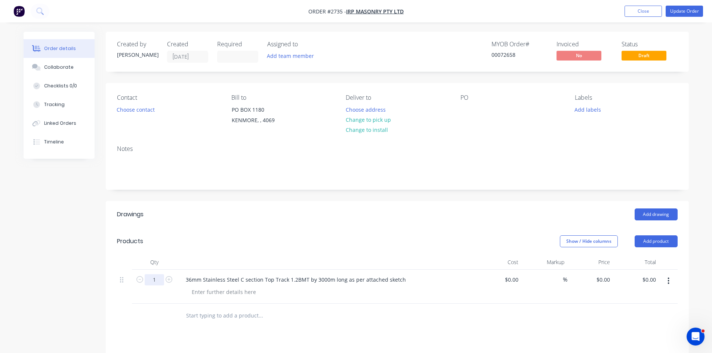
click at [158, 279] on input "1" at bounding box center [154, 279] width 19 height 11
type input "85"
click at [215, 315] on input "text" at bounding box center [260, 315] width 149 height 15
click at [228, 312] on input "text" at bounding box center [260, 315] width 149 height 15
paste input "36mm Stainless Steel J section Bottom Track 1.2BMT by 3000m long as per attache…"
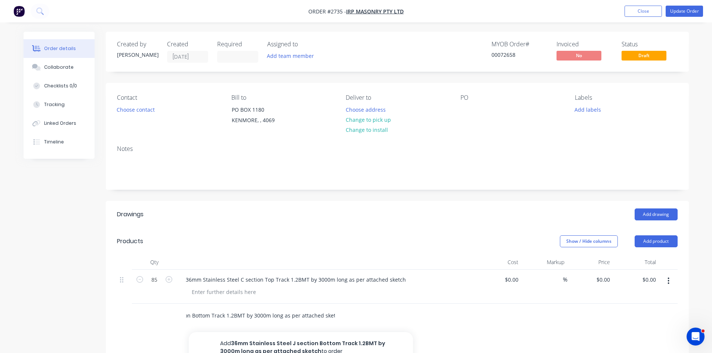
scroll to position [25, 0]
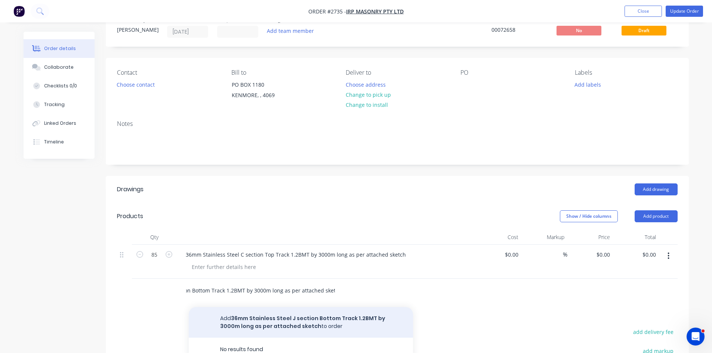
type input "36mm Stainless Steel J section Bottom Track 1.2BMT by 3000m long as per attache…"
click at [296, 321] on button "Add 36mm Stainless Steel J section Bottom Track 1.2BMT by 3000m long as per att…" at bounding box center [301, 322] width 224 height 31
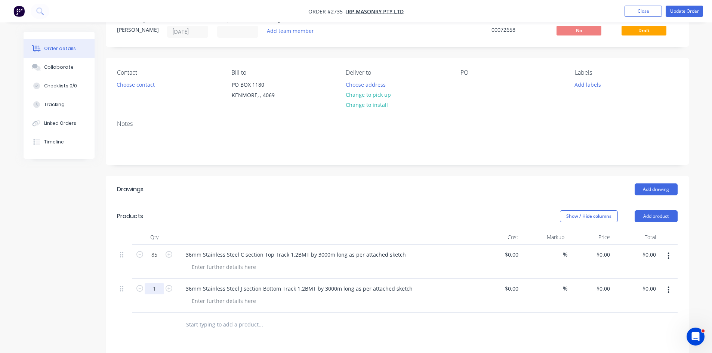
click at [156, 260] on input "1" at bounding box center [154, 254] width 19 height 11
type input "85"
click at [266, 340] on div "Drawings Add drawing Products Show / Hide columns Add product Qty Cost Markup P…" at bounding box center [397, 346] width 583 height 340
click at [466, 81] on div at bounding box center [466, 84] width 12 height 11
click at [585, 81] on button "Add labels" at bounding box center [588, 84] width 34 height 10
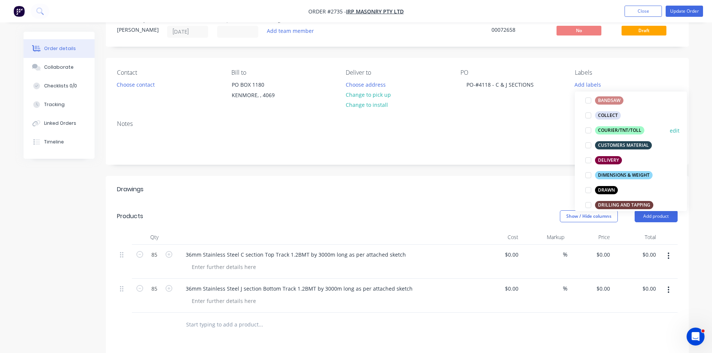
scroll to position [87, 0]
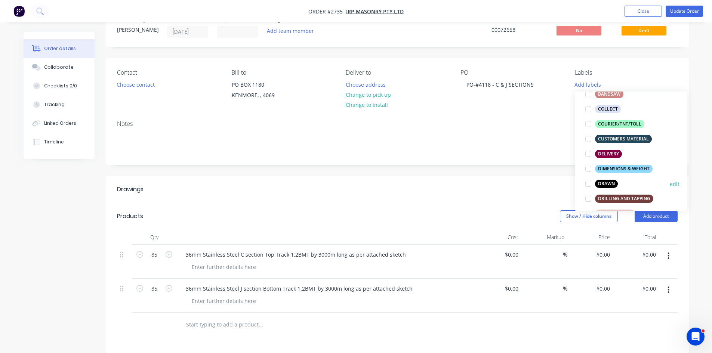
click at [610, 183] on div "DRAWN" at bounding box center [606, 184] width 23 height 8
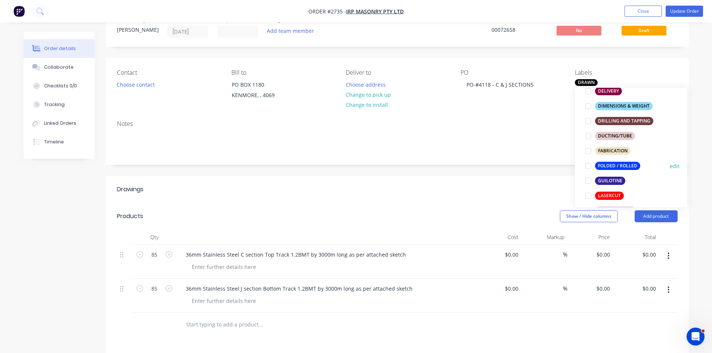
scroll to position [162, 0]
click at [608, 160] on button "FOLDED / ROLLED" at bounding box center [612, 165] width 61 height 10
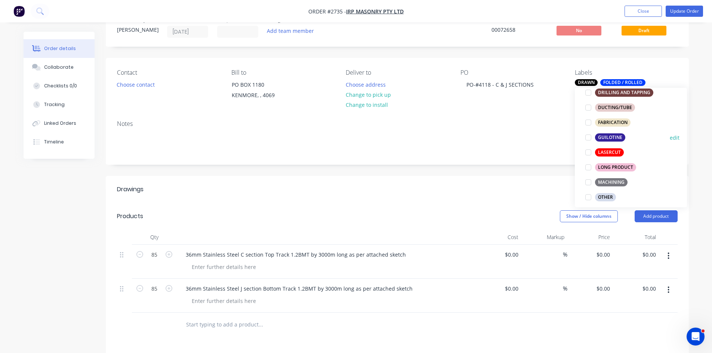
scroll to position [212, 0]
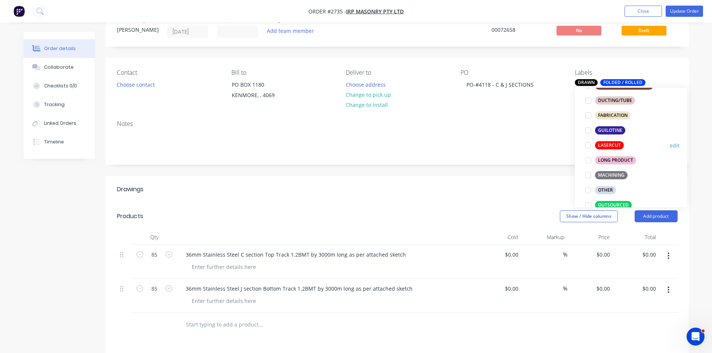
click at [592, 145] on div at bounding box center [588, 145] width 15 height 15
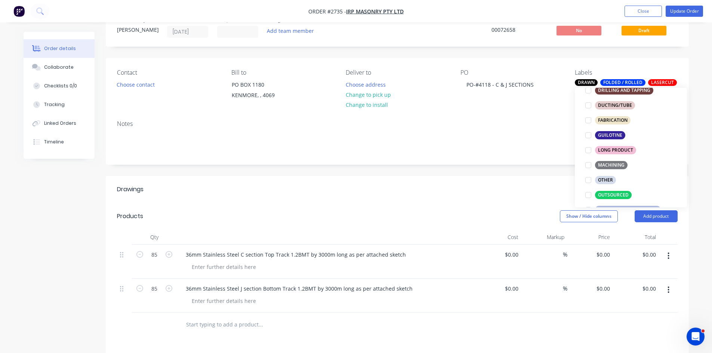
scroll to position [232, 0]
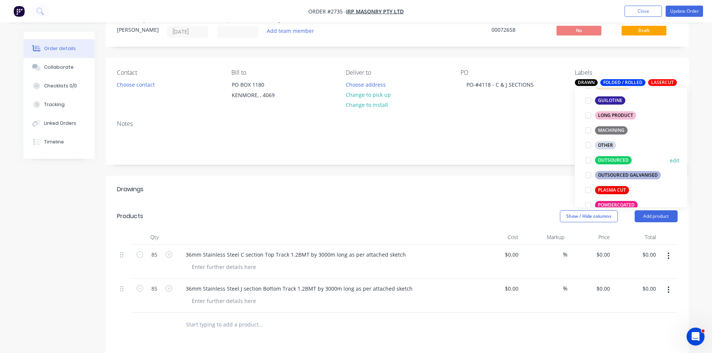
click at [590, 161] on div at bounding box center [588, 160] width 15 height 15
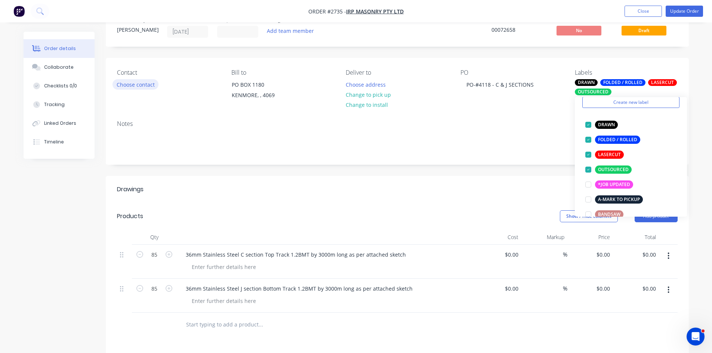
click at [145, 81] on button "Choose contact" at bounding box center [135, 84] width 46 height 10
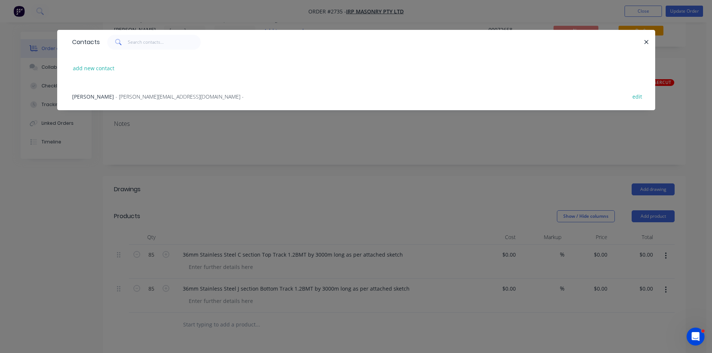
click at [111, 97] on span "[PERSON_NAME]" at bounding box center [93, 96] width 42 height 7
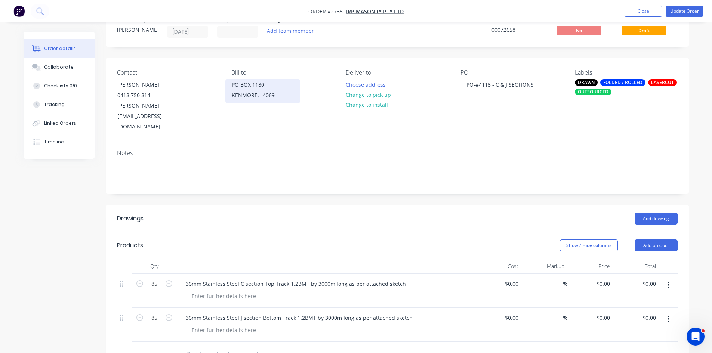
click at [258, 93] on div "KENMORE, , 4069" at bounding box center [263, 95] width 62 height 10
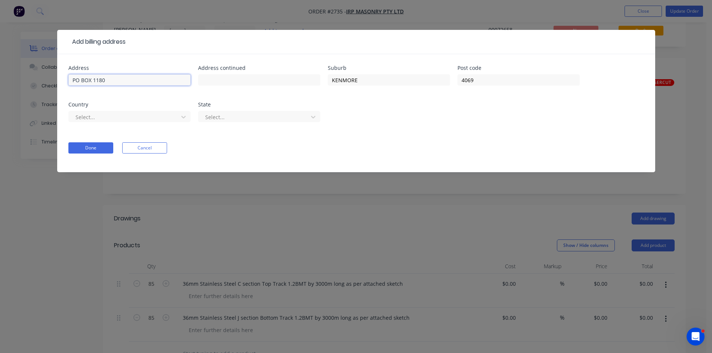
drag, startPoint x: 110, startPoint y: 80, endPoint x: -24, endPoint y: 74, distance: 133.9
click at [0, 74] on html "Order #2735 - IRP Masonry Pty Ltd Add product Close Update Order Order details …" at bounding box center [356, 266] width 712 height 582
type input "[STREET_ADDRESS][PERSON_NAME]"
drag, startPoint x: 385, startPoint y: 82, endPoint x: 277, endPoint y: 82, distance: 108.0
click at [277, 82] on div "Address 447 Gregory Terrace Address continued Suburb KENMORE Post code 4069 Cou…" at bounding box center [356, 98] width 576 height 66
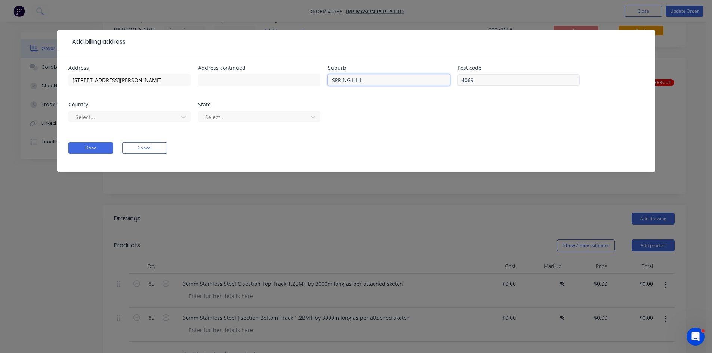
type input "SPRING HILL"
drag, startPoint x: 486, startPoint y: 81, endPoint x: 401, endPoint y: 81, distance: 84.8
click at [401, 81] on div "Address 447 Gregory Terrace Address continued Suburb SPRING HILL Post code 4069…" at bounding box center [356, 98] width 576 height 66
type input "4000"
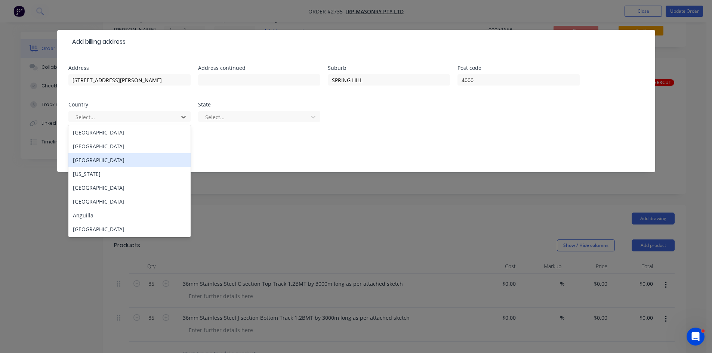
scroll to position [62, 0]
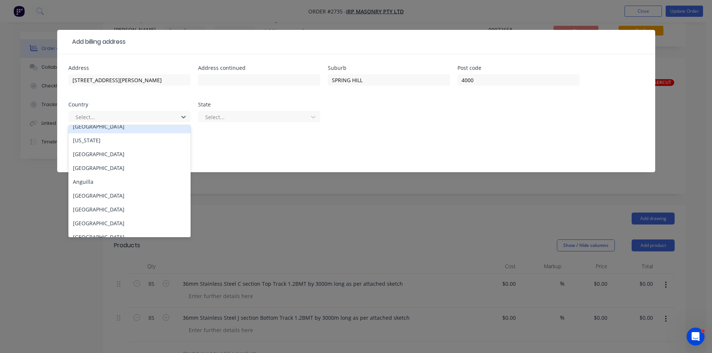
type input "Q"
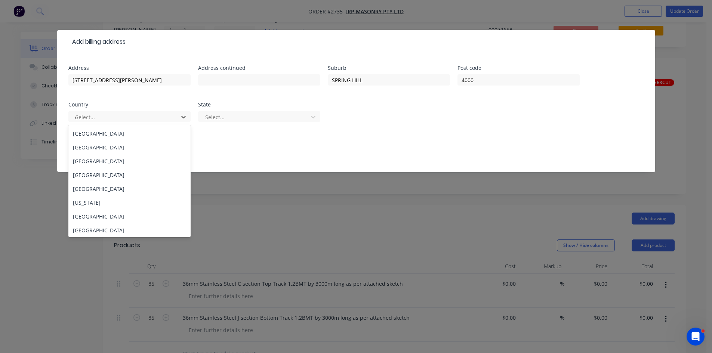
type input "AU"
click at [89, 138] on div "Australia" at bounding box center [129, 134] width 122 height 14
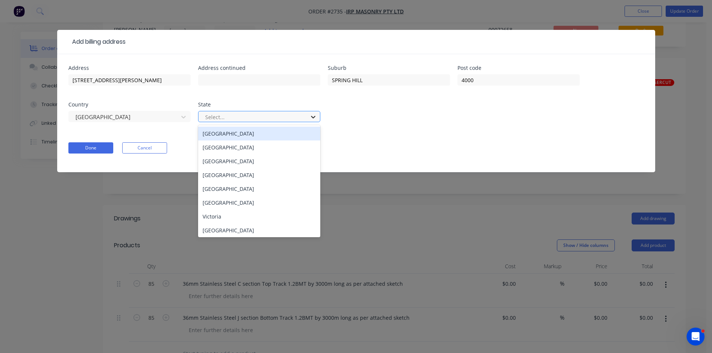
click at [317, 118] on div at bounding box center [312, 117] width 13 height 12
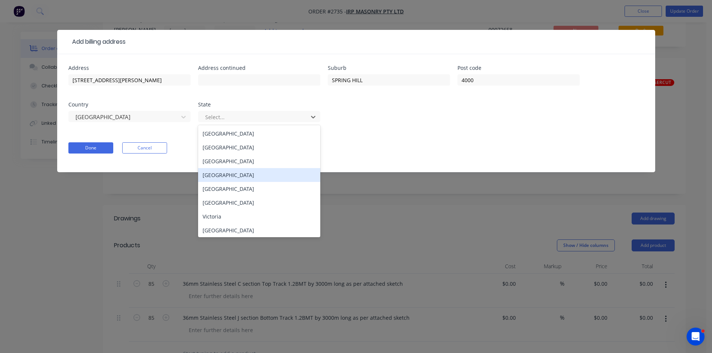
click at [222, 175] on div "Queensland" at bounding box center [259, 175] width 122 height 14
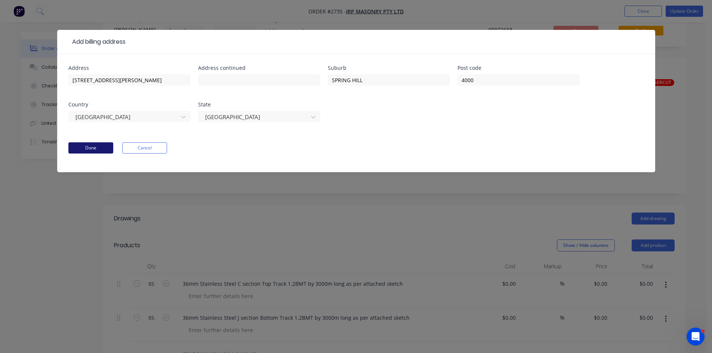
click at [85, 148] on button "Done" at bounding box center [90, 147] width 45 height 11
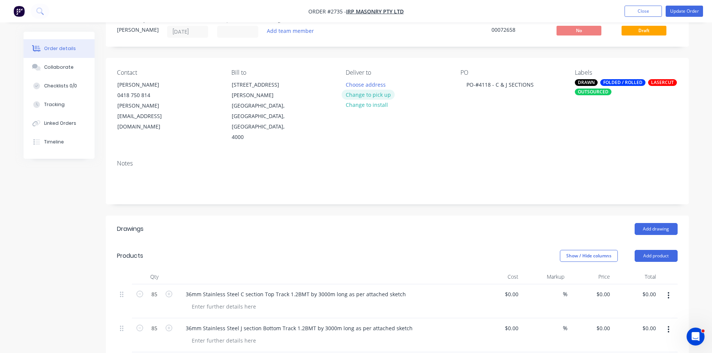
click at [374, 95] on button "Change to pick up" at bounding box center [368, 95] width 53 height 10
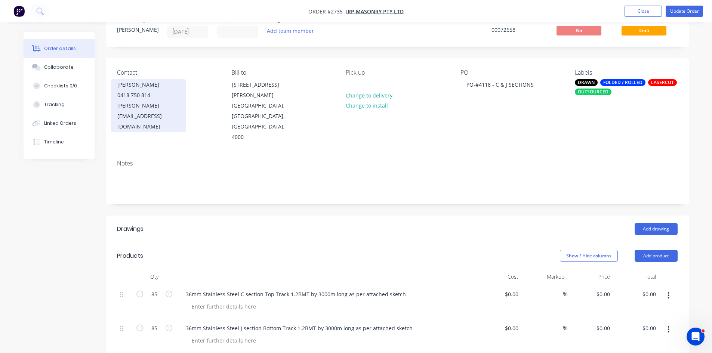
click at [152, 93] on div "0418 750 814" at bounding box center [148, 95] width 62 height 10
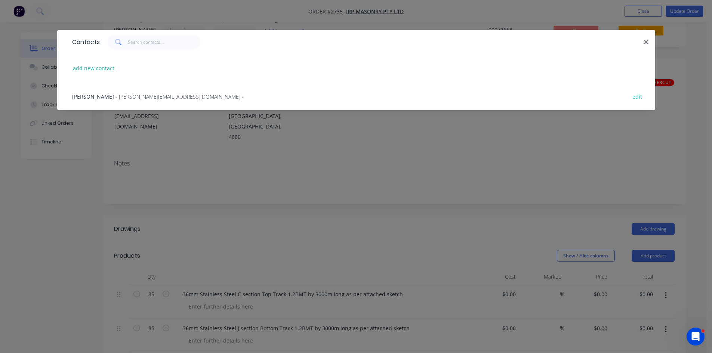
click at [147, 98] on span "- clarence@irpmasonry.com -" at bounding box center [179, 96] width 128 height 7
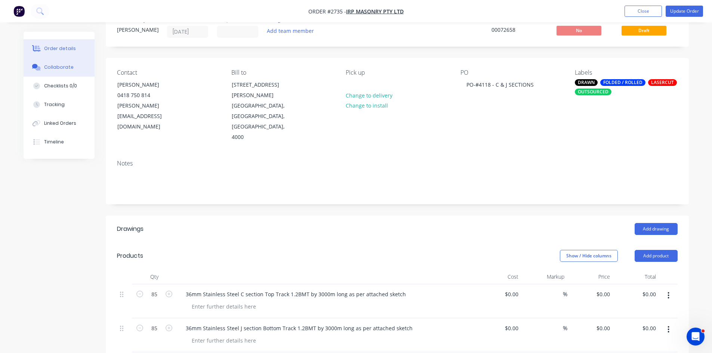
click at [53, 65] on div "Collaborate" at bounding box center [59, 67] width 30 height 7
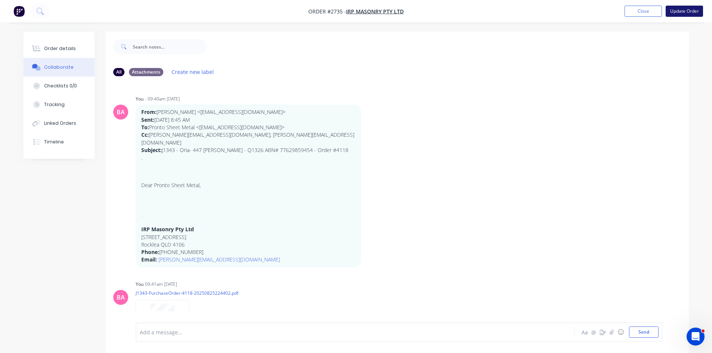
click at [684, 7] on button "Update Order" at bounding box center [684, 11] width 37 height 11
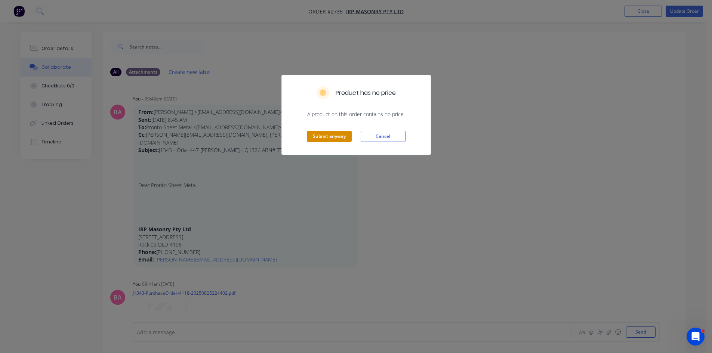
click at [333, 135] on button "Submit anyway" at bounding box center [329, 136] width 45 height 11
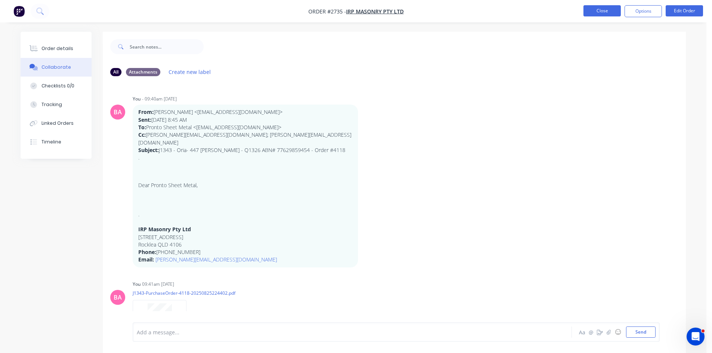
click at [602, 9] on button "Close" at bounding box center [601, 10] width 37 height 11
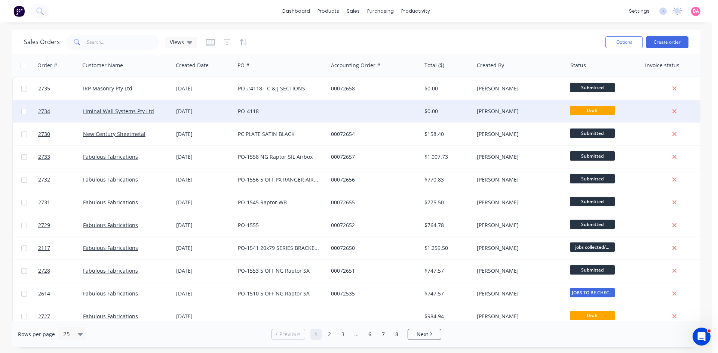
click at [186, 113] on div "[DATE]" at bounding box center [204, 111] width 56 height 7
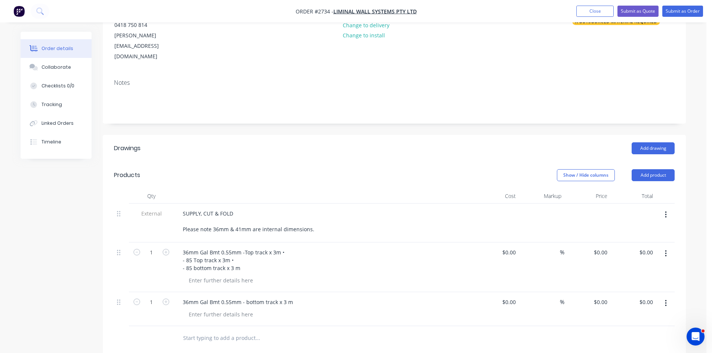
scroll to position [112, 0]
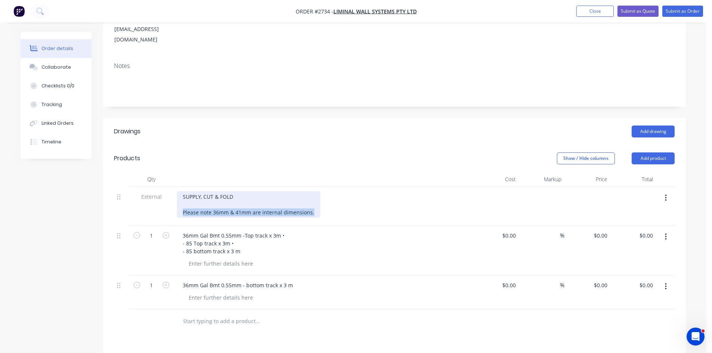
drag, startPoint x: 311, startPoint y: 191, endPoint x: 174, endPoint y: 189, distance: 137.2
click at [174, 189] on div "SUPPLY, CUT & FOLD Please note 36mm & 41mm are internal dimensions." at bounding box center [323, 206] width 299 height 39
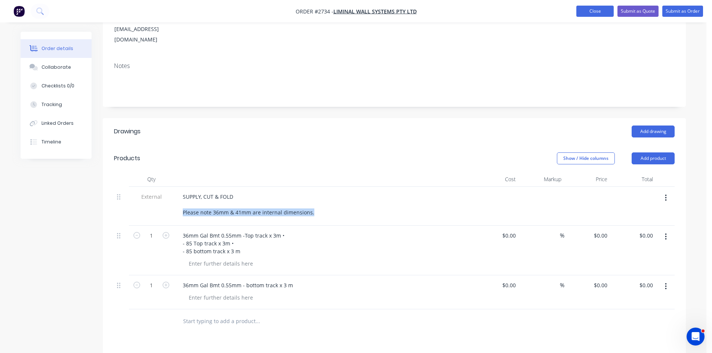
drag, startPoint x: 193, startPoint y: 192, endPoint x: 599, endPoint y: 11, distance: 444.3
click at [599, 11] on button "Close" at bounding box center [594, 11] width 37 height 11
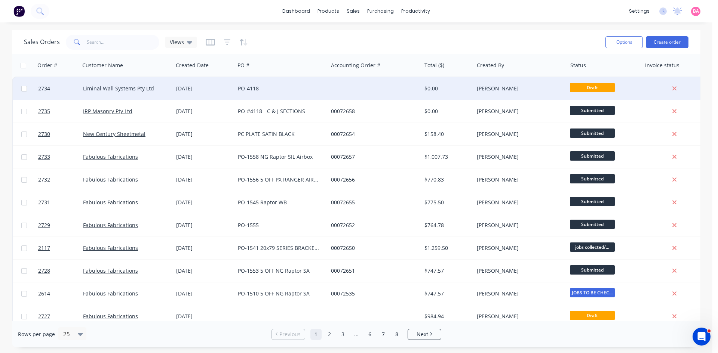
click at [180, 88] on div "[DATE]" at bounding box center [204, 88] width 56 height 7
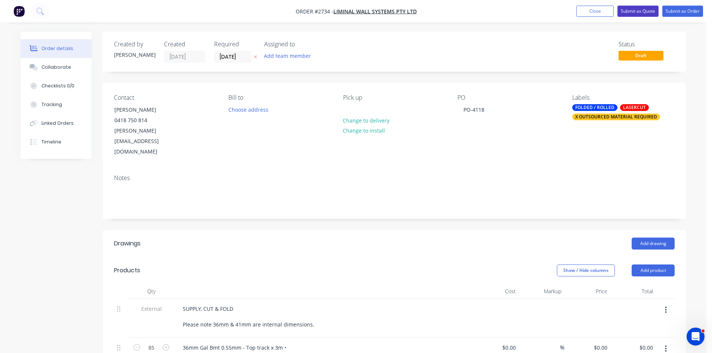
click at [637, 10] on button "Submit as Quote" at bounding box center [637, 11] width 41 height 11
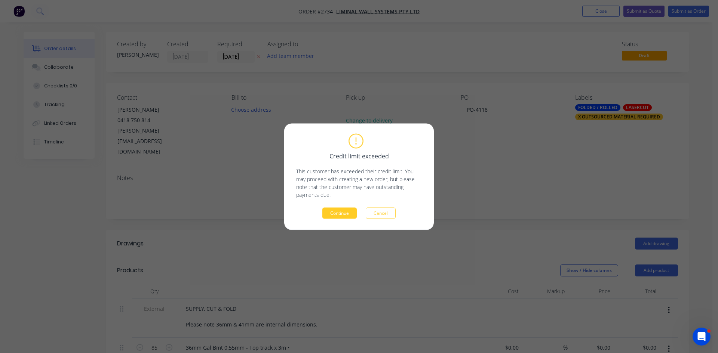
click at [336, 213] on button "Continue" at bounding box center [339, 212] width 34 height 11
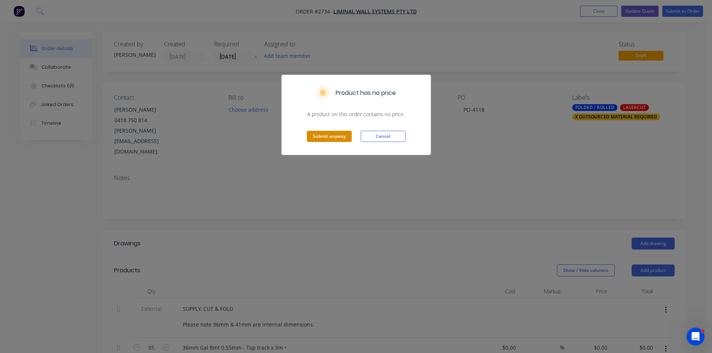
click at [326, 134] on button "Submit anyway" at bounding box center [329, 136] width 45 height 11
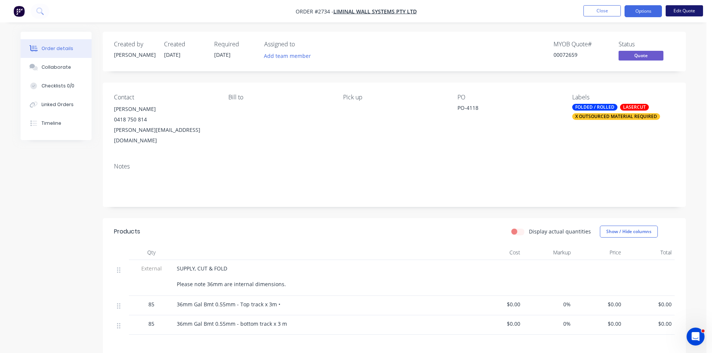
click at [683, 10] on button "Edit Quote" at bounding box center [684, 10] width 37 height 11
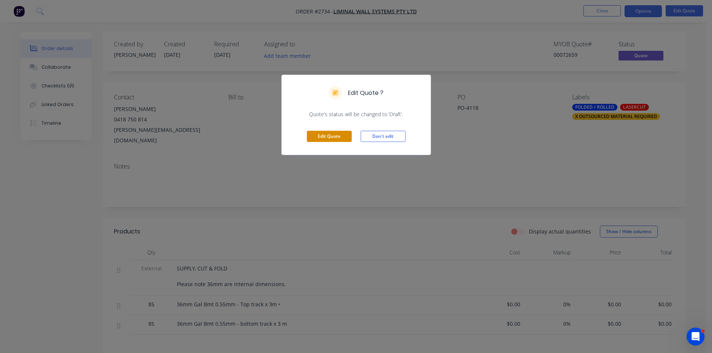
click at [328, 133] on button "Edit Quote" at bounding box center [329, 136] width 45 height 11
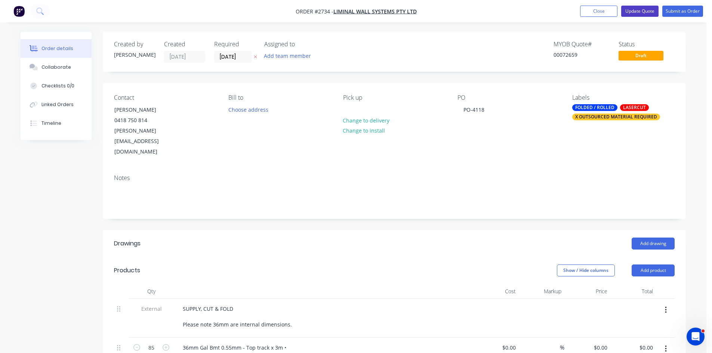
click at [641, 10] on button "Update Quote" at bounding box center [639, 11] width 37 height 11
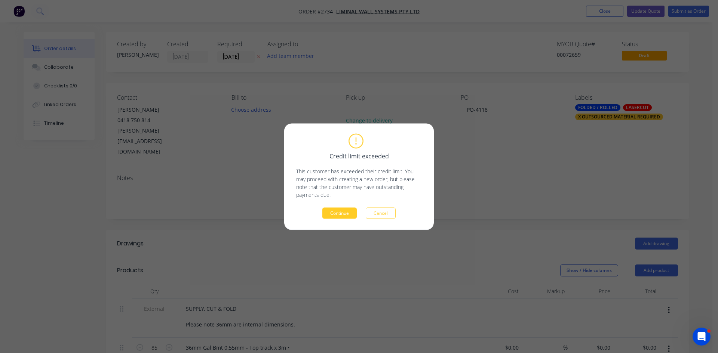
click at [342, 213] on button "Continue" at bounding box center [339, 212] width 34 height 11
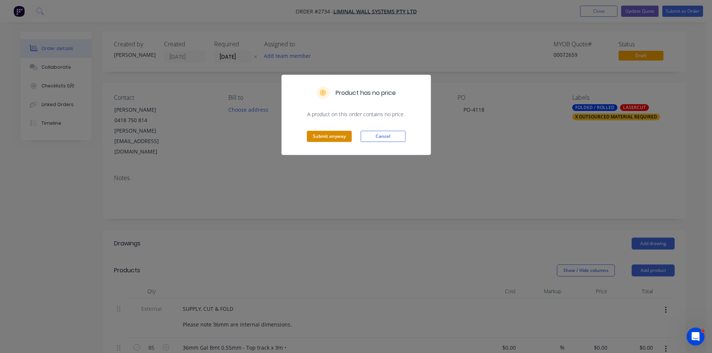
click at [333, 134] on button "Submit anyway" at bounding box center [329, 136] width 45 height 11
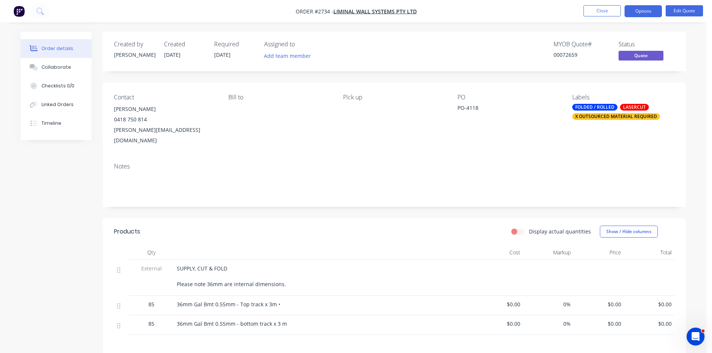
click at [645, 12] on button "Options" at bounding box center [642, 11] width 37 height 12
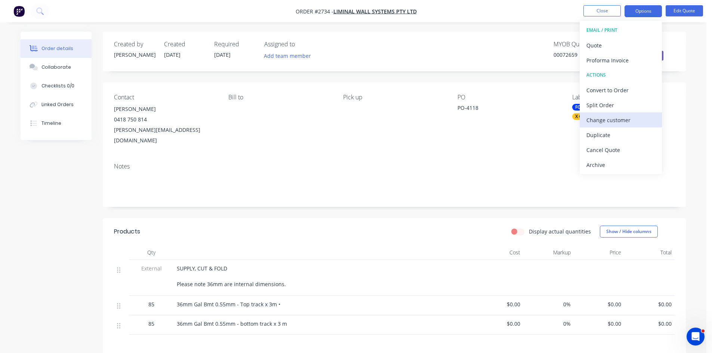
click at [608, 120] on div "Change customer" at bounding box center [620, 120] width 69 height 11
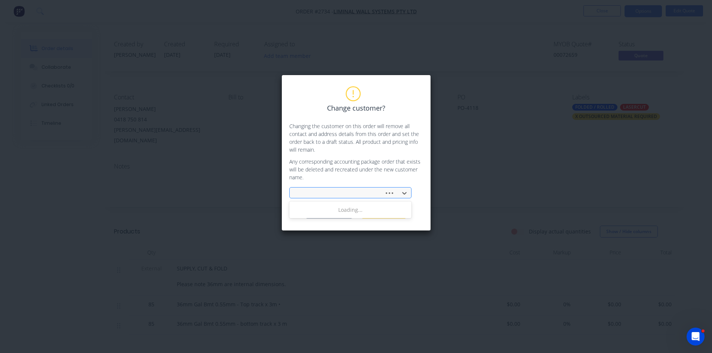
click at [317, 192] on div at bounding box center [338, 193] width 85 height 9
type input "CASH SALE"
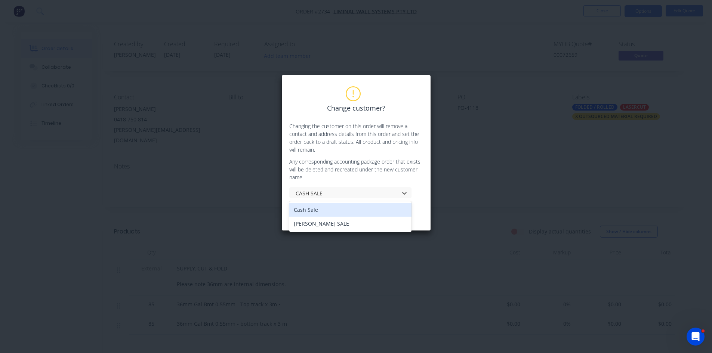
click at [316, 209] on div "Cash Sale" at bounding box center [350, 210] width 122 height 14
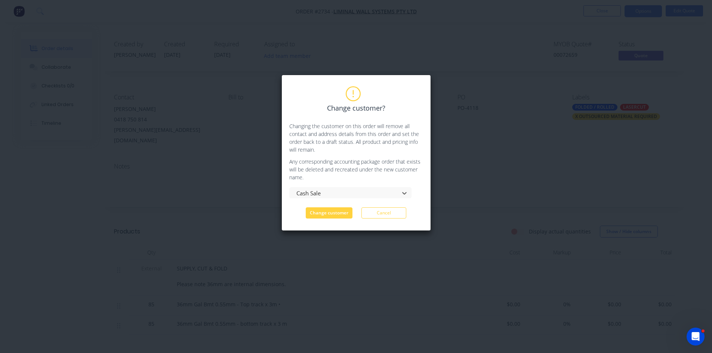
click at [316, 209] on button "Change customer" at bounding box center [329, 212] width 47 height 11
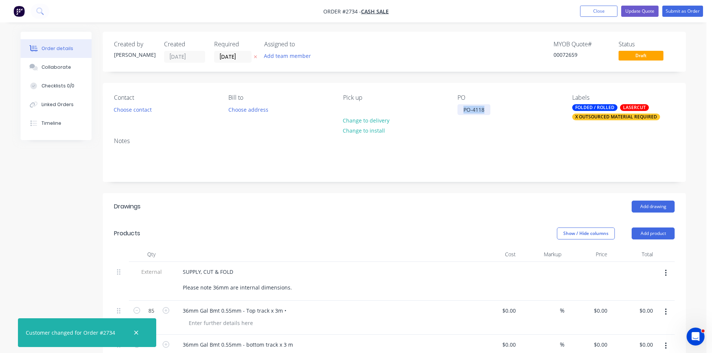
drag, startPoint x: 485, startPoint y: 108, endPoint x: 295, endPoint y: 114, distance: 189.6
click at [295, 114] on div "Contact Choose contact Bill to Choose address Pick up Change to delivery Change…" at bounding box center [394, 107] width 583 height 49
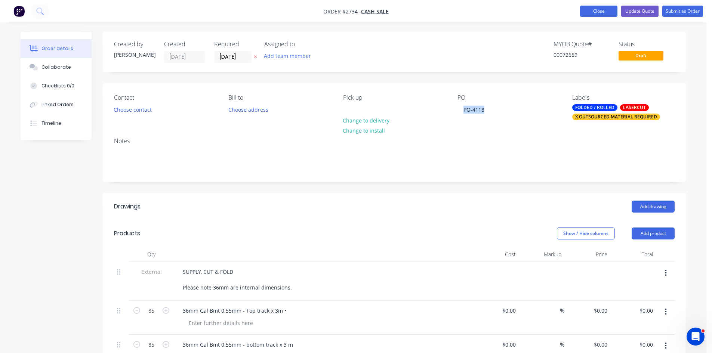
click at [598, 11] on button "Close" at bounding box center [598, 11] width 37 height 11
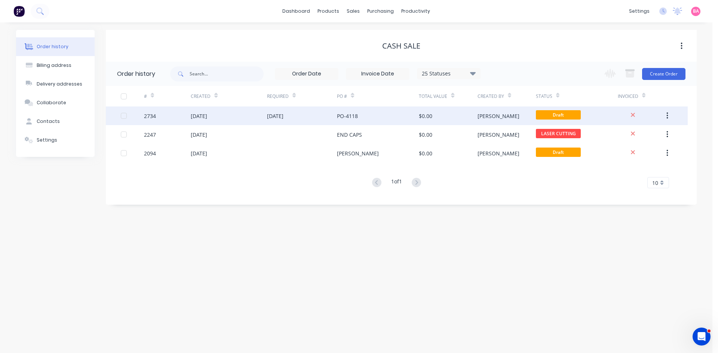
click at [207, 115] on div "[DATE]" at bounding box center [199, 116] width 16 height 8
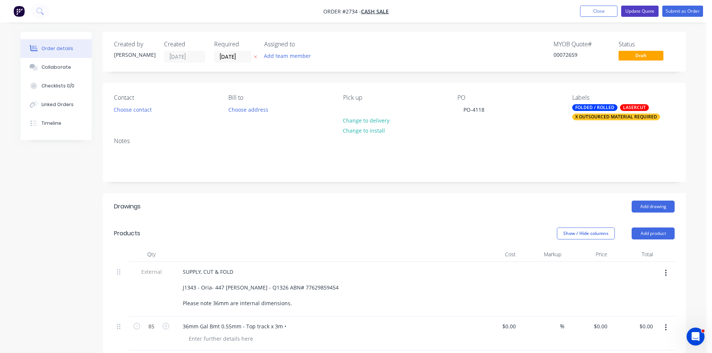
click at [647, 10] on button "Update Quote" at bounding box center [639, 11] width 37 height 11
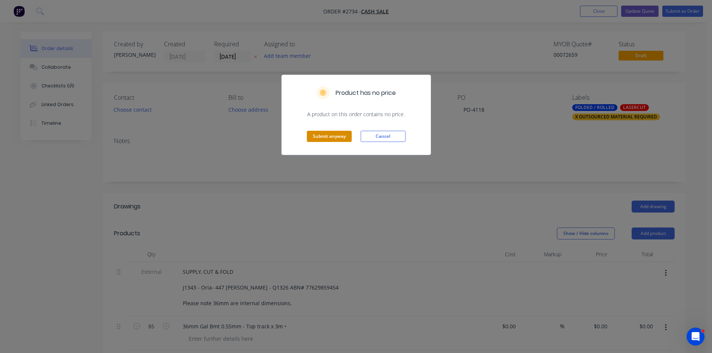
click at [334, 135] on button "Submit anyway" at bounding box center [329, 136] width 45 height 11
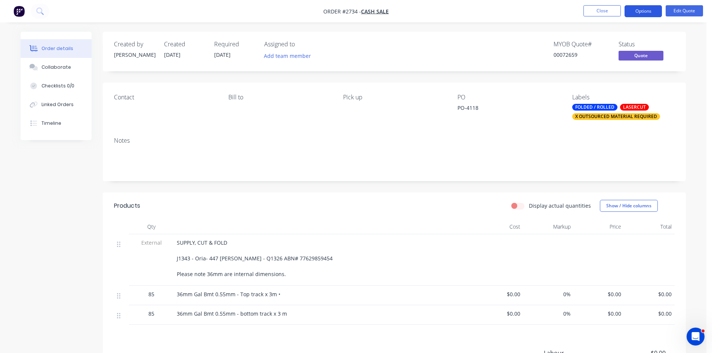
click at [655, 9] on button "Options" at bounding box center [642, 11] width 37 height 12
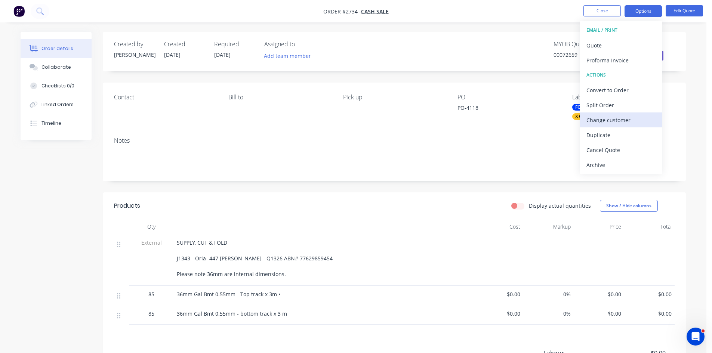
click at [620, 120] on div "Change customer" at bounding box center [620, 120] width 69 height 11
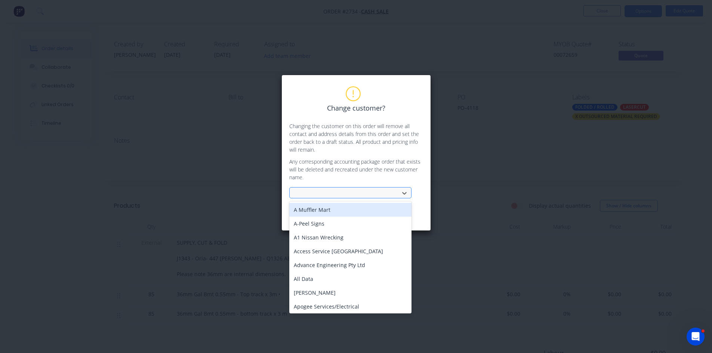
click at [355, 196] on div at bounding box center [346, 193] width 100 height 9
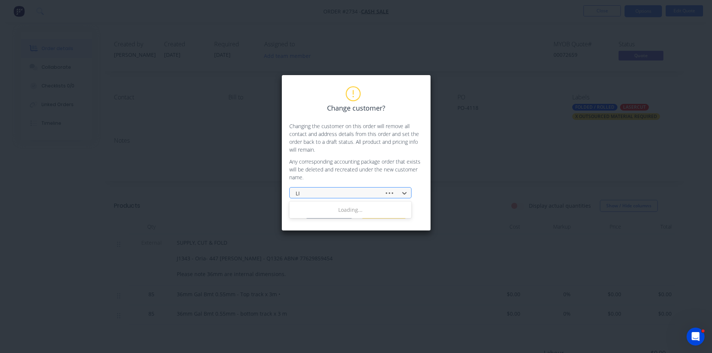
type input "L"
type input "LIMINAL"
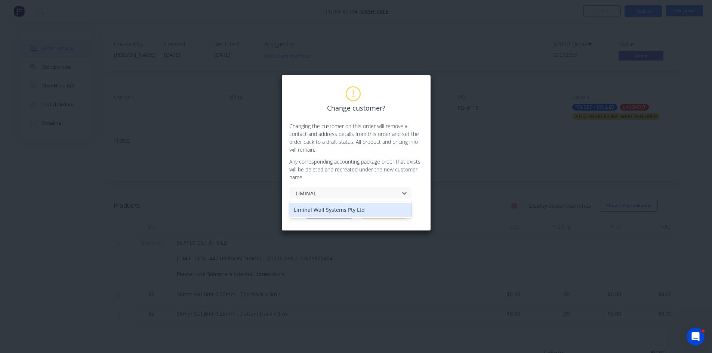
click at [346, 212] on div "Liminal Wall Systems Pty Ltd" at bounding box center [350, 210] width 122 height 14
click at [331, 212] on button "Change customer" at bounding box center [329, 212] width 47 height 11
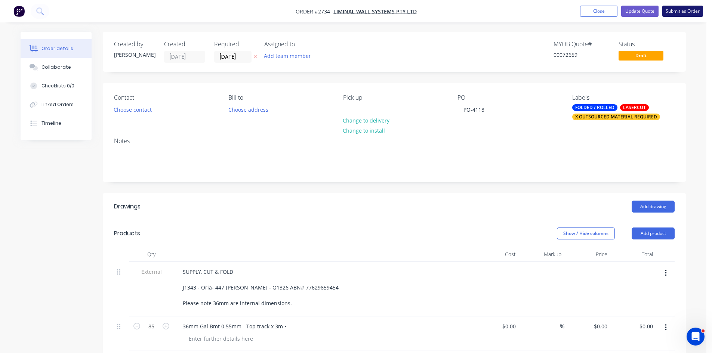
click at [681, 10] on button "Submit as Order" at bounding box center [682, 11] width 41 height 11
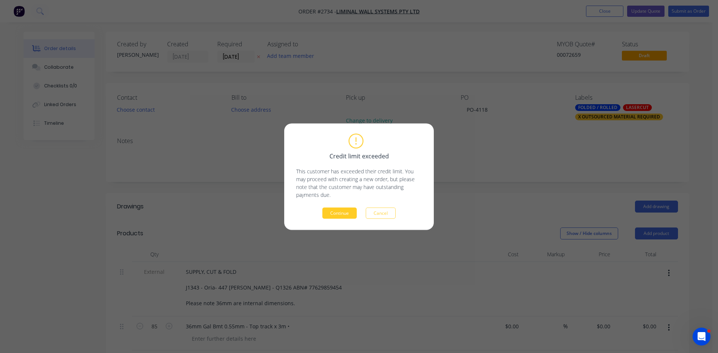
click at [347, 214] on button "Continue" at bounding box center [339, 212] width 34 height 11
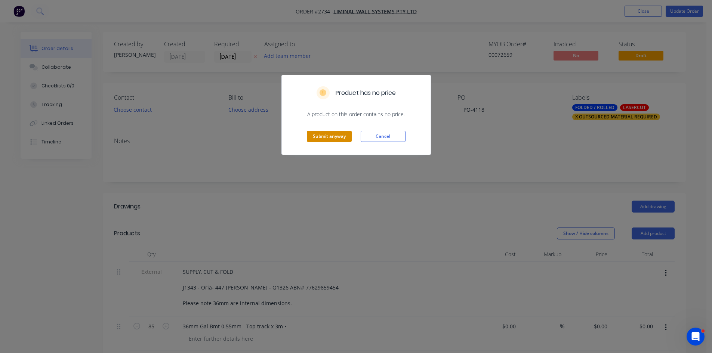
click at [335, 138] on button "Submit anyway" at bounding box center [329, 136] width 45 height 11
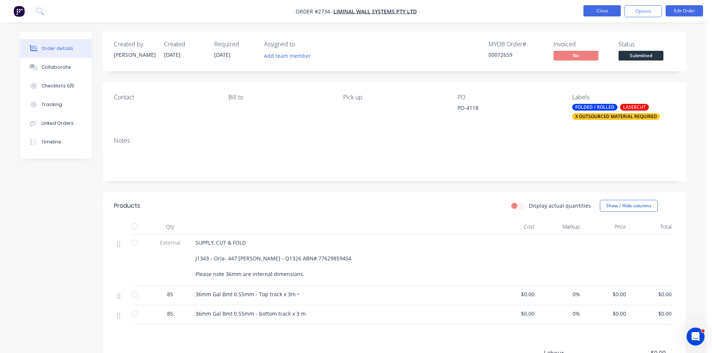
click at [612, 12] on button "Close" at bounding box center [601, 10] width 37 height 11
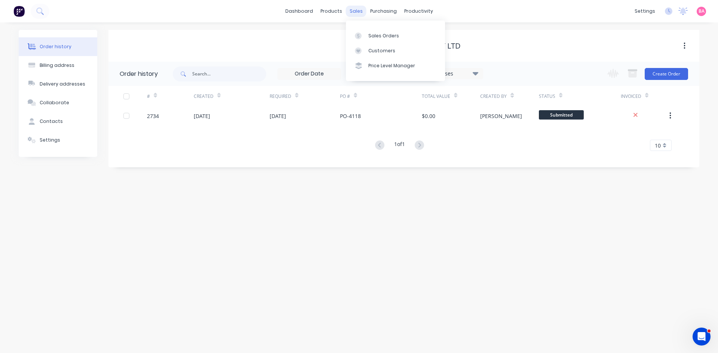
click at [361, 12] on div "sales" at bounding box center [356, 11] width 21 height 11
click at [372, 37] on div "Sales Orders" at bounding box center [383, 36] width 31 height 7
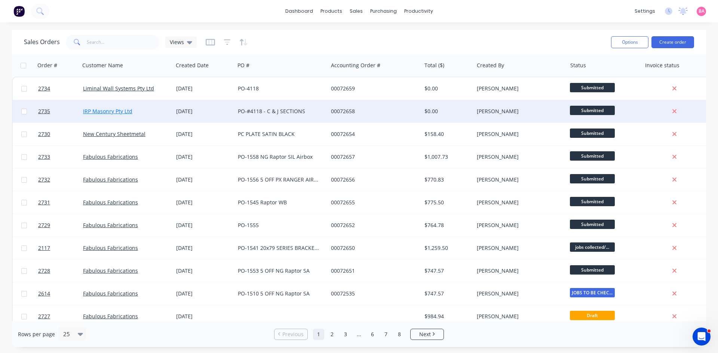
click at [102, 111] on link "IRP Masonry Pty Ltd" at bounding box center [107, 111] width 49 height 7
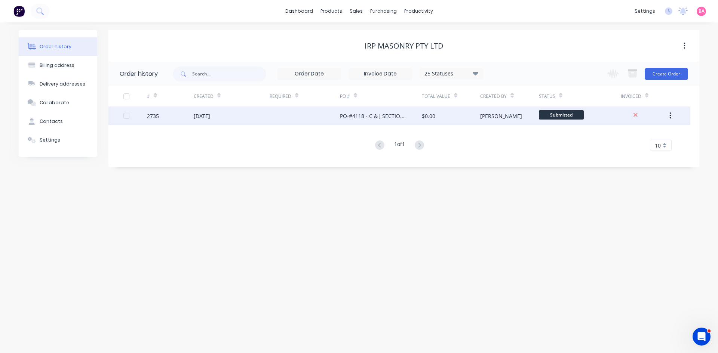
click at [480, 115] on div "[PERSON_NAME]" at bounding box center [501, 116] width 42 height 8
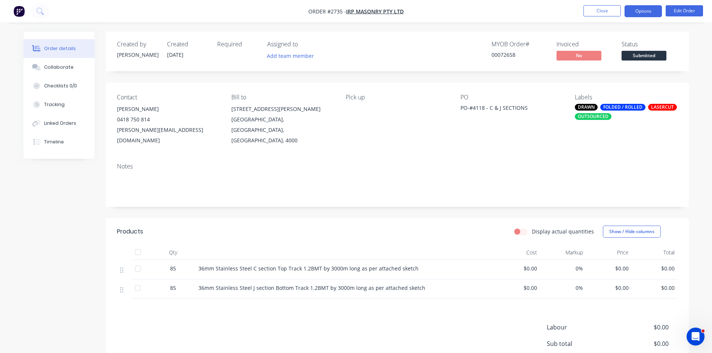
click at [645, 10] on button "Options" at bounding box center [642, 11] width 37 height 12
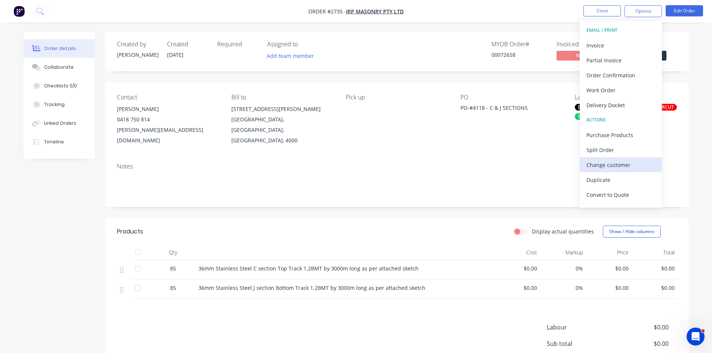
click at [614, 164] on div "Change customer" at bounding box center [620, 165] width 69 height 11
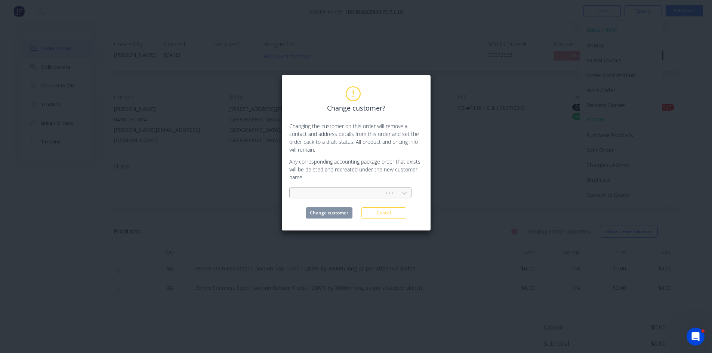
click at [346, 193] on div at bounding box center [338, 193] width 85 height 9
type input "CASH SALE"
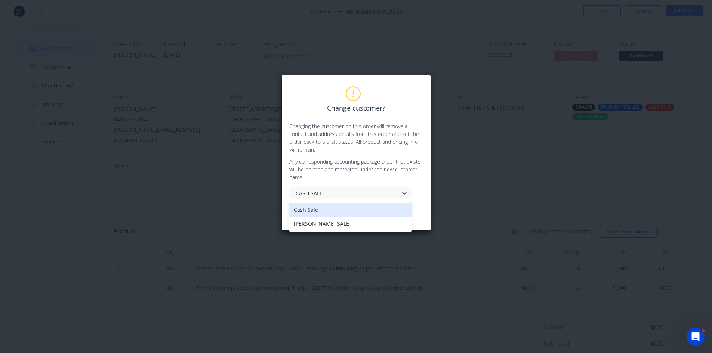
click at [303, 207] on div "Cash Sale" at bounding box center [350, 210] width 122 height 14
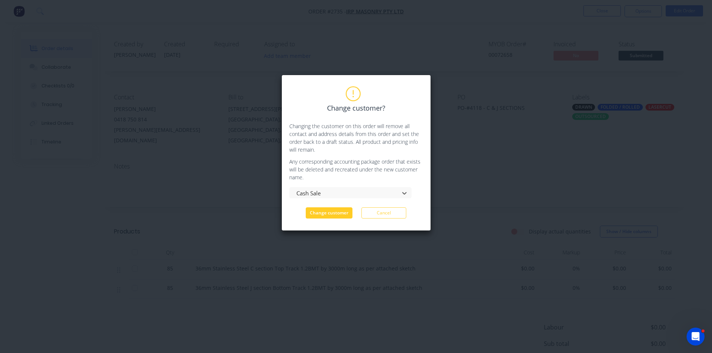
click at [336, 216] on button "Change customer" at bounding box center [329, 212] width 47 height 11
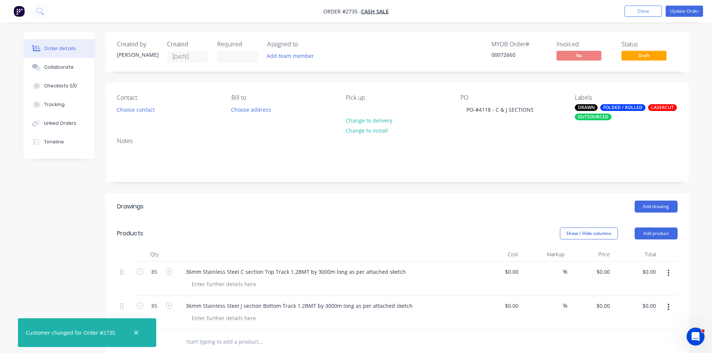
click at [667, 268] on button "button" at bounding box center [669, 272] width 18 height 13
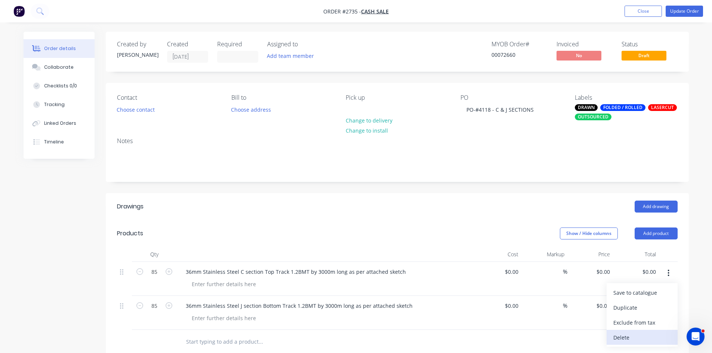
click at [627, 334] on div "Delete" at bounding box center [642, 337] width 58 height 11
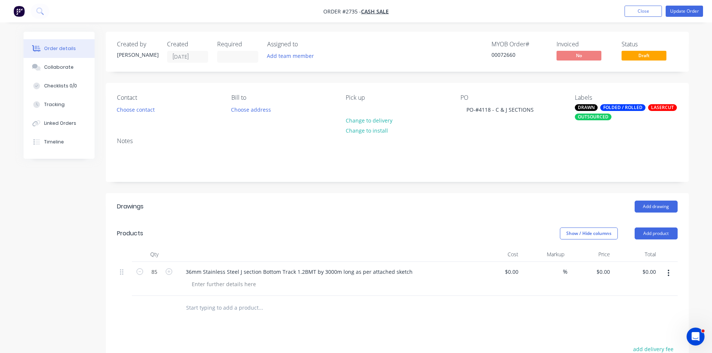
click at [669, 272] on icon "button" at bounding box center [668, 273] width 1 height 7
click at [633, 337] on div "Delete" at bounding box center [642, 337] width 58 height 11
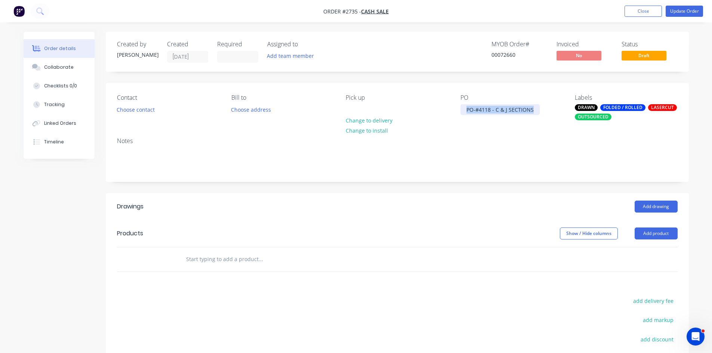
drag, startPoint x: 522, startPoint y: 110, endPoint x: 376, endPoint y: 112, distance: 145.4
click at [376, 112] on div "Contact Choose contact Bill to Choose address Pick up Change to delivery Change…" at bounding box center [397, 107] width 583 height 49
click at [59, 66] on div "Collaborate" at bounding box center [59, 67] width 30 height 7
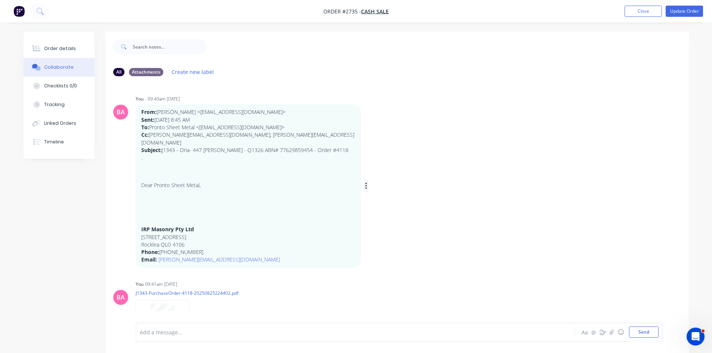
click at [365, 183] on icon "button" at bounding box center [366, 186] width 2 height 9
click at [380, 209] on button "Delete" at bounding box center [393, 212] width 47 height 12
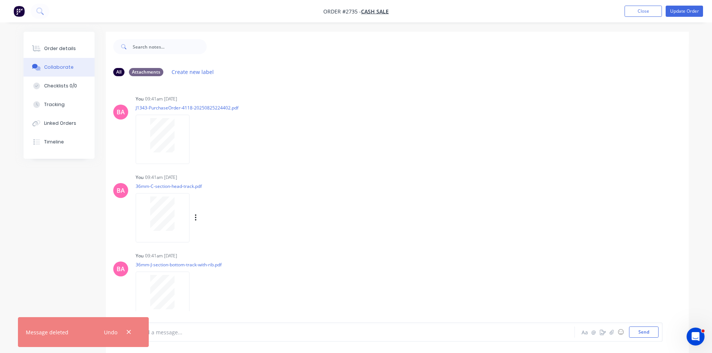
click at [197, 218] on div "Labels Download Delete" at bounding box center [234, 218] width 84 height 11
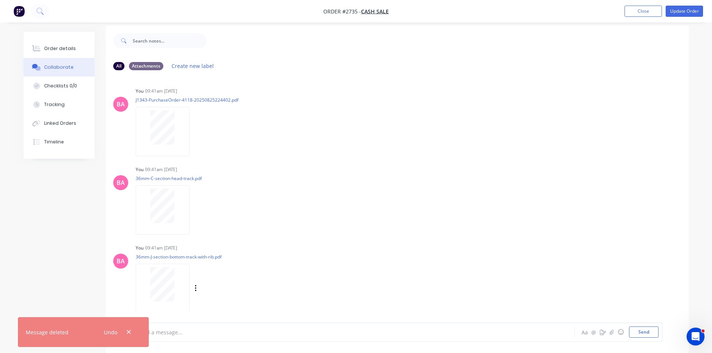
scroll to position [11, 0]
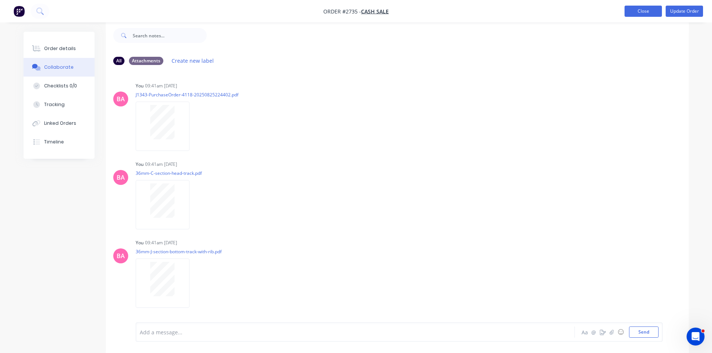
click at [647, 12] on button "Close" at bounding box center [642, 11] width 37 height 11
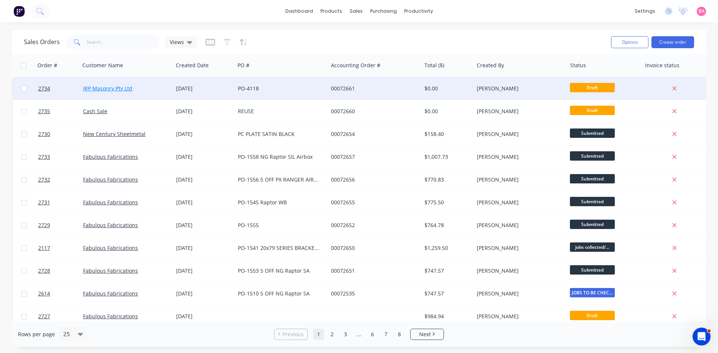
click at [105, 86] on link "IRP Masonry Pty Ltd" at bounding box center [107, 88] width 49 height 7
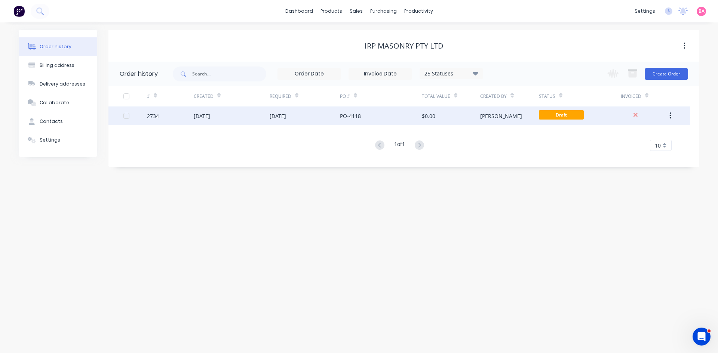
click at [161, 119] on div "2734" at bounding box center [170, 116] width 47 height 19
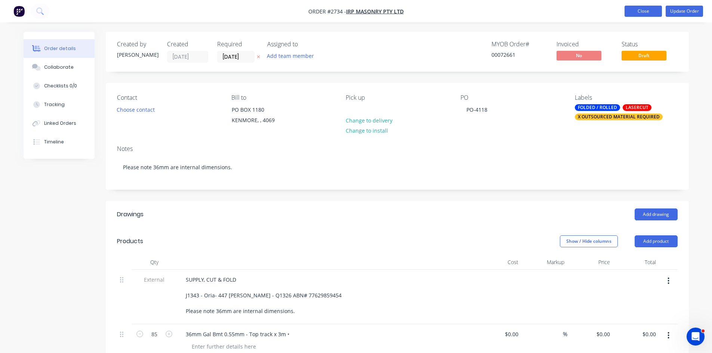
click at [645, 8] on button "Close" at bounding box center [642, 11] width 37 height 11
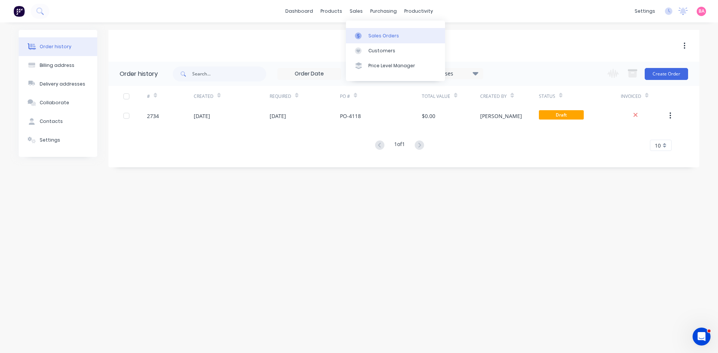
click at [377, 30] on link "Sales Orders" at bounding box center [395, 35] width 99 height 15
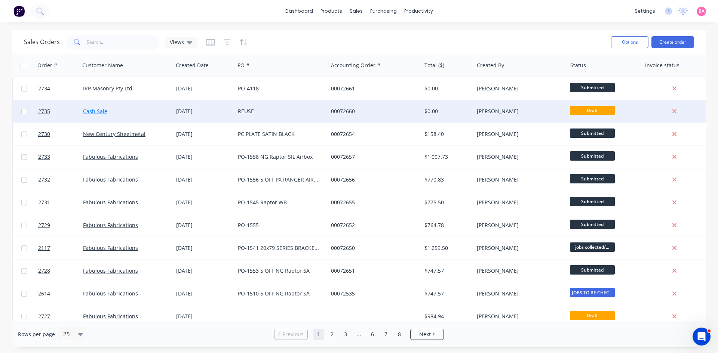
click at [89, 110] on link "Cash Sale" at bounding box center [95, 111] width 24 height 7
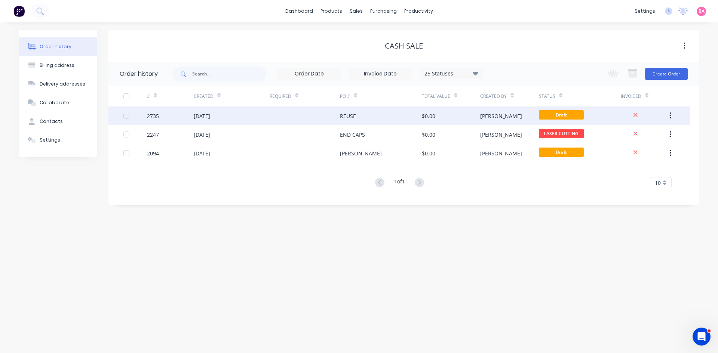
click at [204, 114] on div "[DATE]" at bounding box center [202, 116] width 16 height 8
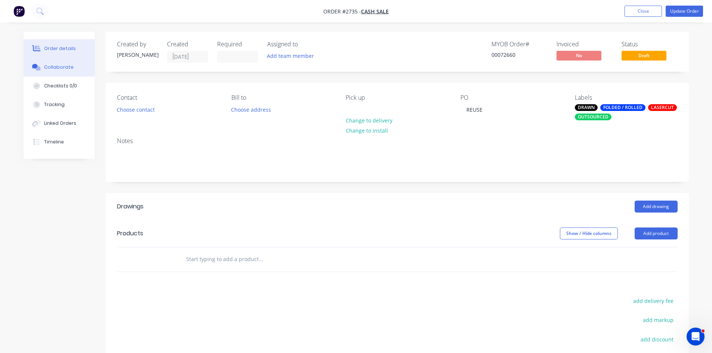
click at [52, 66] on div "Collaborate" at bounding box center [59, 67] width 30 height 7
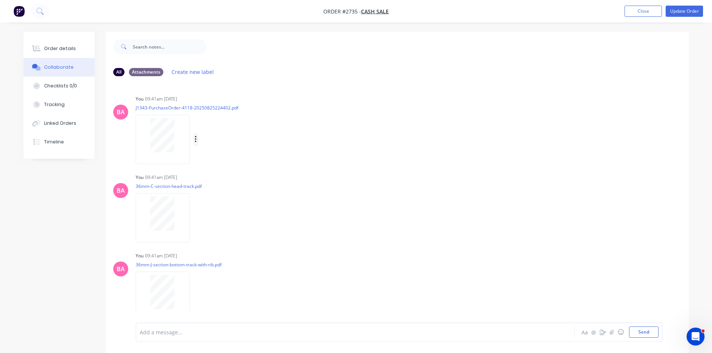
click at [195, 137] on icon "button" at bounding box center [195, 139] width 1 height 7
click at [218, 173] on button "Delete" at bounding box center [245, 176] width 84 height 17
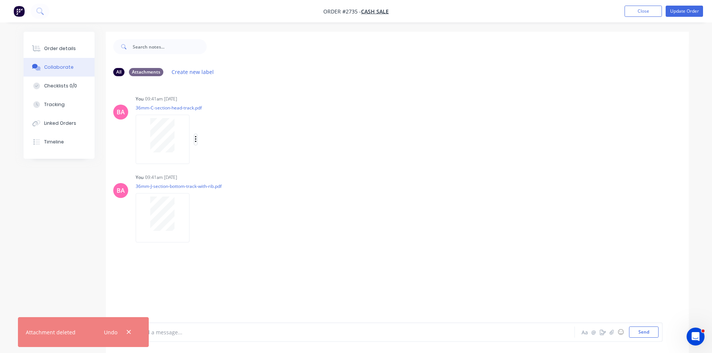
click at [194, 138] on button "button" at bounding box center [195, 139] width 3 height 11
click at [218, 174] on button "Delete" at bounding box center [245, 176] width 84 height 17
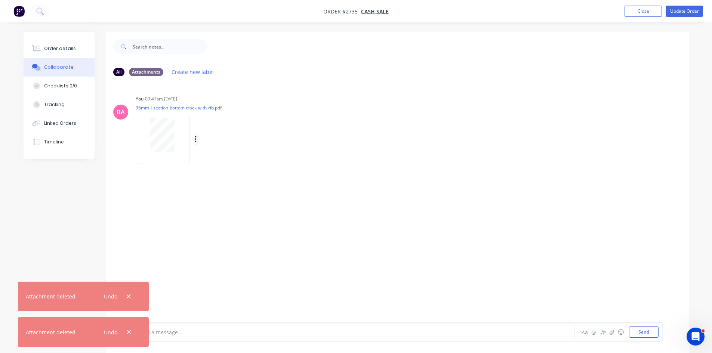
click at [197, 139] on button "button" at bounding box center [195, 139] width 3 height 11
click at [219, 173] on button "Delete" at bounding box center [245, 176] width 84 height 17
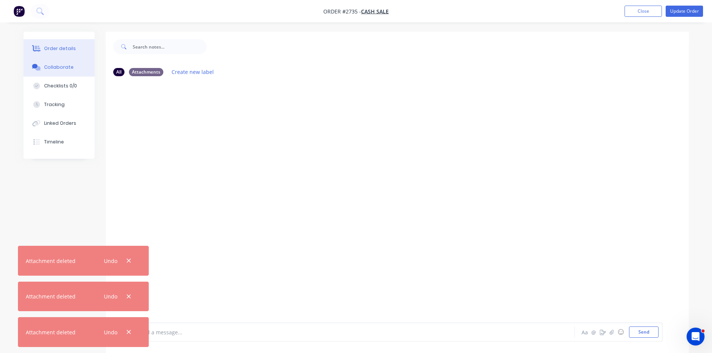
click at [63, 46] on div "Order details" at bounding box center [60, 48] width 32 height 7
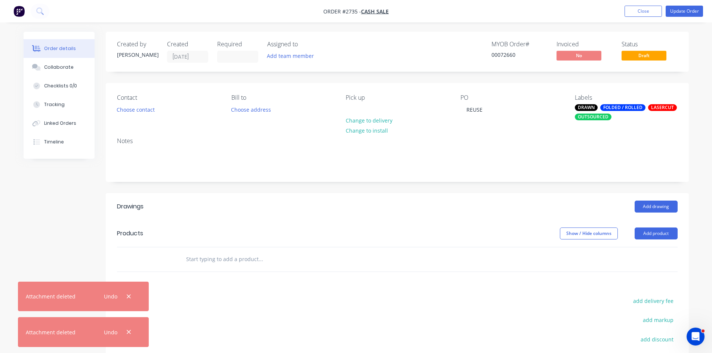
click at [253, 260] on input "text" at bounding box center [260, 259] width 149 height 15
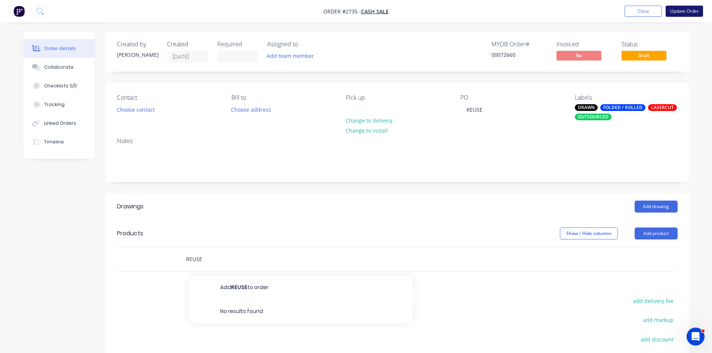
type input "REUSE"
click at [685, 10] on button "Update Order" at bounding box center [684, 11] width 37 height 11
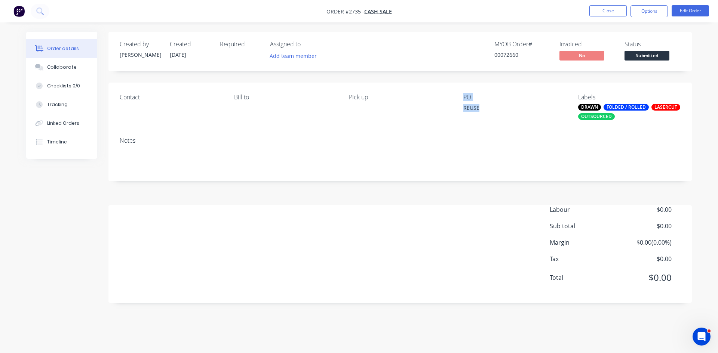
drag, startPoint x: 480, startPoint y: 108, endPoint x: 429, endPoint y: 108, distance: 50.8
click at [429, 108] on div "Contact [PERSON_NAME] to Pick up PO REUSE Labels DRAWN FOLDED / ROLLED LASERCUT…" at bounding box center [399, 107] width 583 height 49
click at [519, 135] on div "Notes" at bounding box center [399, 156] width 583 height 50
drag, startPoint x: 481, startPoint y: 108, endPoint x: 450, endPoint y: 110, distance: 31.9
click at [450, 110] on div "Contact [PERSON_NAME] to Pick up PO REUSE Labels DRAWN FOLDED / ROLLED LASERCUT…" at bounding box center [399, 107] width 583 height 49
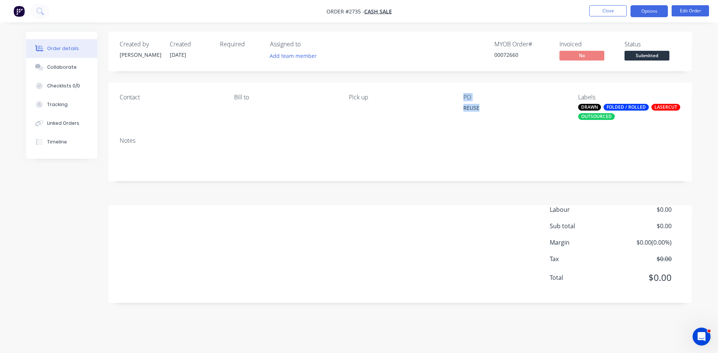
click at [660, 11] on button "Options" at bounding box center [648, 11] width 37 height 12
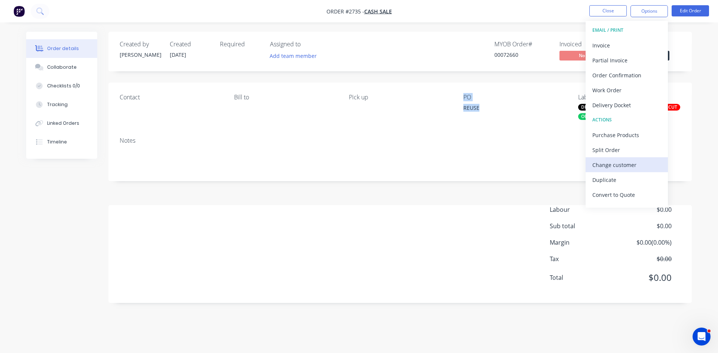
click at [613, 167] on div "Change customer" at bounding box center [626, 165] width 69 height 11
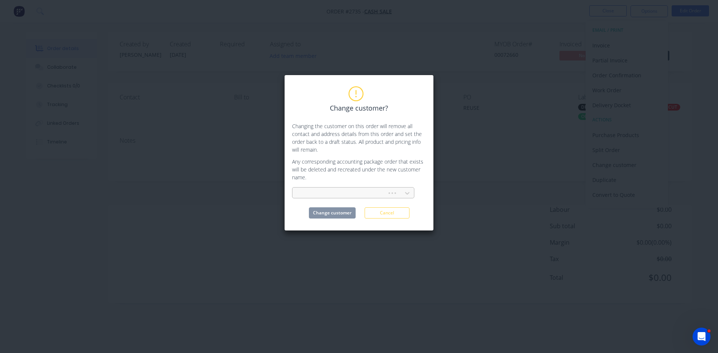
click at [355, 193] on div at bounding box center [340, 193] width 85 height 9
type input "COL"
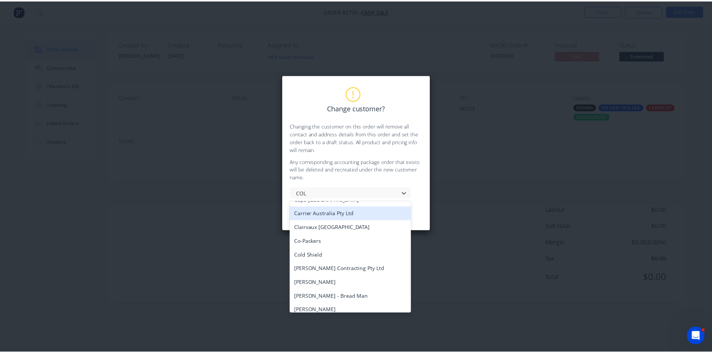
scroll to position [224, 0]
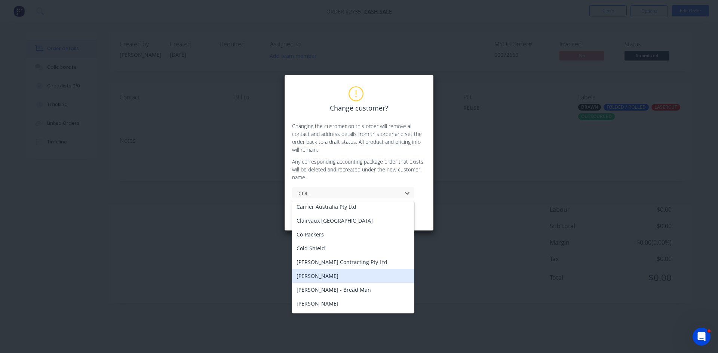
click at [305, 276] on div "[PERSON_NAME]" at bounding box center [353, 276] width 122 height 14
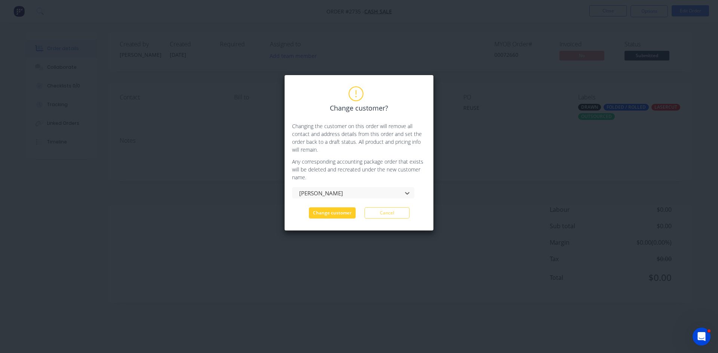
click at [334, 215] on button "Change customer" at bounding box center [332, 212] width 47 height 11
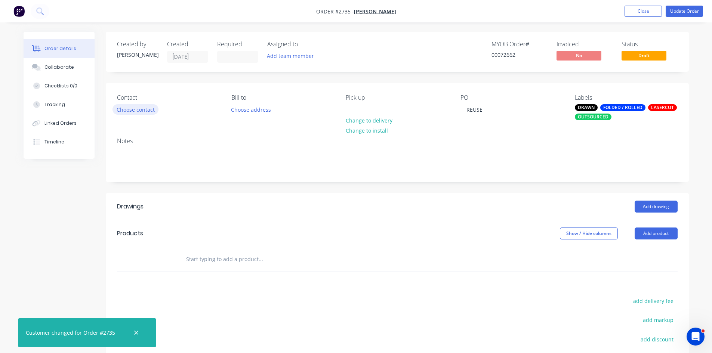
click at [141, 110] on button "Choose contact" at bounding box center [135, 109] width 46 height 10
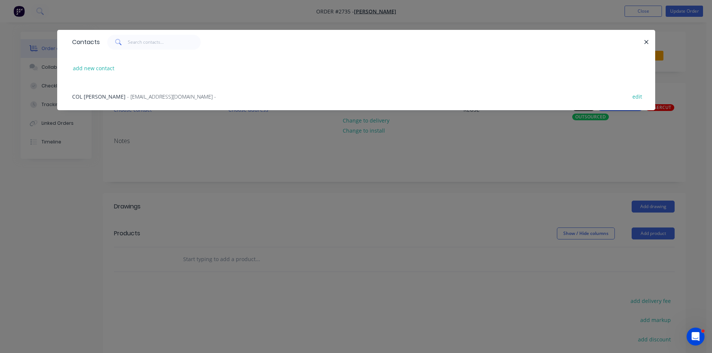
click at [127, 98] on span "- [EMAIL_ADDRESS][DOMAIN_NAME] -" at bounding box center [171, 96] width 89 height 7
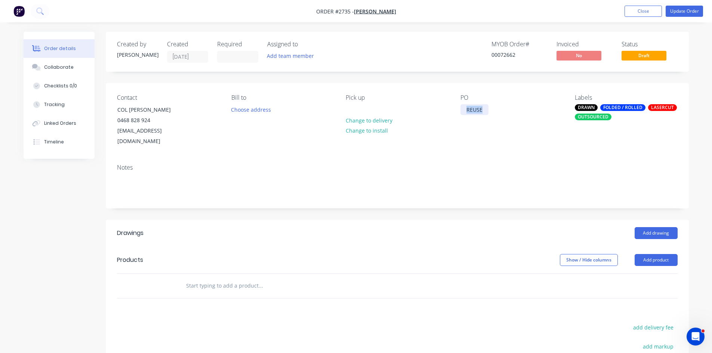
drag, startPoint x: 484, startPoint y: 110, endPoint x: 403, endPoint y: 110, distance: 80.7
click at [413, 111] on div "Contact COL [PERSON_NAME] [PHONE_NUMBER] [EMAIL_ADDRESS][DOMAIN_NAME] [PERSON_N…" at bounding box center [397, 120] width 583 height 75
click at [583, 107] on div "DRAWN" at bounding box center [586, 107] width 23 height 7
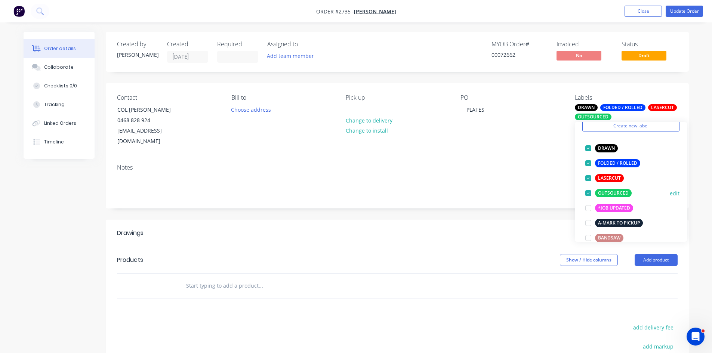
scroll to position [37, 0]
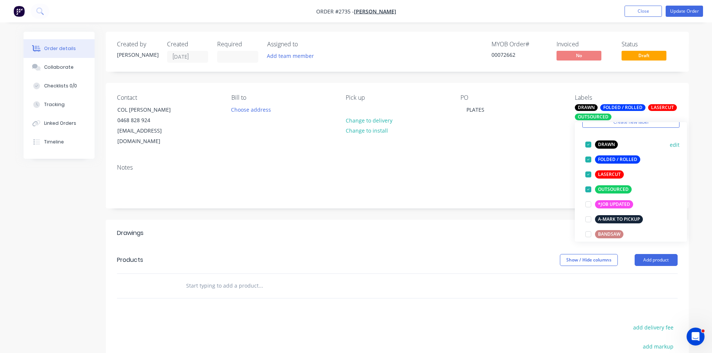
click at [586, 144] on div at bounding box center [588, 144] width 15 height 15
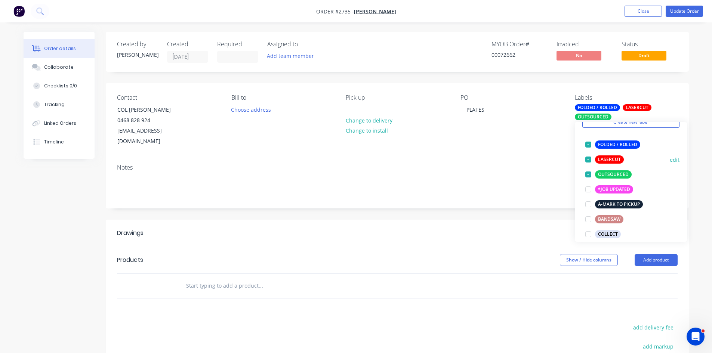
click at [589, 157] on div at bounding box center [588, 159] width 15 height 15
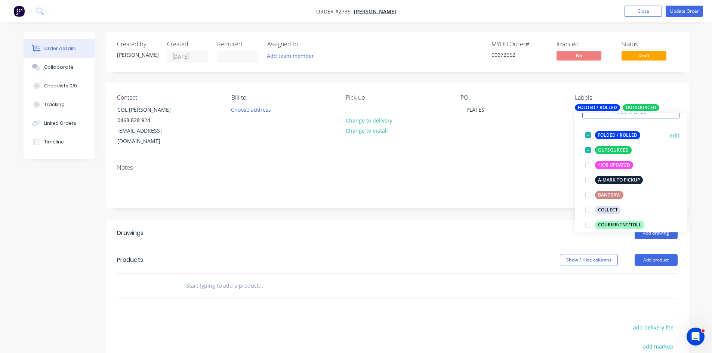
click at [586, 135] on div at bounding box center [588, 135] width 15 height 15
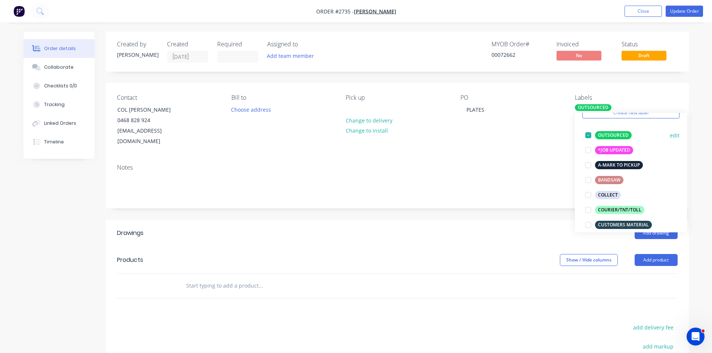
click at [590, 136] on div at bounding box center [588, 135] width 15 height 15
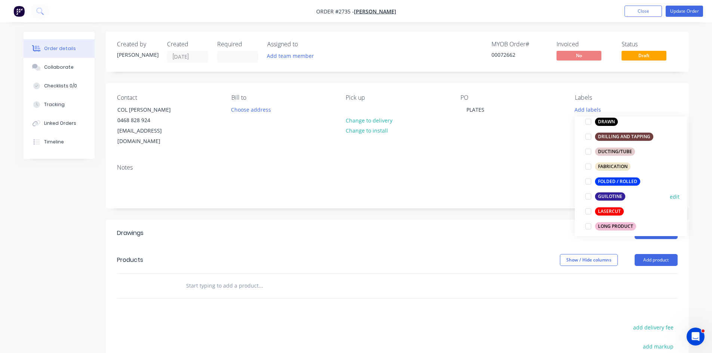
scroll to position [175, 0]
click at [590, 196] on div at bounding box center [588, 196] width 15 height 15
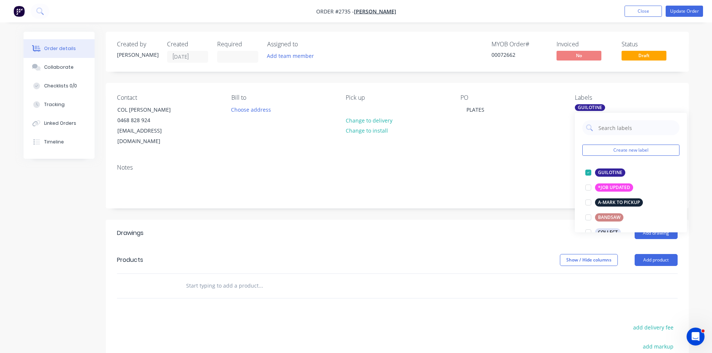
click at [519, 144] on div "Contact COL [PERSON_NAME] [PHONE_NUMBER] [EMAIL_ADDRESS][DOMAIN_NAME] [PERSON_N…" at bounding box center [397, 120] width 583 height 75
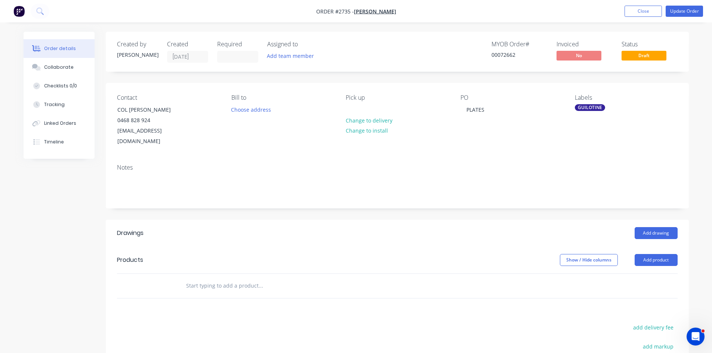
click at [226, 278] on input "text" at bounding box center [260, 285] width 149 height 15
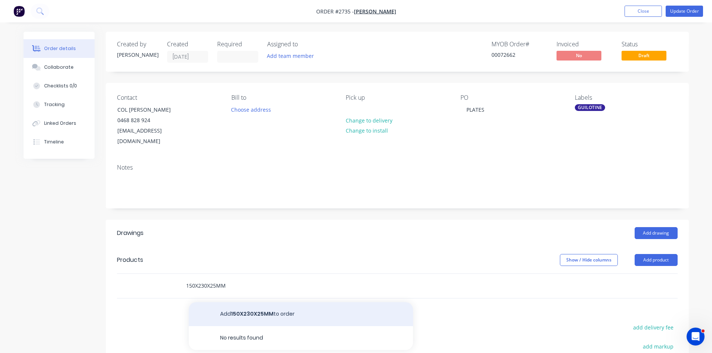
type input "150X230X25MM"
click at [239, 303] on button "Add 150X230X25MM to order" at bounding box center [301, 314] width 224 height 24
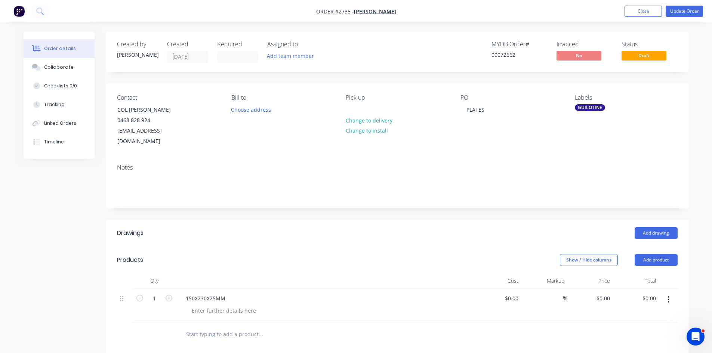
click at [168, 294] on button "button" at bounding box center [169, 298] width 10 height 8
type input "2"
click at [201, 327] on input "text" at bounding box center [260, 334] width 149 height 15
type input "150X50X5MM"
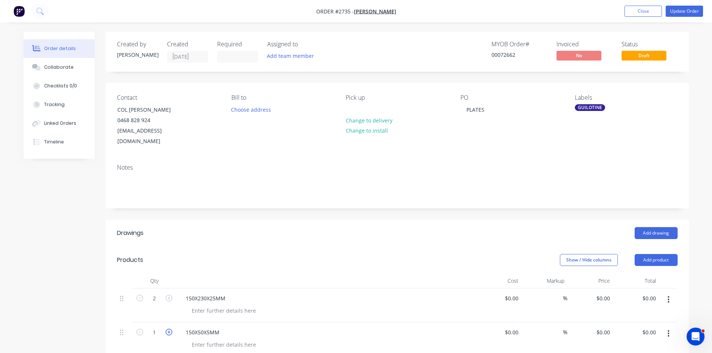
click at [172, 329] on icon "button" at bounding box center [169, 332] width 7 height 7
type input "2"
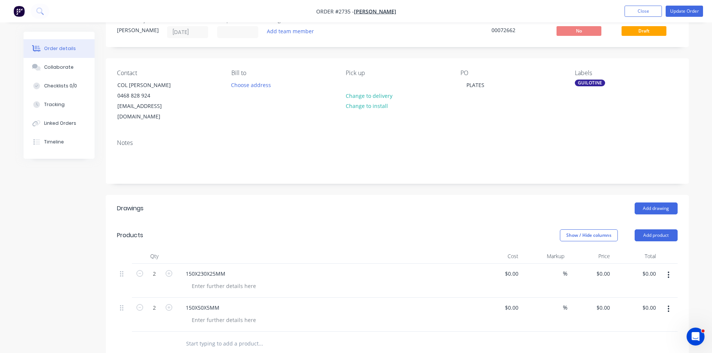
scroll to position [25, 0]
click at [220, 314] on div at bounding box center [224, 319] width 76 height 11
click at [660, 229] on button "Add product" at bounding box center [656, 235] width 43 height 12
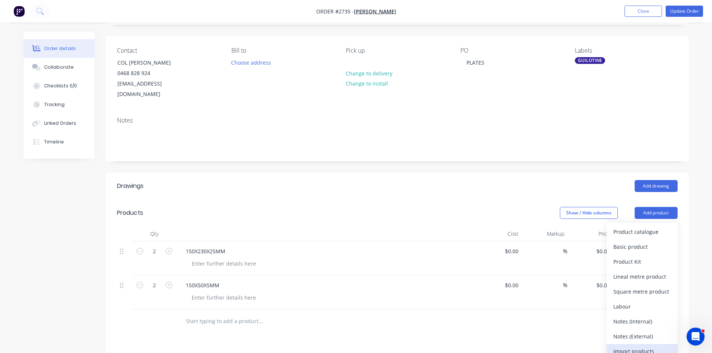
scroll to position [75, 0]
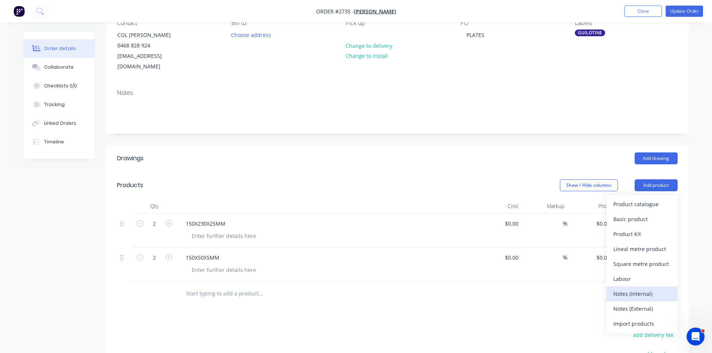
click at [642, 289] on div "Notes (Internal)" at bounding box center [642, 294] width 58 height 11
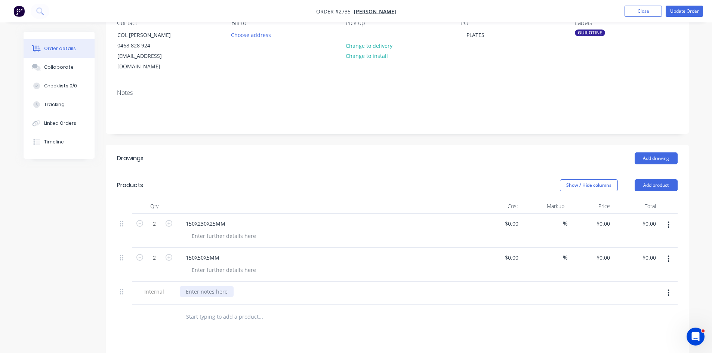
click at [197, 286] on div at bounding box center [207, 291] width 54 height 11
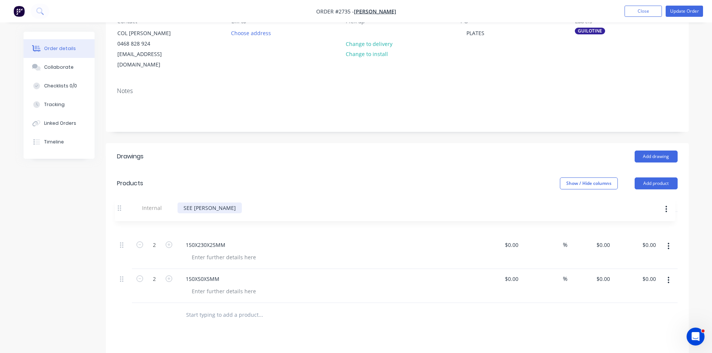
drag, startPoint x: 123, startPoint y: 283, endPoint x: 120, endPoint y: 208, distance: 75.2
click at [120, 212] on div "2 150X230X25MM $0.00 $0.00 % $0.00 $0.00 $0.00 $0.00 2 150X50X5MM $0.00 $0.00 %…" at bounding box center [397, 257] width 561 height 91
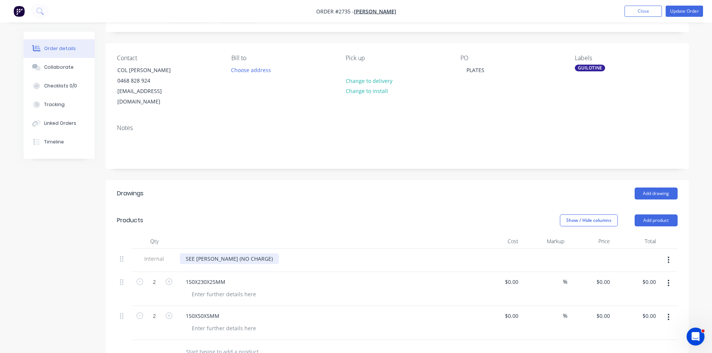
scroll to position [39, 0]
click at [55, 67] on div "Collaborate" at bounding box center [59, 67] width 30 height 7
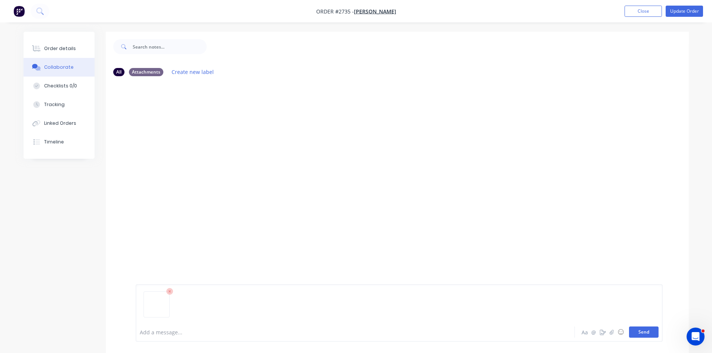
click at [649, 328] on button "Send" at bounding box center [644, 332] width 30 height 11
click at [173, 334] on div at bounding box center [334, 333] width 389 height 8
click at [648, 334] on button "Send" at bounding box center [644, 332] width 30 height 11
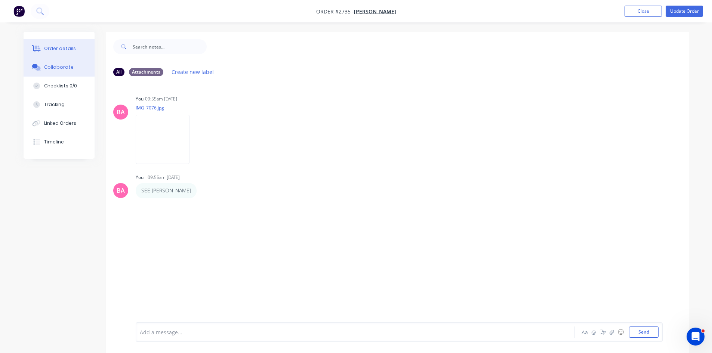
click at [60, 47] on div "Order details" at bounding box center [60, 48] width 32 height 7
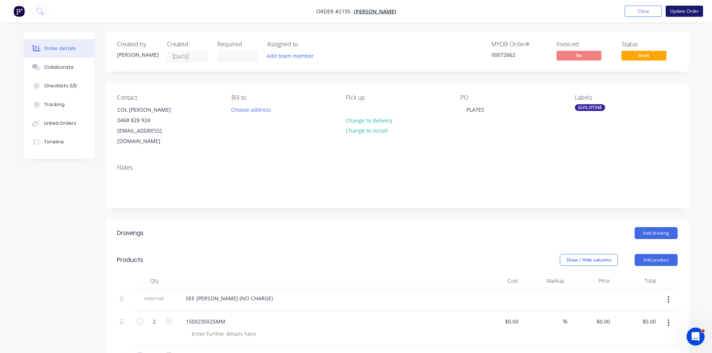
click at [693, 12] on button "Update Order" at bounding box center [684, 11] width 37 height 11
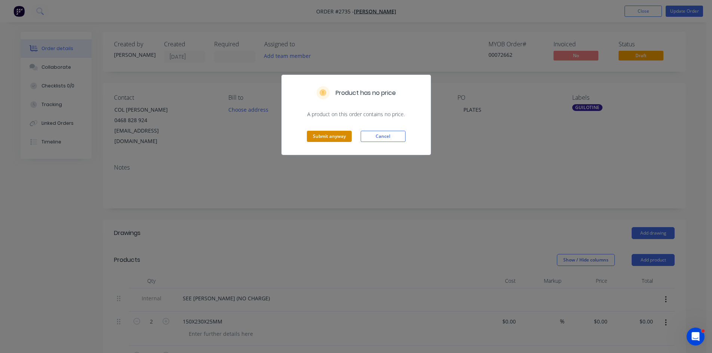
click at [324, 133] on button "Submit anyway" at bounding box center [329, 136] width 45 height 11
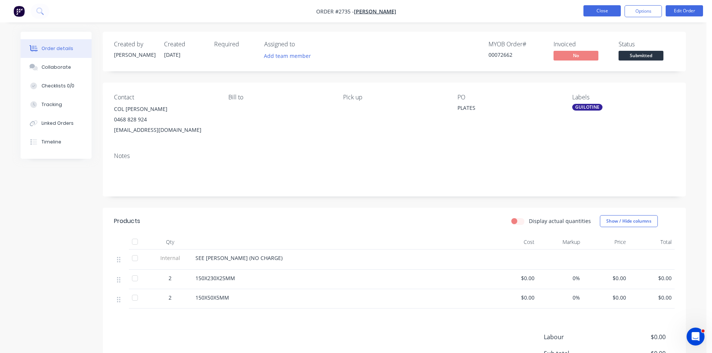
click at [593, 6] on button "Close" at bounding box center [601, 10] width 37 height 11
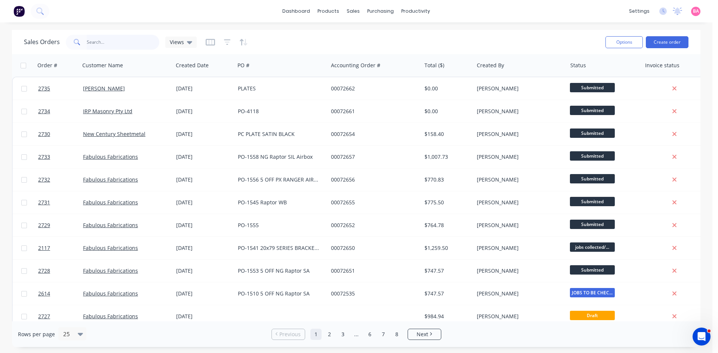
click at [109, 41] on input "text" at bounding box center [123, 42] width 73 height 15
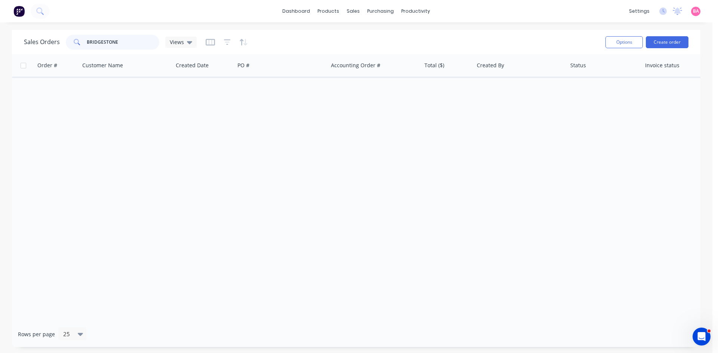
type input "BRIDGESTONE"
